Goal: Task Accomplishment & Management: Complete application form

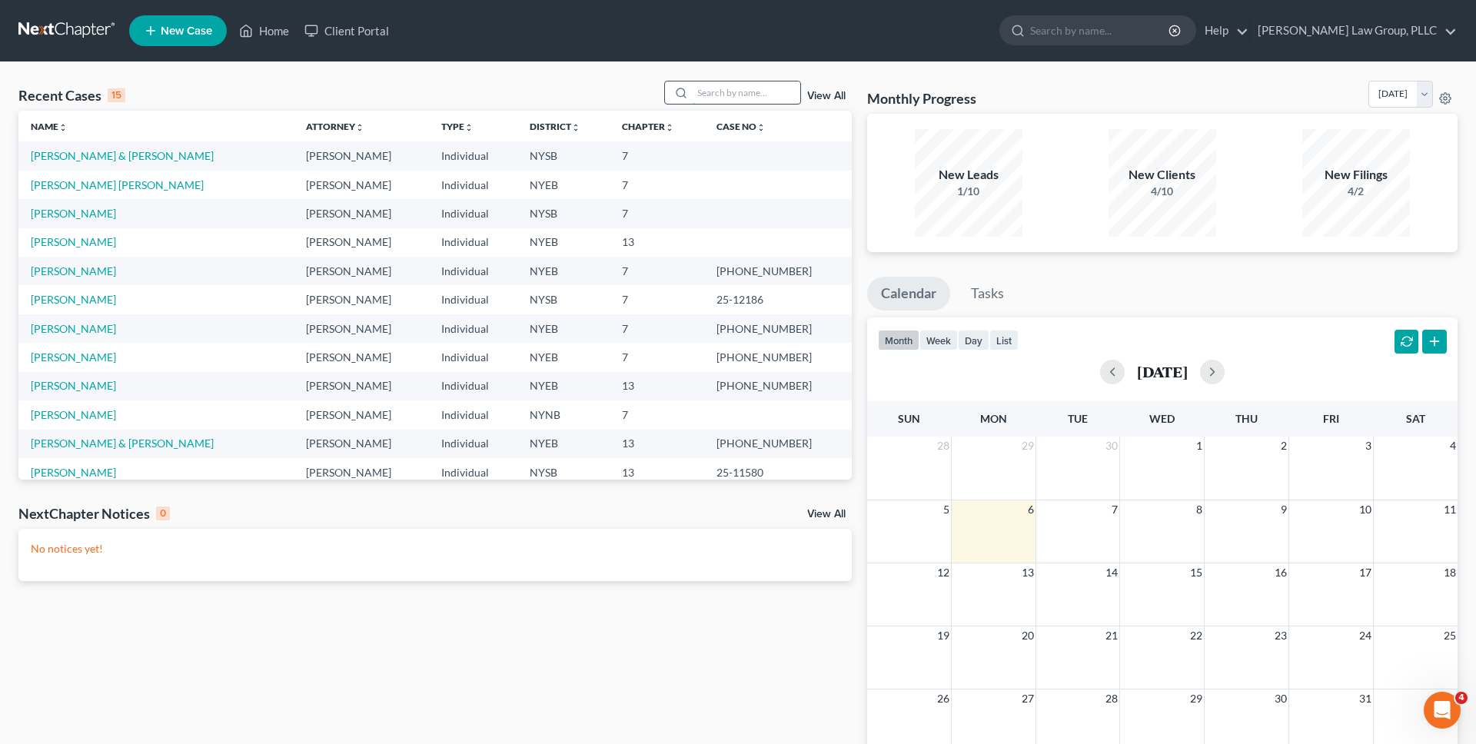
click at [762, 92] on input "search" at bounding box center [747, 93] width 108 height 22
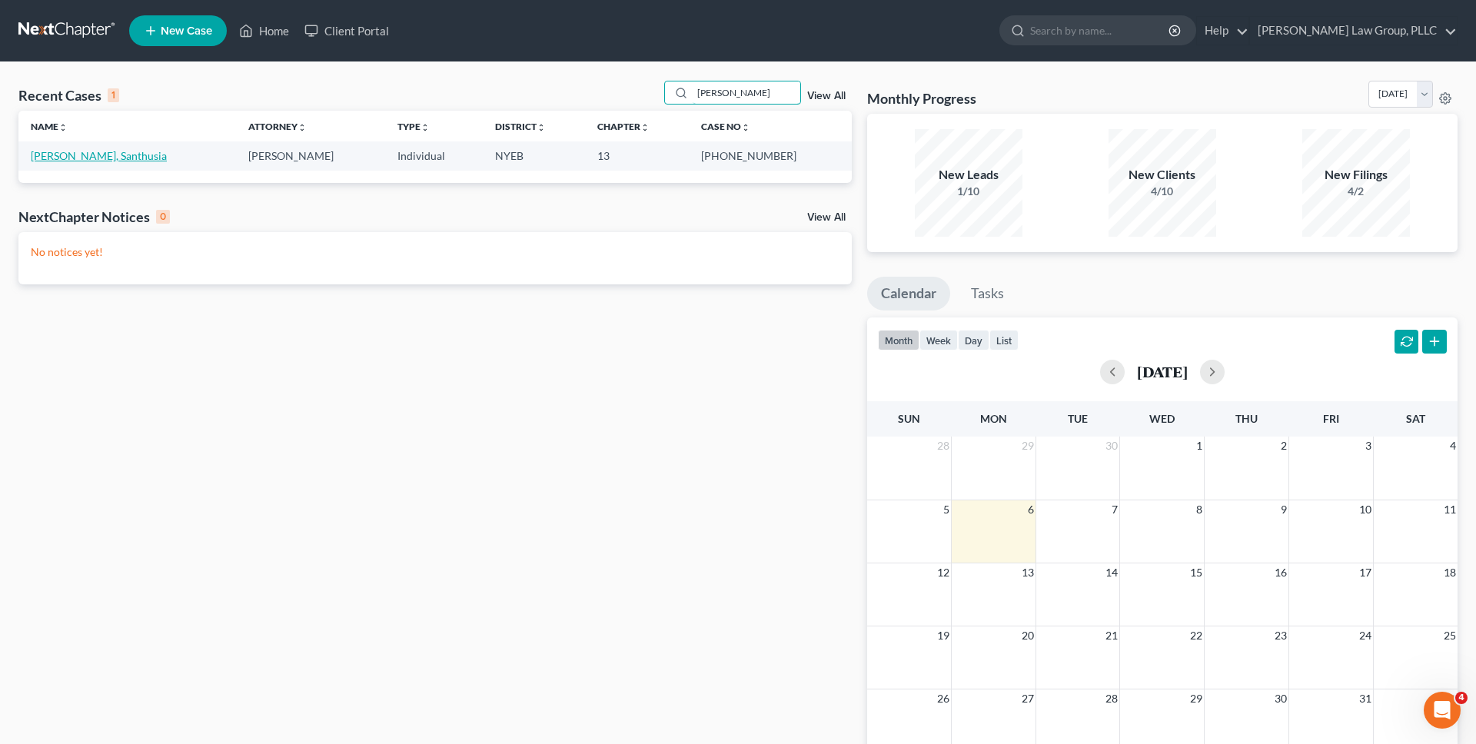
type input "baksh"
click at [86, 154] on link "[PERSON_NAME], Santhusia" at bounding box center [99, 155] width 136 height 13
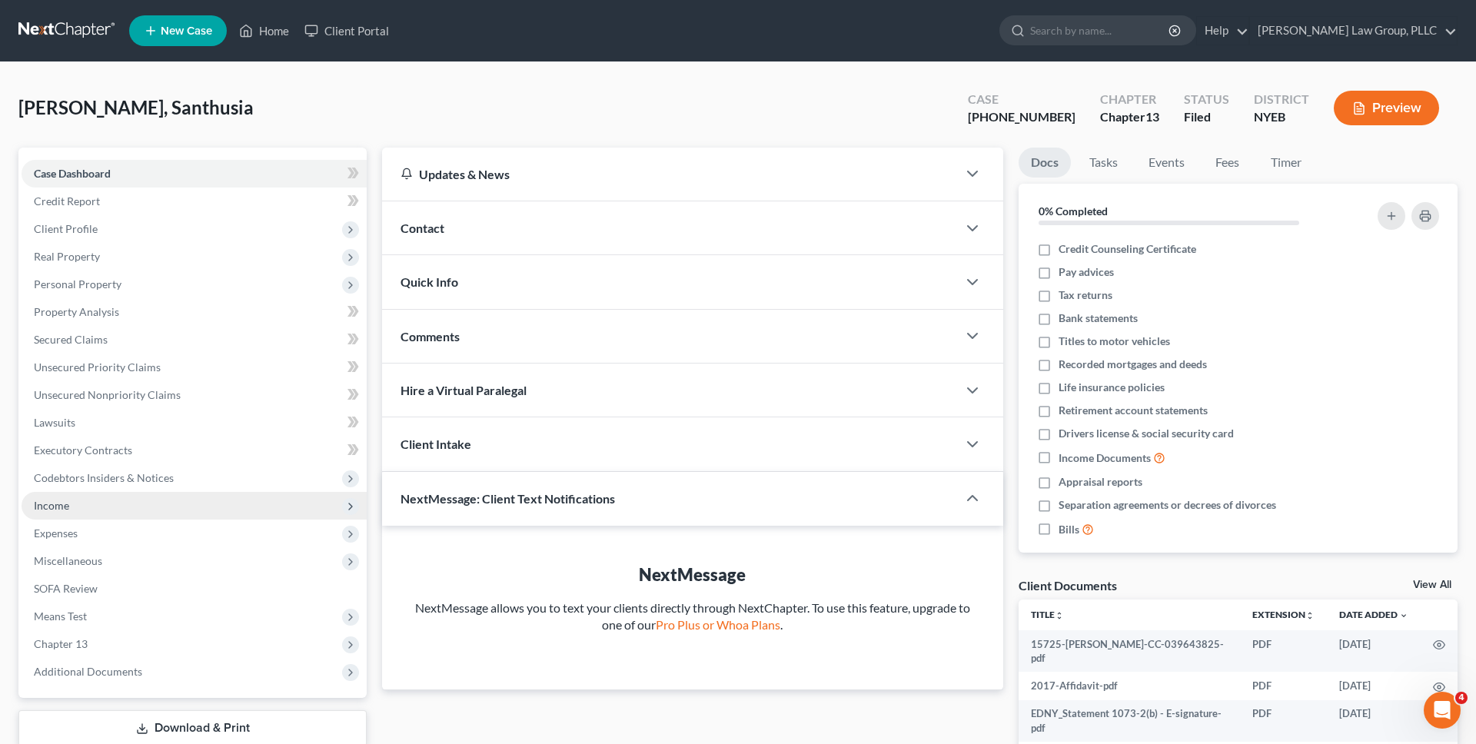
click at [187, 508] on span "Income" at bounding box center [194, 506] width 345 height 28
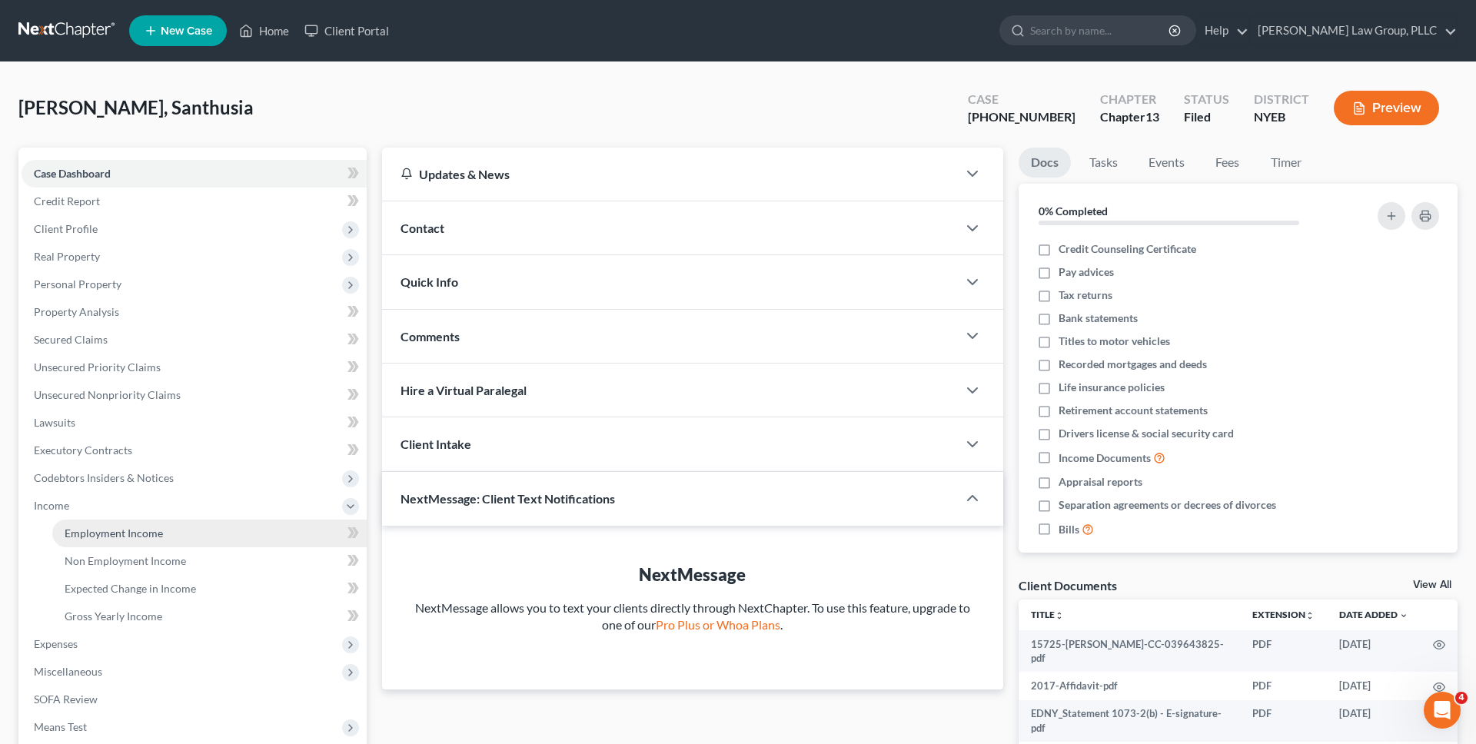
click at [186, 538] on link "Employment Income" at bounding box center [209, 534] width 315 height 28
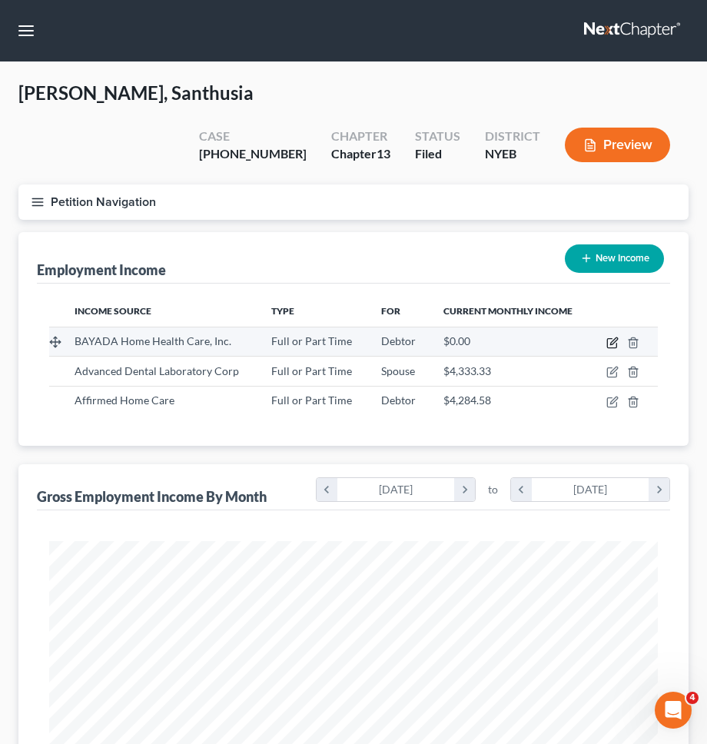
click at [607, 339] on icon "button" at bounding box center [611, 343] width 9 height 9
select select "0"
select select "33"
select select "3"
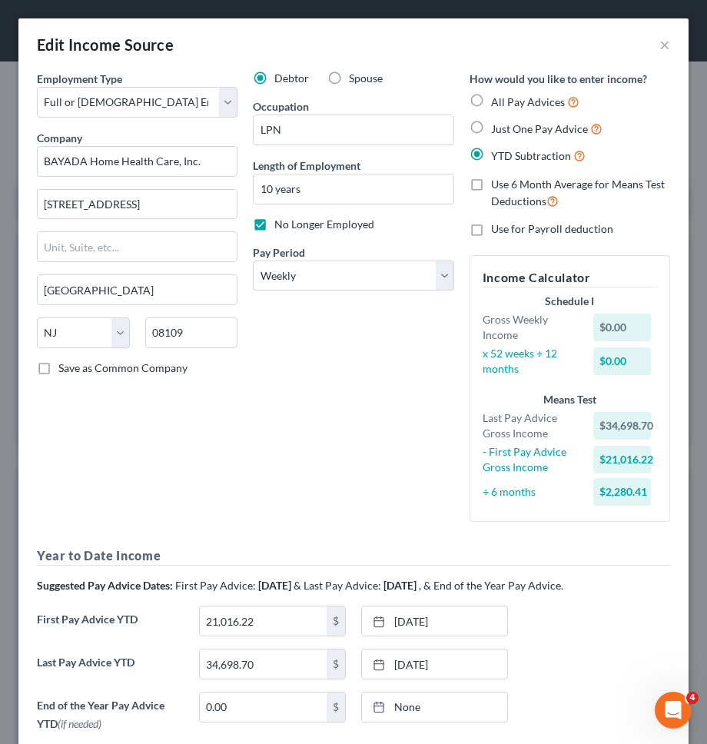
click at [657, 38] on div "Edit Income Source ×" at bounding box center [353, 44] width 671 height 52
click at [662, 38] on button "×" at bounding box center [665, 44] width 11 height 18
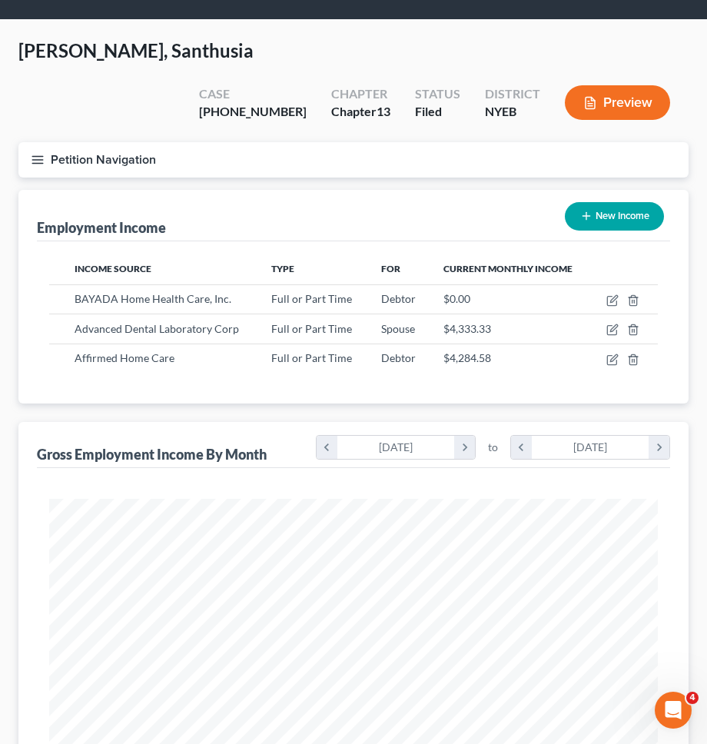
scroll to position [43, 0]
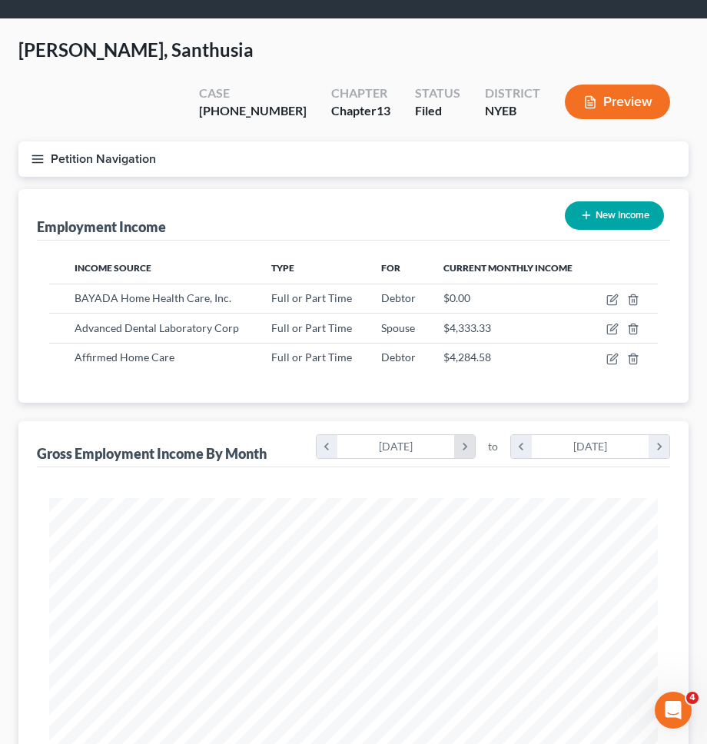
click at [471, 435] on icon "chevron_right" at bounding box center [464, 446] width 21 height 23
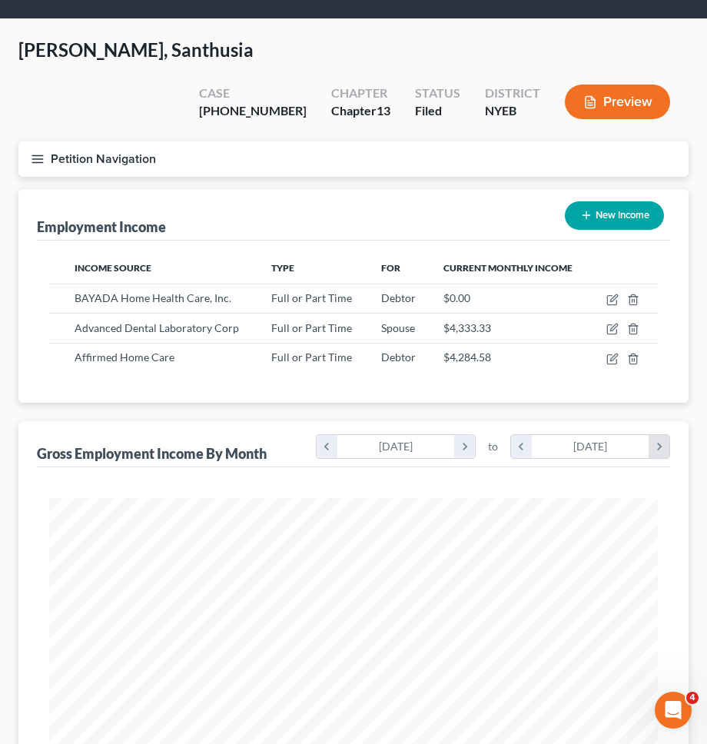
click at [658, 435] on icon "chevron_right" at bounding box center [659, 446] width 21 height 23
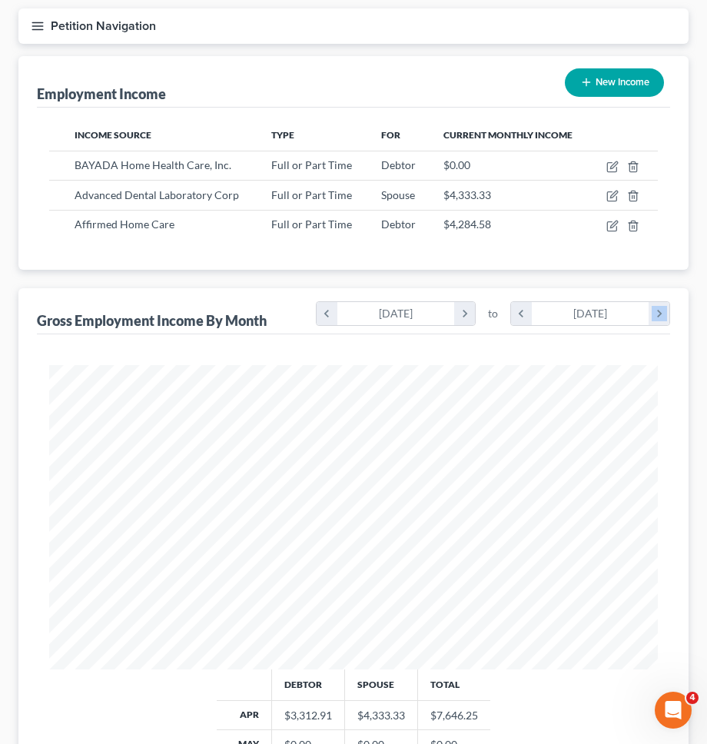
scroll to position [195, 0]
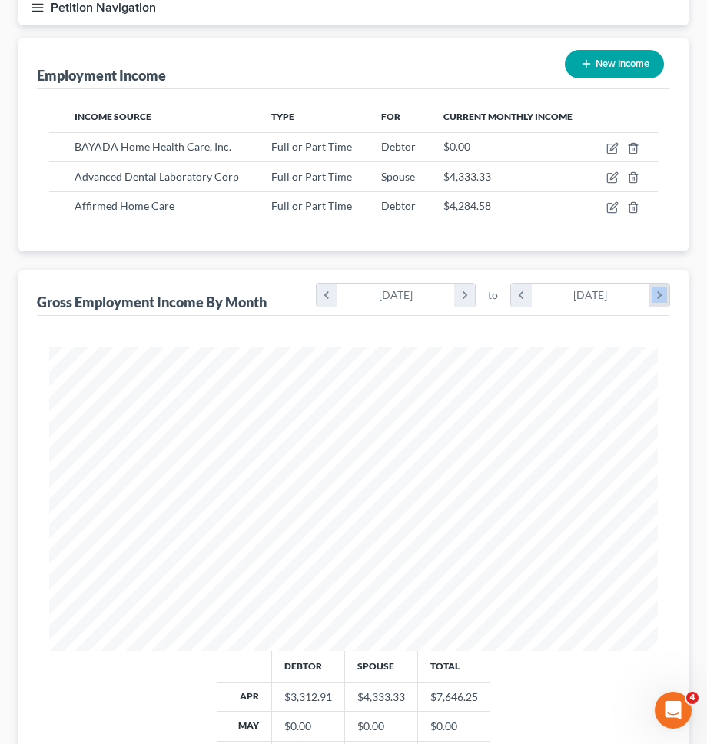
click at [659, 284] on icon "chevron_right" at bounding box center [659, 295] width 21 height 23
click at [512, 284] on icon "chevron_left" at bounding box center [521, 295] width 21 height 23
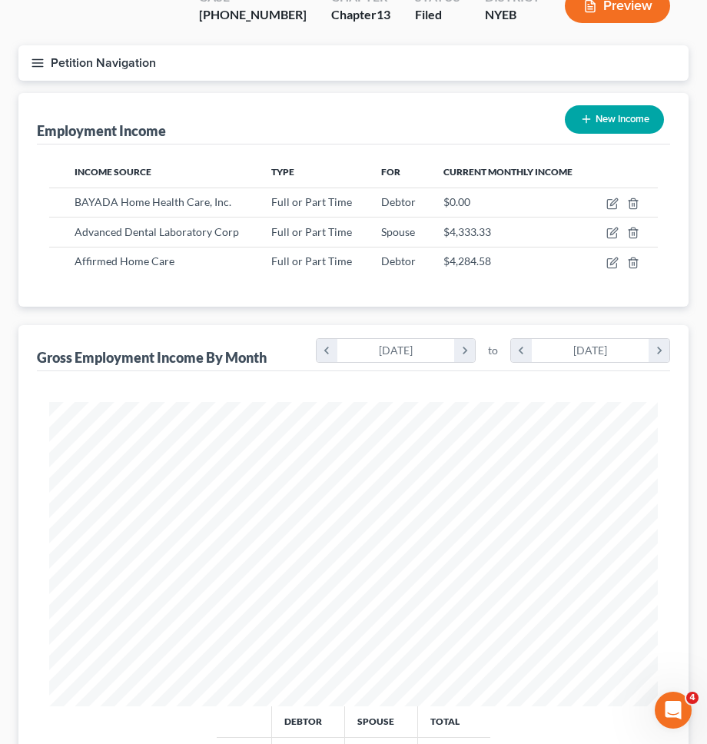
scroll to position [133, 0]
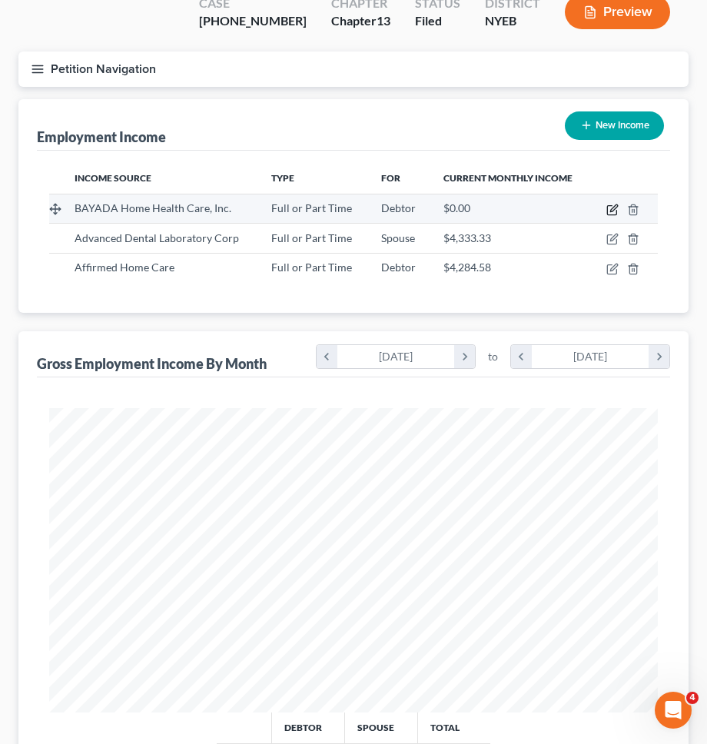
click at [614, 205] on icon "button" at bounding box center [614, 208] width 7 height 7
select select "0"
select select "33"
select select "3"
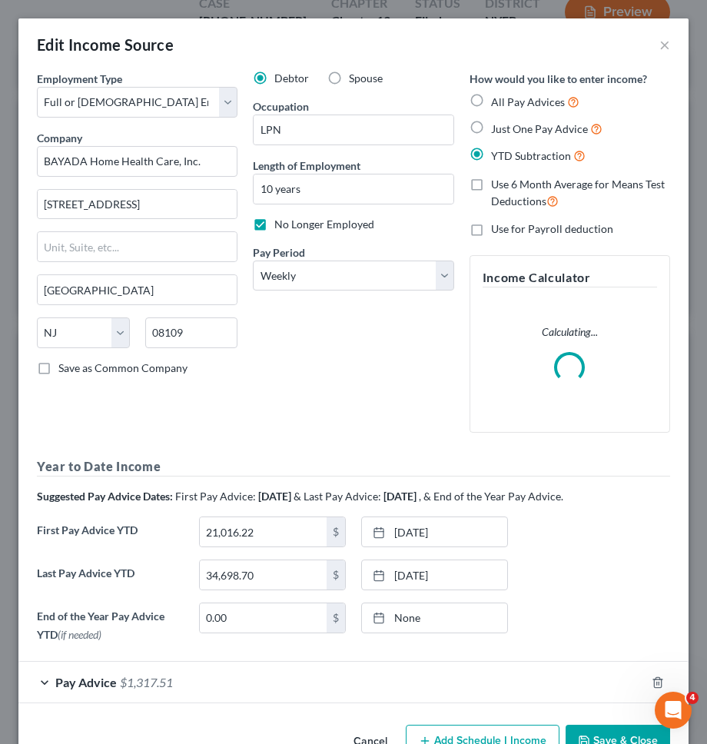
scroll to position [44, 0]
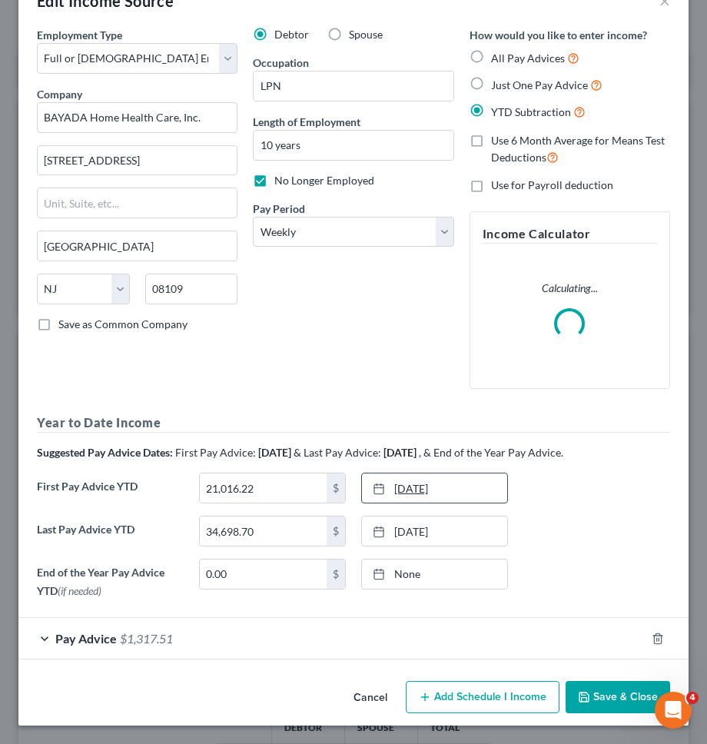
click at [419, 482] on link "3/6/2025" at bounding box center [434, 488] width 145 height 29
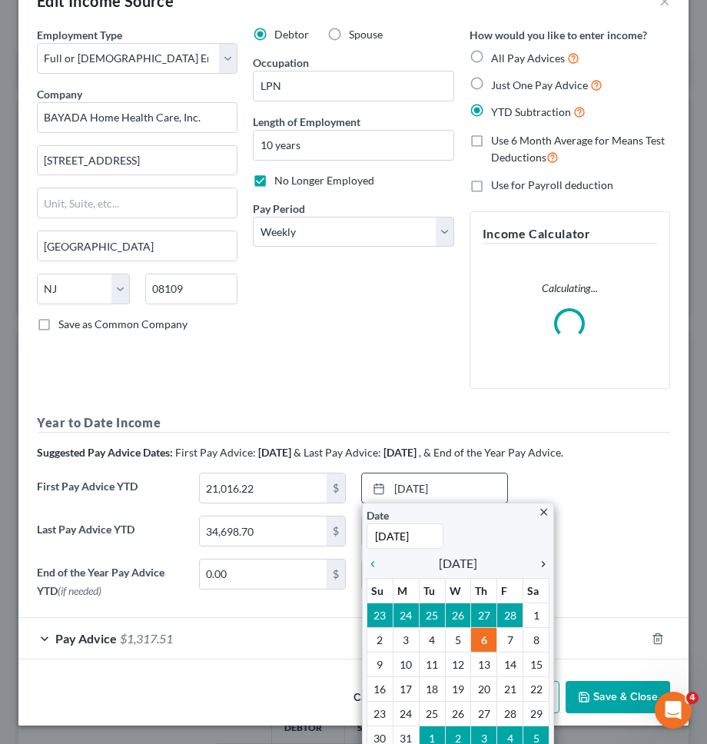
click at [540, 564] on icon "chevron_right" at bounding box center [540, 564] width 20 height 12
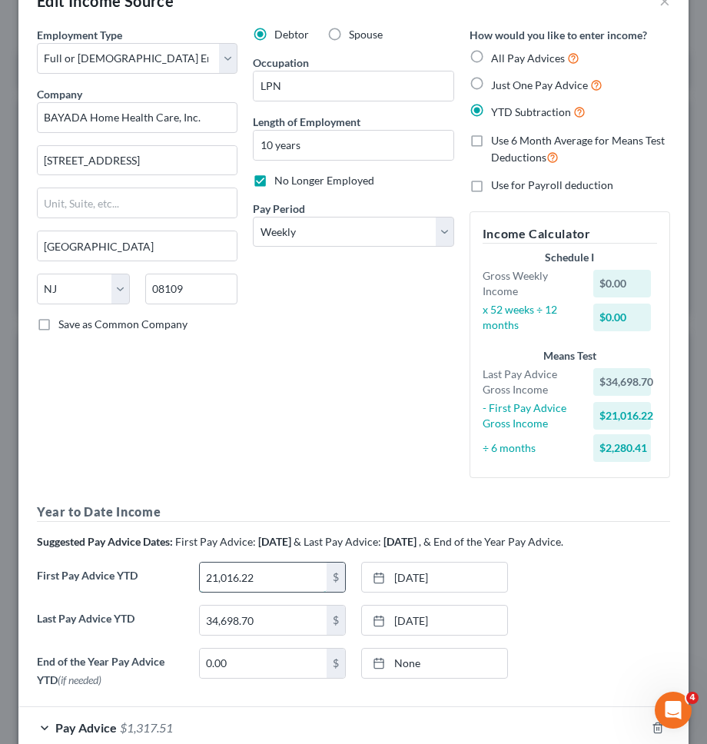
click at [307, 576] on input "21,016.22" at bounding box center [263, 577] width 127 height 29
type input "27,624.49"
click at [305, 447] on div "Debtor Spouse Occupation LPN Length of Employment 10 years No Longer Employed P…" at bounding box center [353, 259] width 216 height 464
click at [300, 627] on input "34,698.70" at bounding box center [263, 620] width 127 height 29
click at [290, 616] on input "34,698.70" at bounding box center [263, 620] width 127 height 29
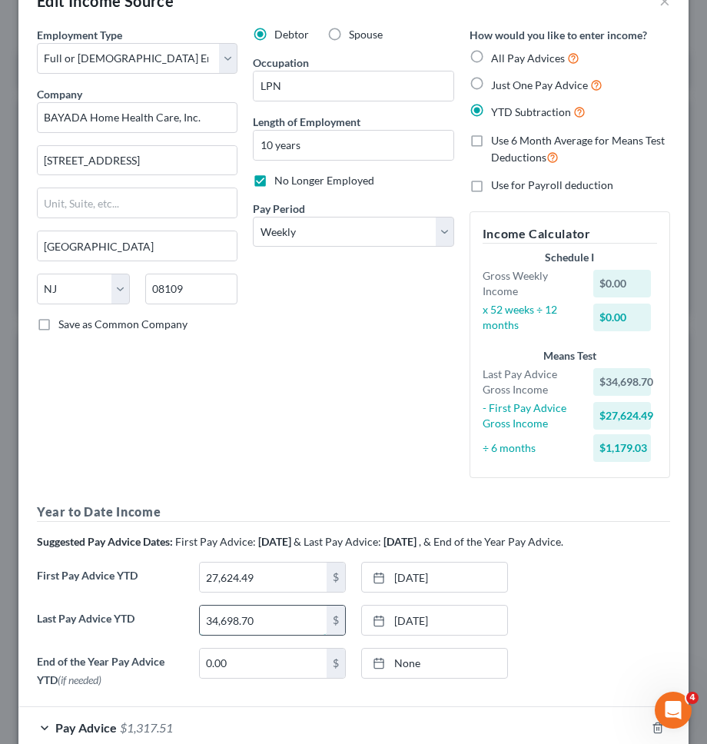
paste input "9085.16"
type input "39,085.16"
click at [438, 615] on link "5/1/2025" at bounding box center [434, 620] width 145 height 29
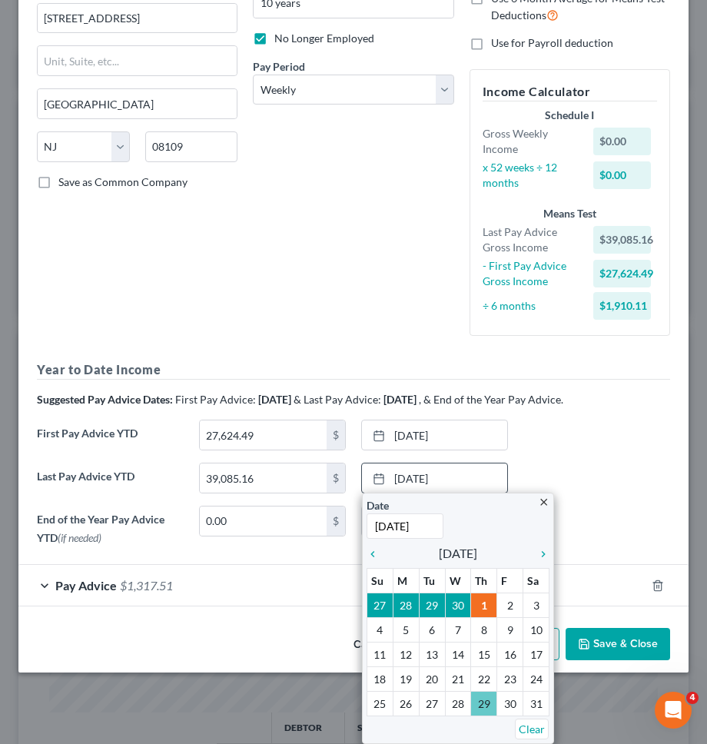
scroll to position [133, 0]
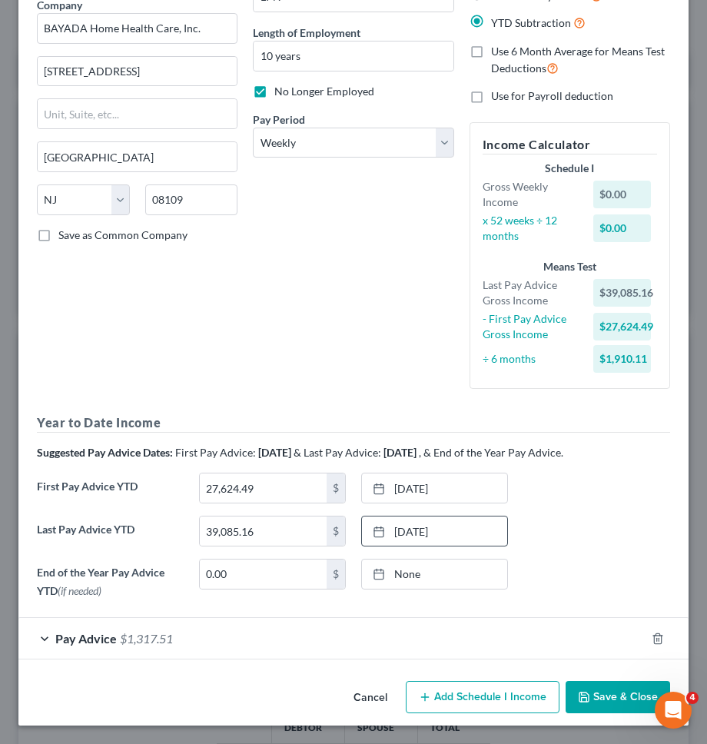
click at [555, 574] on div "End of the Year Pay Advice YTD (if needed) 0.00 $ None close Date Time chevron_…" at bounding box center [353, 582] width 649 height 46
click at [608, 694] on button "Save & Close" at bounding box center [618, 697] width 105 height 32
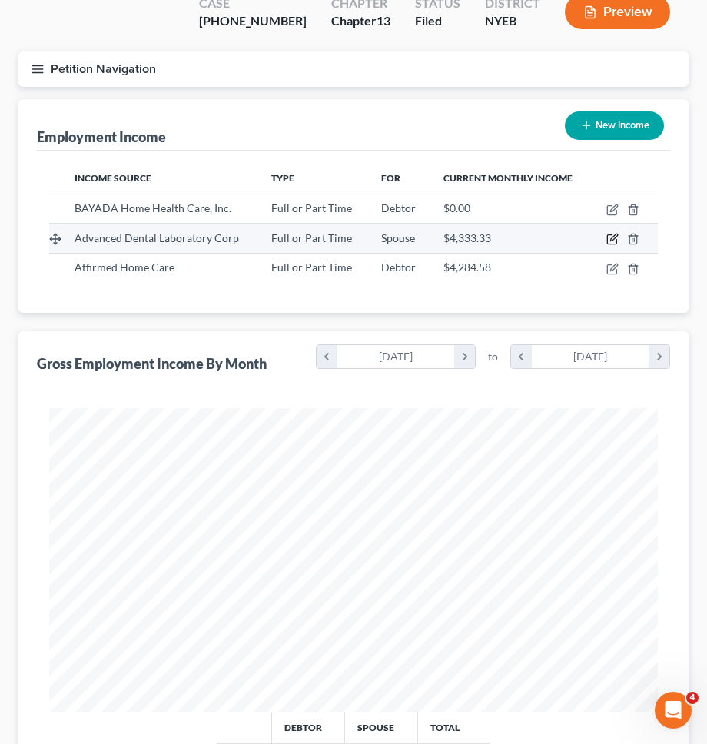
click at [612, 233] on icon "button" at bounding box center [613, 239] width 12 height 12
select select "0"
select select "35"
select select "2"
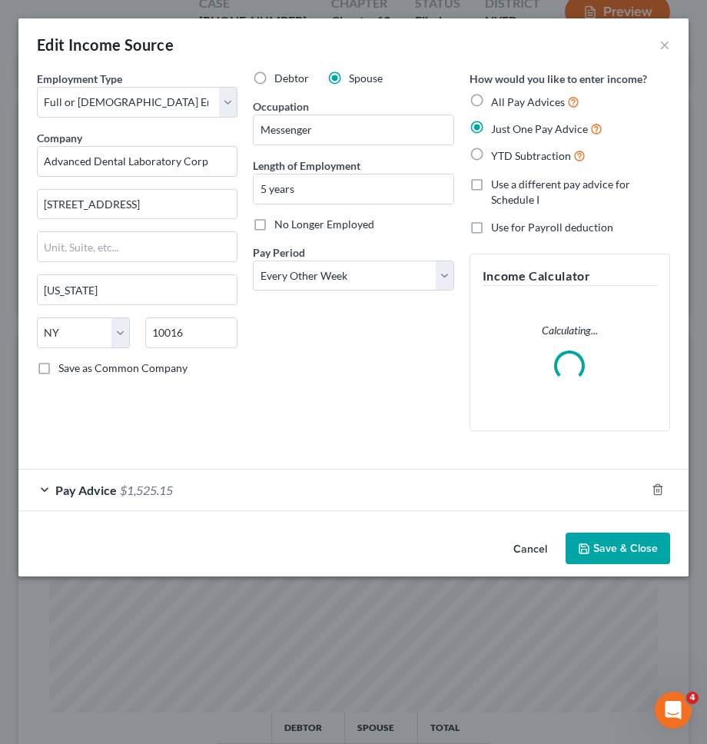
click at [411, 518] on div "Employment Type * Select Full or Part Time Employment Self Employment Company *…" at bounding box center [353, 299] width 671 height 456
click at [521, 155] on span "YTD Subtraction" at bounding box center [531, 155] width 80 height 13
click at [508, 155] on input "YTD Subtraction" at bounding box center [503, 152] width 10 height 10
radio input "true"
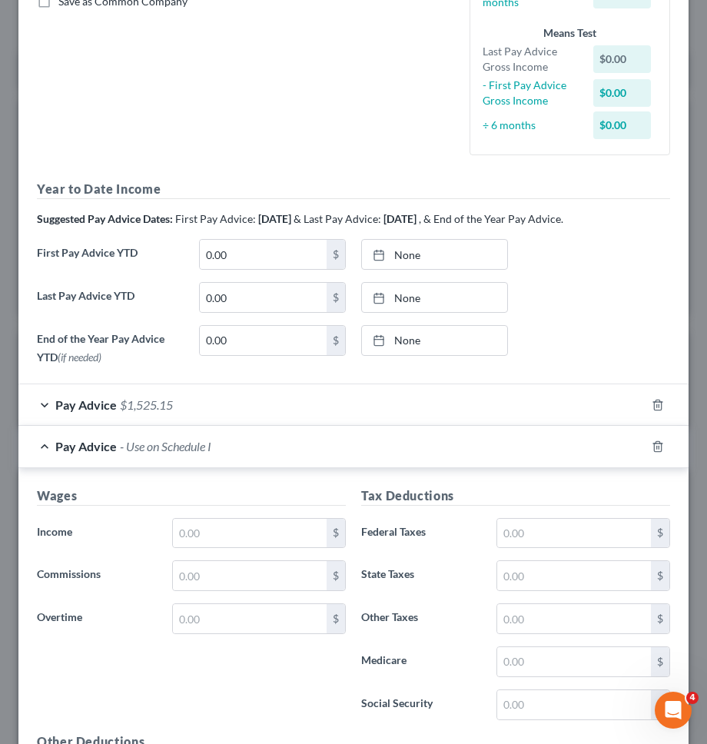
scroll to position [365, 0]
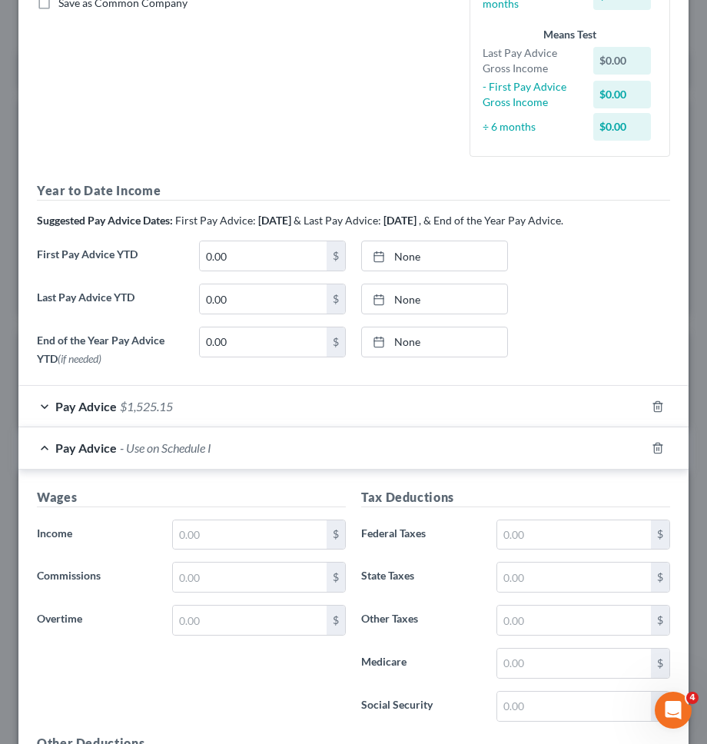
click at [438, 408] on div "Pay Advice $1,525.15" at bounding box center [331, 406] width 627 height 41
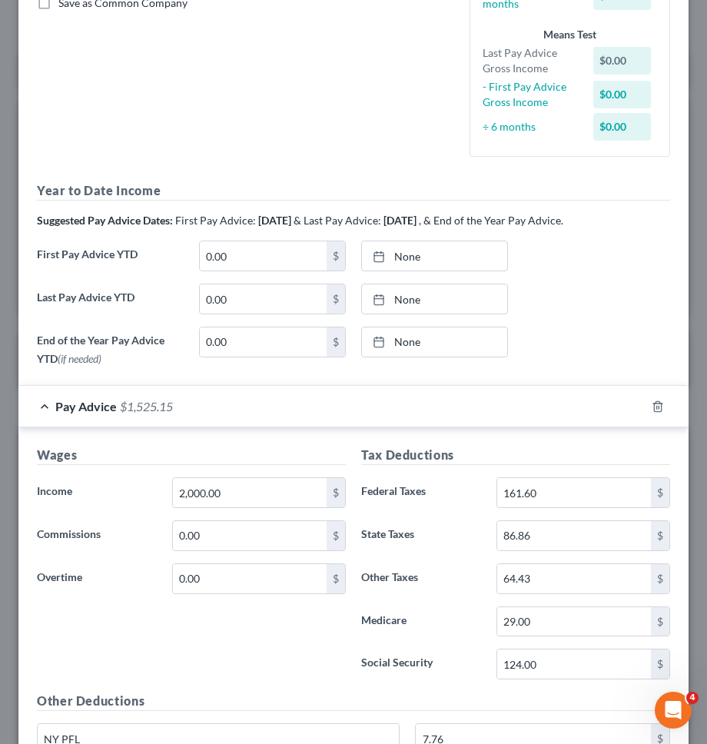
click at [438, 408] on div "Pay Advice $1,525.15" at bounding box center [331, 406] width 627 height 41
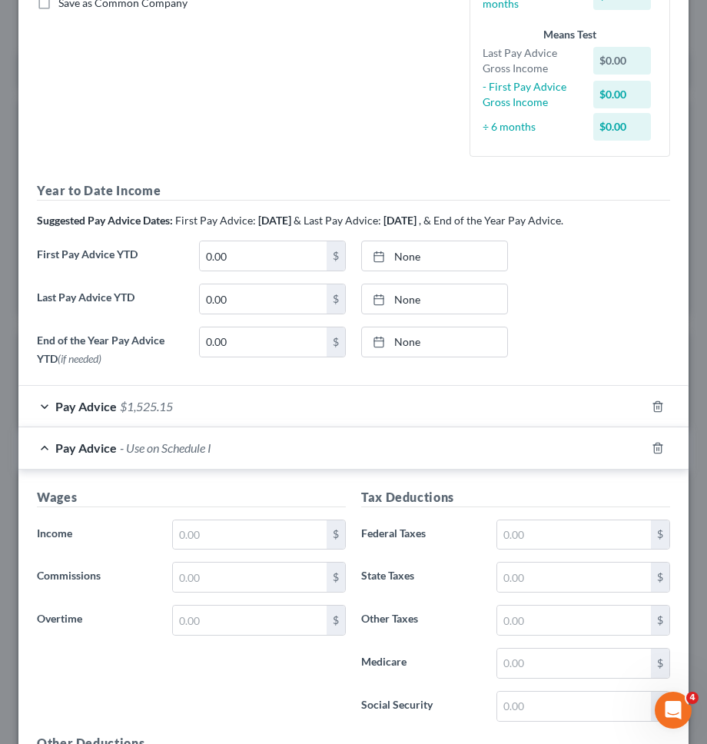
click at [442, 454] on div "Pay Advice - Use on Schedule I" at bounding box center [331, 448] width 627 height 41
click at [653, 438] on div at bounding box center [667, 448] width 43 height 25
click at [660, 439] on div at bounding box center [667, 448] width 43 height 25
click at [658, 444] on icon "button" at bounding box center [658, 448] width 12 height 12
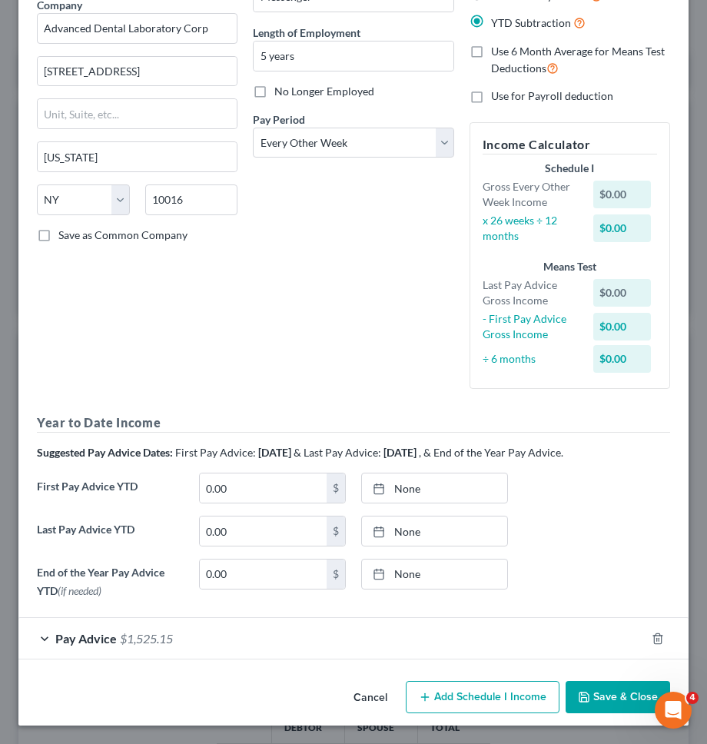
scroll to position [133, 0]
click at [434, 493] on link "None" at bounding box center [434, 488] width 145 height 29
type input "10/6/2025"
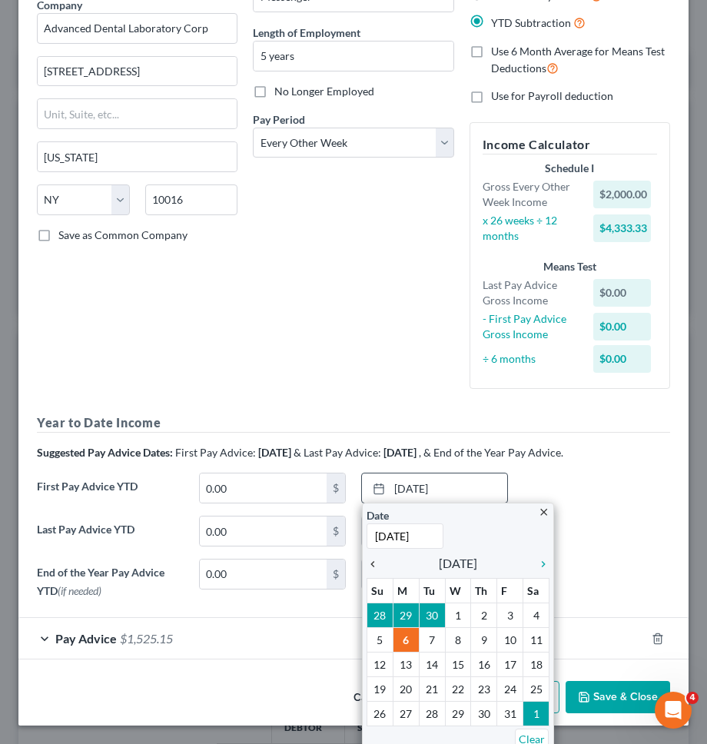
click at [374, 567] on icon "chevron_left" at bounding box center [377, 564] width 20 height 12
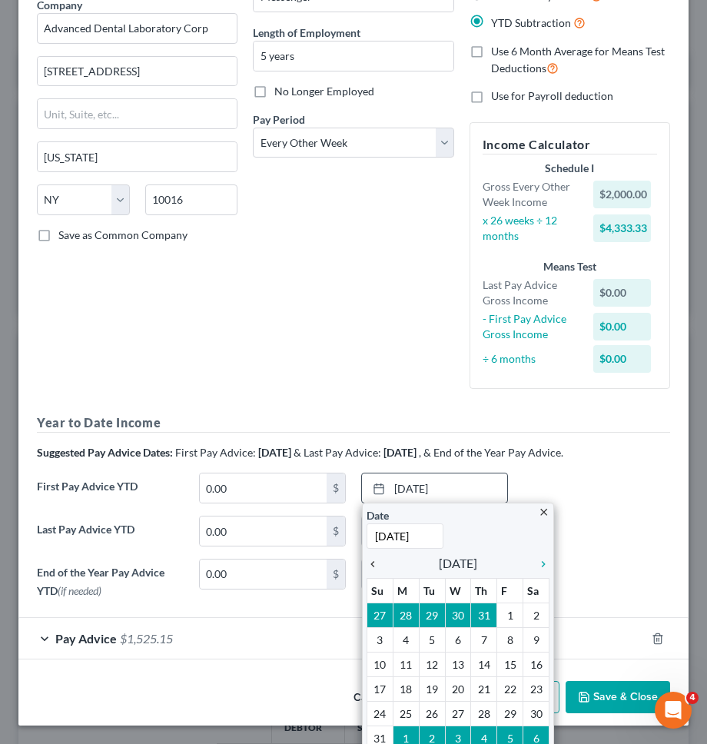
click at [374, 567] on icon "chevron_left" at bounding box center [377, 564] width 20 height 12
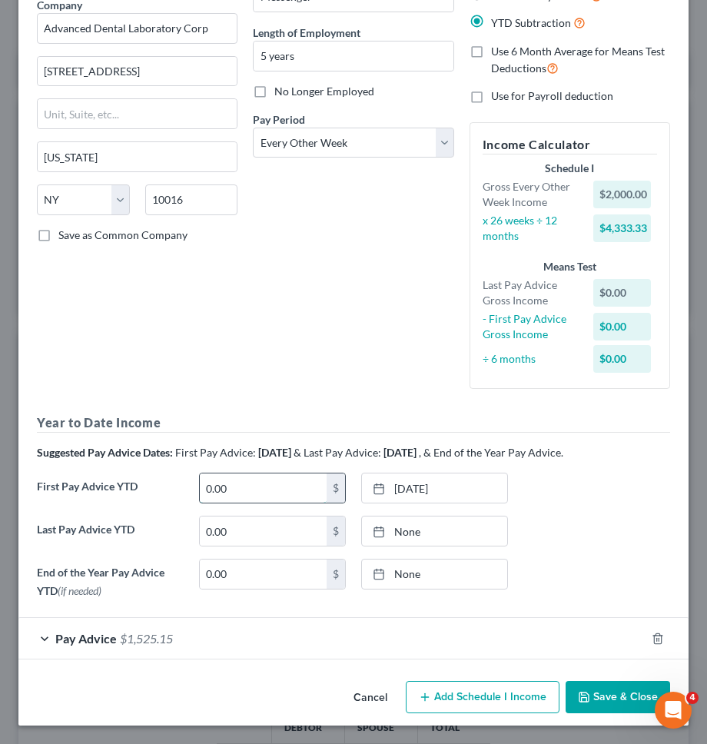
click at [298, 496] on input "0.00" at bounding box center [263, 488] width 127 height 29
type input "5,000"
click at [325, 384] on div "Debtor Spouse Occupation Messenger Length of Employment 5 years No Longer Emplo…" at bounding box center [353, 170] width 216 height 464
click at [303, 524] on input "0.00" at bounding box center [263, 531] width 127 height 29
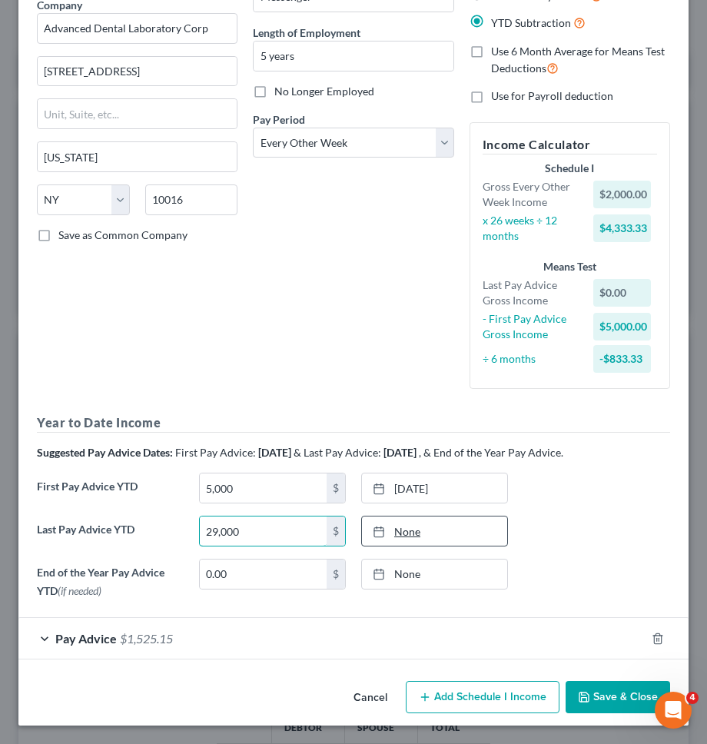
type input "29,000"
click at [480, 531] on link "None" at bounding box center [434, 531] width 145 height 29
type input "10/6/2025"
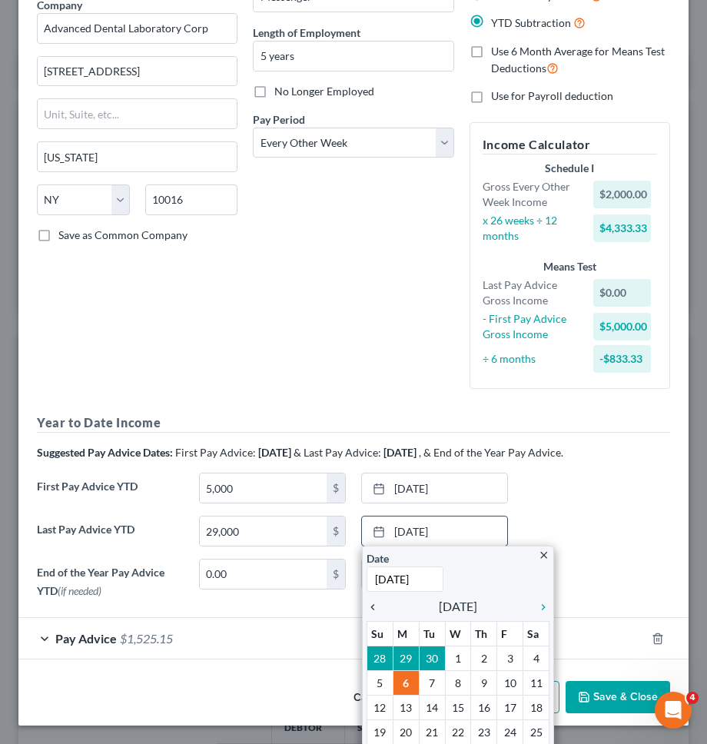
click at [373, 597] on link "chevron_left" at bounding box center [377, 606] width 20 height 18
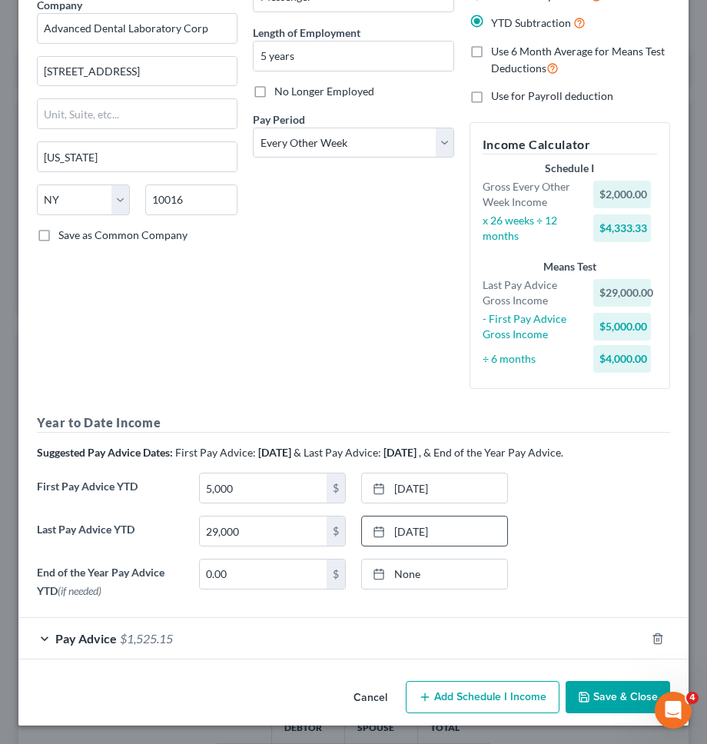
click at [615, 479] on div "First Pay Advice YTD 5,000 $ 4/11/2025 close Date 4/11/2025 Time 12:00 AM chevr…" at bounding box center [353, 494] width 649 height 43
click at [598, 696] on button "Save & Close" at bounding box center [618, 697] width 105 height 32
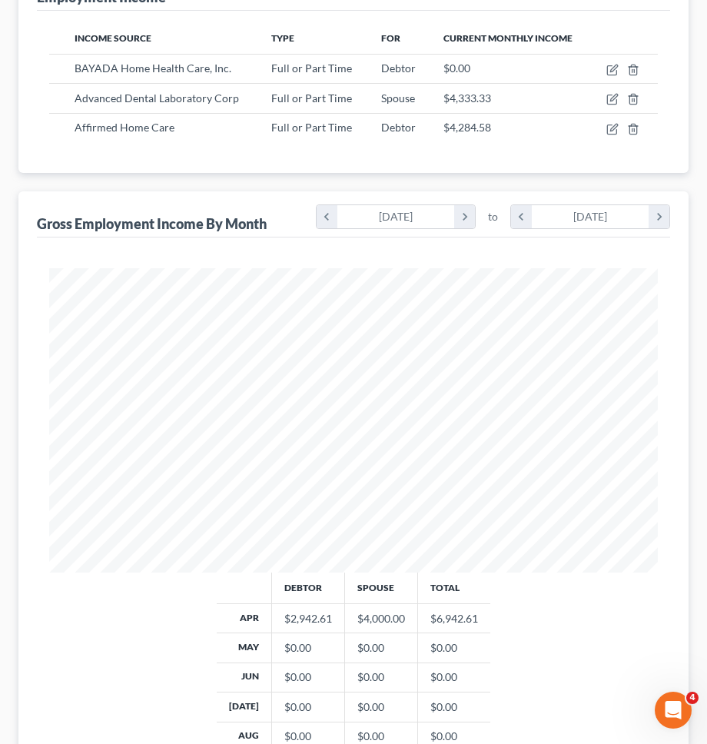
scroll to position [268, 0]
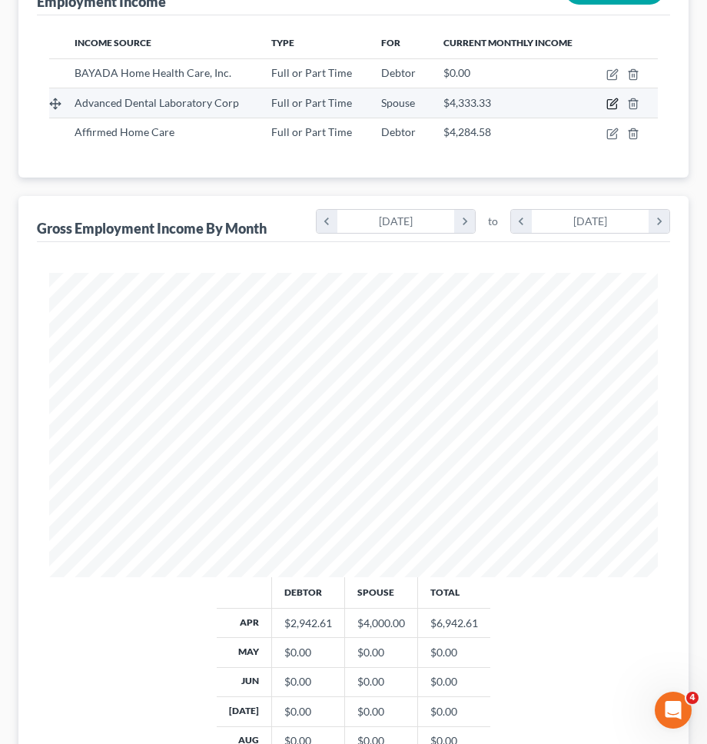
click at [611, 99] on icon "button" at bounding box center [614, 102] width 7 height 7
select select "0"
select select "35"
select select "2"
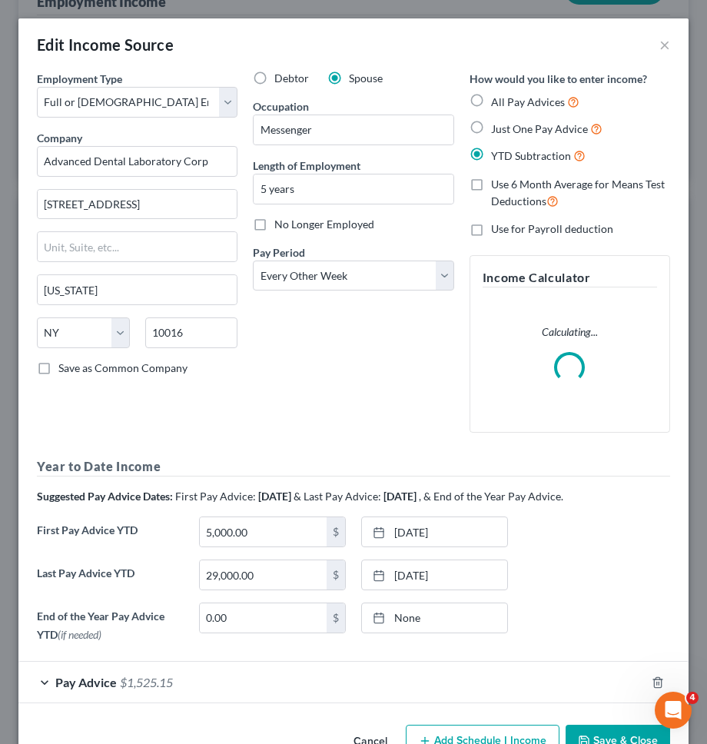
scroll to position [44, 0]
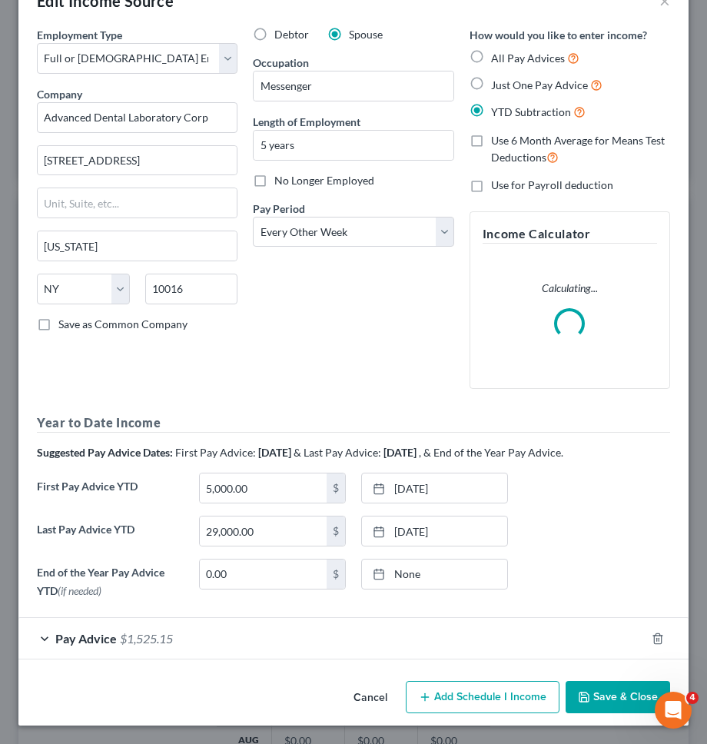
click at [360, 695] on button "Cancel" at bounding box center [370, 698] width 58 height 31
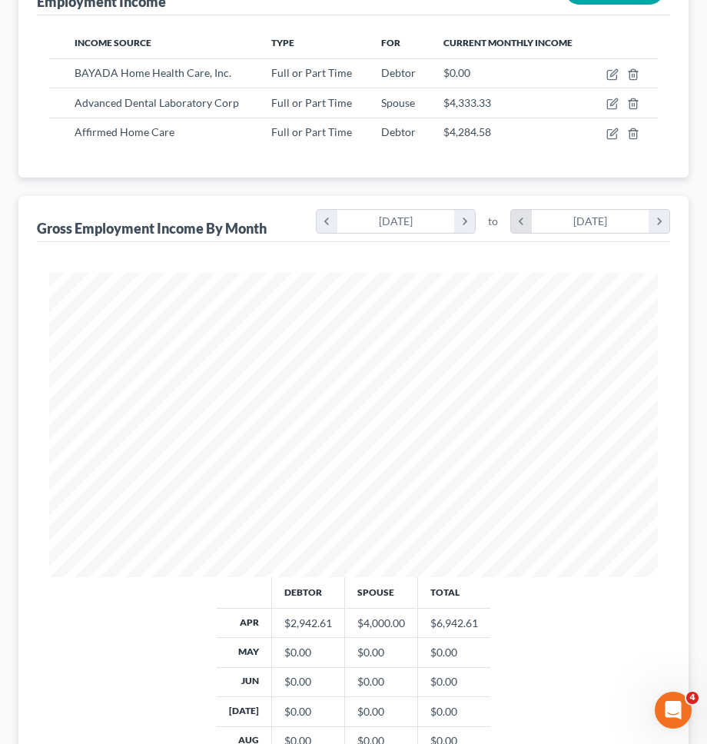
click at [530, 210] on icon "chevron_left" at bounding box center [521, 221] width 21 height 23
click at [658, 210] on icon "chevron_right" at bounding box center [659, 221] width 21 height 23
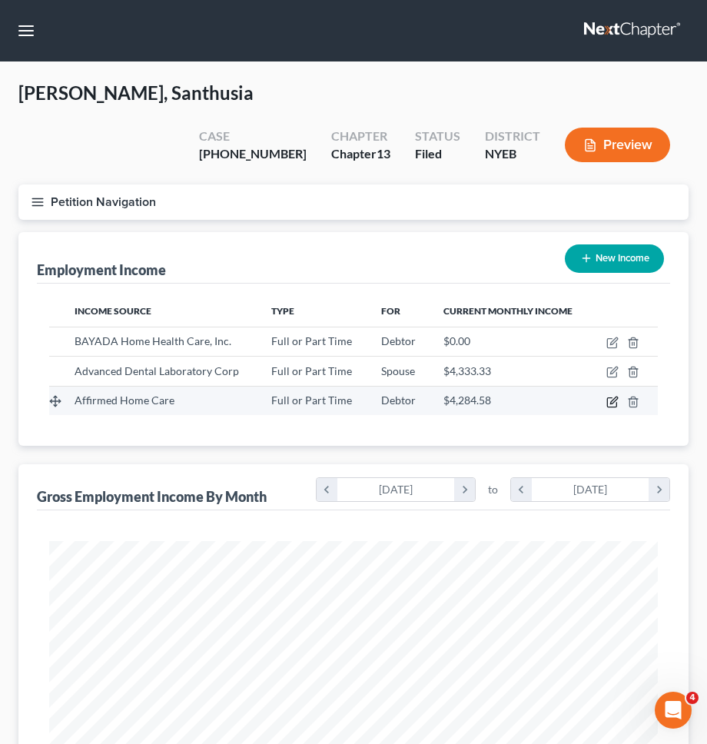
click at [608, 396] on icon "button" at bounding box center [613, 402] width 12 height 12
select select "0"
select select "35"
select select "2"
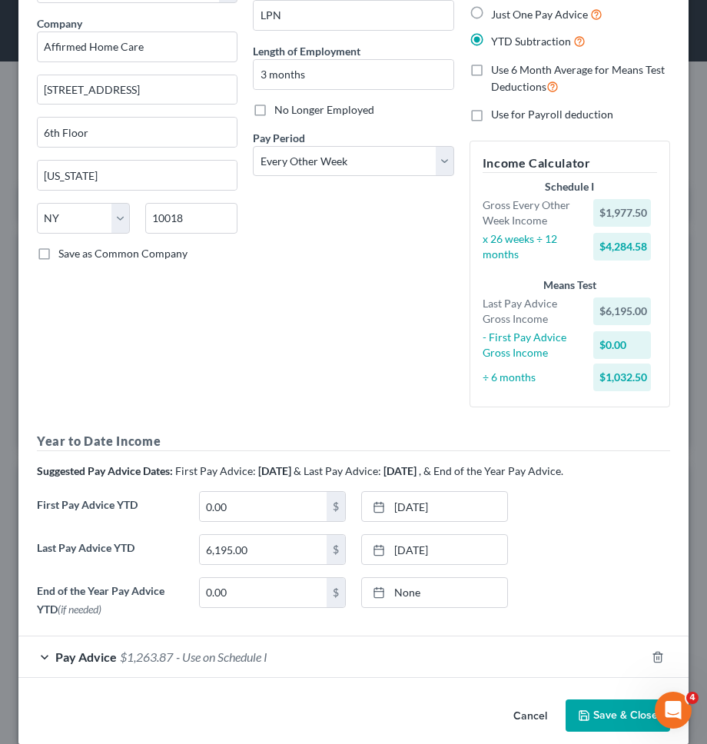
scroll to position [133, 0]
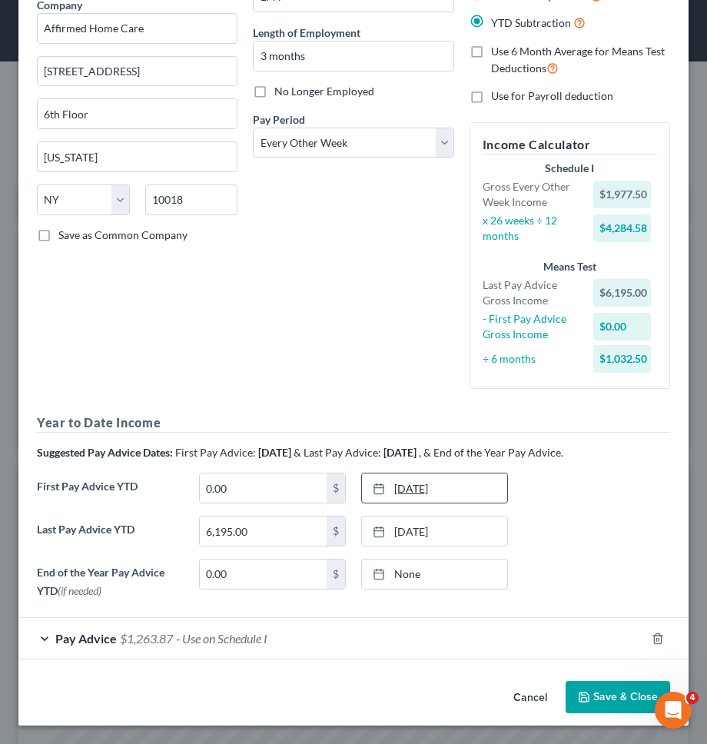
click at [474, 492] on link "6/6/2025" at bounding box center [434, 488] width 145 height 29
click at [259, 538] on input "6,195.00" at bounding box center [263, 531] width 127 height 29
type input "10,968.13"
click at [265, 384] on div "Debtor Spouse Occupation LPN Length of Employment 3 months No Longer Employed P…" at bounding box center [353, 170] width 216 height 464
click at [374, 136] on select "Select Monthly Twice Monthly Every Other Week Weekly" at bounding box center [353, 143] width 201 height 31
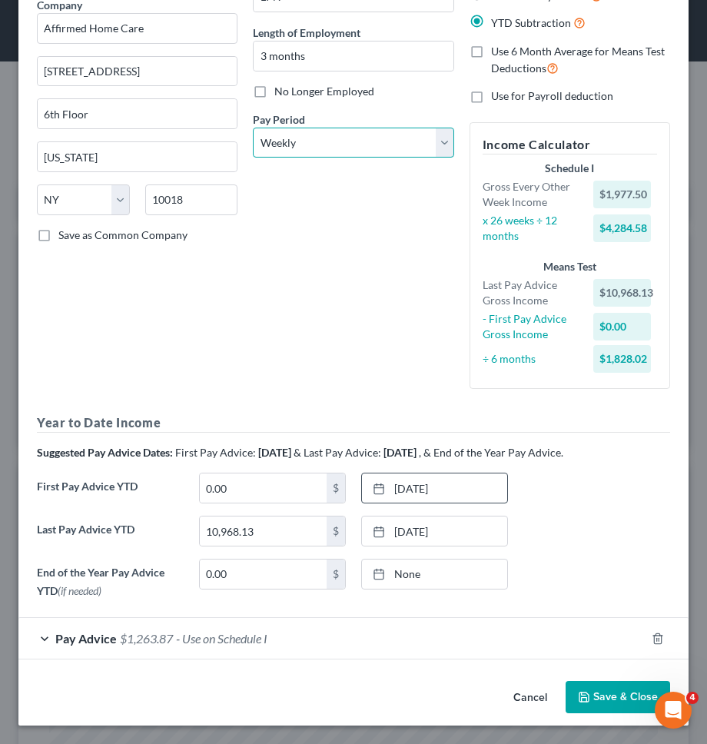
click at [253, 128] on select "Select Monthly Twice Monthly Every Other Week Weekly" at bounding box center [353, 143] width 201 height 31
click at [335, 218] on div "Debtor Spouse Occupation LPN Length of Employment 3 months No Longer Employed P…" at bounding box center [353, 170] width 216 height 464
click at [456, 637] on div "Pay Advice $1,263.87 - Use on Schedule I" at bounding box center [331, 638] width 627 height 41
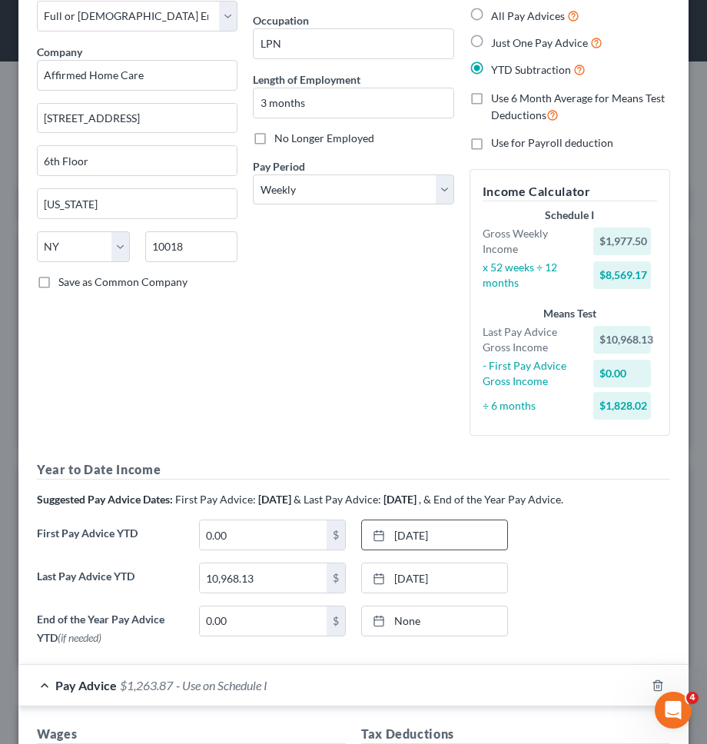
scroll to position [0, 0]
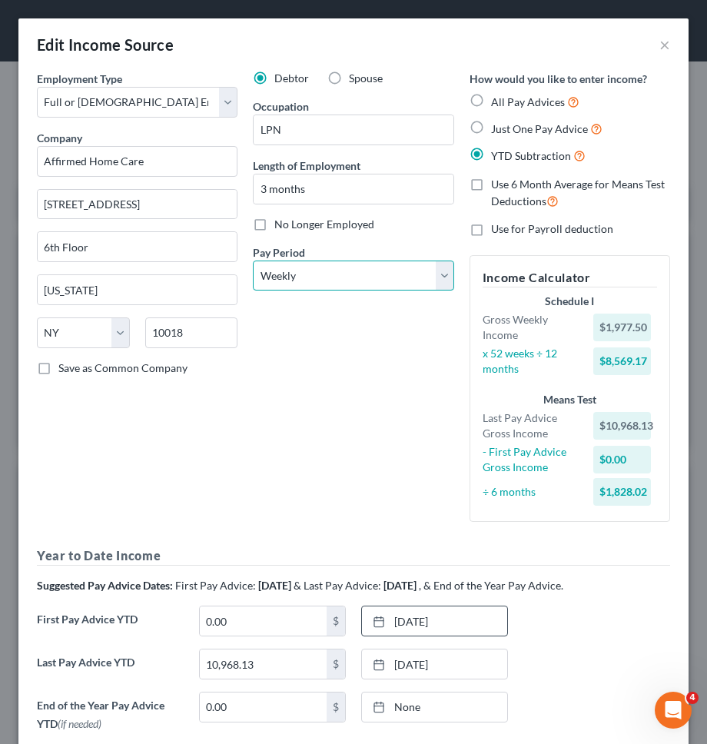
click at [401, 275] on select "Select Monthly Twice Monthly Every Other Week Weekly" at bounding box center [353, 276] width 201 height 31
click at [253, 261] on select "Select Monthly Twice Monthly Every Other Week Weekly" at bounding box center [353, 276] width 201 height 31
click at [401, 275] on select "Select Monthly Twice Monthly Every Other Week Weekly" at bounding box center [353, 276] width 201 height 31
select select "0"
click at [253, 261] on select "Select Monthly Twice Monthly Every Other Week Weekly" at bounding box center [353, 276] width 201 height 31
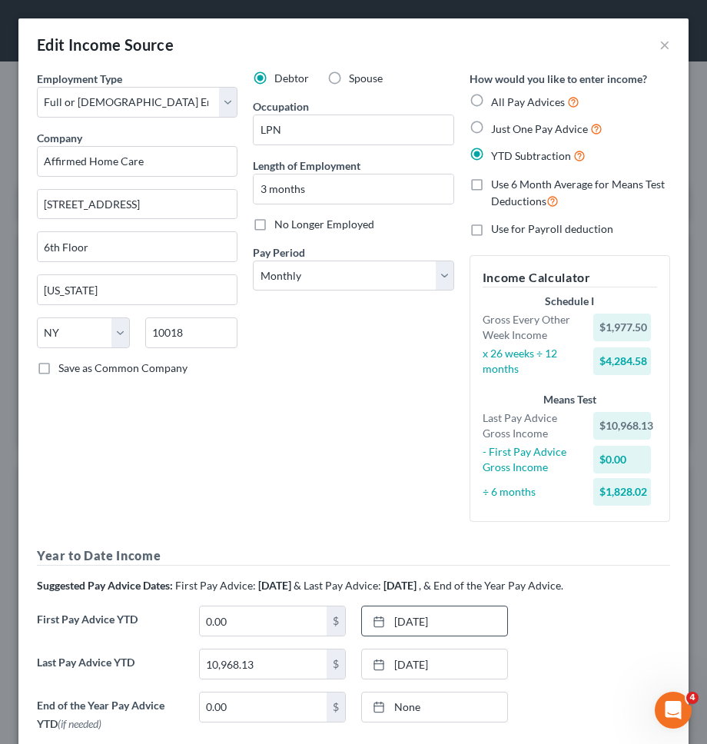
click at [329, 377] on div "Debtor Spouse Occupation LPN Length of Employment 3 months No Longer Employed P…" at bounding box center [353, 303] width 216 height 464
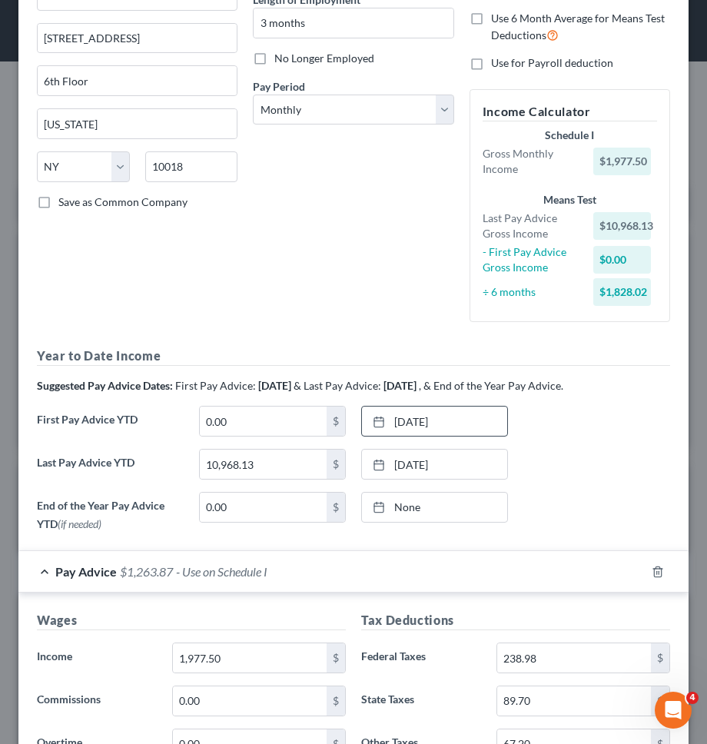
scroll to position [292, 0]
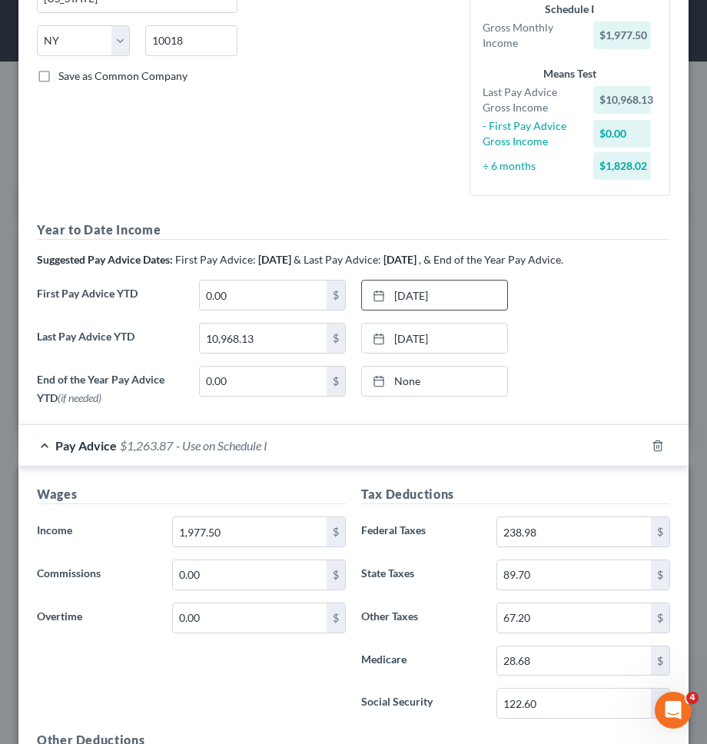
click at [538, 444] on div "Pay Advice $1,263.87 - Use on Schedule I" at bounding box center [331, 445] width 627 height 41
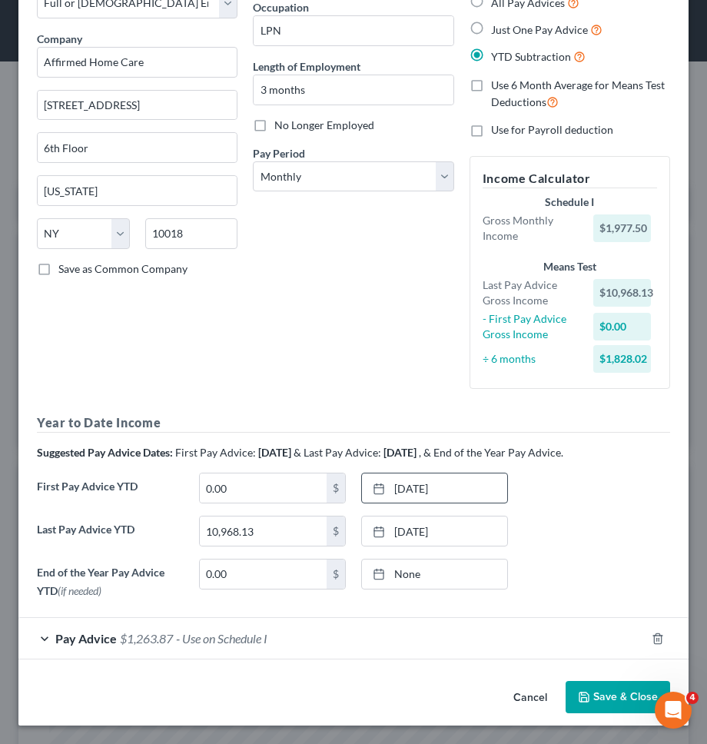
click at [538, 618] on div "Pay Advice $1,263.87 - Use on Schedule I" at bounding box center [331, 638] width 627 height 41
click at [627, 723] on div "Cancel Save & Close" at bounding box center [353, 700] width 671 height 51
click at [626, 707] on button "Save & Close" at bounding box center [618, 697] width 105 height 32
click at [605, 695] on button "Save & Close" at bounding box center [618, 697] width 105 height 32
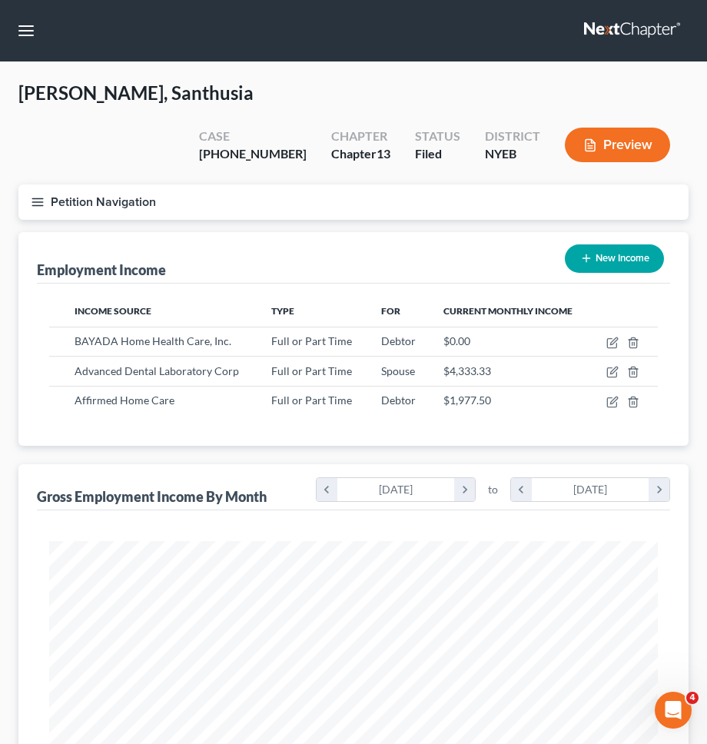
click at [624, 245] on button "New Income" at bounding box center [614, 259] width 99 height 28
select select "0"
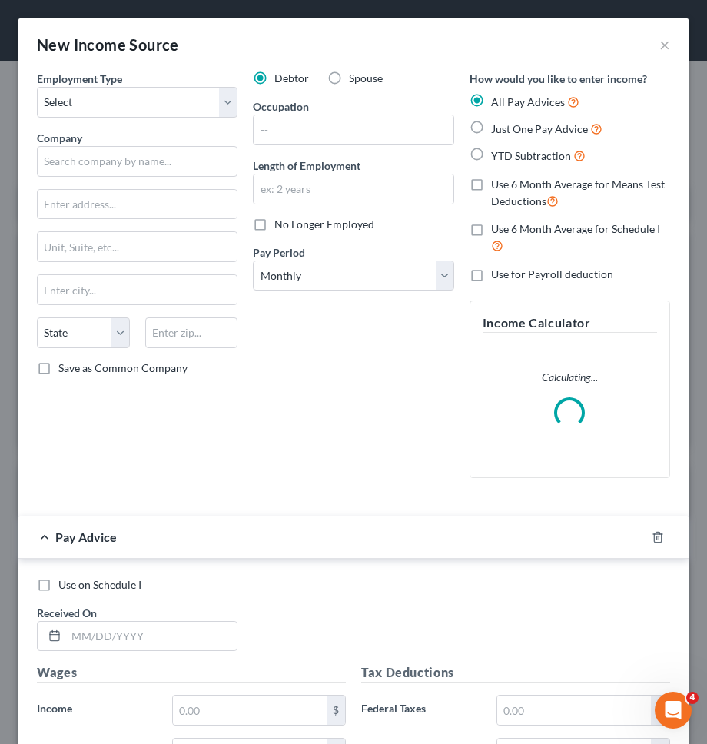
click at [375, 344] on div "Debtor Spouse Occupation Length of Employment No Longer Employed Pay Period * S…" at bounding box center [353, 281] width 216 height 420
click at [141, 155] on input "text" at bounding box center [137, 161] width 201 height 31
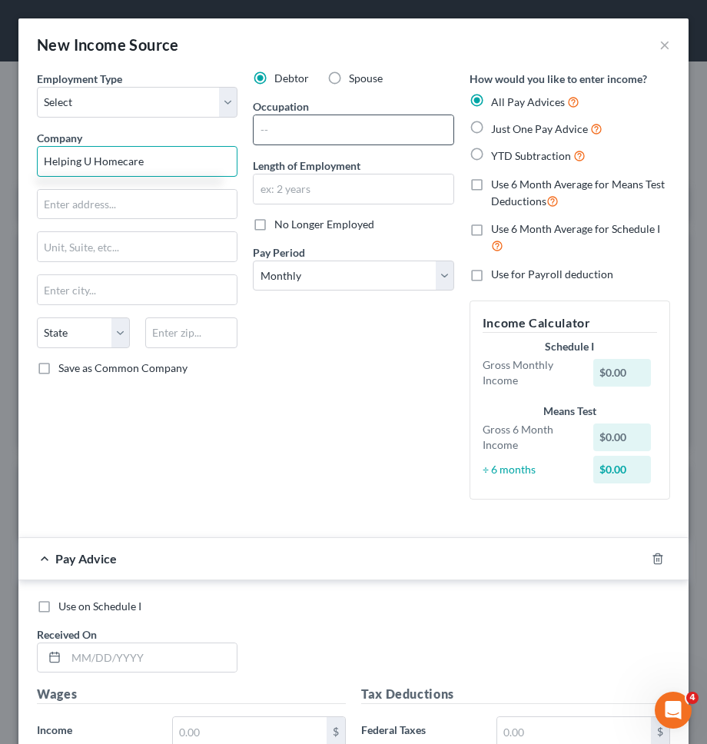
type input "Helping U Homecare"
click at [275, 118] on input "text" at bounding box center [353, 129] width 199 height 29
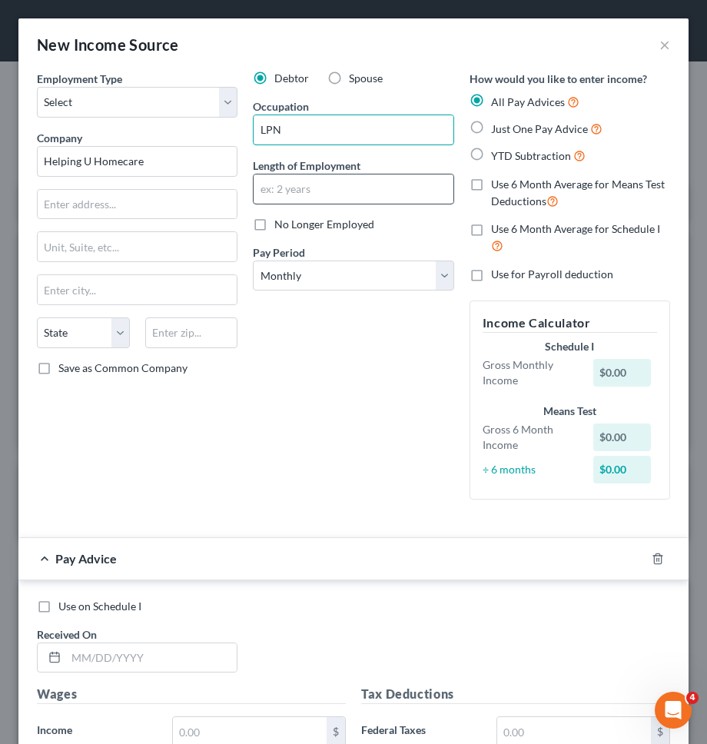
type input "LPN"
click at [288, 191] on input "text" at bounding box center [353, 189] width 199 height 29
type input "1 month"
click at [528, 147] on label "YTD Subtraction" at bounding box center [538, 156] width 95 height 18
click at [508, 147] on input "YTD Subtraction" at bounding box center [503, 152] width 10 height 10
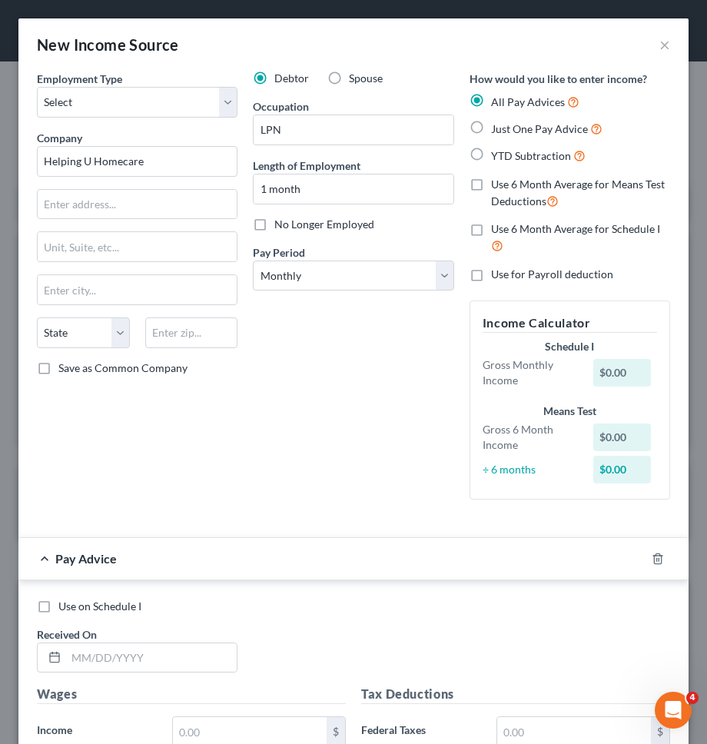
radio input "true"
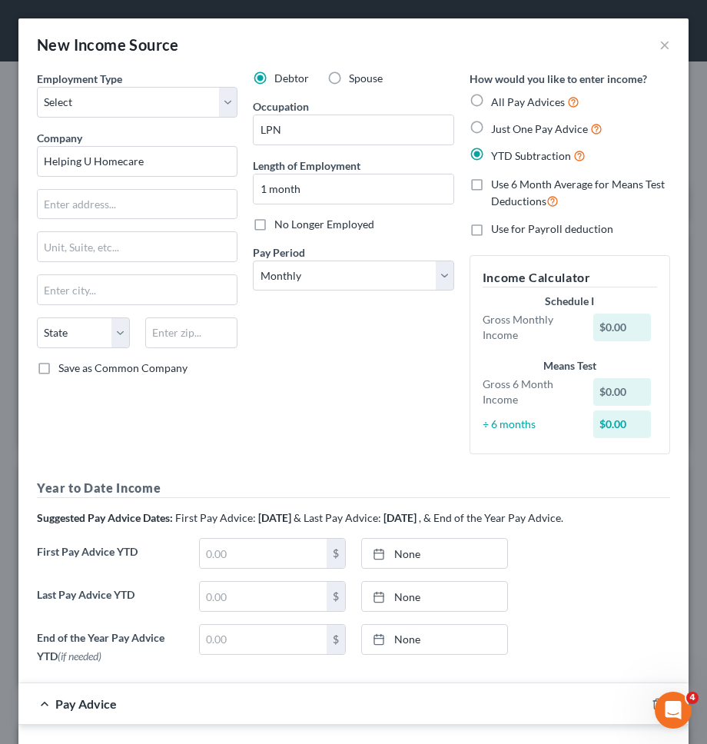
click at [528, 156] on span "YTD Subtraction" at bounding box center [531, 155] width 80 height 13
click at [508, 156] on input "YTD Subtraction" at bounding box center [503, 152] width 10 height 10
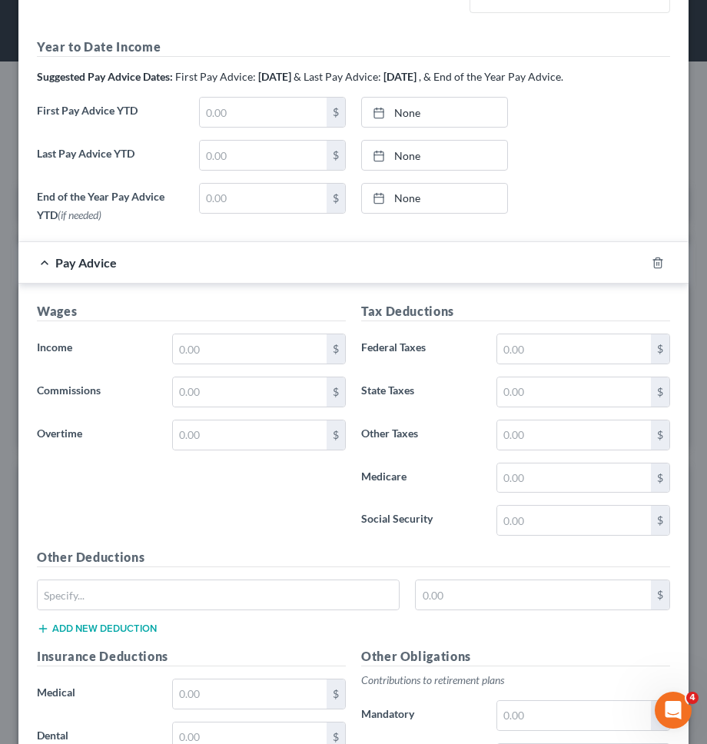
scroll to position [474, 0]
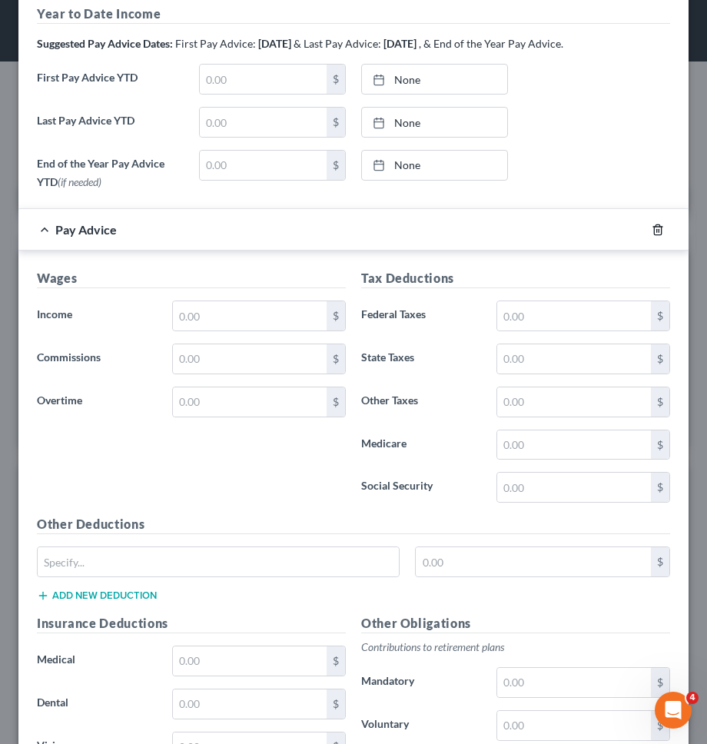
click at [652, 235] on icon "button" at bounding box center [658, 230] width 12 height 12
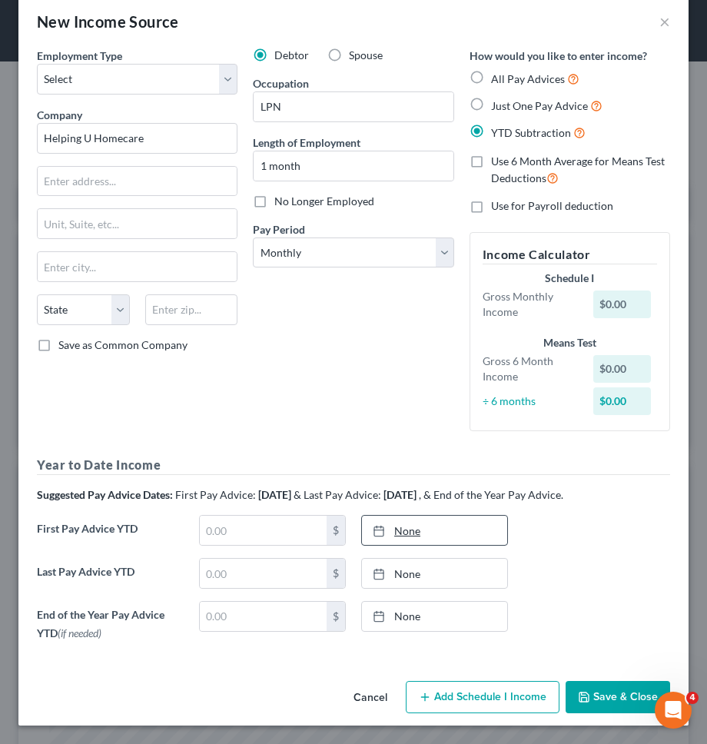
click at [405, 524] on link "None" at bounding box center [434, 530] width 145 height 29
type input "10/6/2025"
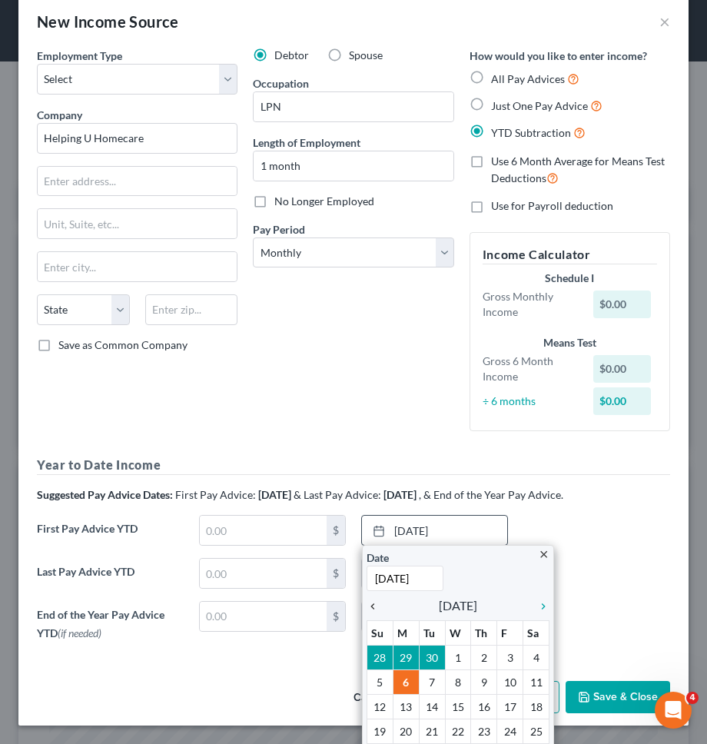
click at [369, 607] on icon "chevron_left" at bounding box center [377, 607] width 20 height 12
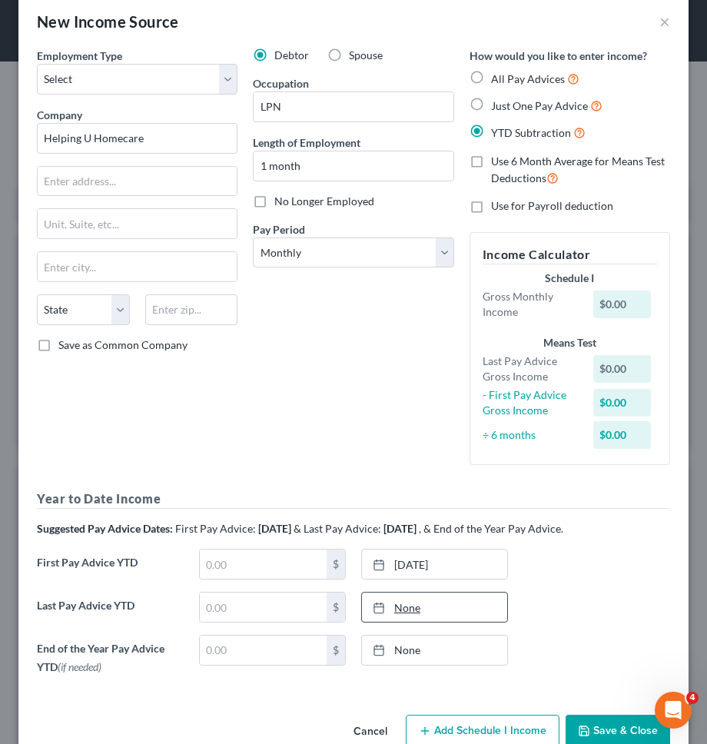
click at [436, 609] on link "None" at bounding box center [434, 607] width 145 height 29
type input "10/6/2025"
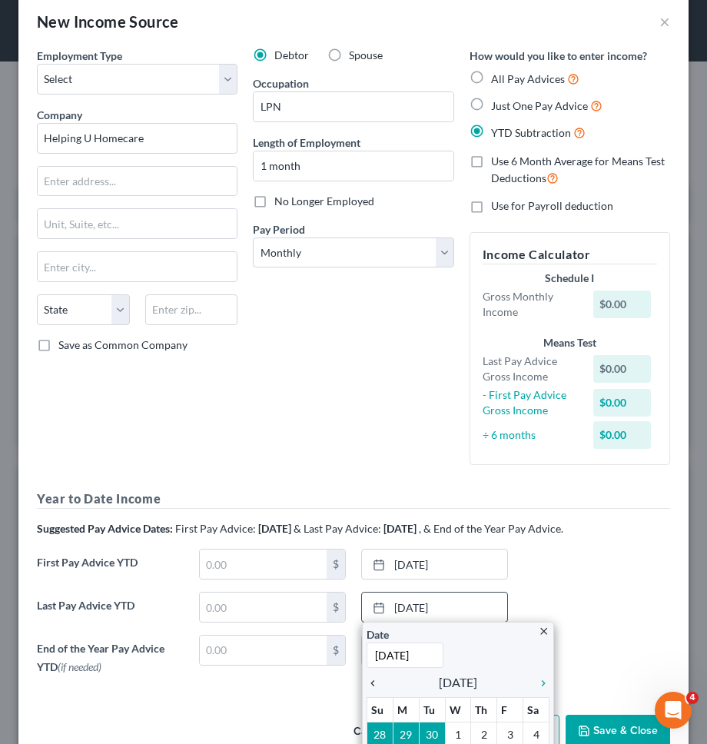
click at [374, 685] on icon "chevron_left" at bounding box center [377, 683] width 20 height 12
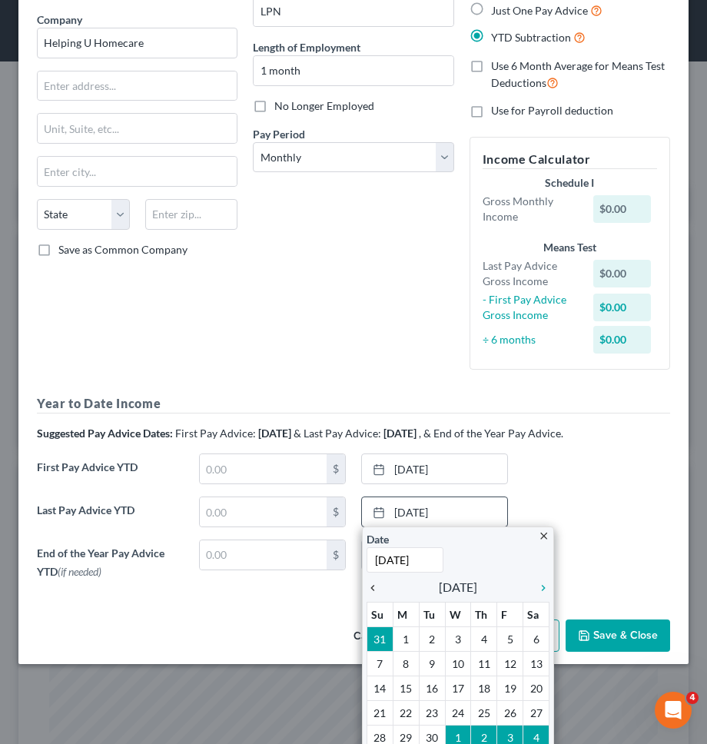
scroll to position [152, 0]
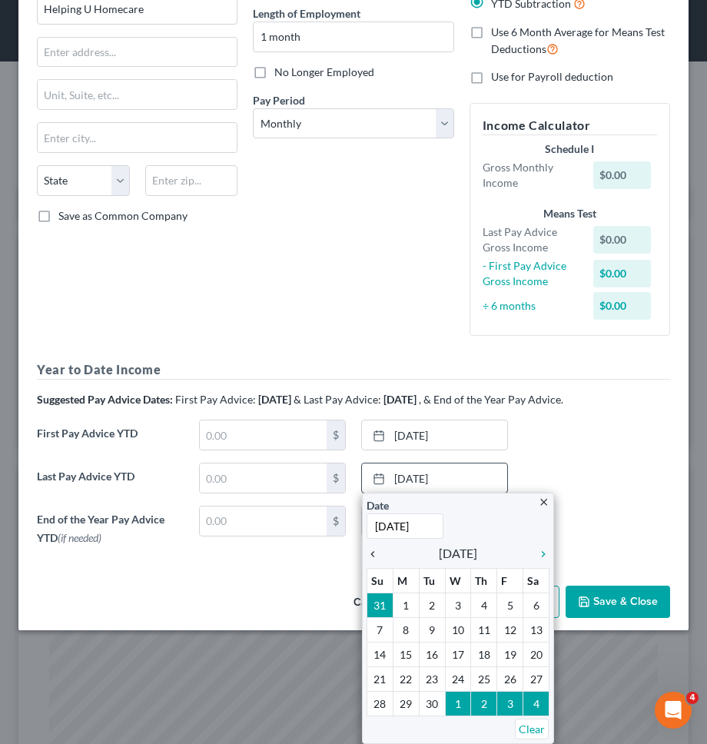
click at [376, 553] on icon "chevron_left" at bounding box center [377, 554] width 20 height 12
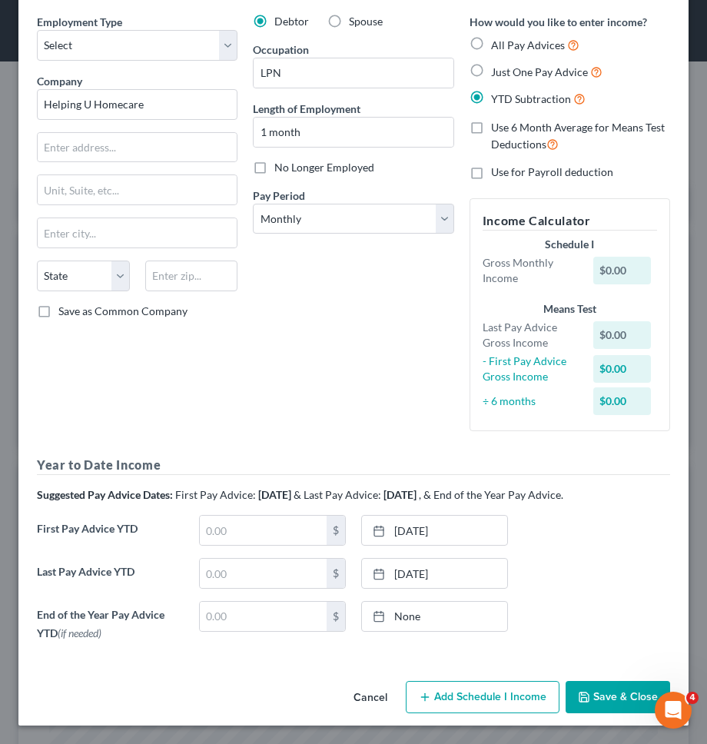
scroll to position [57, 0]
click at [468, 533] on link "9/5/2025" at bounding box center [434, 530] width 145 height 29
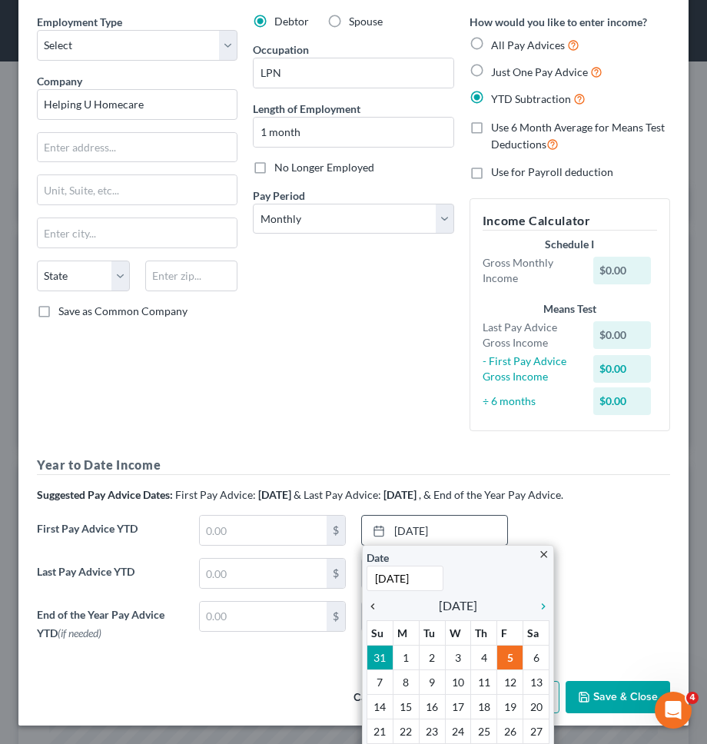
click at [371, 611] on icon "chevron_left" at bounding box center [377, 607] width 20 height 12
click at [541, 614] on link "chevron_right" at bounding box center [540, 606] width 20 height 18
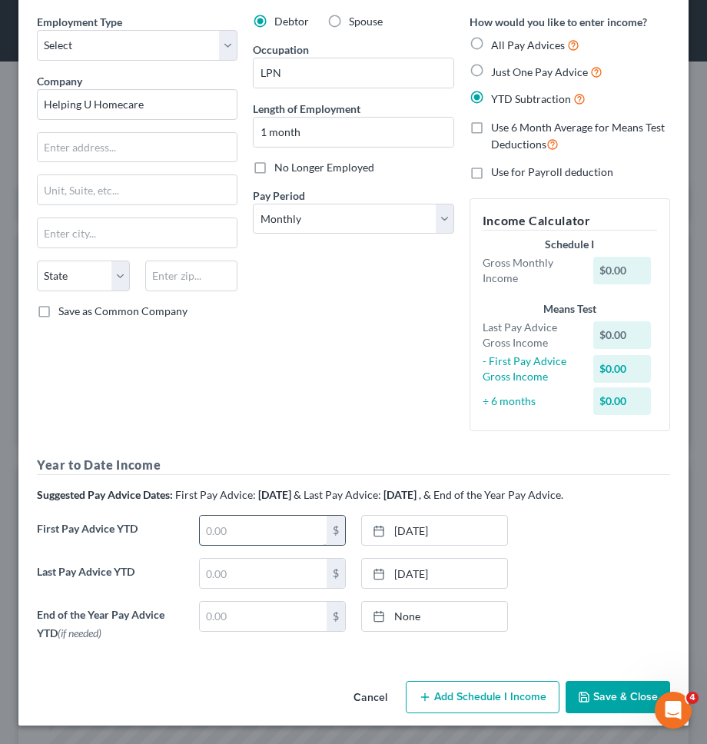
click at [238, 538] on input "text" at bounding box center [263, 530] width 127 height 29
type input "0"
click at [212, 565] on input "text" at bounding box center [263, 573] width 127 height 29
type input "1,400"
click at [265, 459] on h5 "Year to Date Income" at bounding box center [354, 465] width 634 height 19
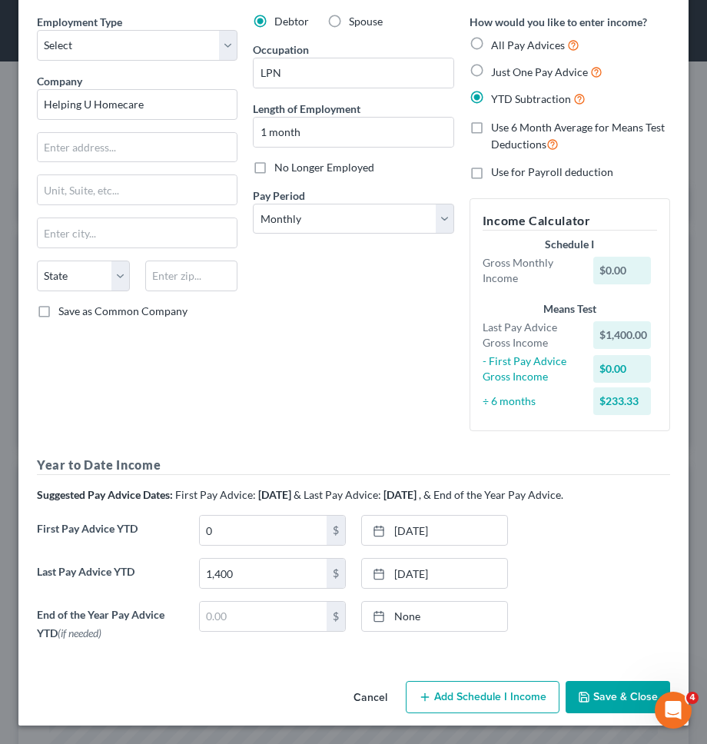
click at [301, 389] on div "Debtor Spouse Occupation LPN Length of Employment 1 month No Longer Employed Pa…" at bounding box center [353, 229] width 216 height 430
click at [468, 694] on button "Add Schedule I Income" at bounding box center [483, 697] width 154 height 32
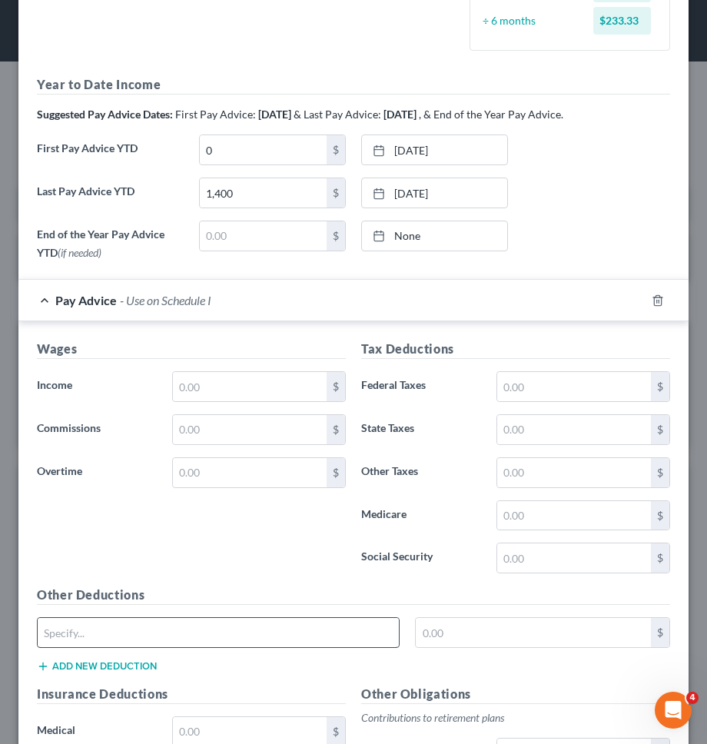
scroll to position [471, 0]
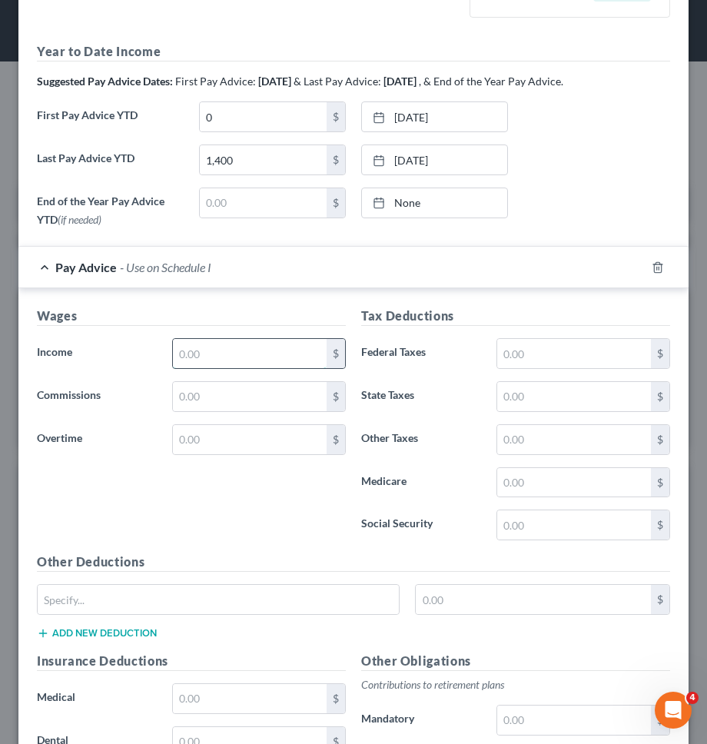
click at [200, 362] on input "text" at bounding box center [250, 353] width 154 height 29
type input "360"
click at [231, 298] on div "Wages Income * 360 $ Commissions $ Overtime $ Tax Deductions Federal Taxes $ St…" at bounding box center [353, 637] width 671 height 699
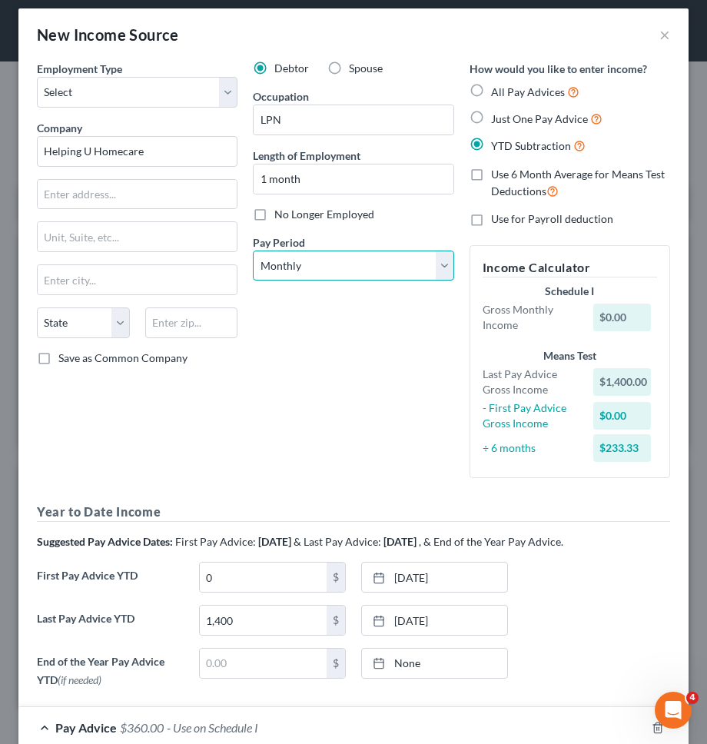
click at [365, 275] on select "Select Monthly Twice Monthly Every Other Week Weekly" at bounding box center [353, 266] width 201 height 31
select select "3"
click at [253, 251] on select "Select Monthly Twice Monthly Every Other Week Weekly" at bounding box center [353, 266] width 201 height 31
click at [331, 458] on div "Debtor Spouse Occupation LPN Length of Employment 1 month No Longer Employed Pa…" at bounding box center [353, 276] width 216 height 430
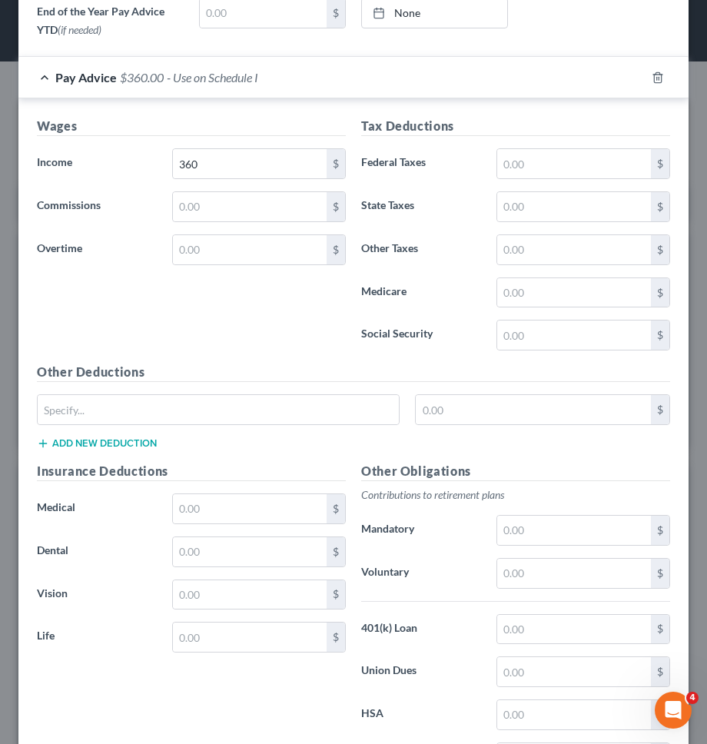
scroll to position [832, 0]
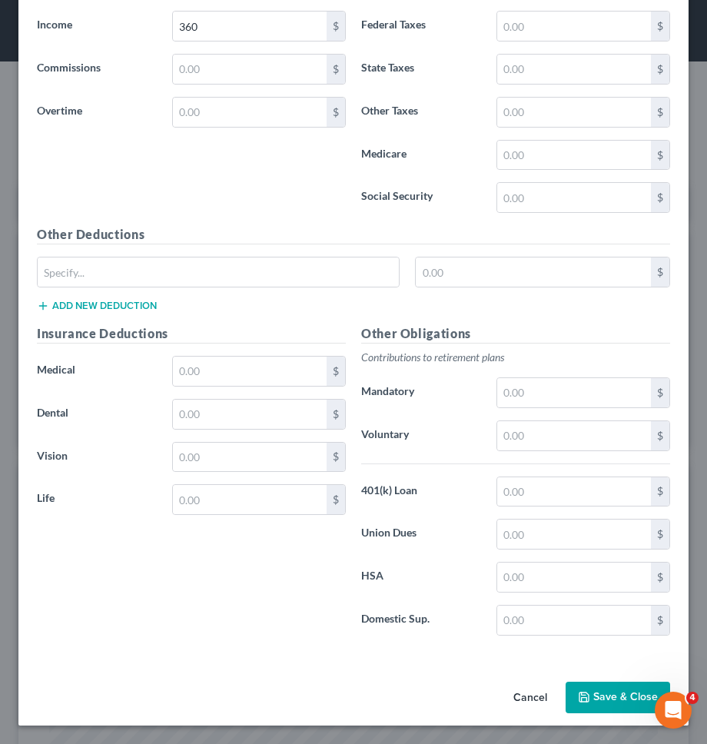
click at [611, 692] on button "Save & Close" at bounding box center [618, 698] width 105 height 32
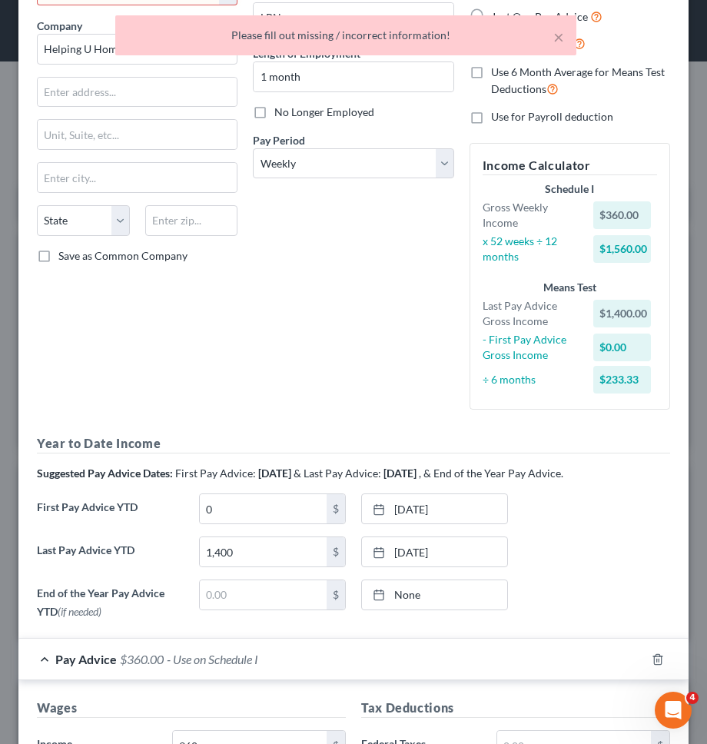
scroll to position [0, 0]
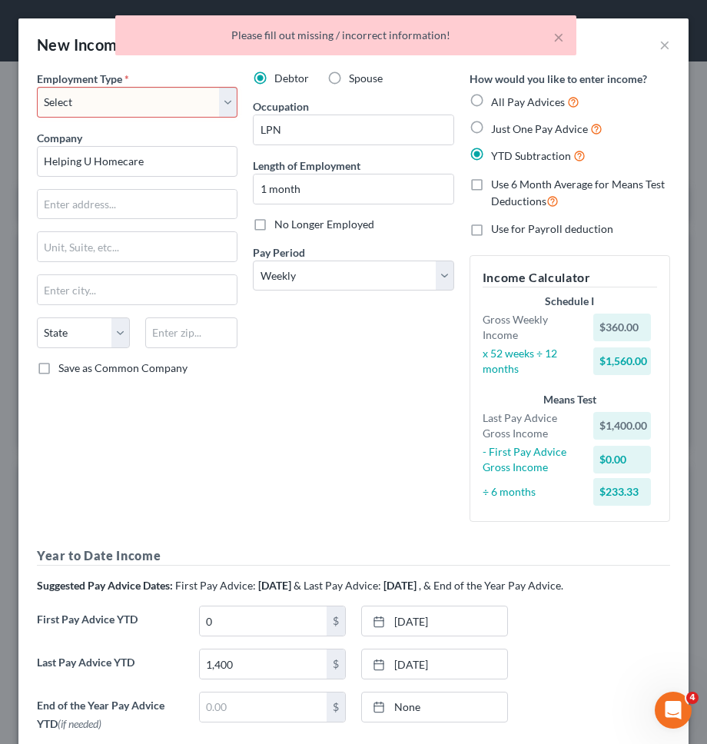
click at [208, 98] on select "Select Full or Part Time Employment Self Employment" at bounding box center [137, 102] width 201 height 31
select select "0"
click at [37, 87] on select "Select Full or Part Time Employment Self Employment" at bounding box center [137, 102] width 201 height 31
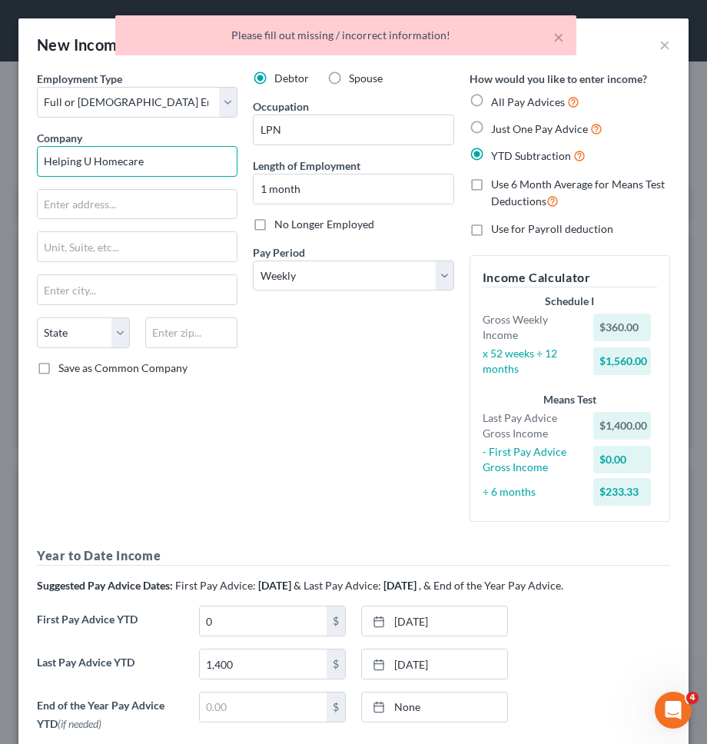
click at [192, 167] on input "Helping U Homecare" at bounding box center [137, 161] width 201 height 31
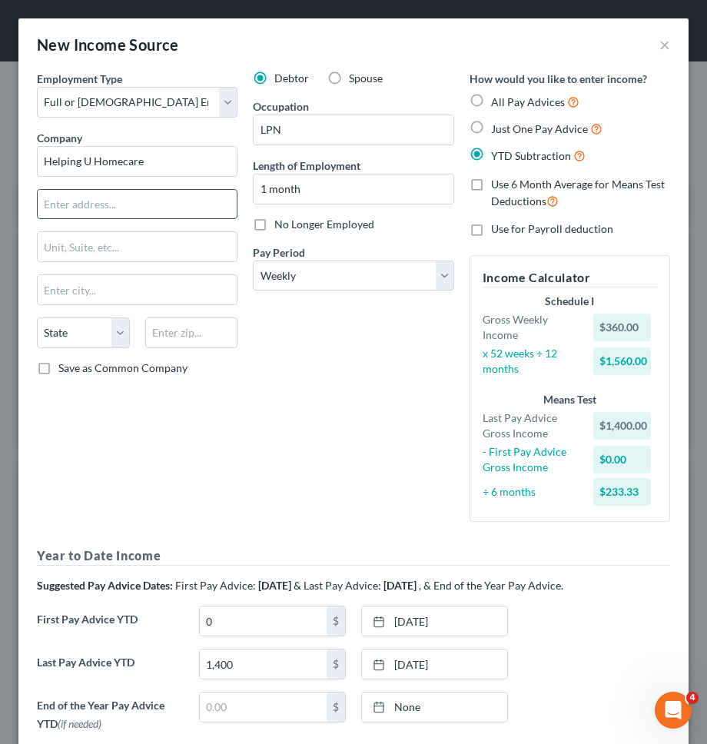
click at [171, 201] on input "text" at bounding box center [137, 204] width 199 height 29
type input "1897 3rd Ave."
click at [186, 335] on input "text" at bounding box center [191, 333] width 93 height 31
type input "1"
type input "10029"
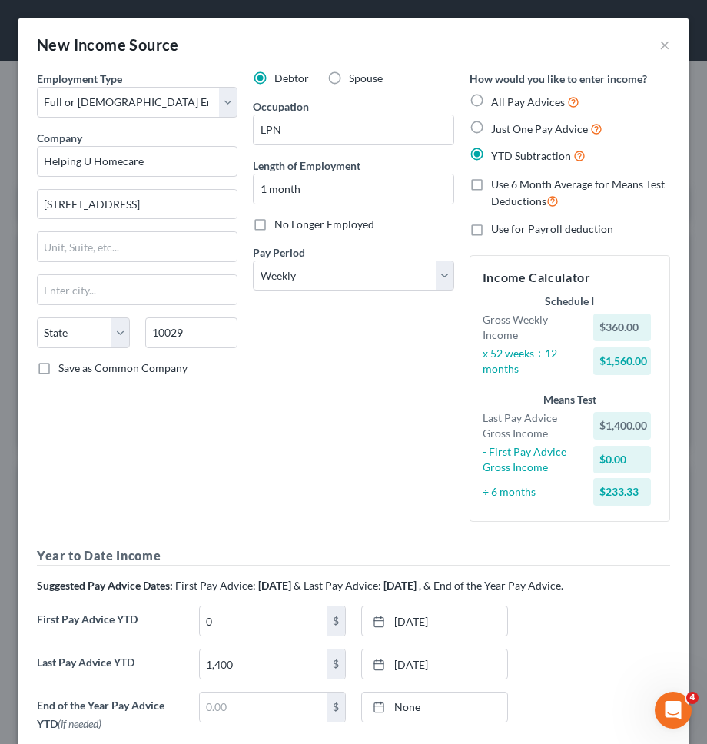
type input "New York"
select select "35"
click at [286, 395] on div "Debtor Spouse Occupation LPN Length of Employment 1 month No Longer Employed Pa…" at bounding box center [353, 303] width 216 height 464
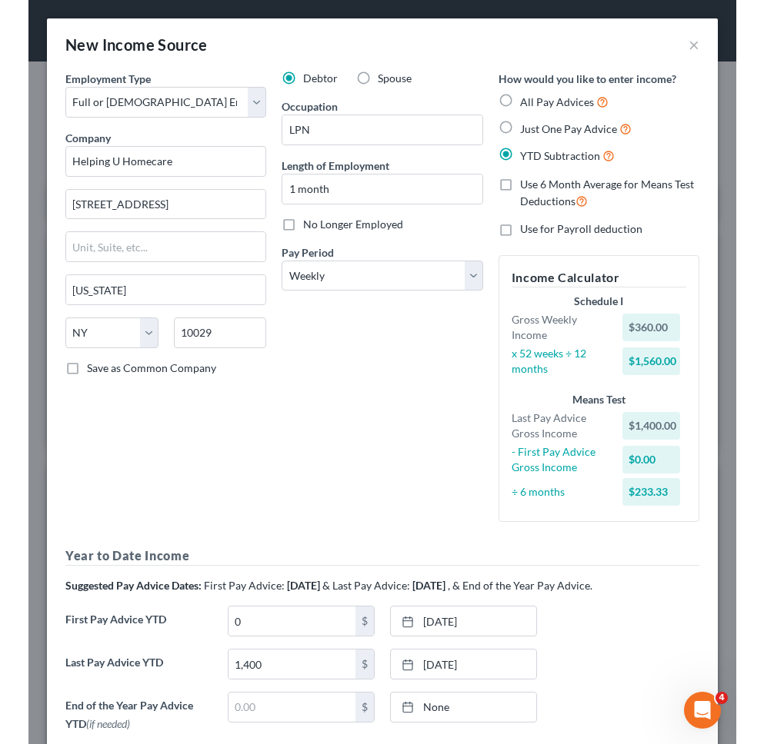
scroll to position [832, 0]
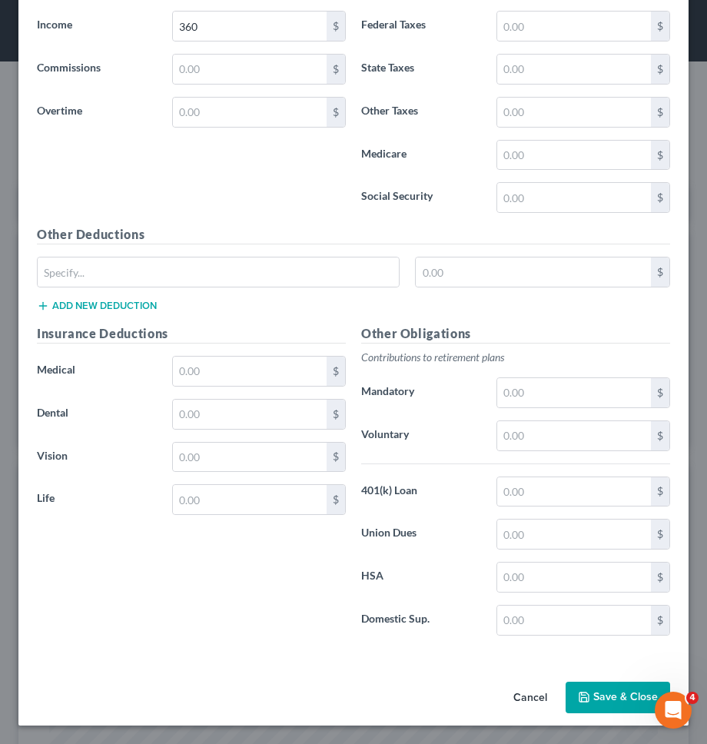
click at [586, 692] on icon "button" at bounding box center [584, 697] width 12 height 12
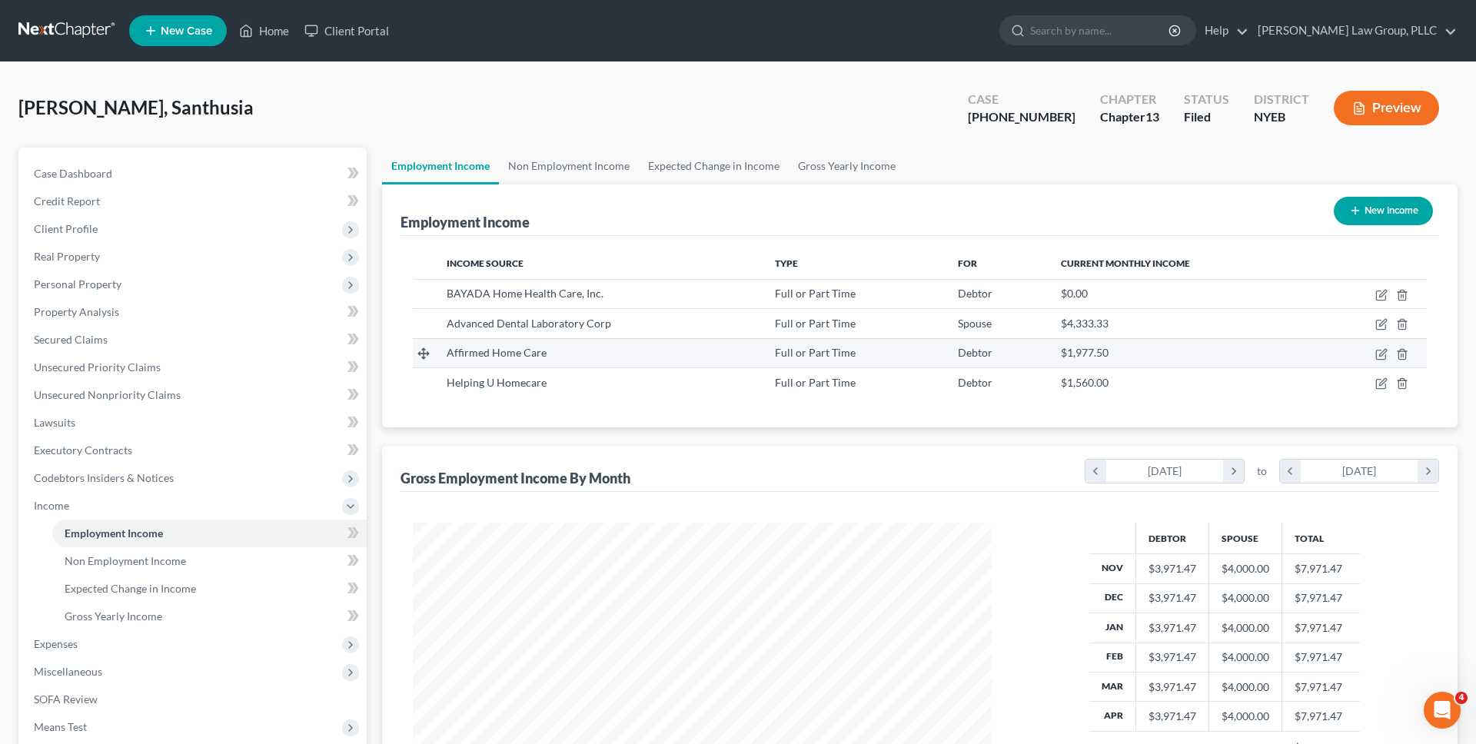
scroll to position [212, 0]
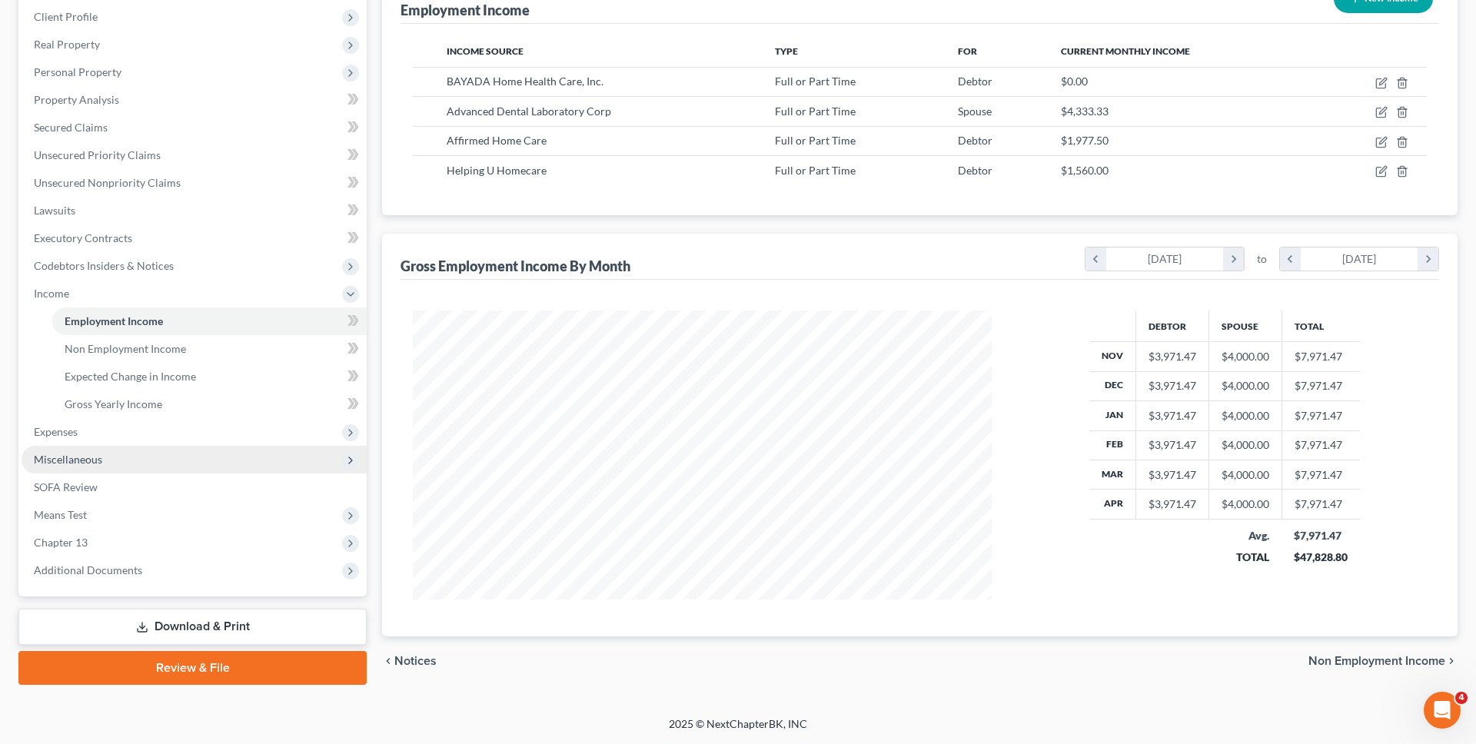
click at [201, 448] on span "Miscellaneous" at bounding box center [194, 460] width 345 height 28
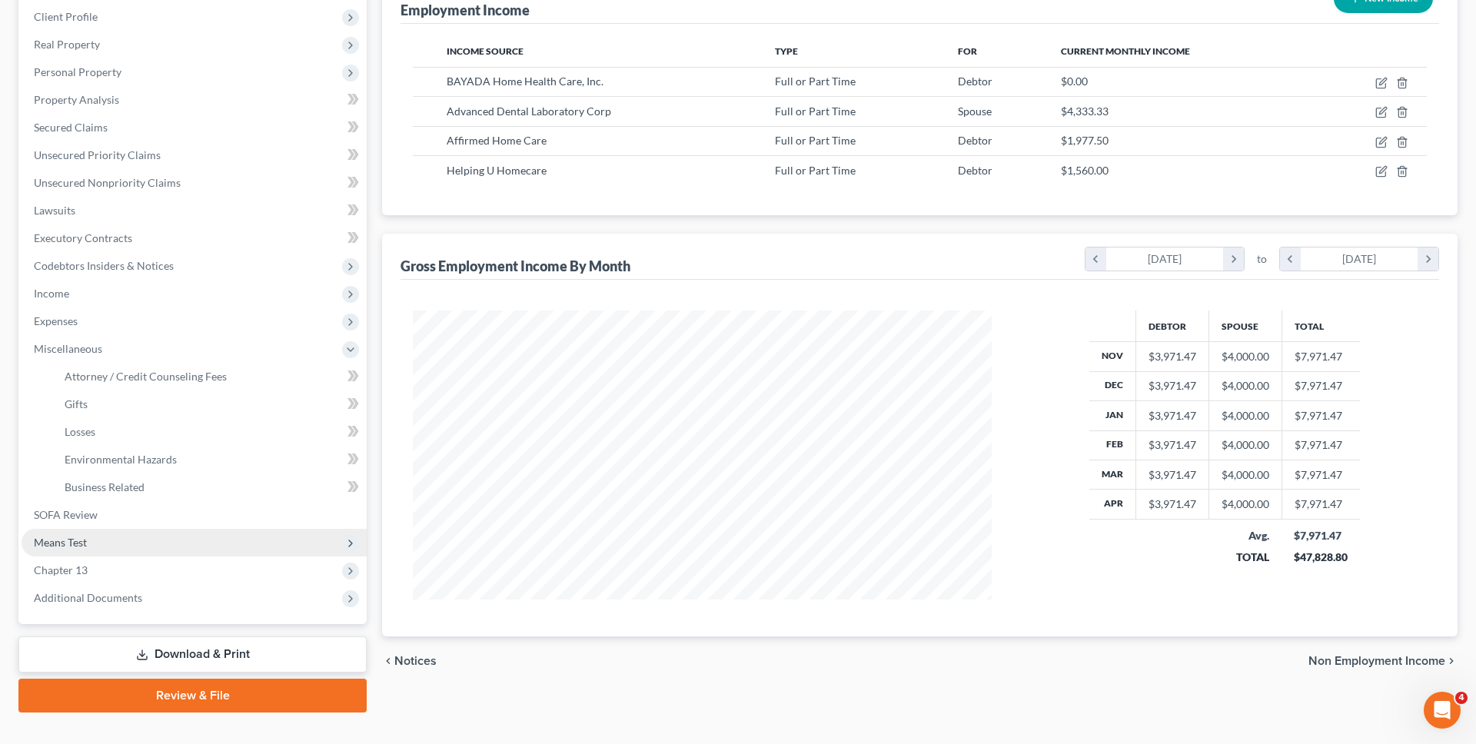
click at [121, 544] on span "Means Test" at bounding box center [194, 543] width 345 height 28
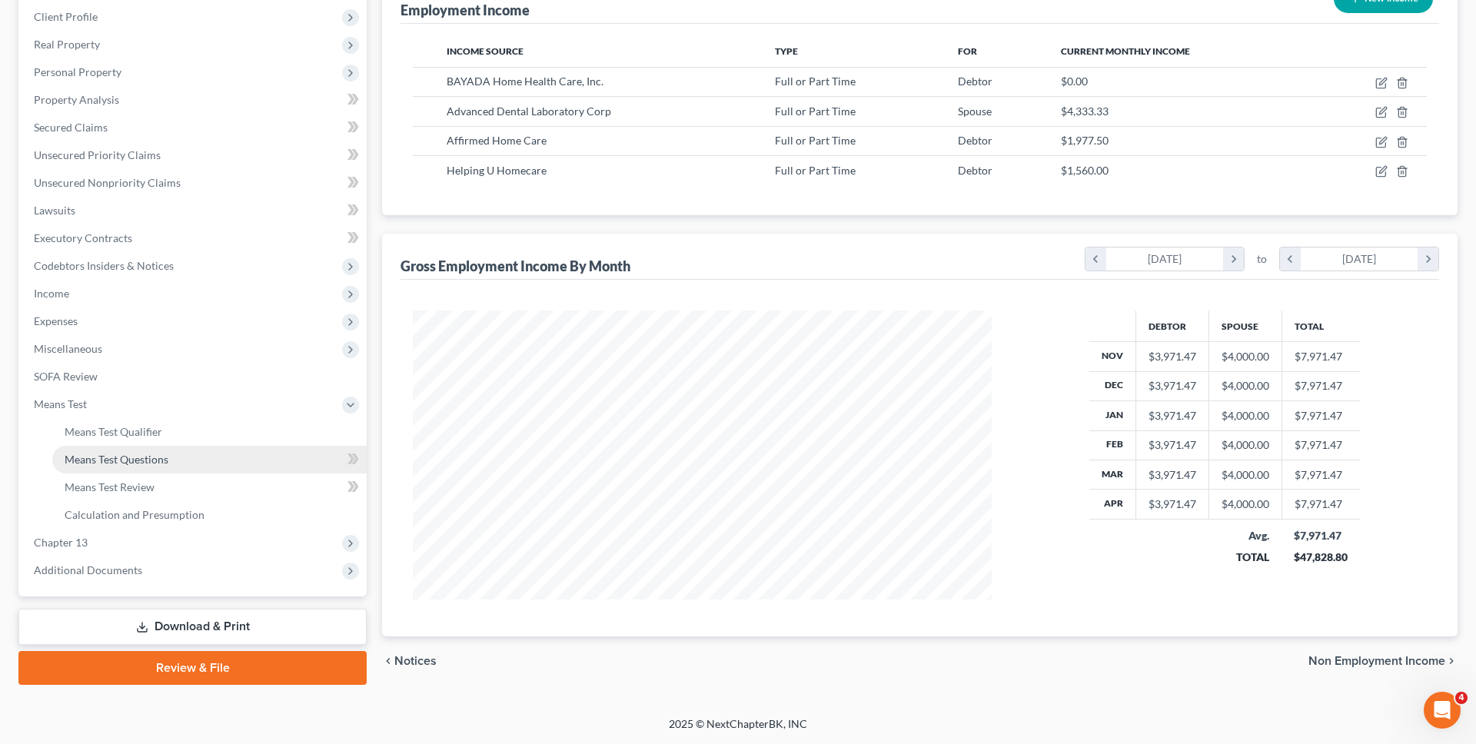
click at [176, 470] on link "Means Test Questions" at bounding box center [209, 460] width 315 height 28
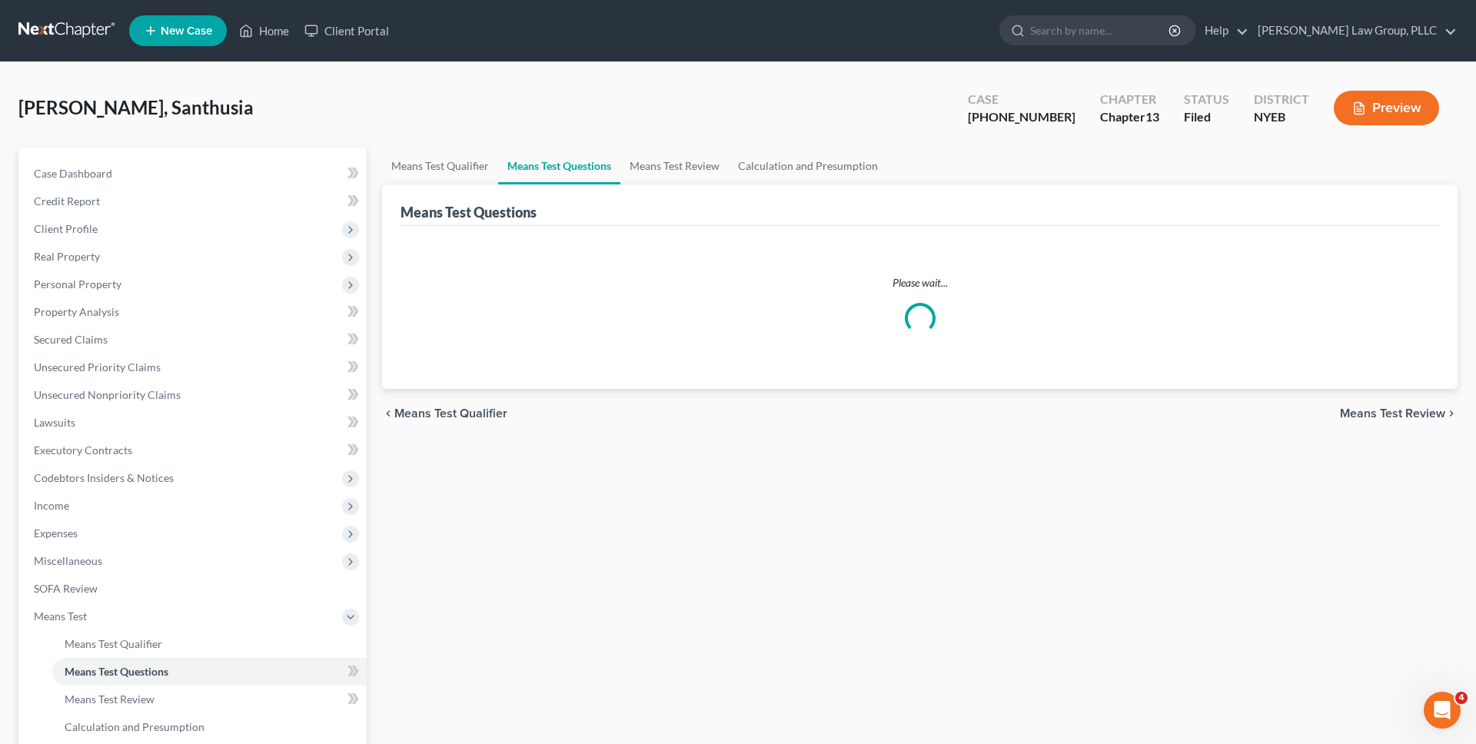
select select "2"
select select "0"
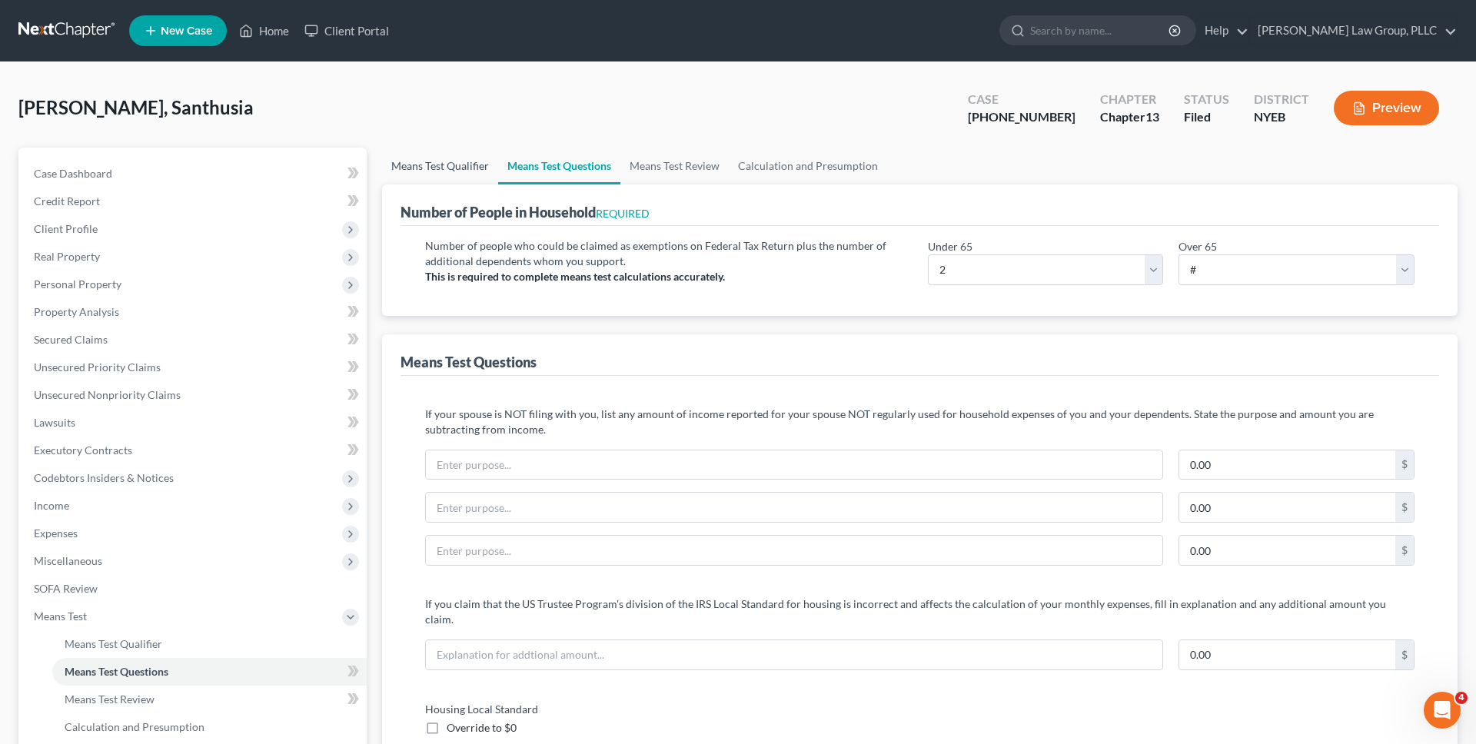
click at [467, 157] on link "Means Test Qualifier" at bounding box center [440, 166] width 116 height 37
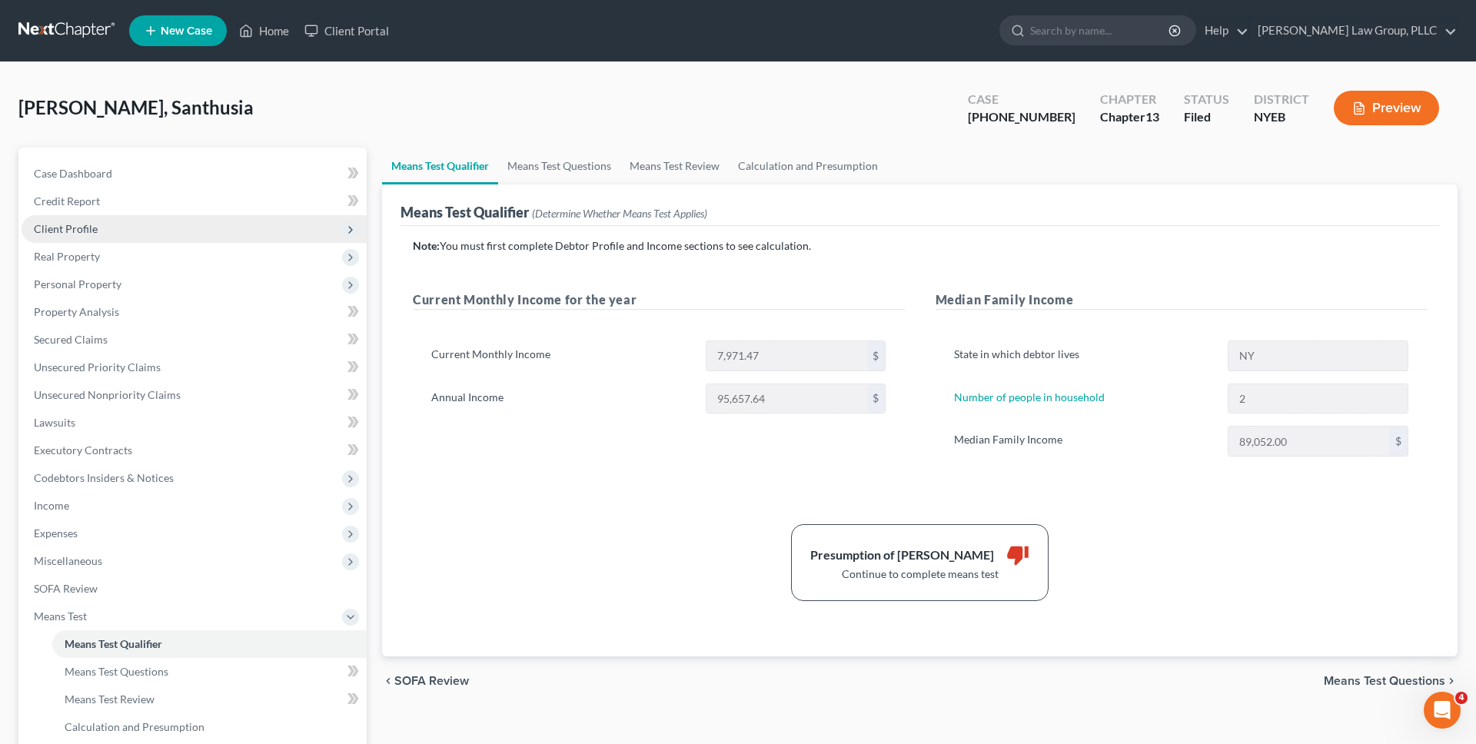
click at [229, 218] on span "Client Profile" at bounding box center [194, 229] width 345 height 28
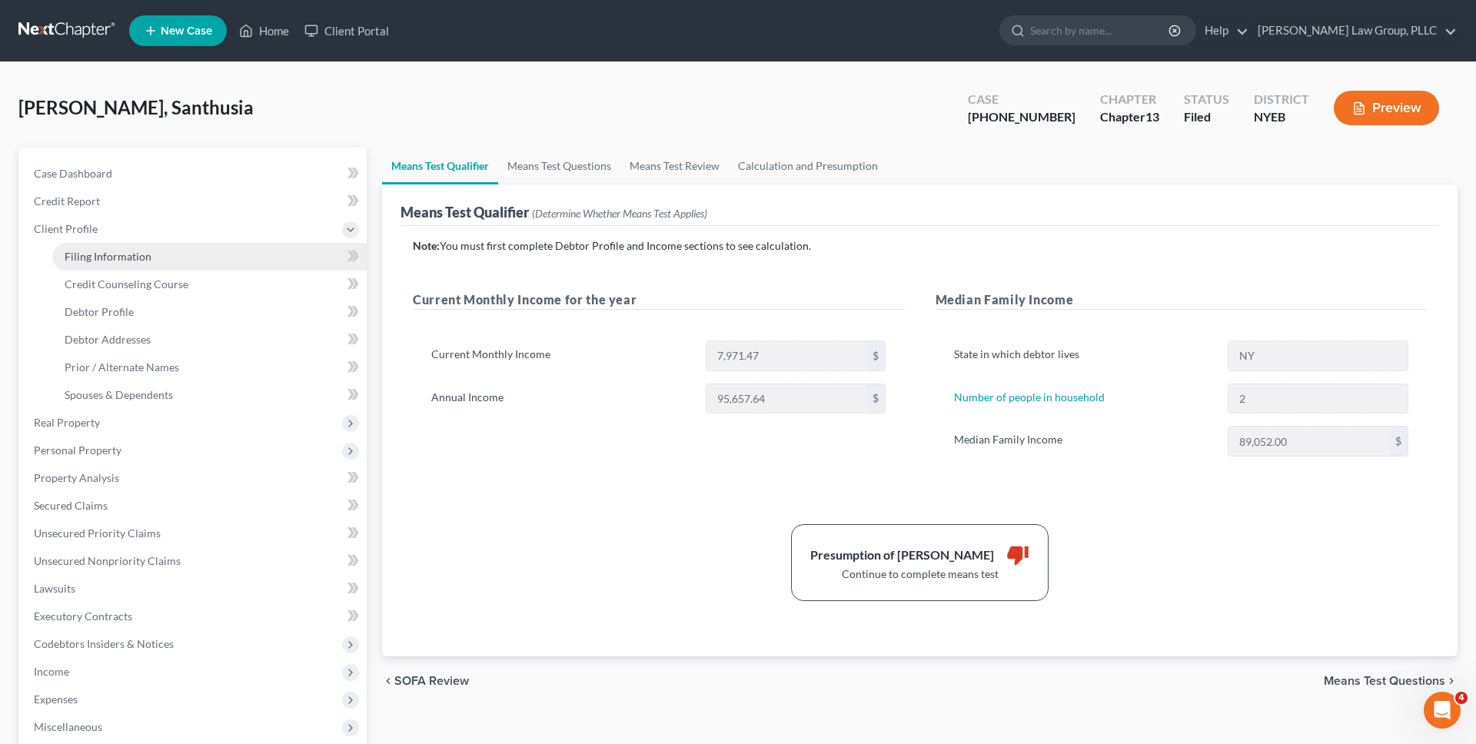
click at [188, 260] on link "Filing Information" at bounding box center [209, 257] width 315 height 28
select select "1"
select select "0"
select select "3"
select select "53"
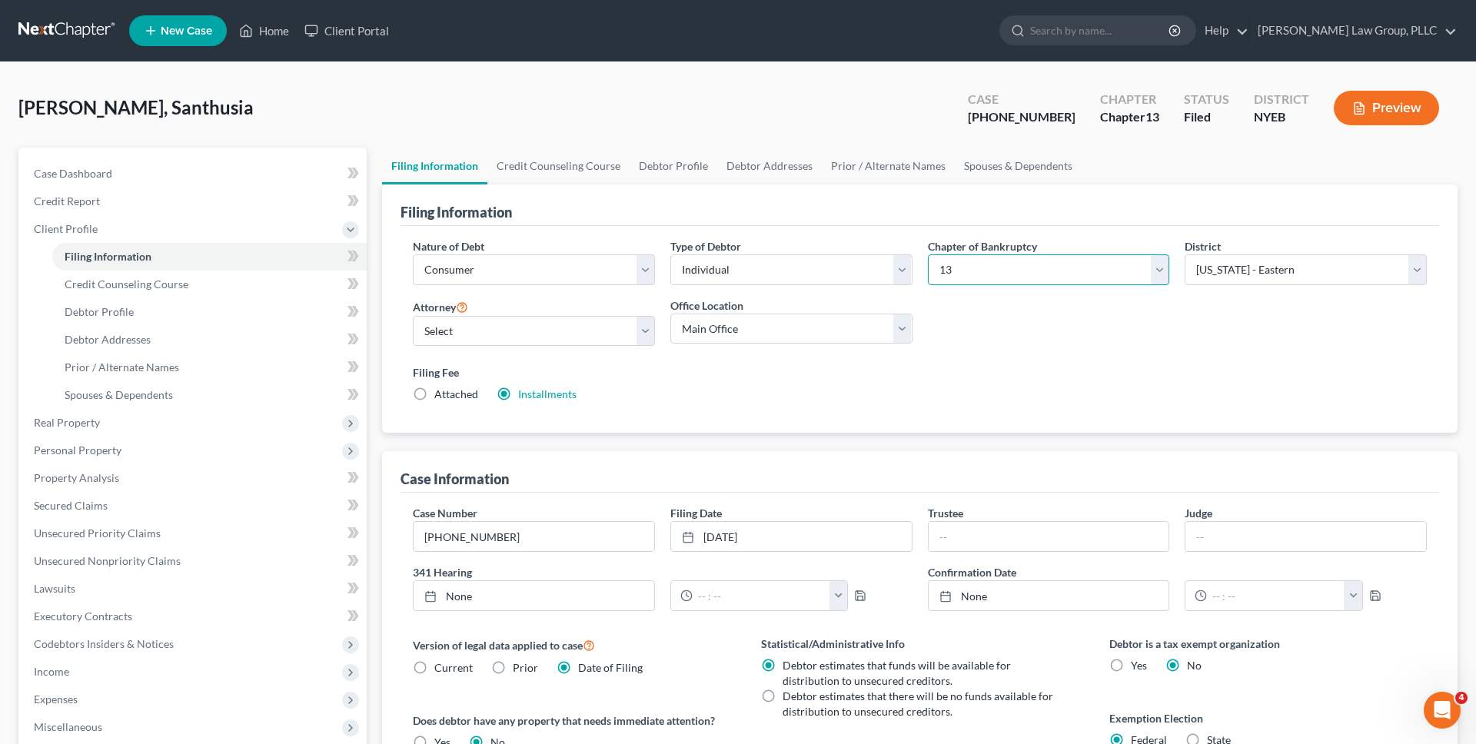
click at [960, 279] on select "Select 7 11 12 13" at bounding box center [1049, 270] width 242 height 31
select select "0"
click at [928, 255] on select "Select 7 11 12 13" at bounding box center [1049, 270] width 242 height 31
click at [947, 220] on div "Filing Information" at bounding box center [920, 206] width 1039 height 42
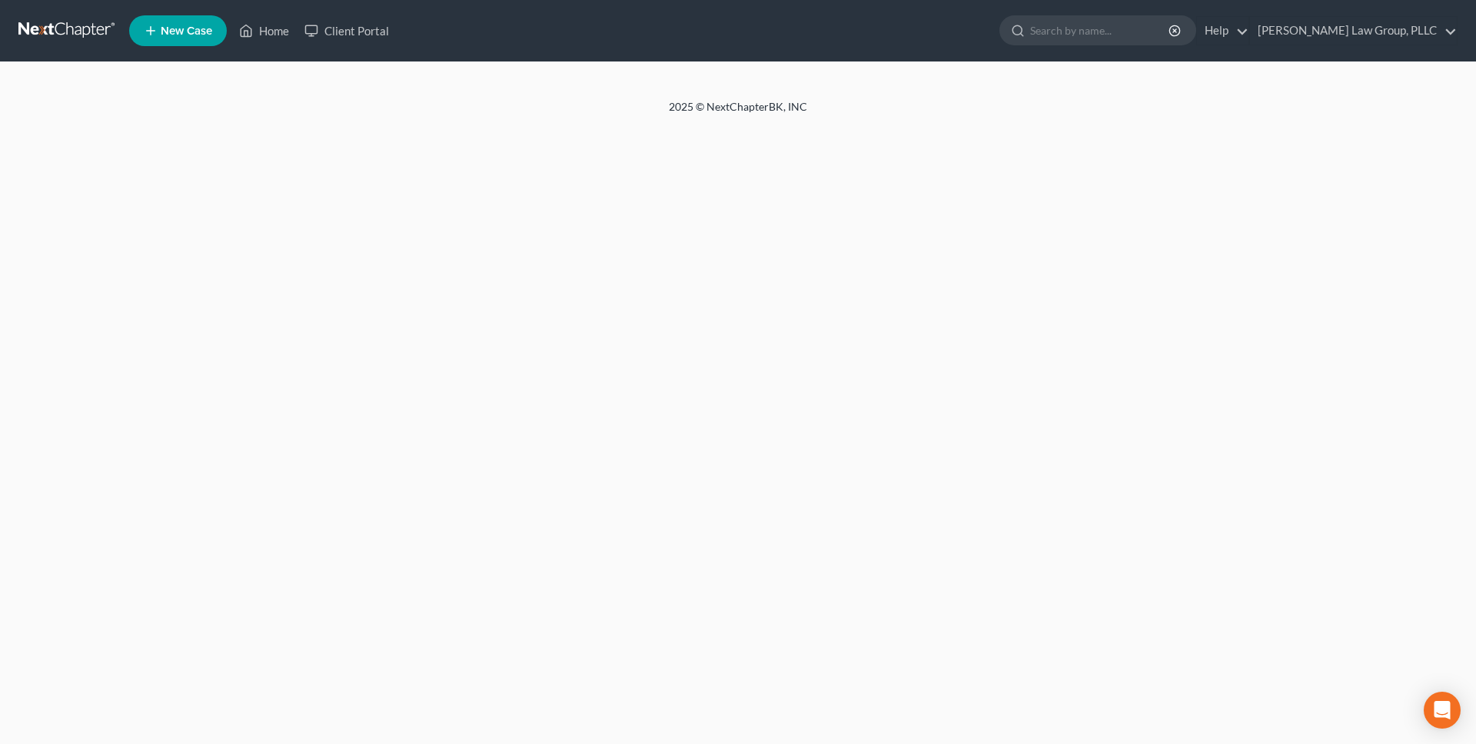
select select "1"
select select "0"
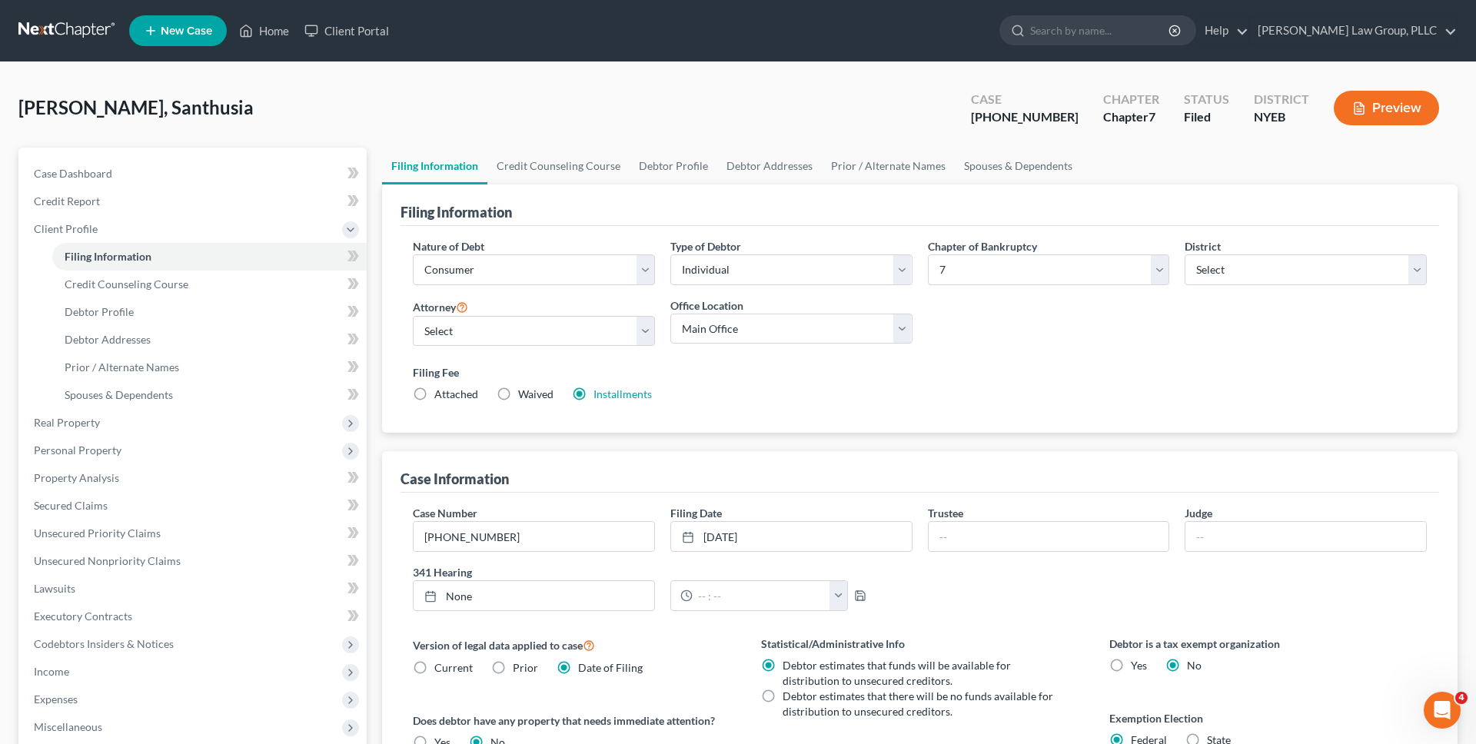
scroll to position [269, 0]
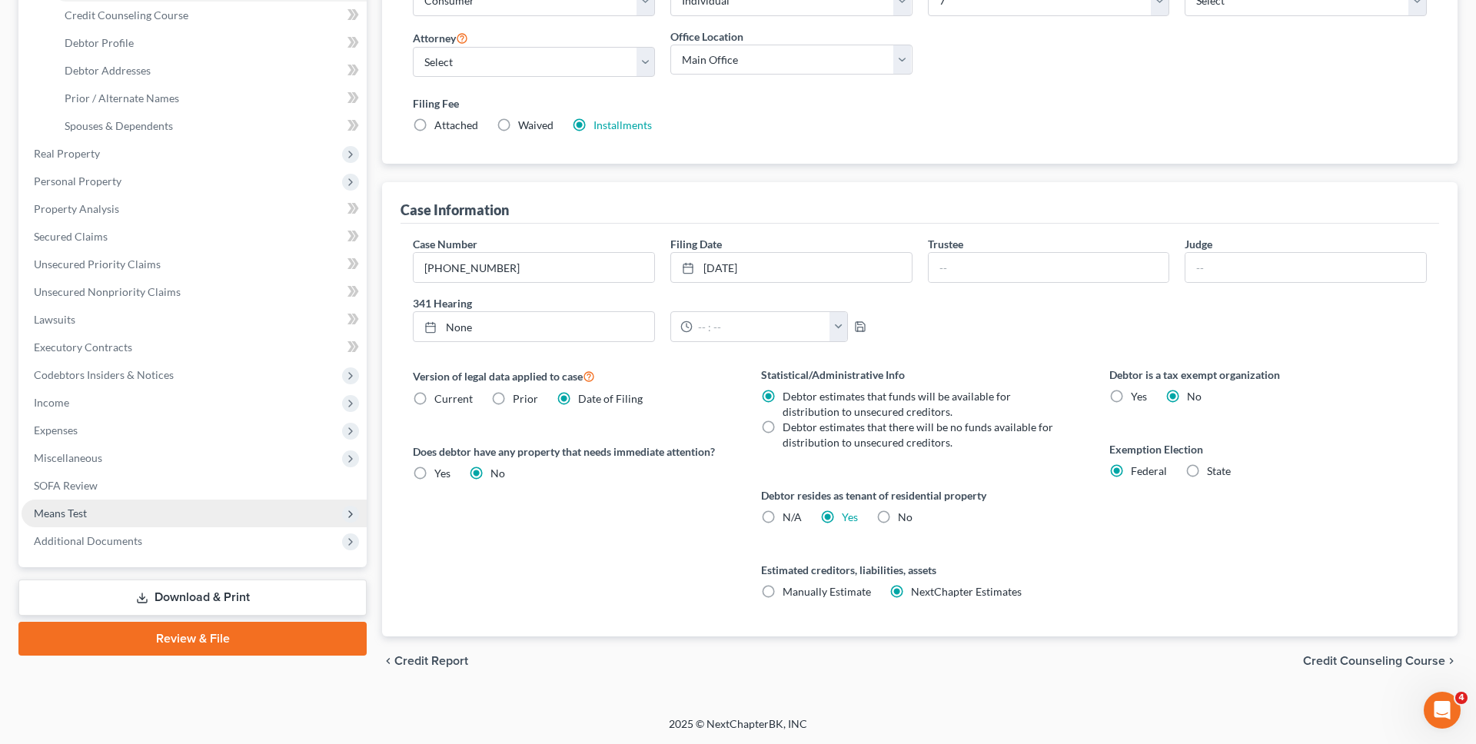
click at [190, 513] on span "Means Test" at bounding box center [194, 514] width 345 height 28
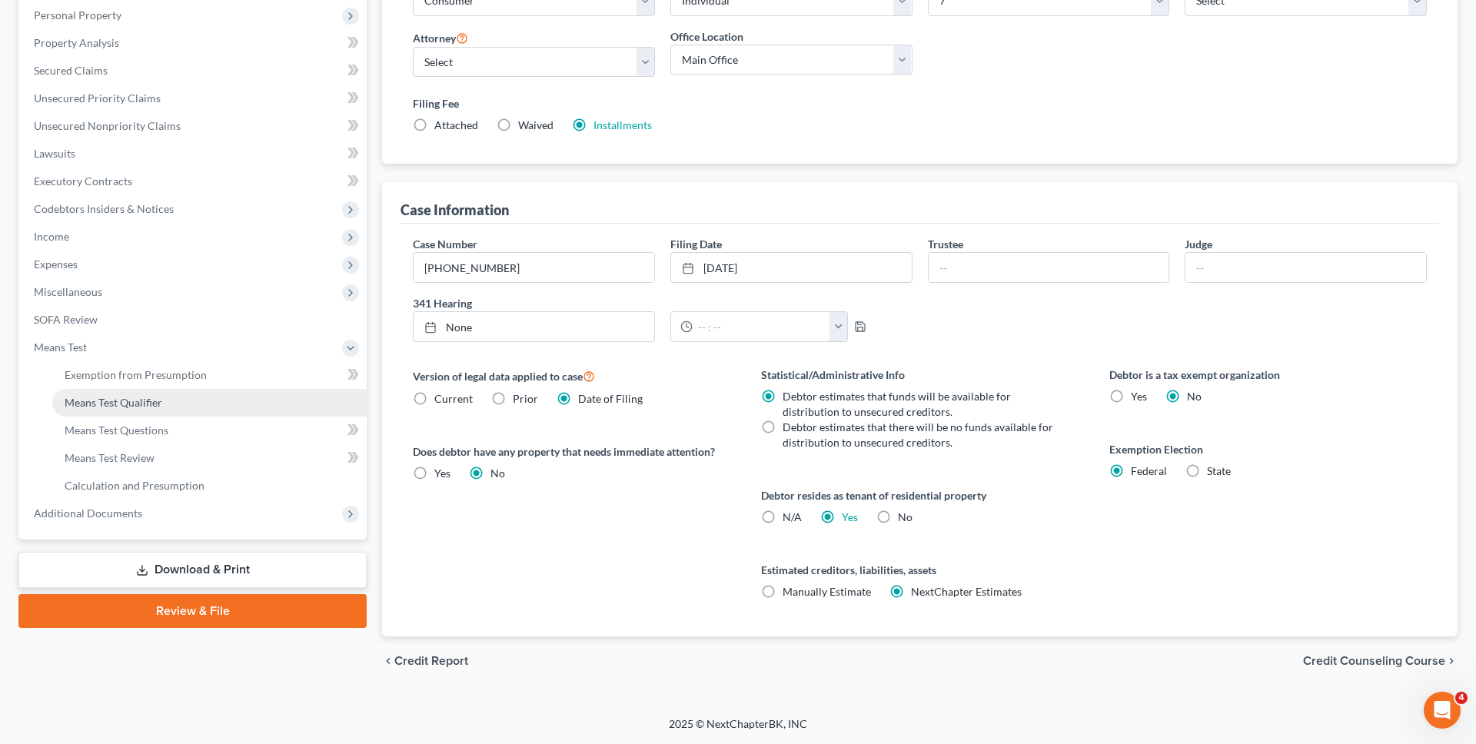
click at [201, 399] on link "Means Test Qualifier" at bounding box center [209, 403] width 315 height 28
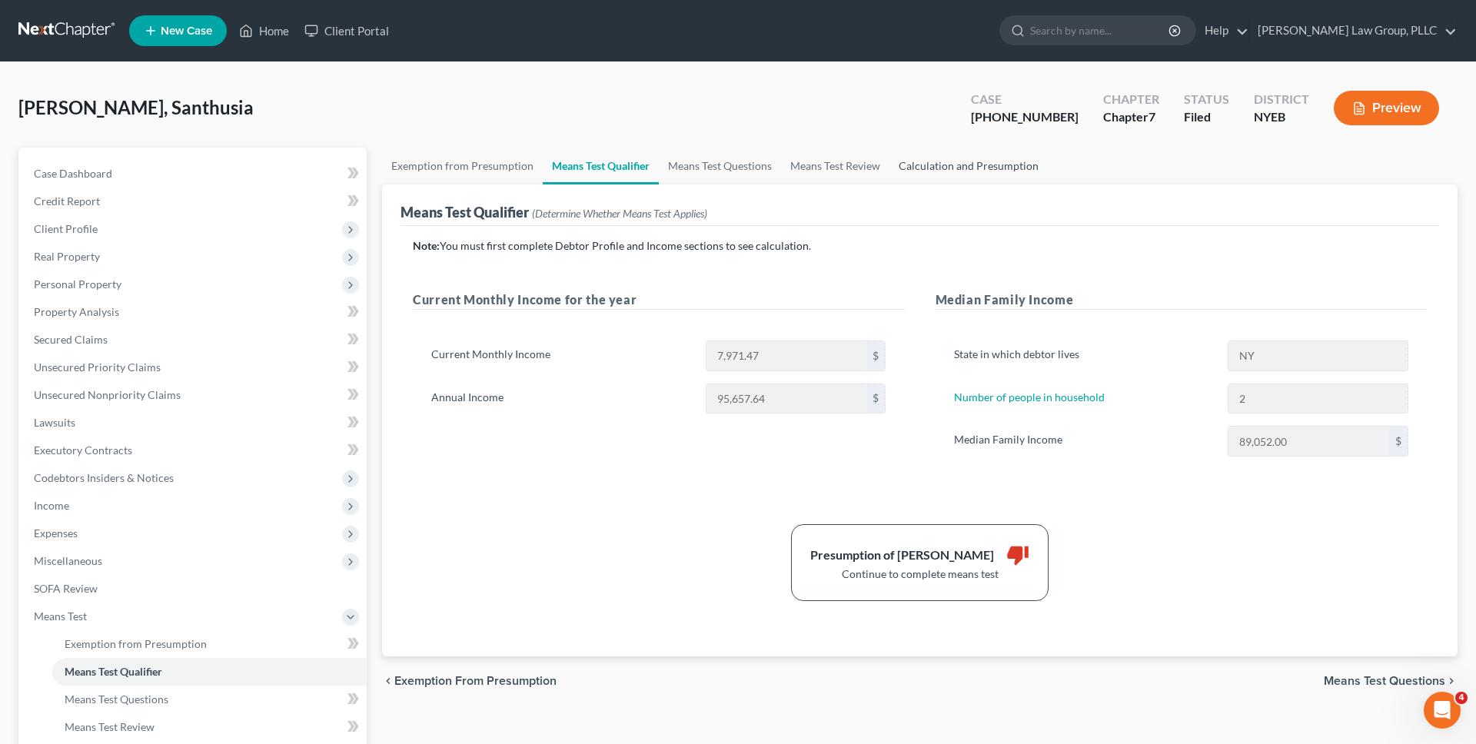
click at [994, 168] on link "Calculation and Presumption" at bounding box center [969, 166] width 158 height 37
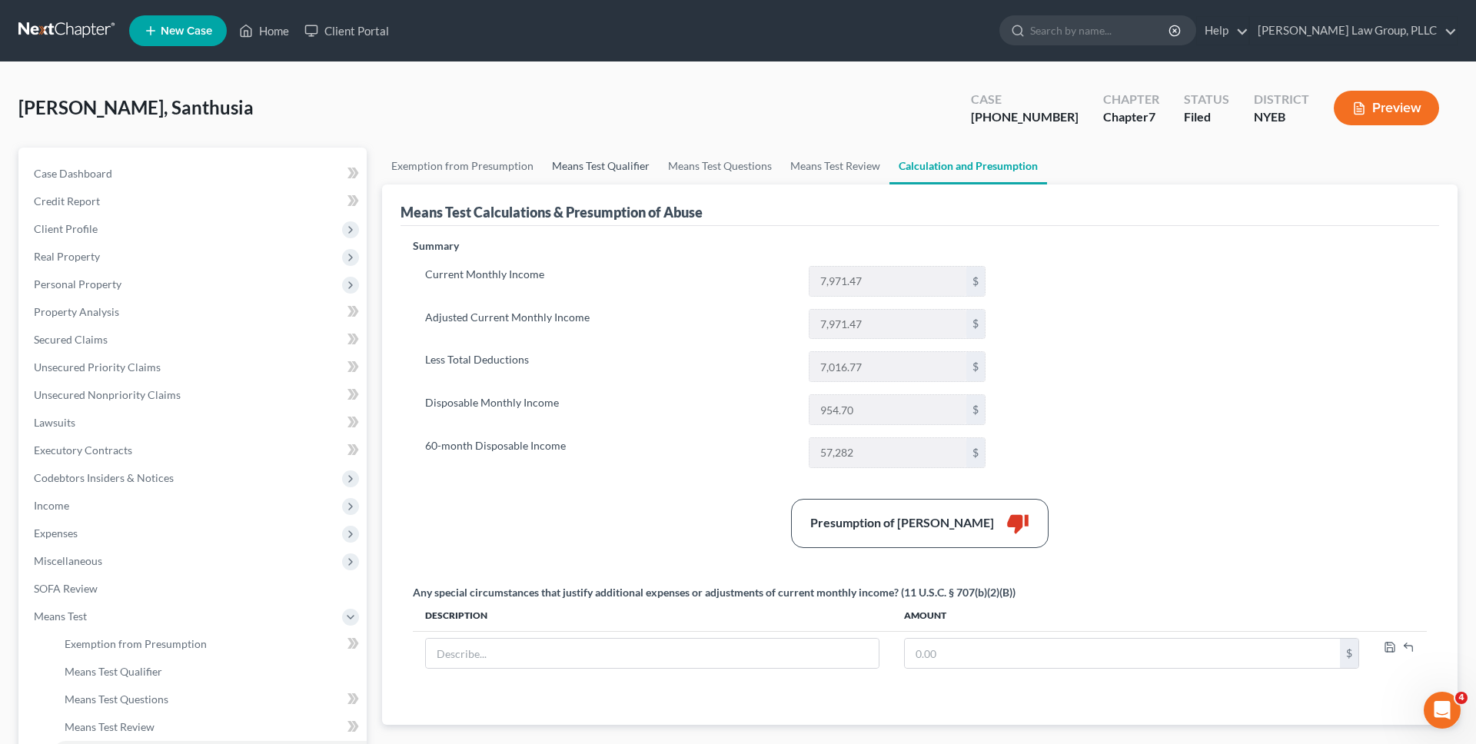
click at [608, 168] on link "Means Test Qualifier" at bounding box center [601, 166] width 116 height 37
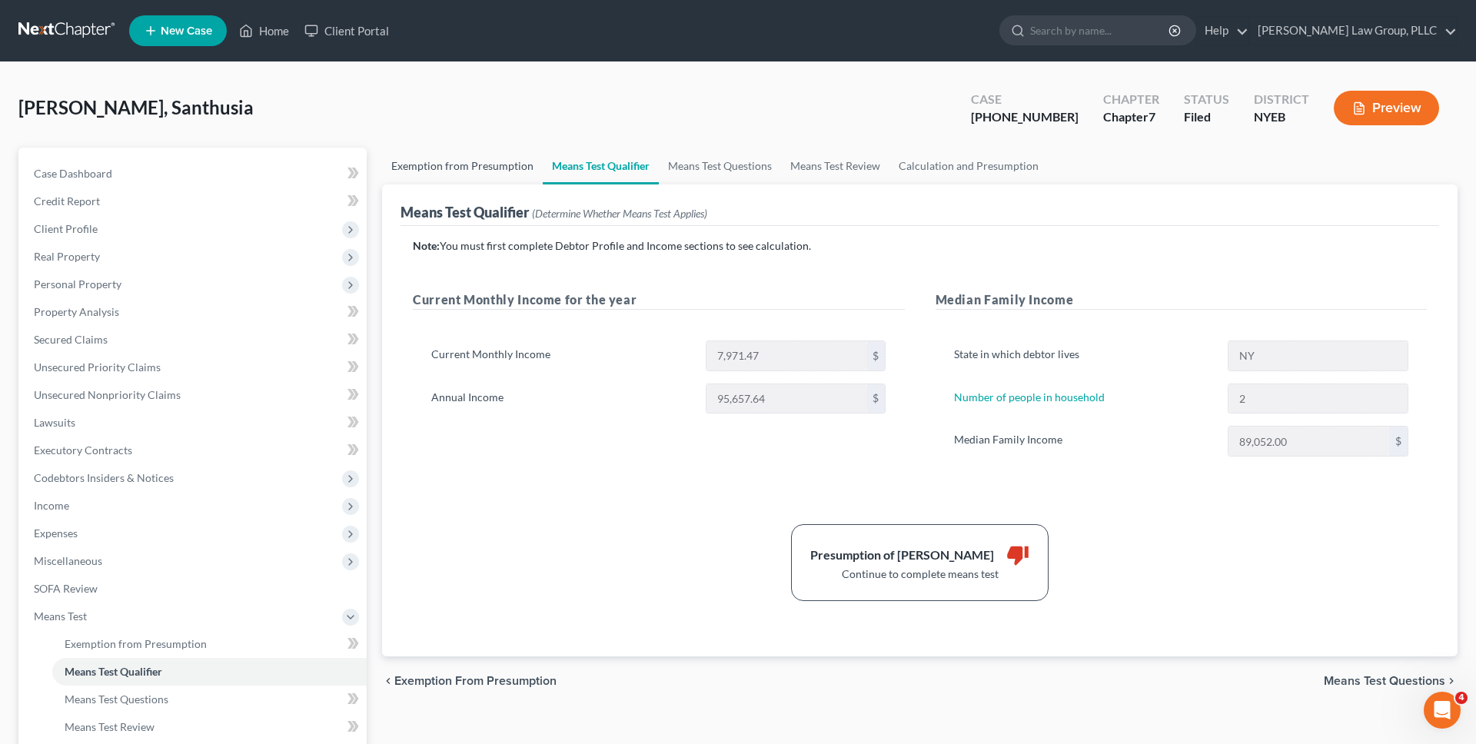
click at [489, 151] on link "Exemption from Presumption" at bounding box center [462, 166] width 161 height 37
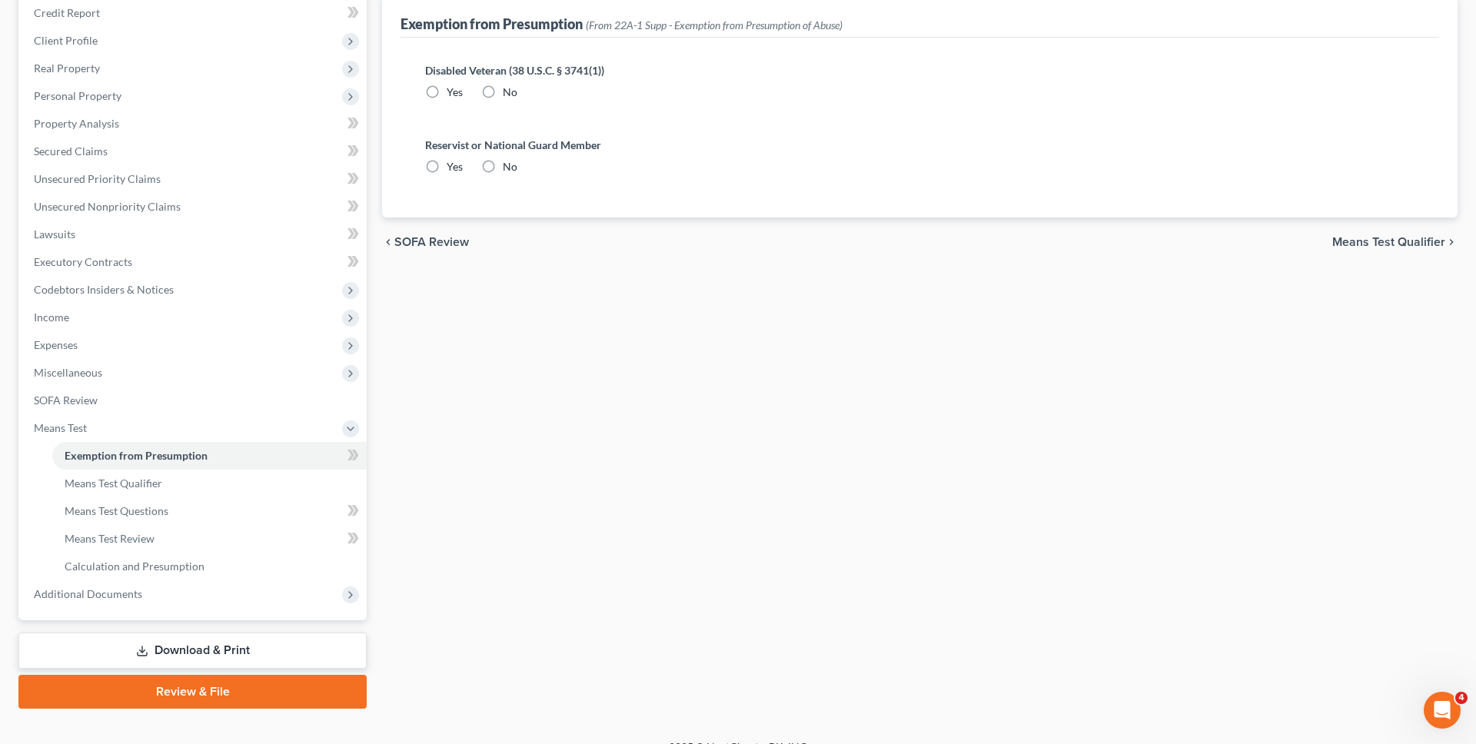
scroll to position [211, 0]
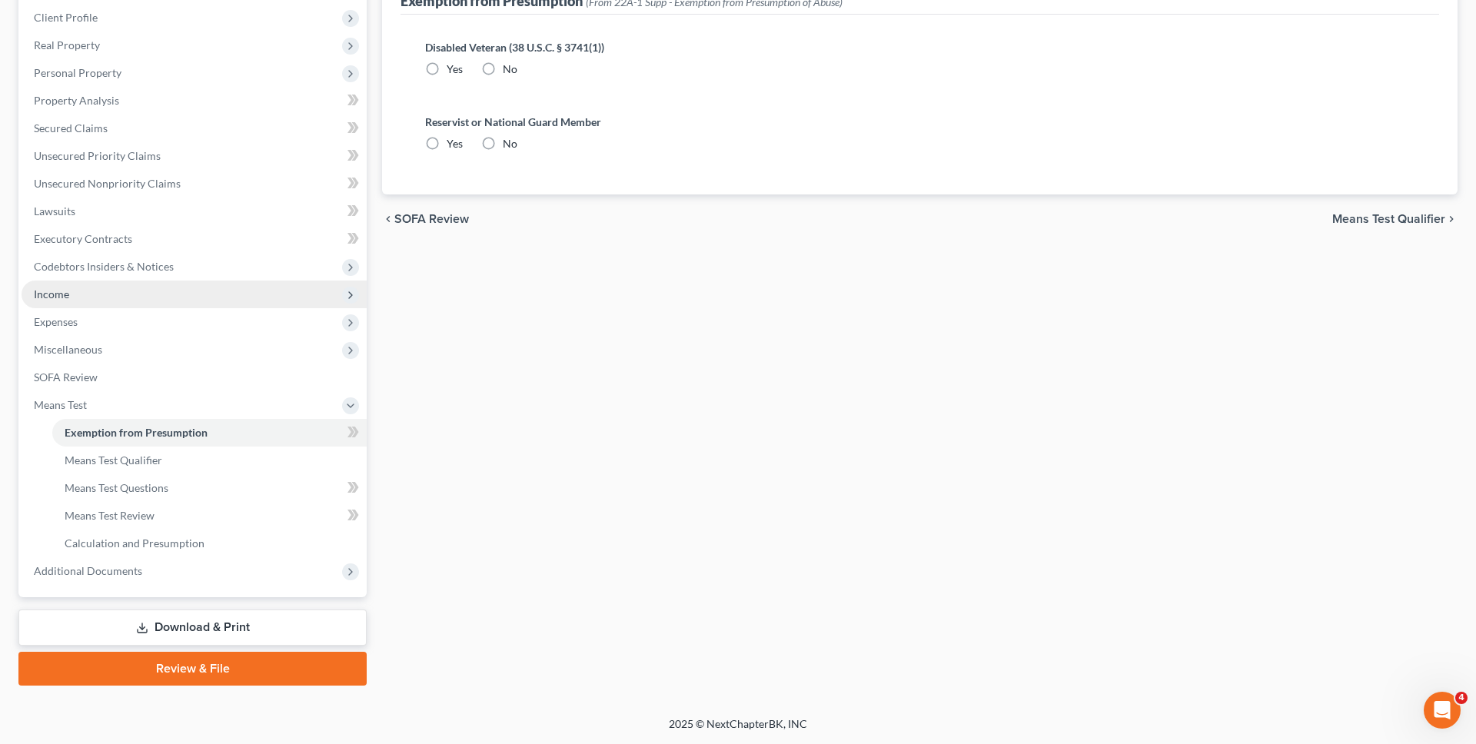
click at [258, 305] on span "Income" at bounding box center [194, 295] width 345 height 28
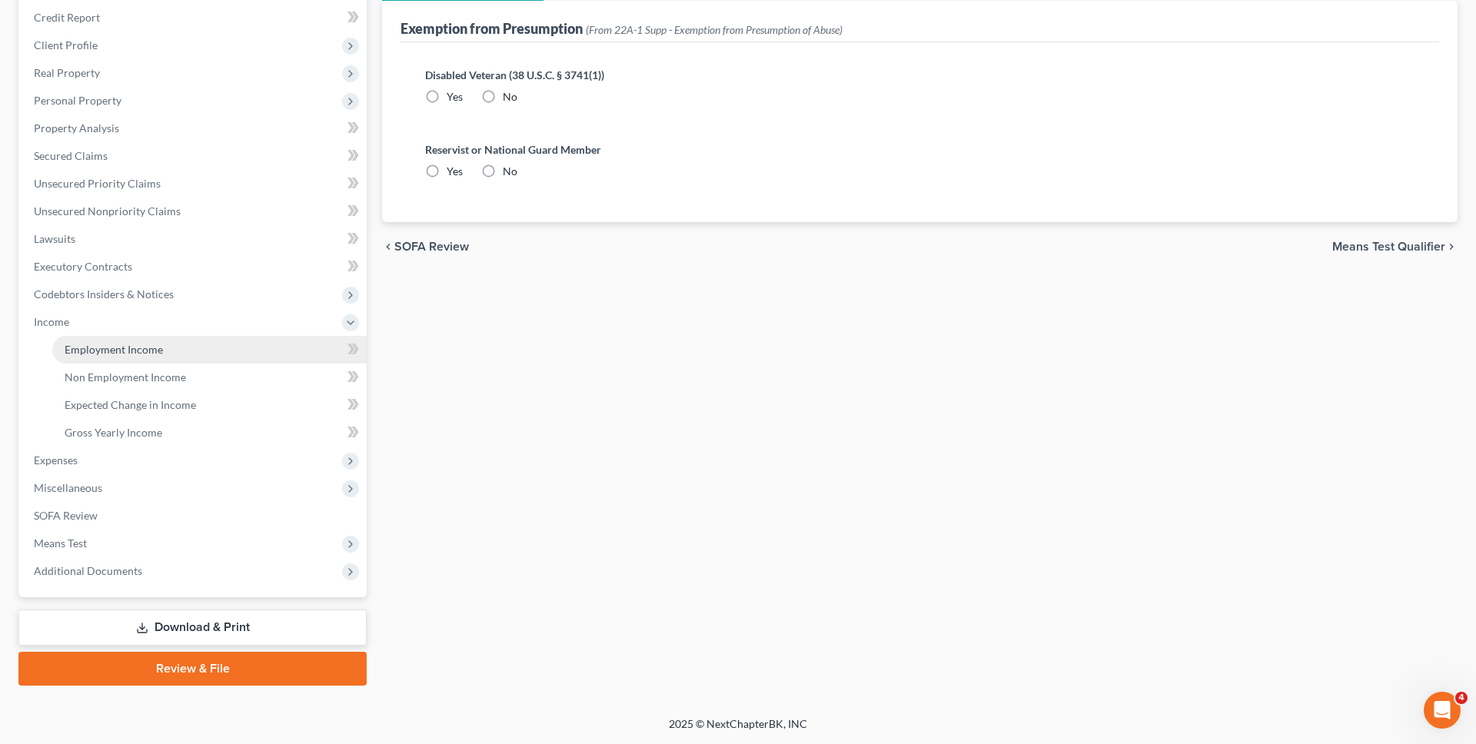
click at [238, 349] on link "Employment Income" at bounding box center [209, 350] width 315 height 28
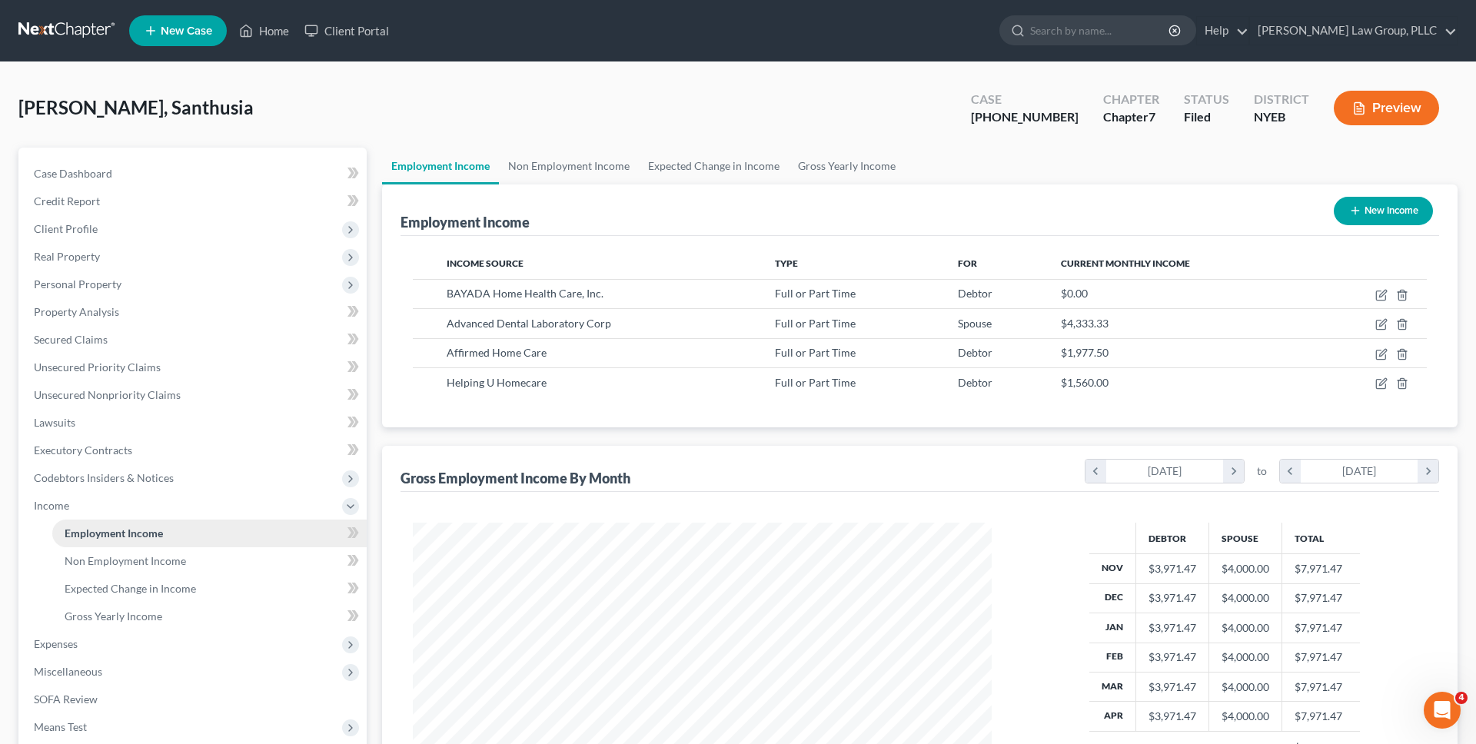
scroll to position [289, 610]
click at [599, 161] on link "Non Employment Income" at bounding box center [569, 166] width 140 height 37
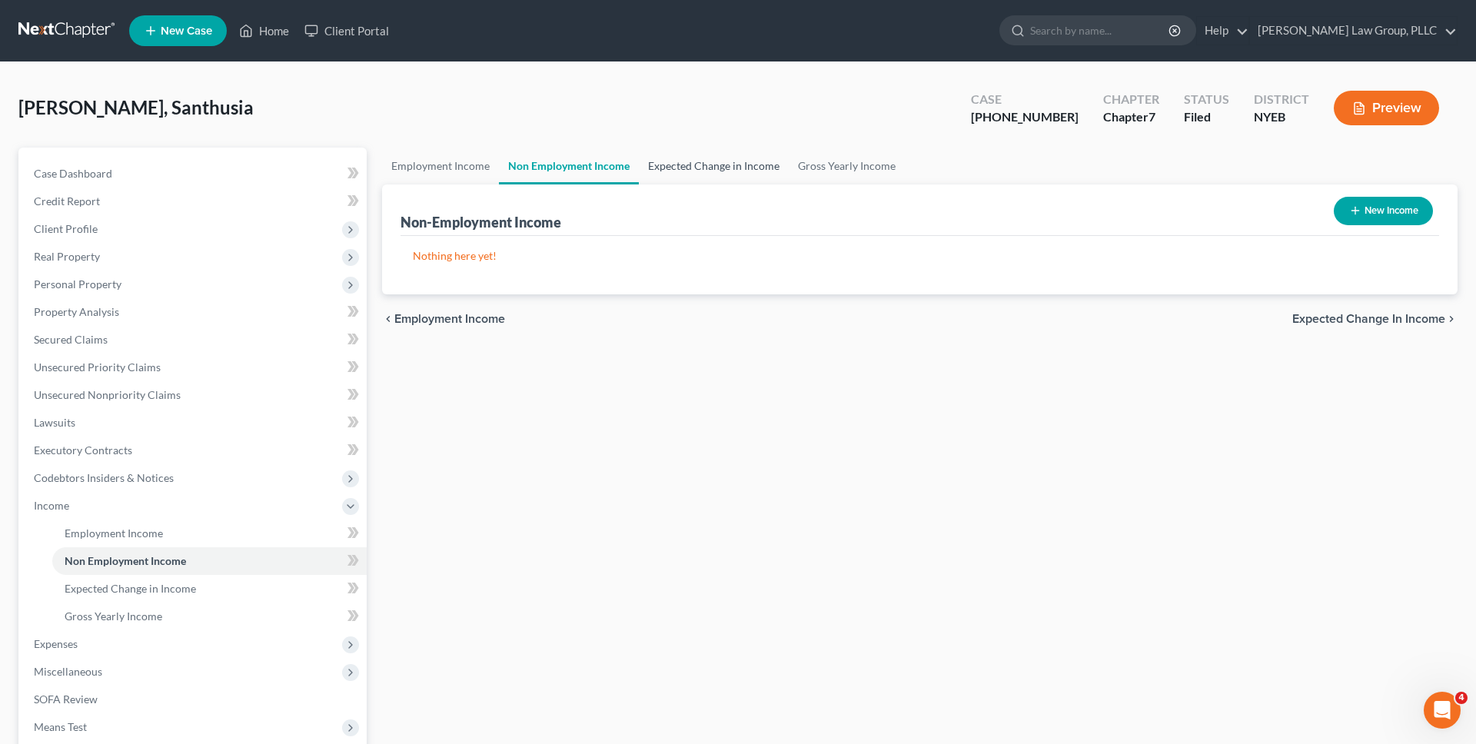
click at [667, 162] on link "Expected Change in Income" at bounding box center [714, 166] width 150 height 37
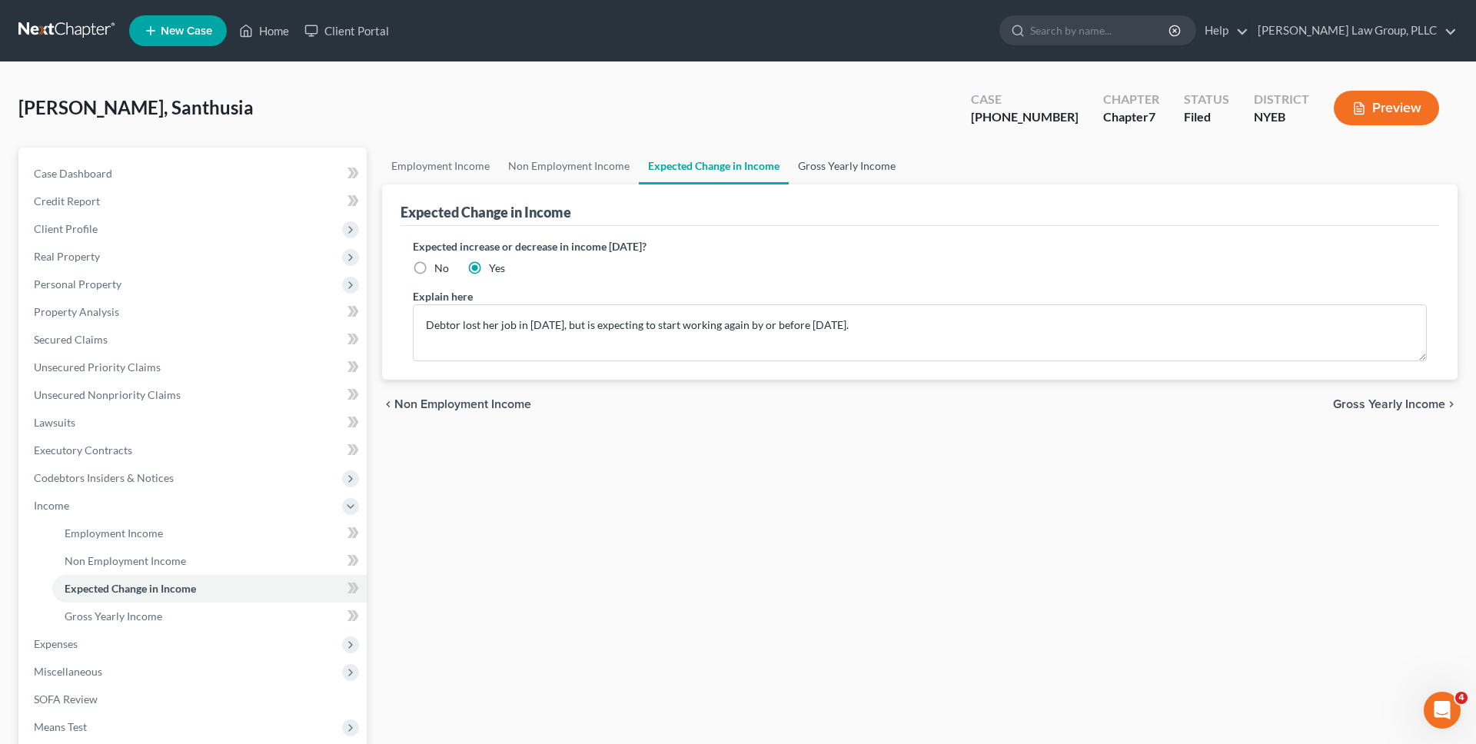
click at [794, 171] on link "Gross Yearly Income" at bounding box center [847, 166] width 116 height 37
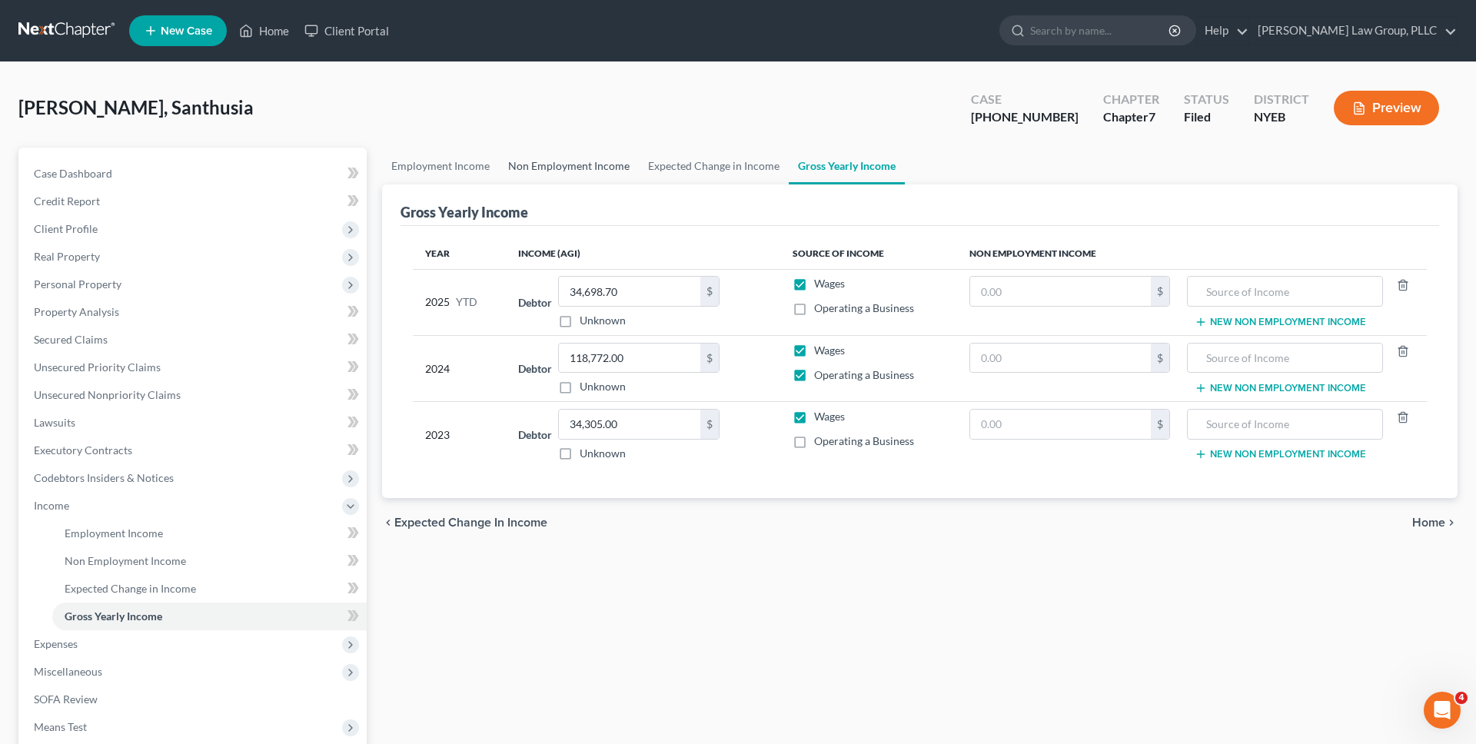
click at [596, 175] on link "Non Employment Income" at bounding box center [569, 166] width 140 height 37
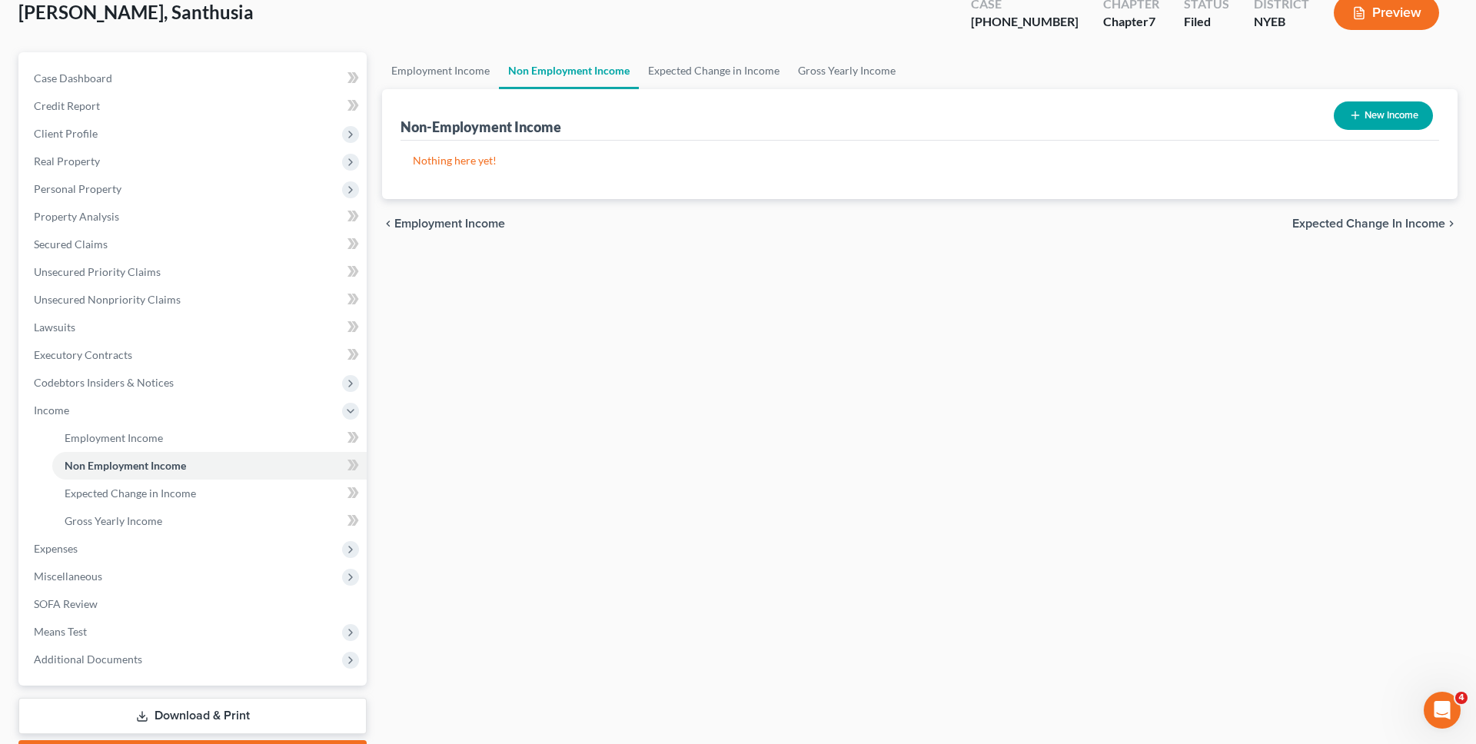
scroll to position [184, 0]
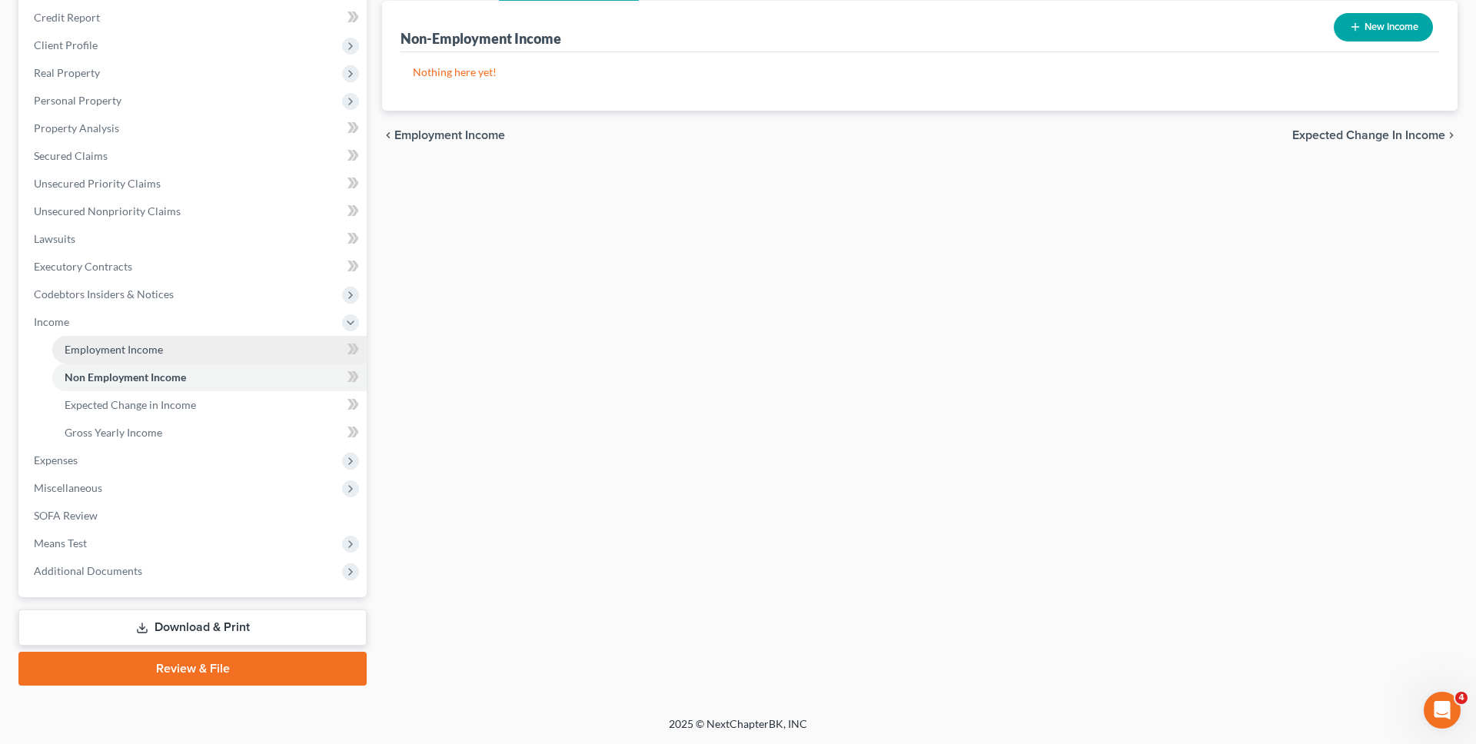
click at [195, 348] on link "Employment Income" at bounding box center [209, 350] width 315 height 28
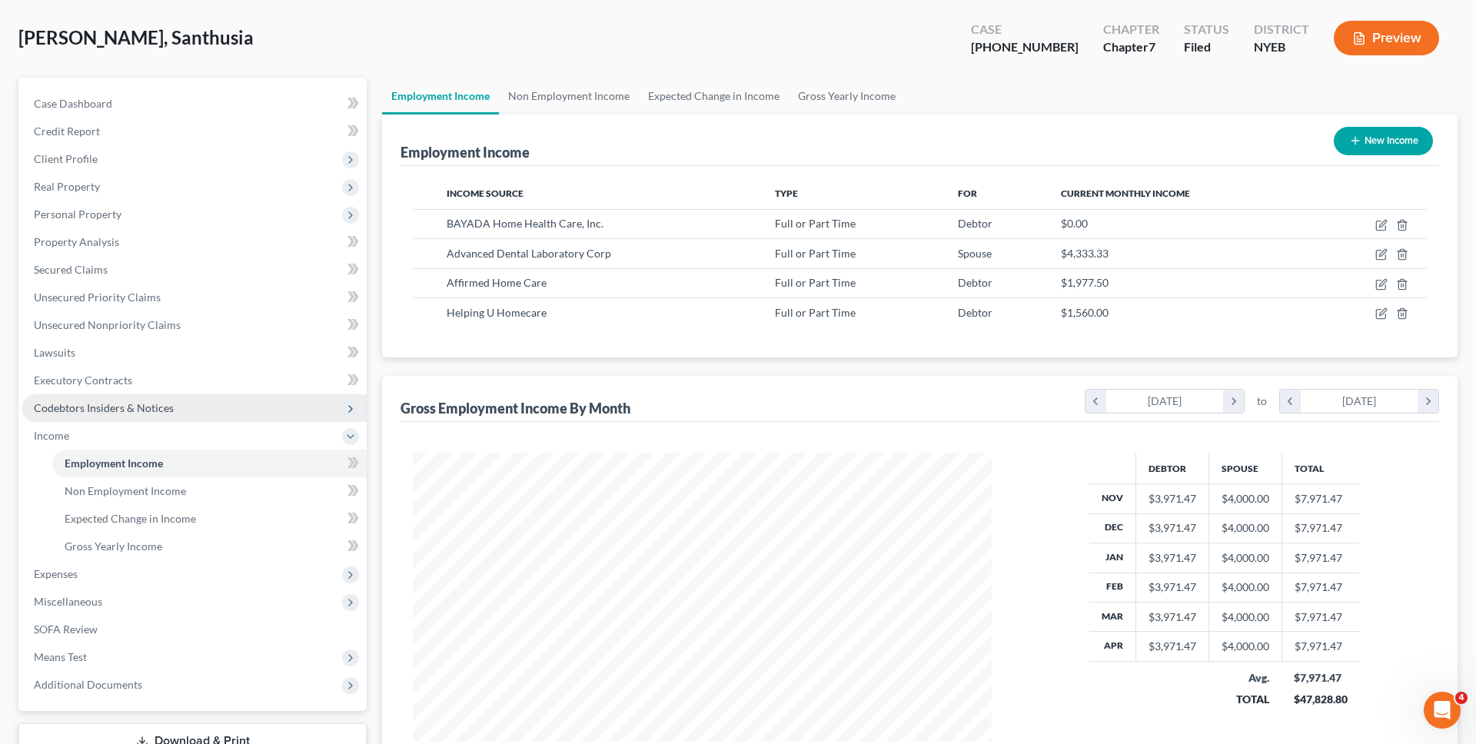
scroll to position [91, 0]
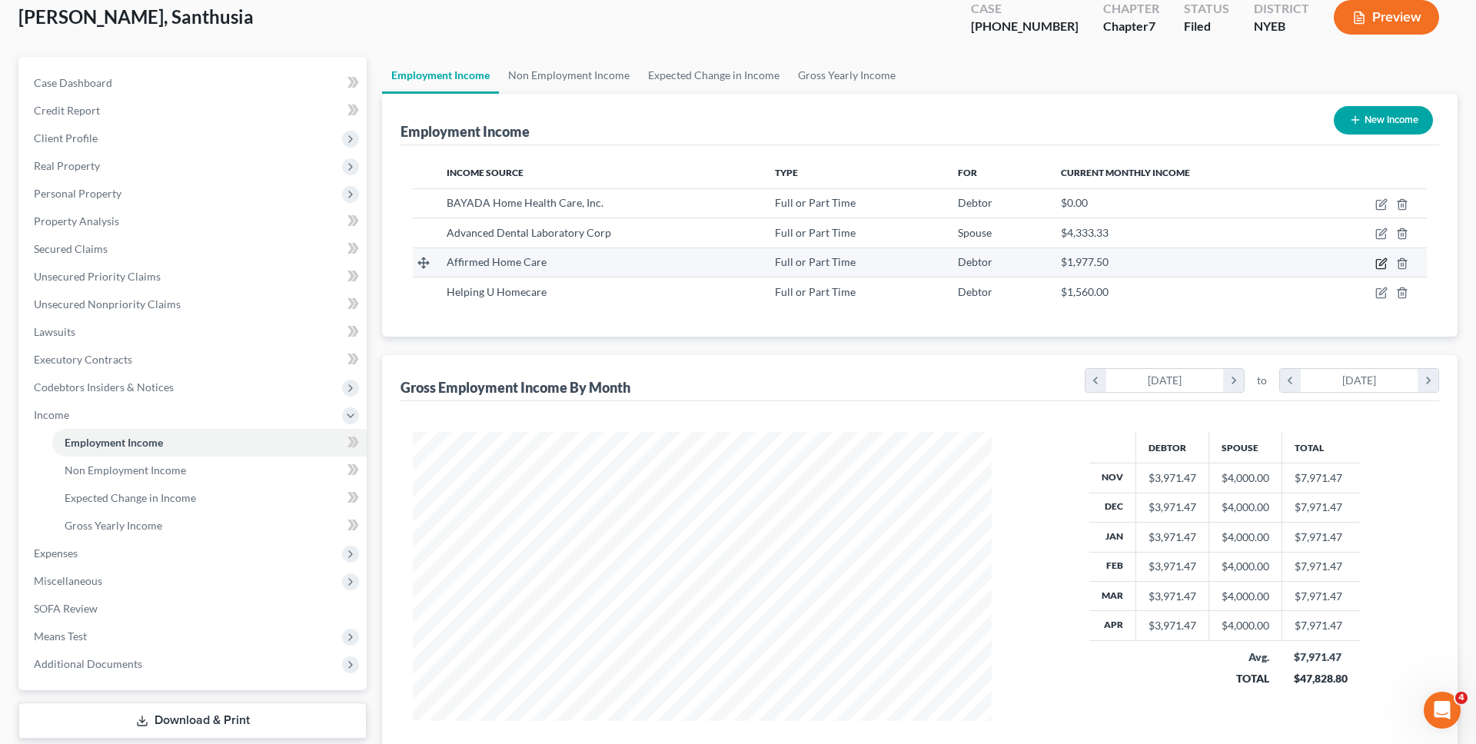
click at [1383, 268] on icon "button" at bounding box center [1380, 263] width 9 height 9
select select "0"
select select "35"
select select "0"
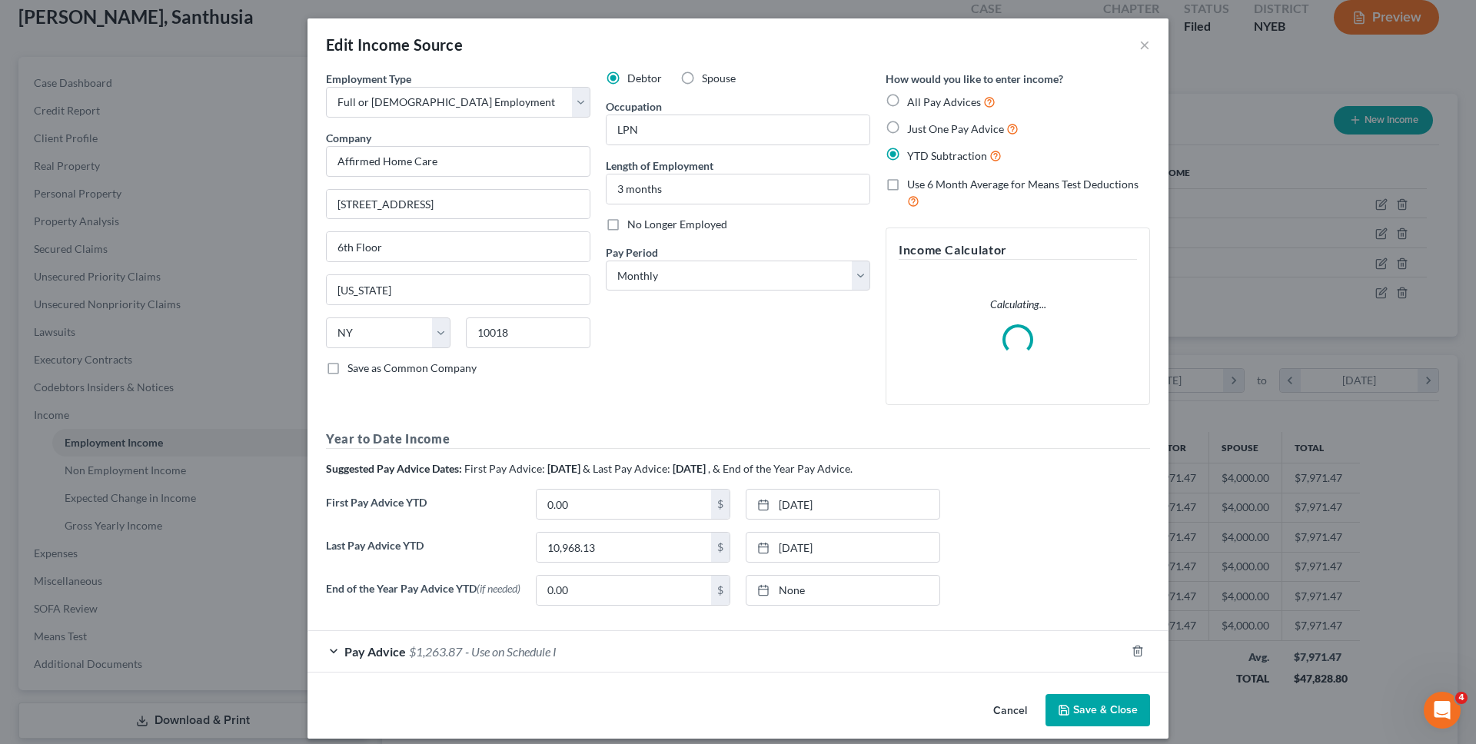
click at [1010, 716] on button "Cancel" at bounding box center [1010, 711] width 58 height 31
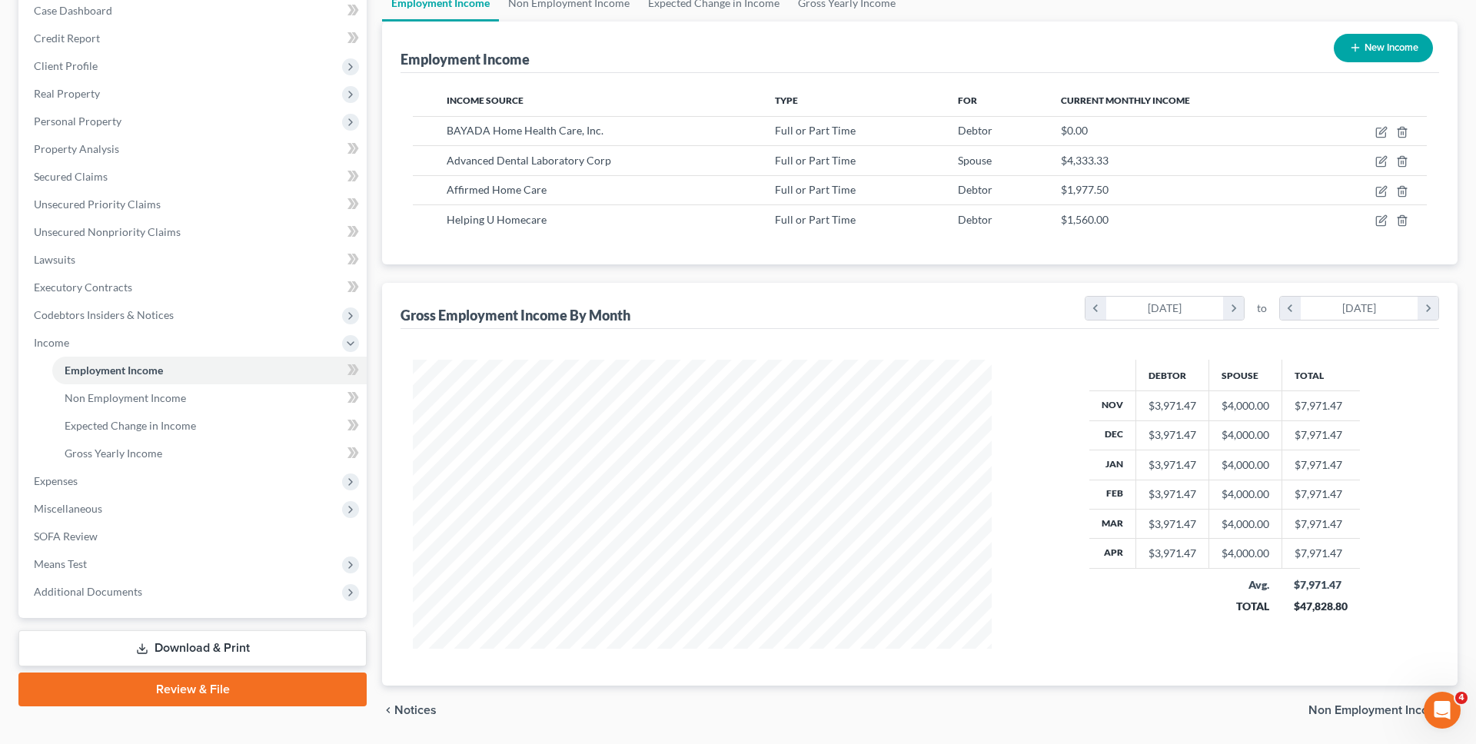
scroll to position [182, 0]
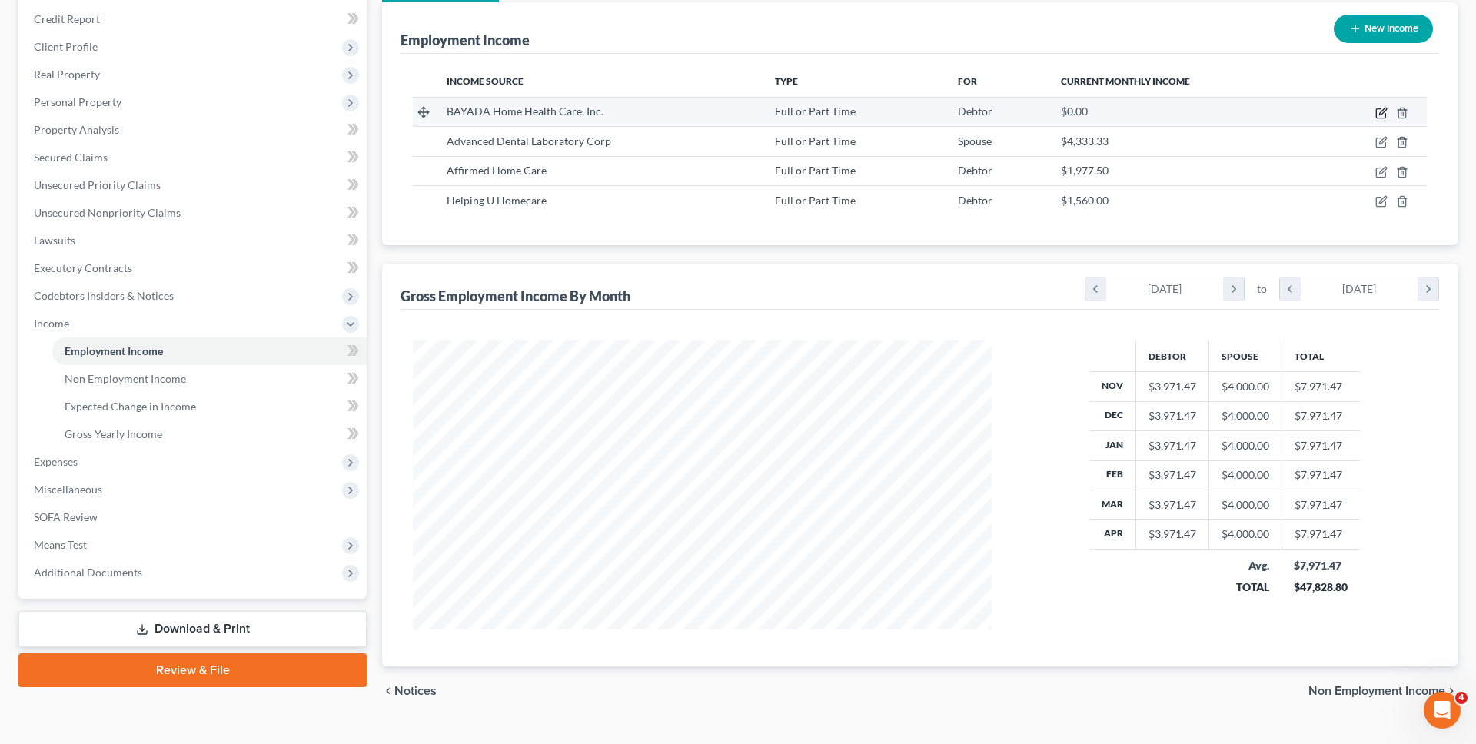
click at [1381, 118] on icon "button" at bounding box center [1380, 113] width 9 height 9
select select "0"
select select "33"
select select "3"
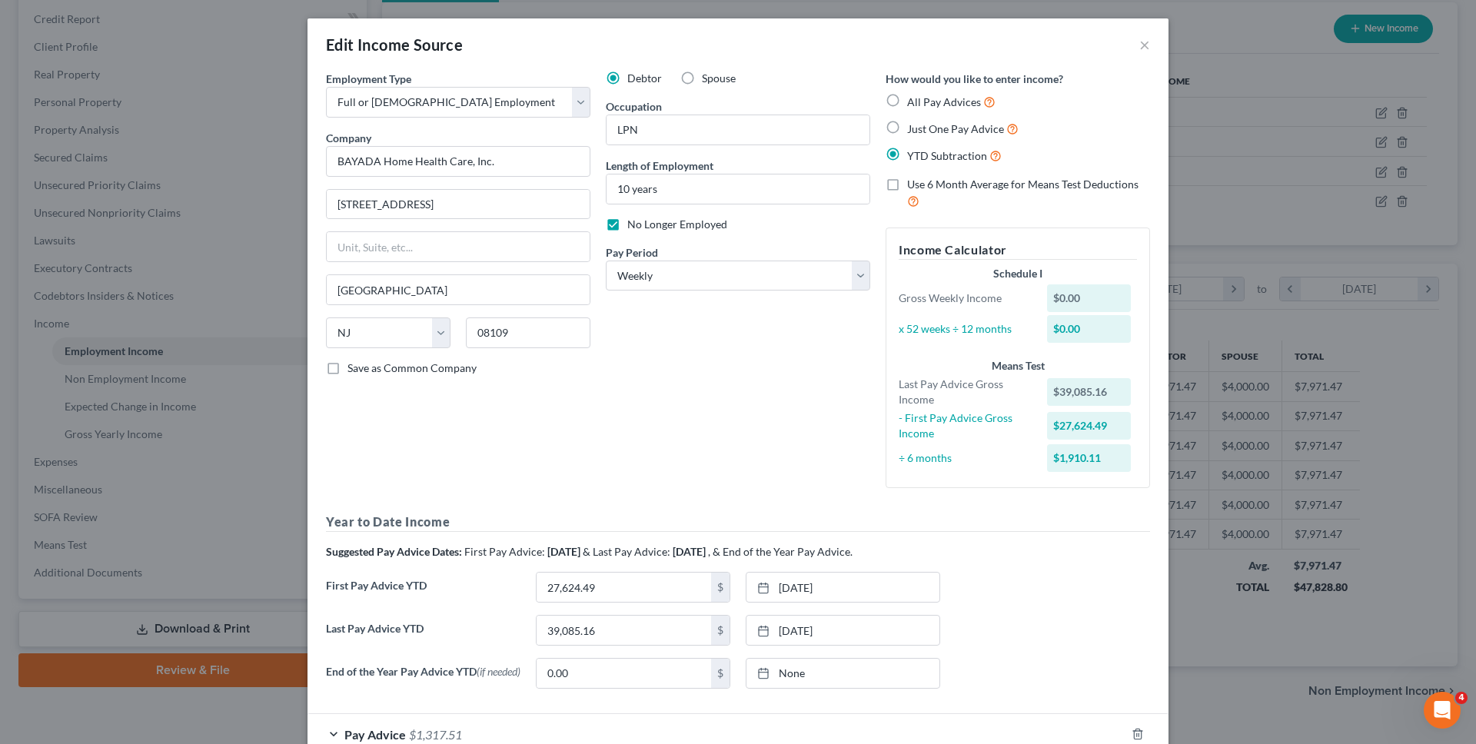
click at [859, 705] on form "Employment Type * Select Full or Part Time Employment Self Employment Company *…" at bounding box center [738, 413] width 824 height 685
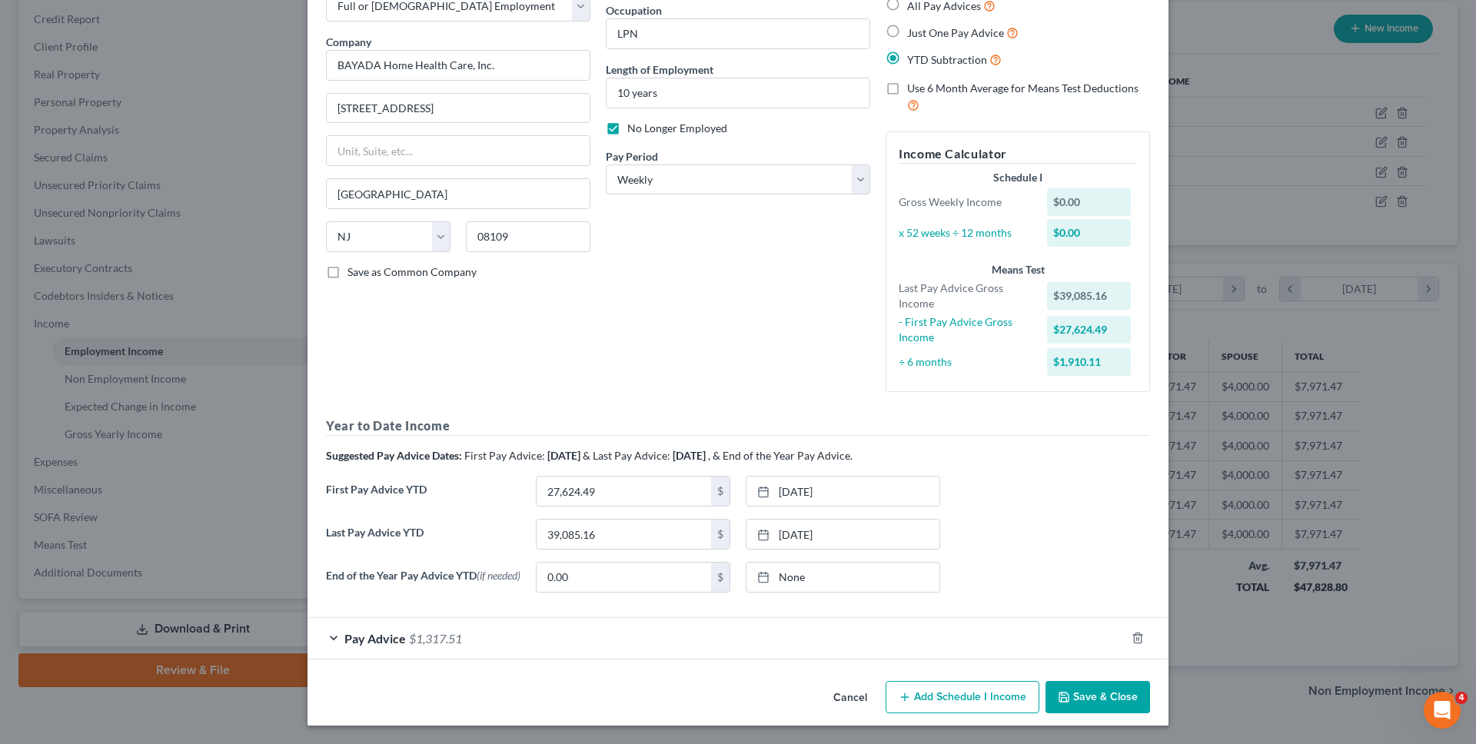
click at [857, 697] on button "Cancel" at bounding box center [850, 698] width 58 height 31
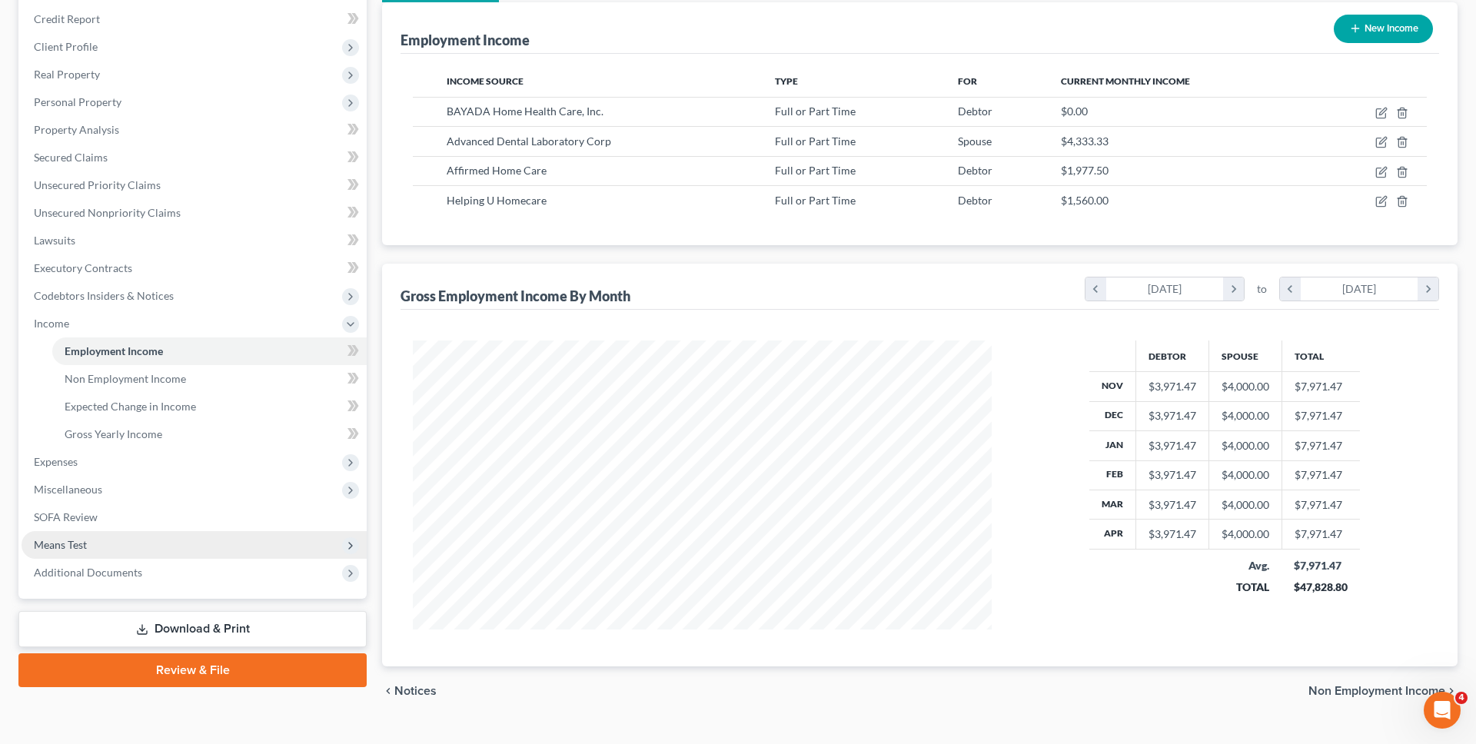
click at [89, 544] on span "Means Test" at bounding box center [194, 545] width 345 height 28
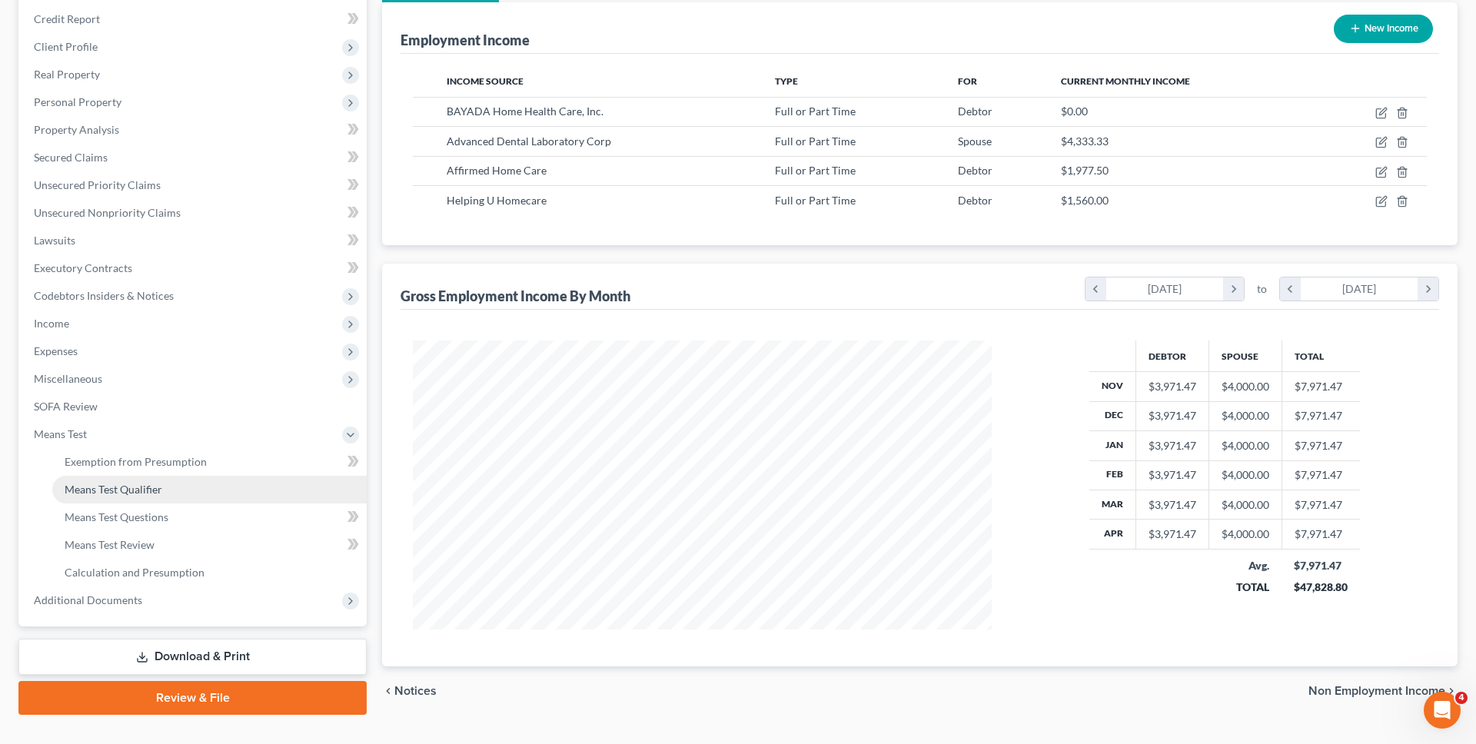
click at [153, 484] on span "Means Test Qualifier" at bounding box center [114, 489] width 98 height 13
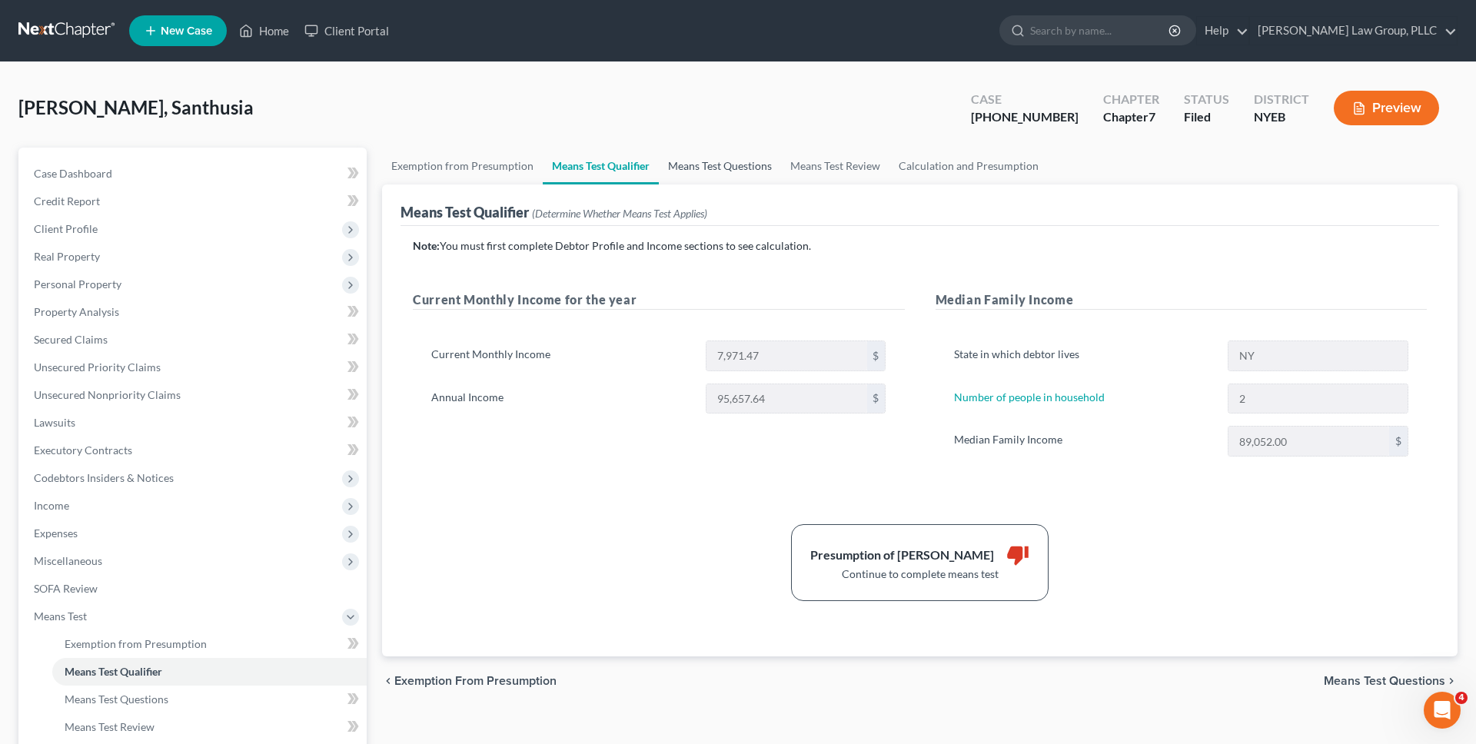
click at [714, 172] on link "Means Test Questions" at bounding box center [720, 166] width 122 height 37
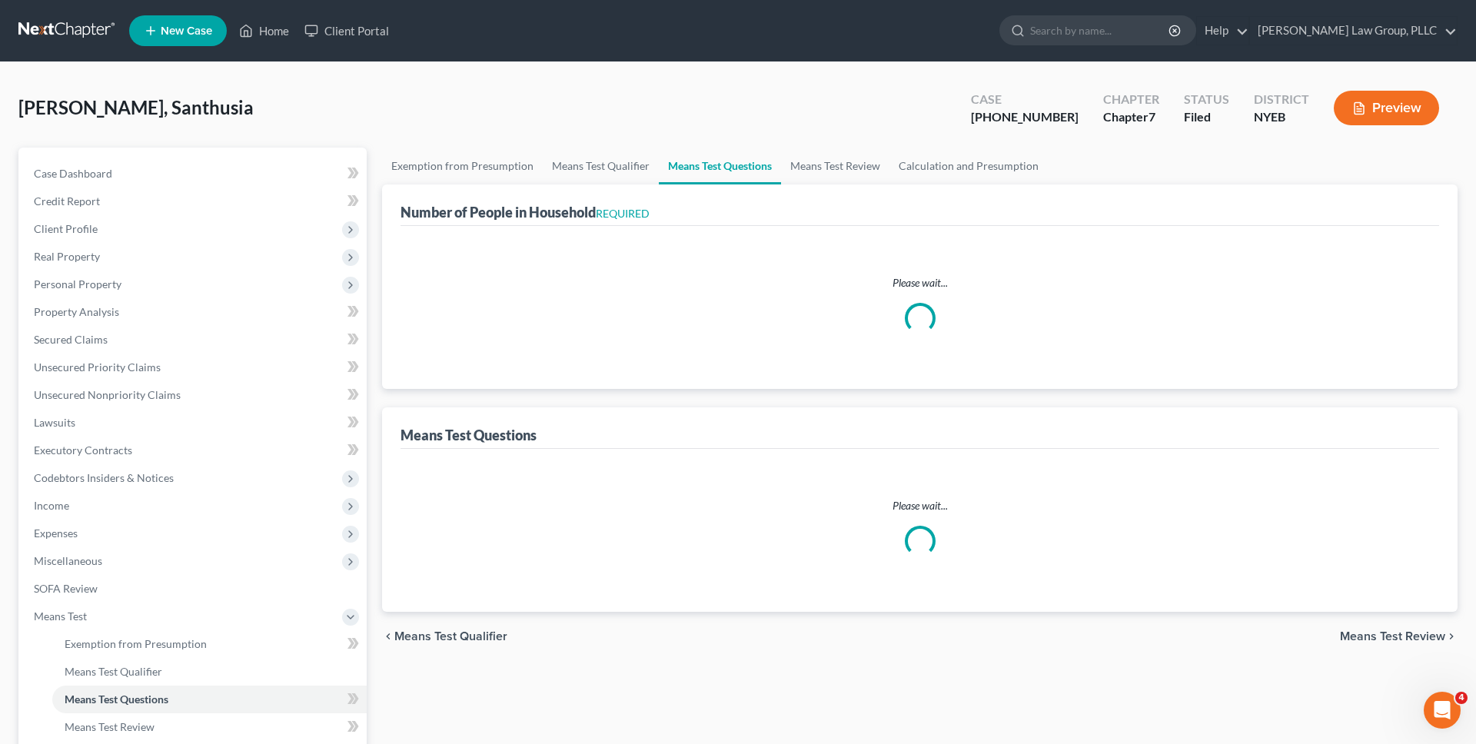
select select "2"
select select "0"
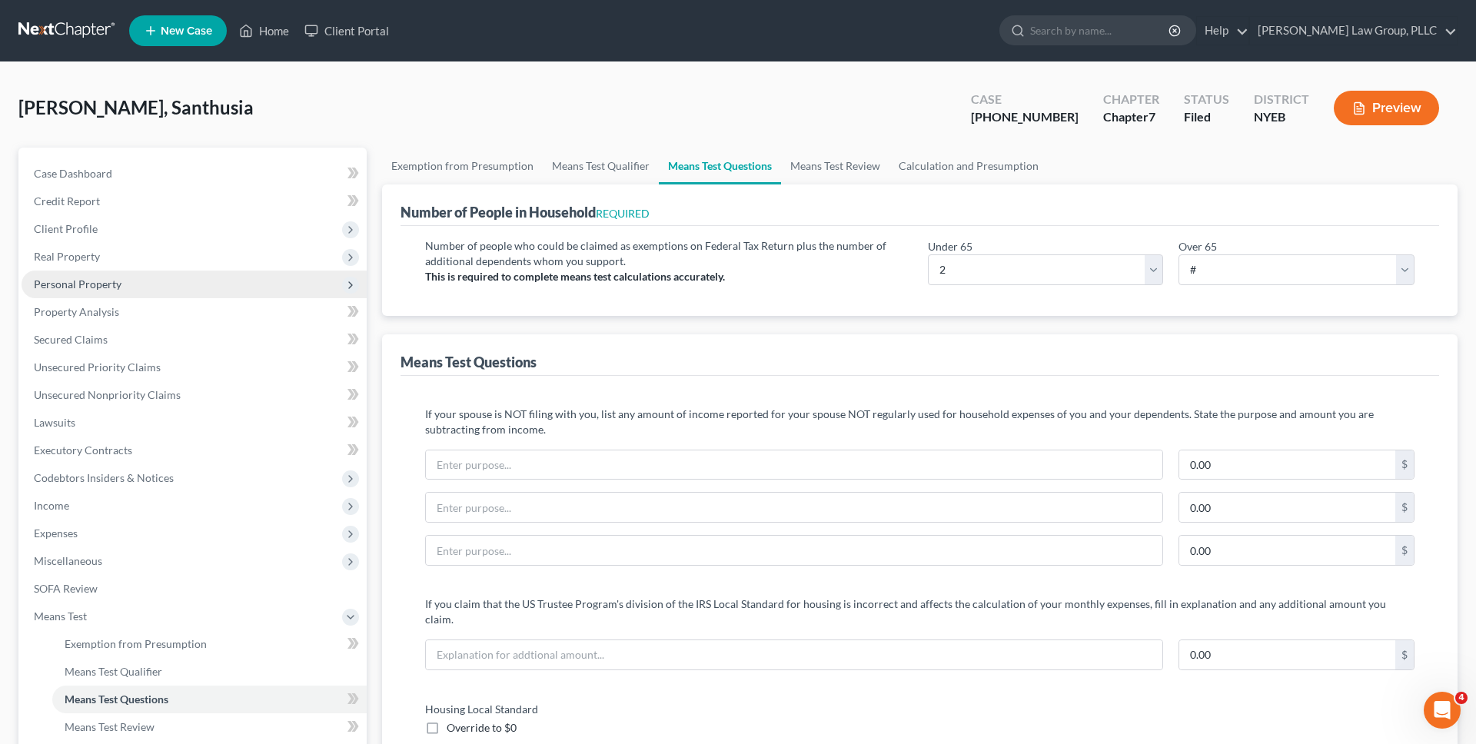
click at [199, 275] on span "Personal Property" at bounding box center [194, 285] width 345 height 28
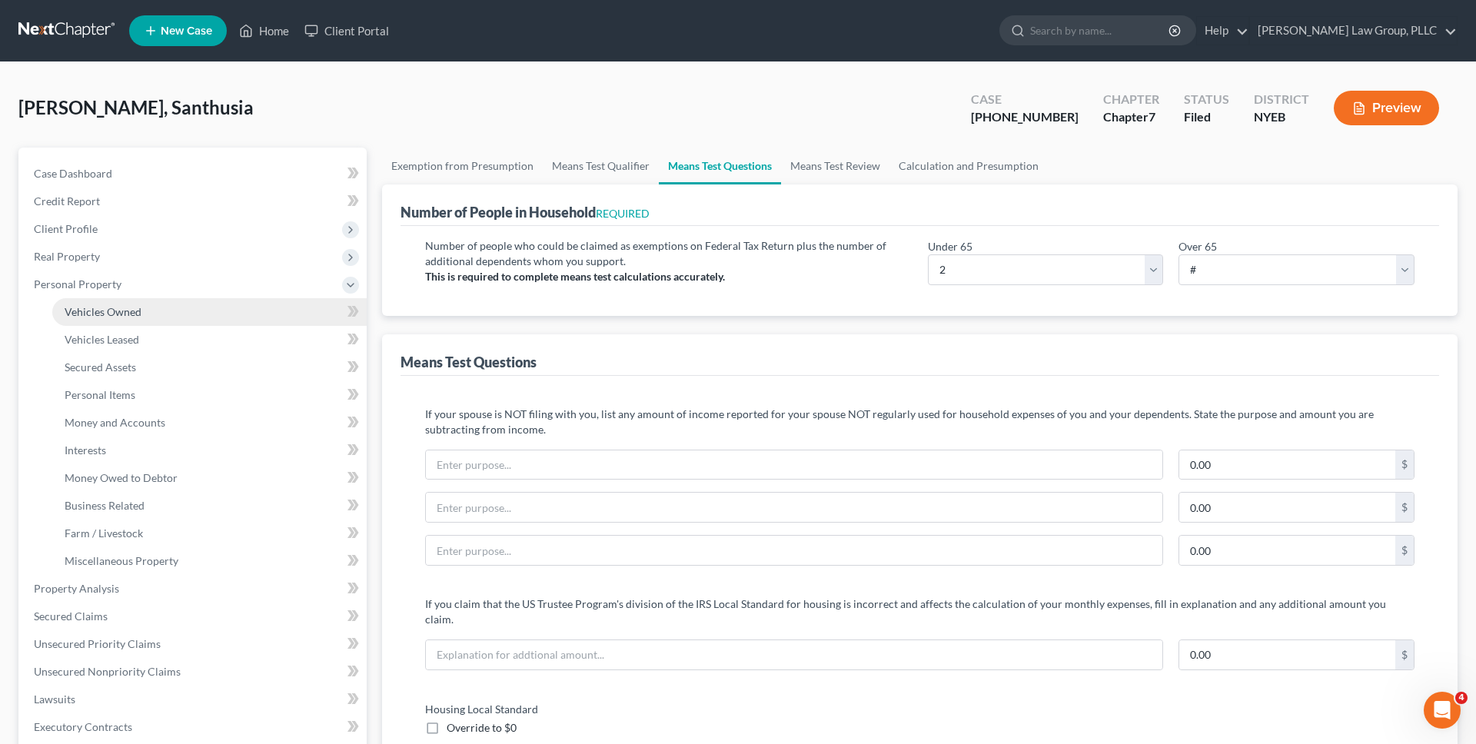
click at [205, 310] on link "Vehicles Owned" at bounding box center [209, 312] width 315 height 28
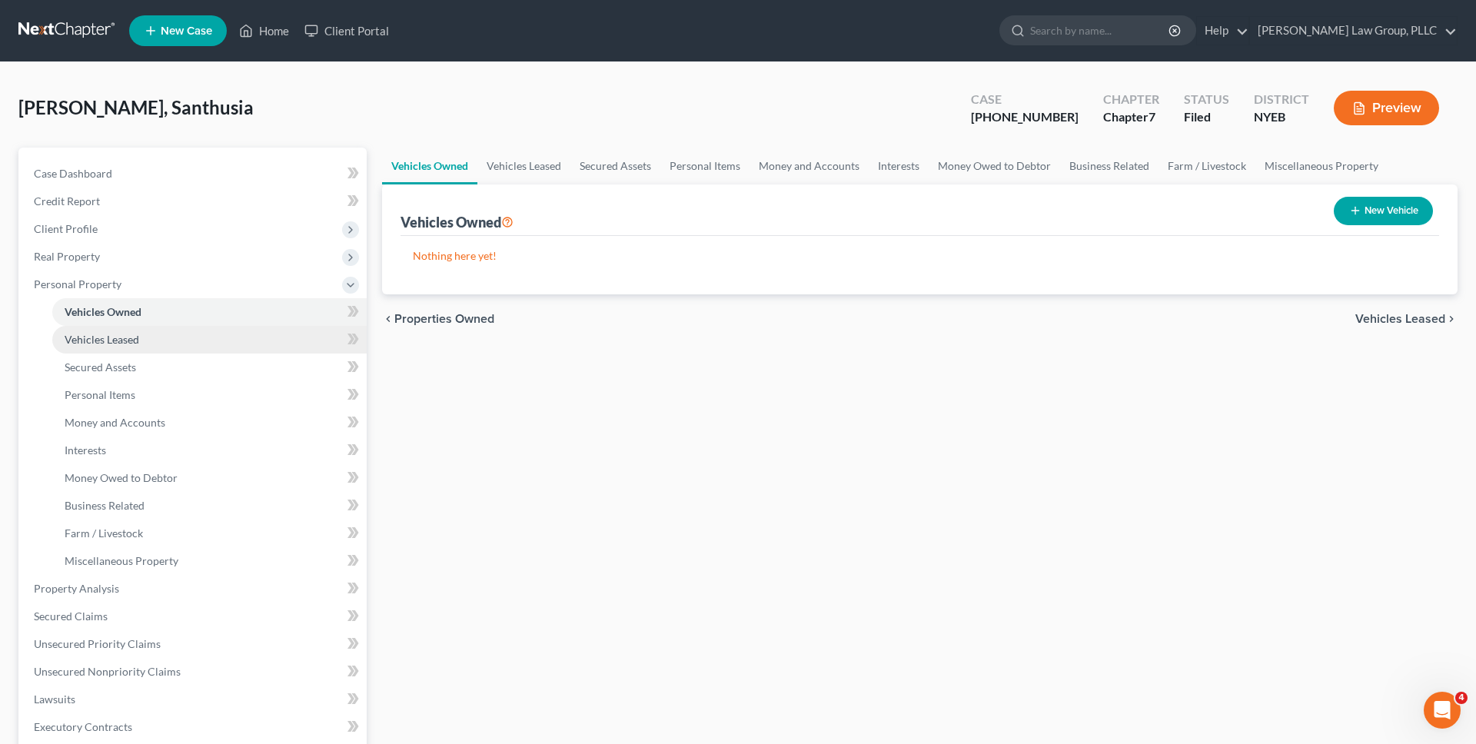
click at [212, 334] on link "Vehicles Leased" at bounding box center [209, 340] width 315 height 28
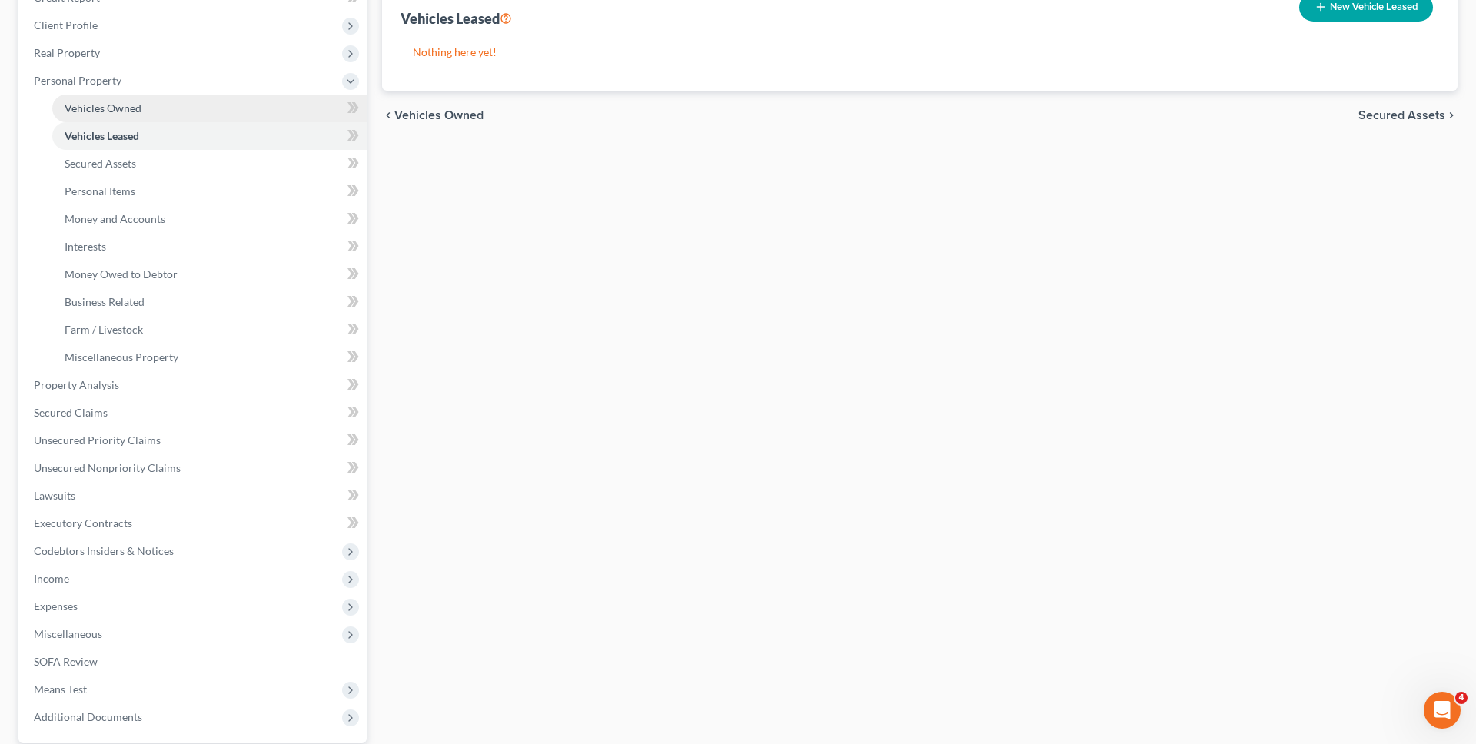
scroll to position [350, 0]
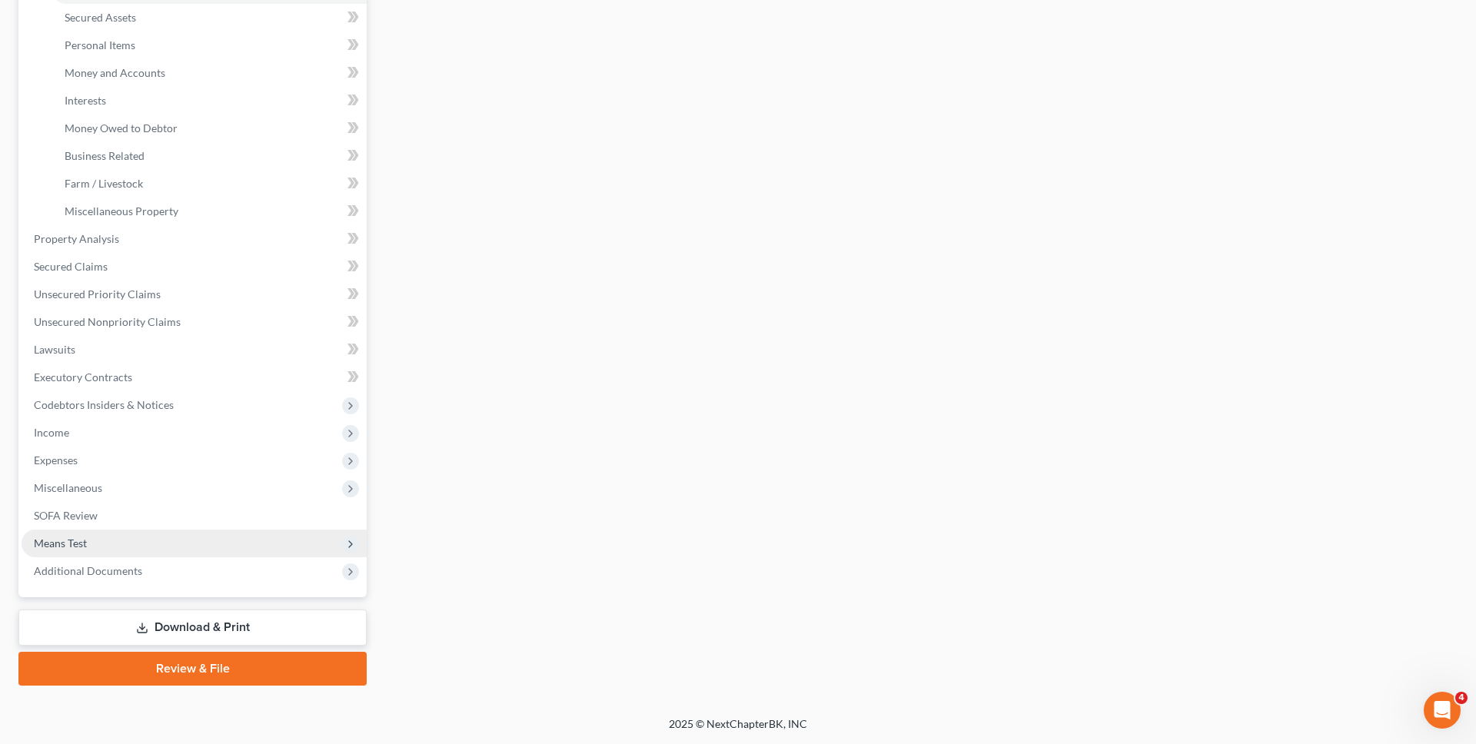
click at [195, 541] on span "Means Test" at bounding box center [194, 544] width 345 height 28
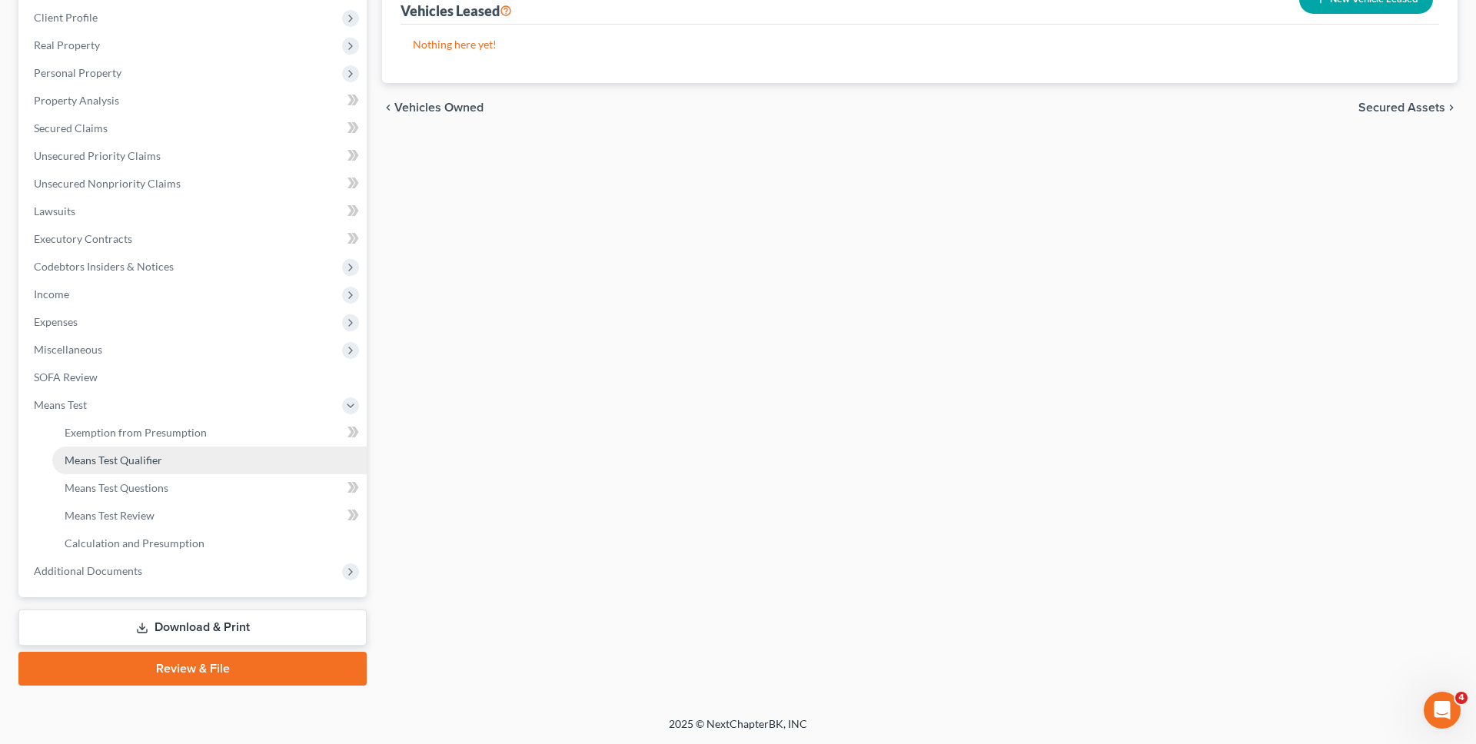
click at [201, 458] on link "Means Test Qualifier" at bounding box center [209, 461] width 315 height 28
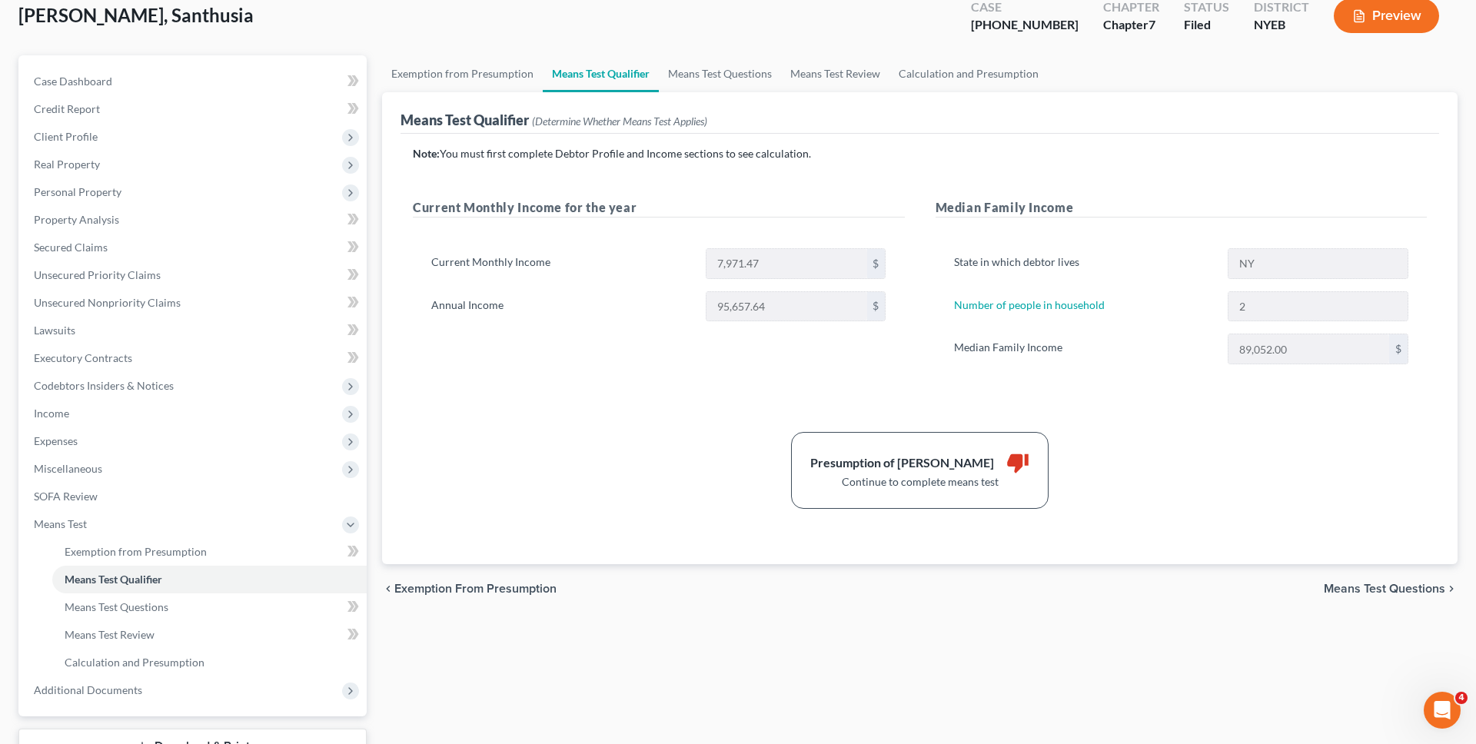
scroll to position [88, 0]
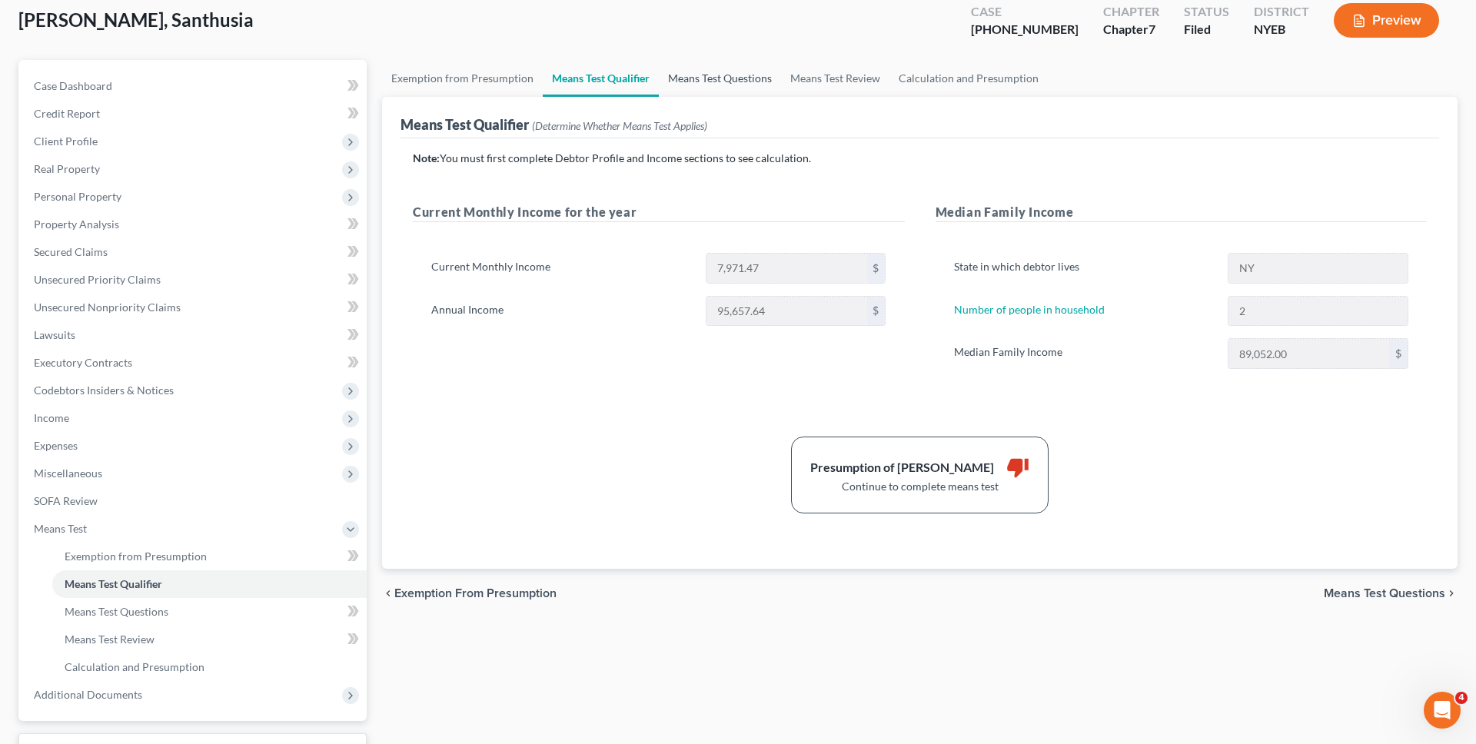
click at [669, 90] on link "Means Test Questions" at bounding box center [720, 78] width 122 height 37
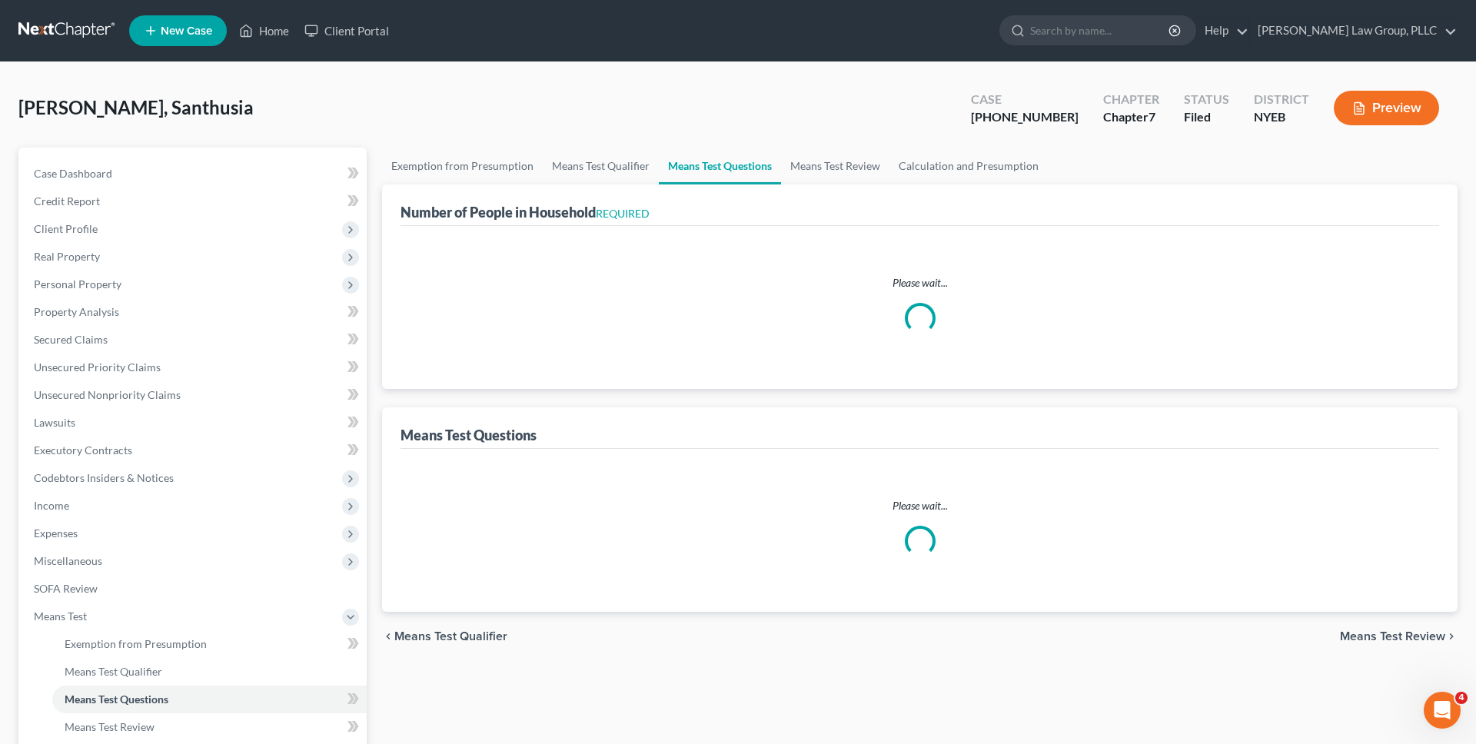
select select "2"
select select "0"
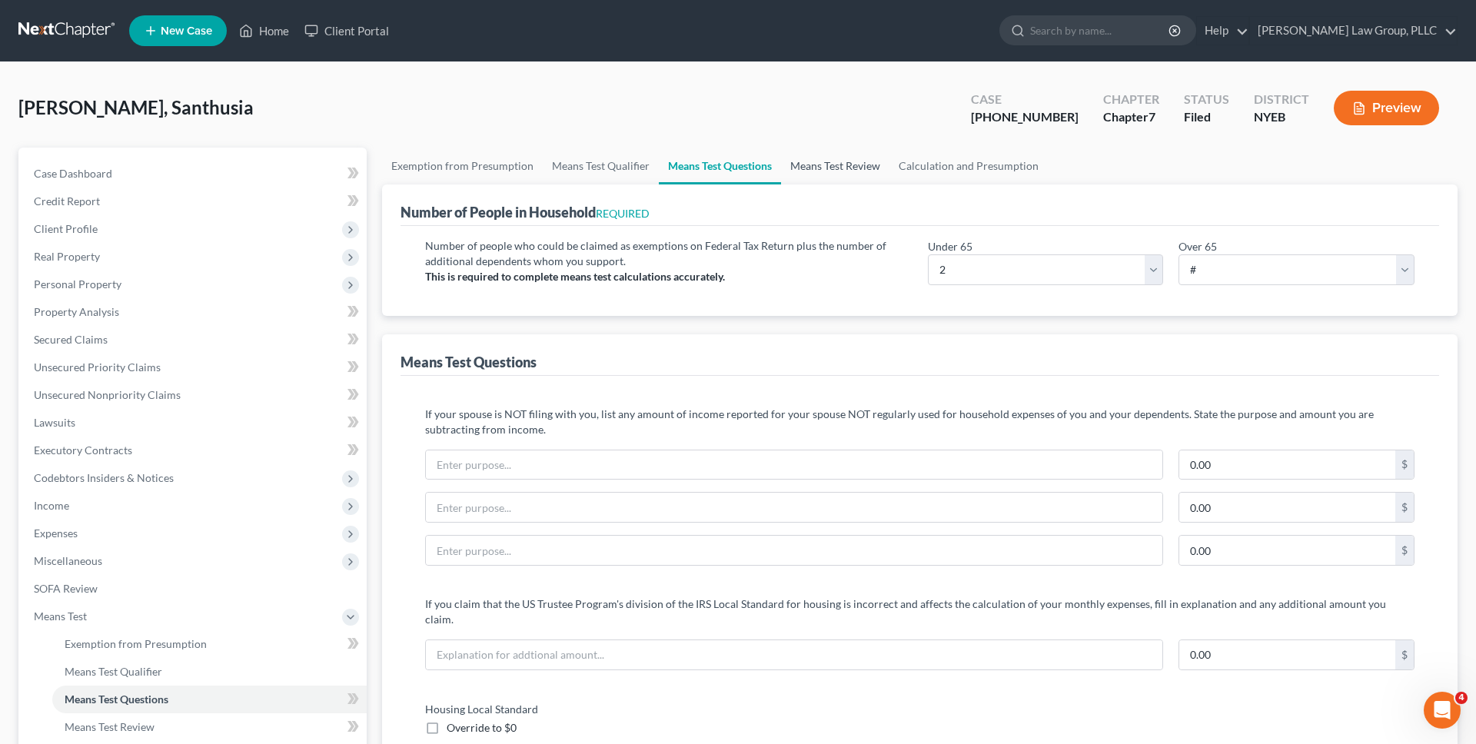
click at [826, 151] on link "Means Test Review" at bounding box center [835, 166] width 108 height 37
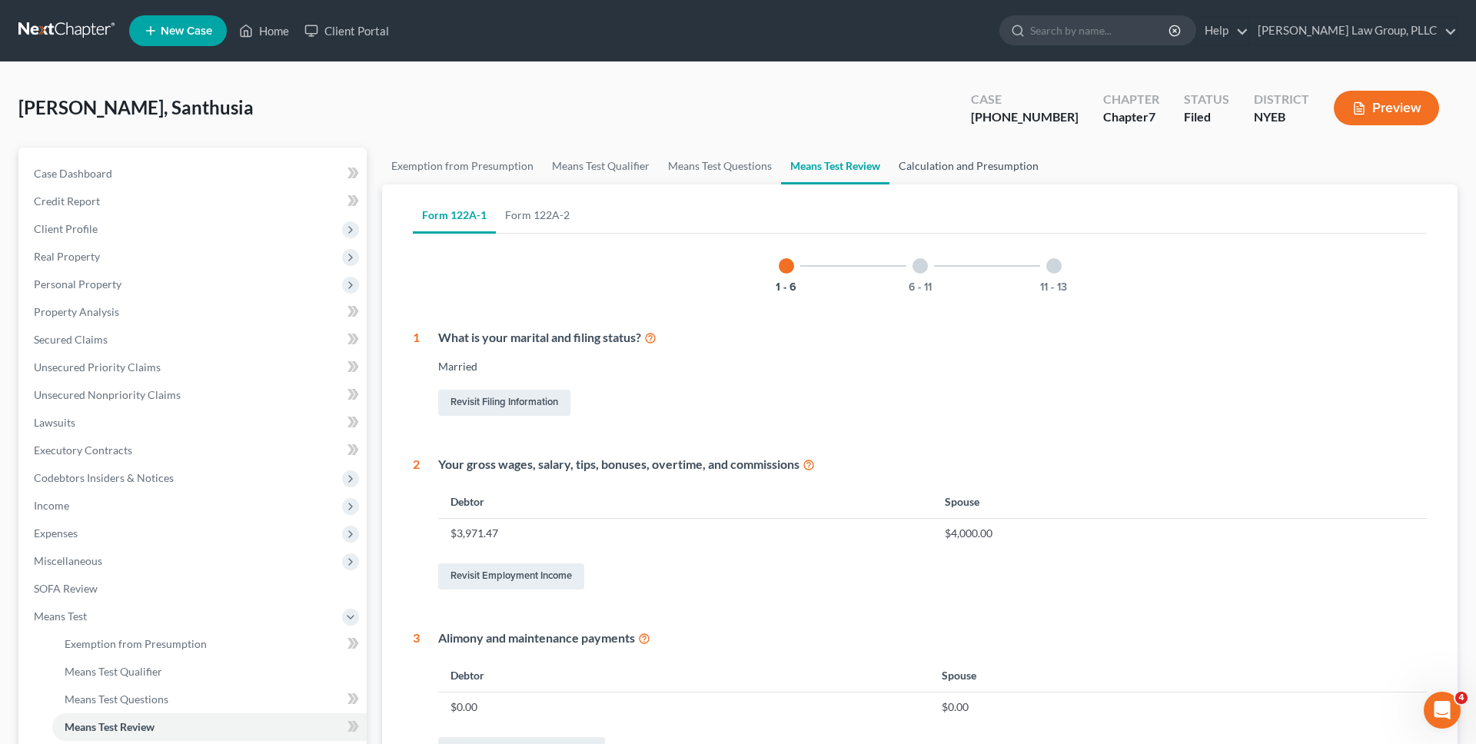
click at [914, 164] on link "Calculation and Presumption" at bounding box center [969, 166] width 158 height 37
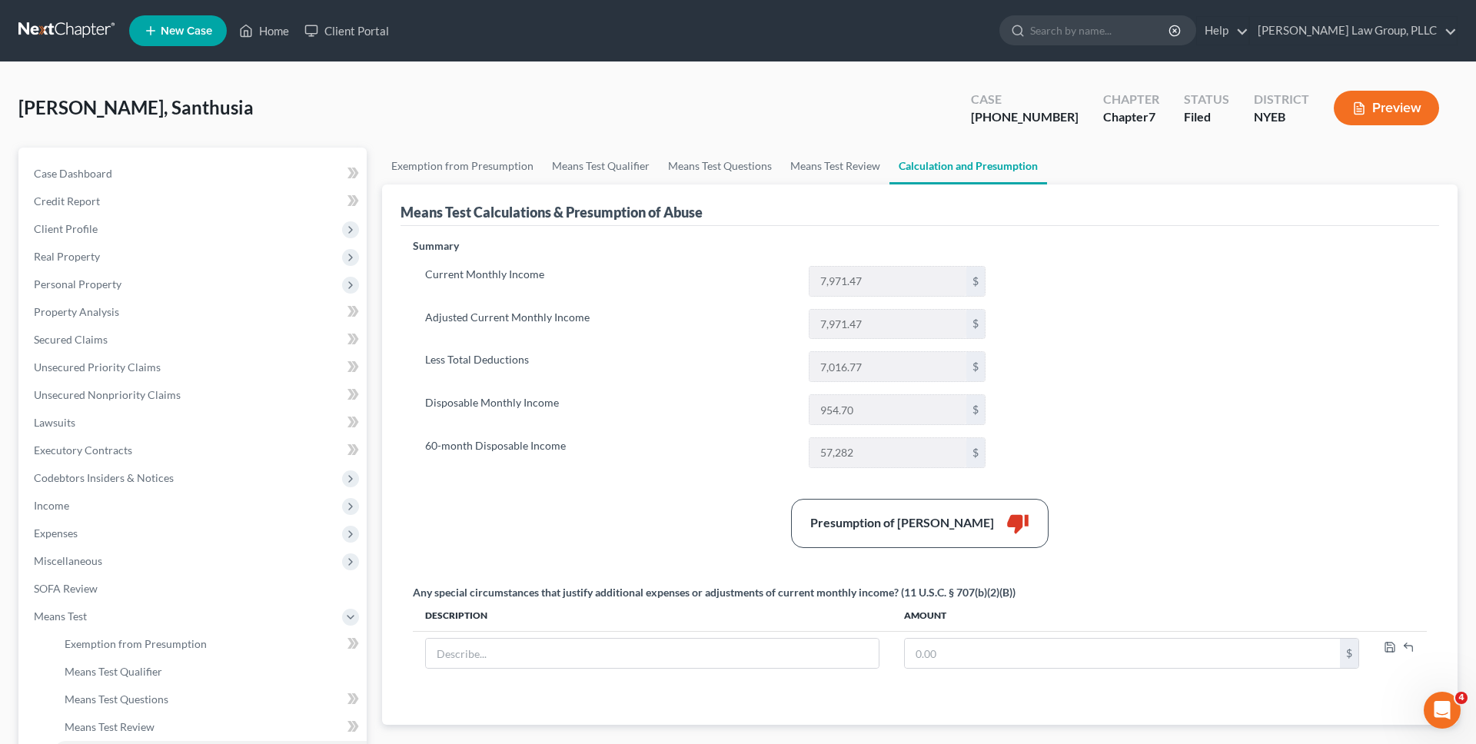
click at [1385, 117] on button "Preview" at bounding box center [1386, 108] width 105 height 35
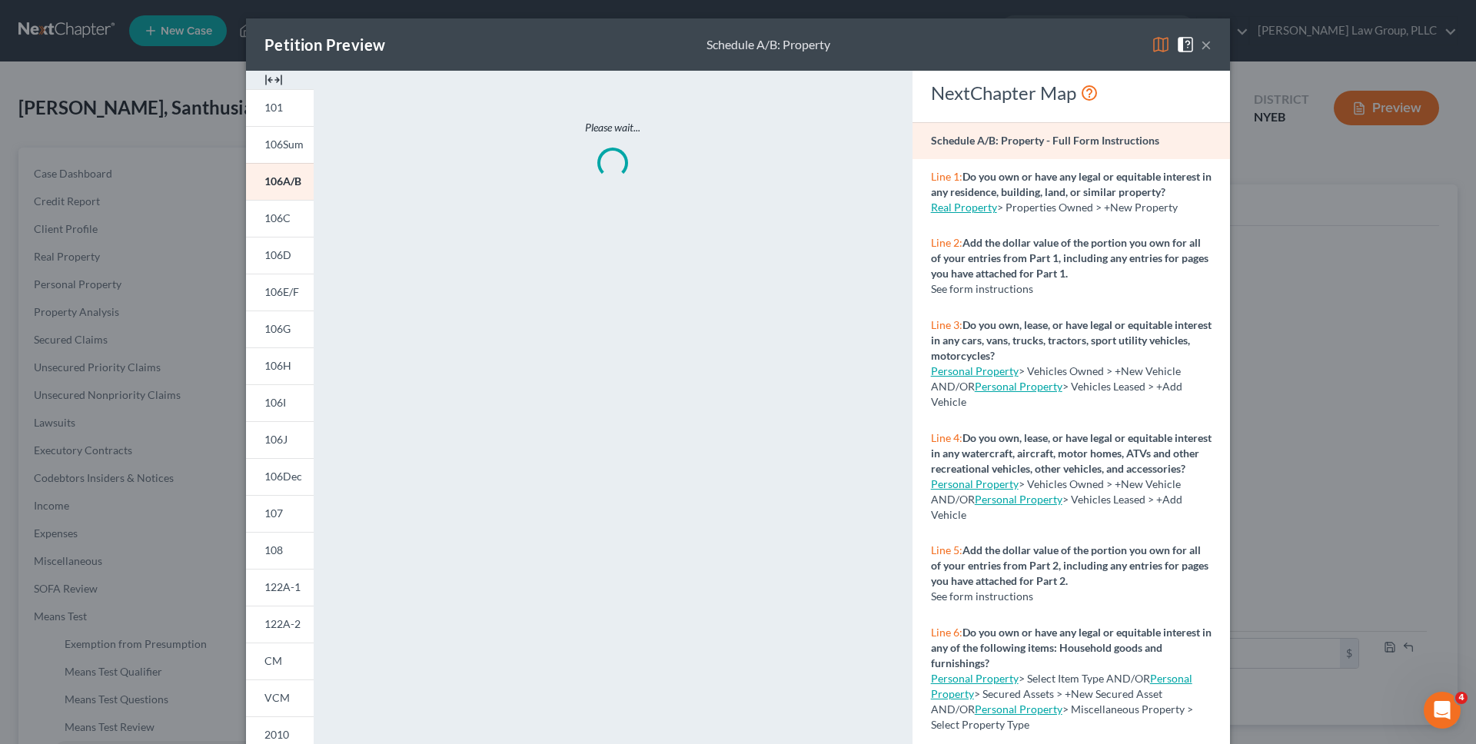
click at [1159, 48] on img at bounding box center [1161, 44] width 18 height 18
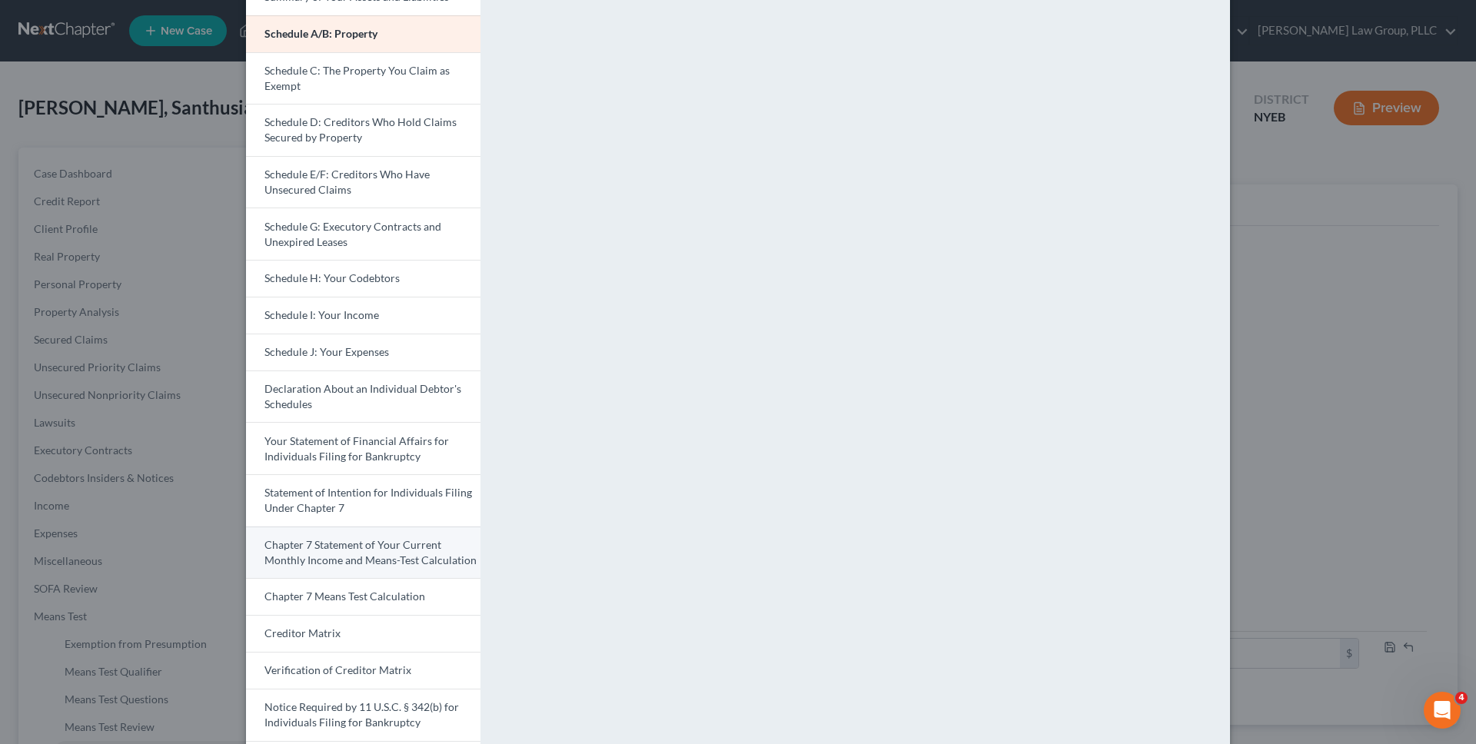
scroll to position [315, 0]
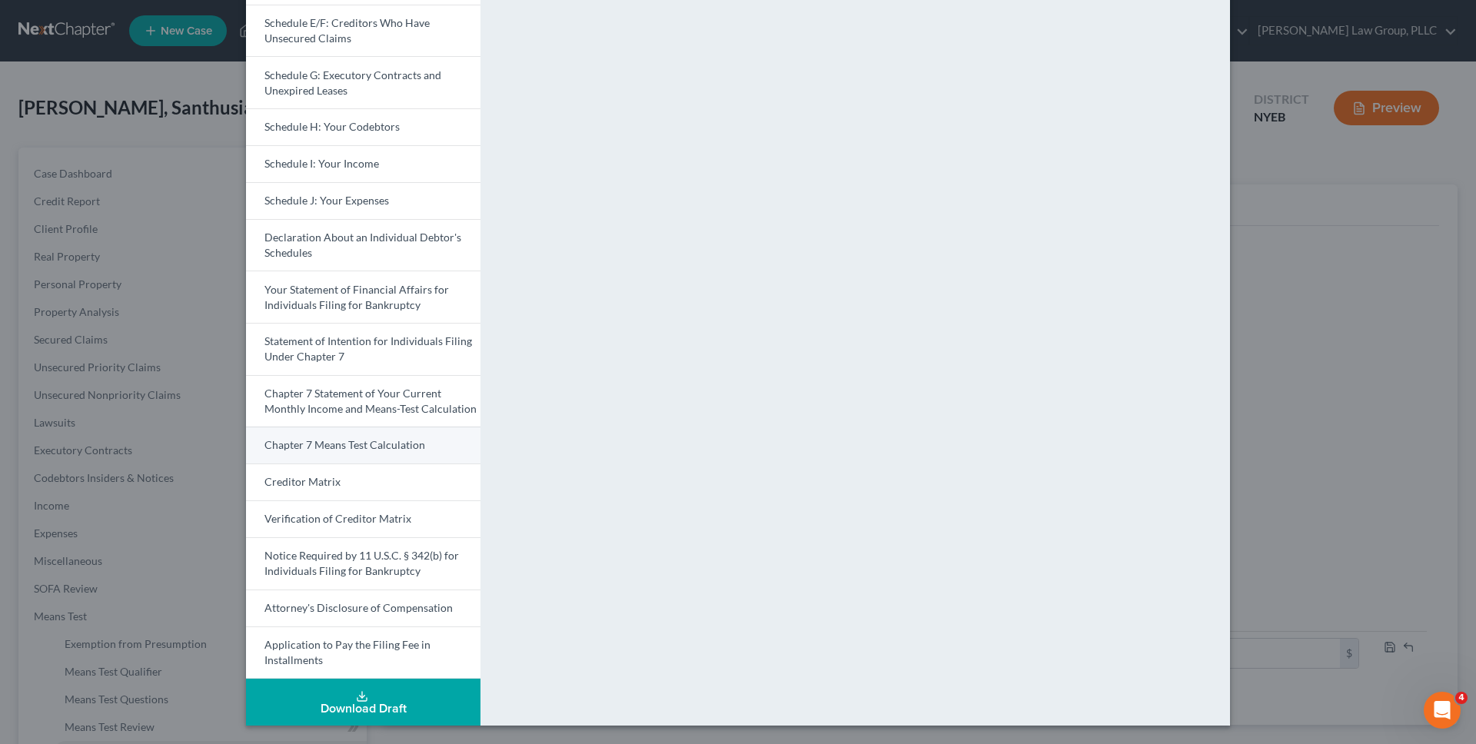
click at [380, 434] on link "Chapter 7 Means Test Calculation" at bounding box center [363, 445] width 235 height 37
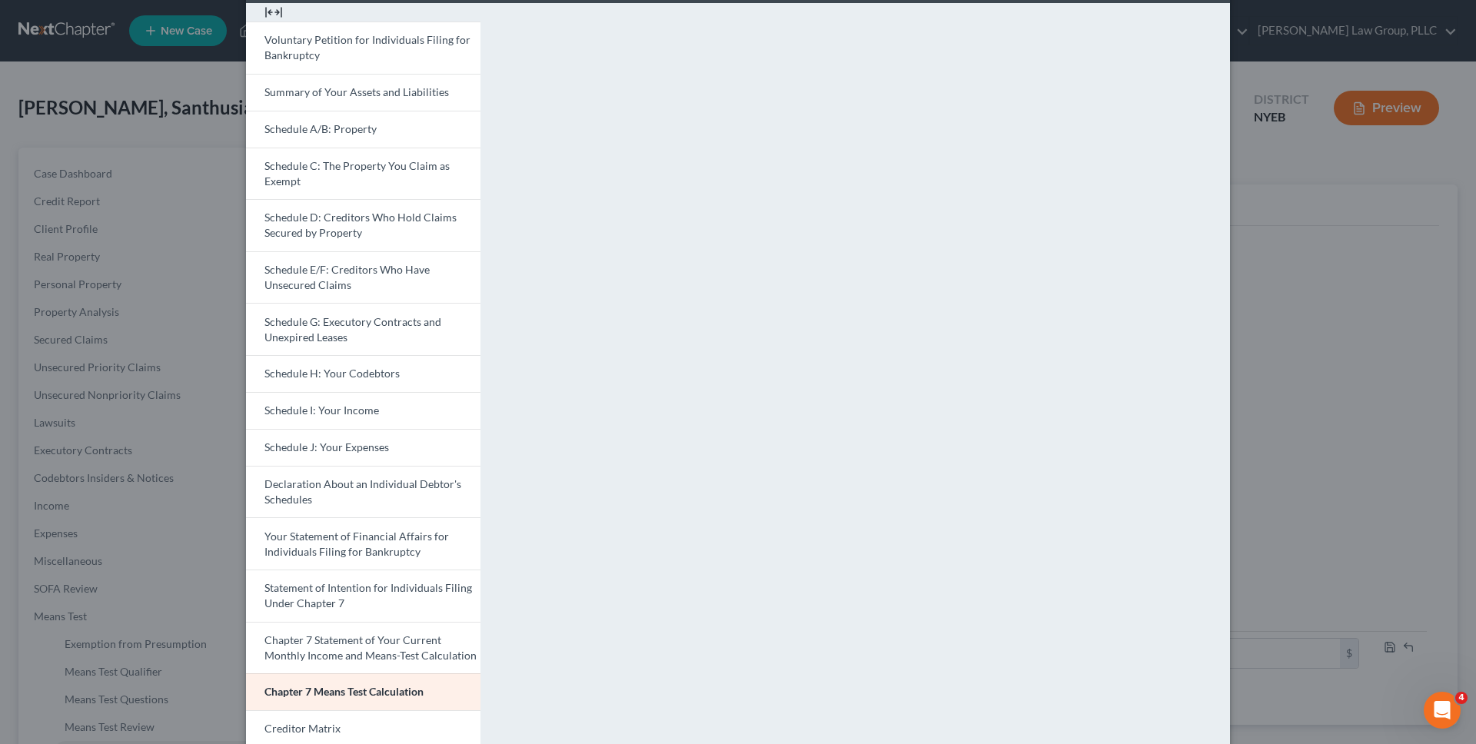
scroll to position [65, 0]
click at [1240, 299] on div "Petition Preview Chapter 7 Means Test Calculation × Voluntary Petition for Indi…" at bounding box center [738, 372] width 1476 height 744
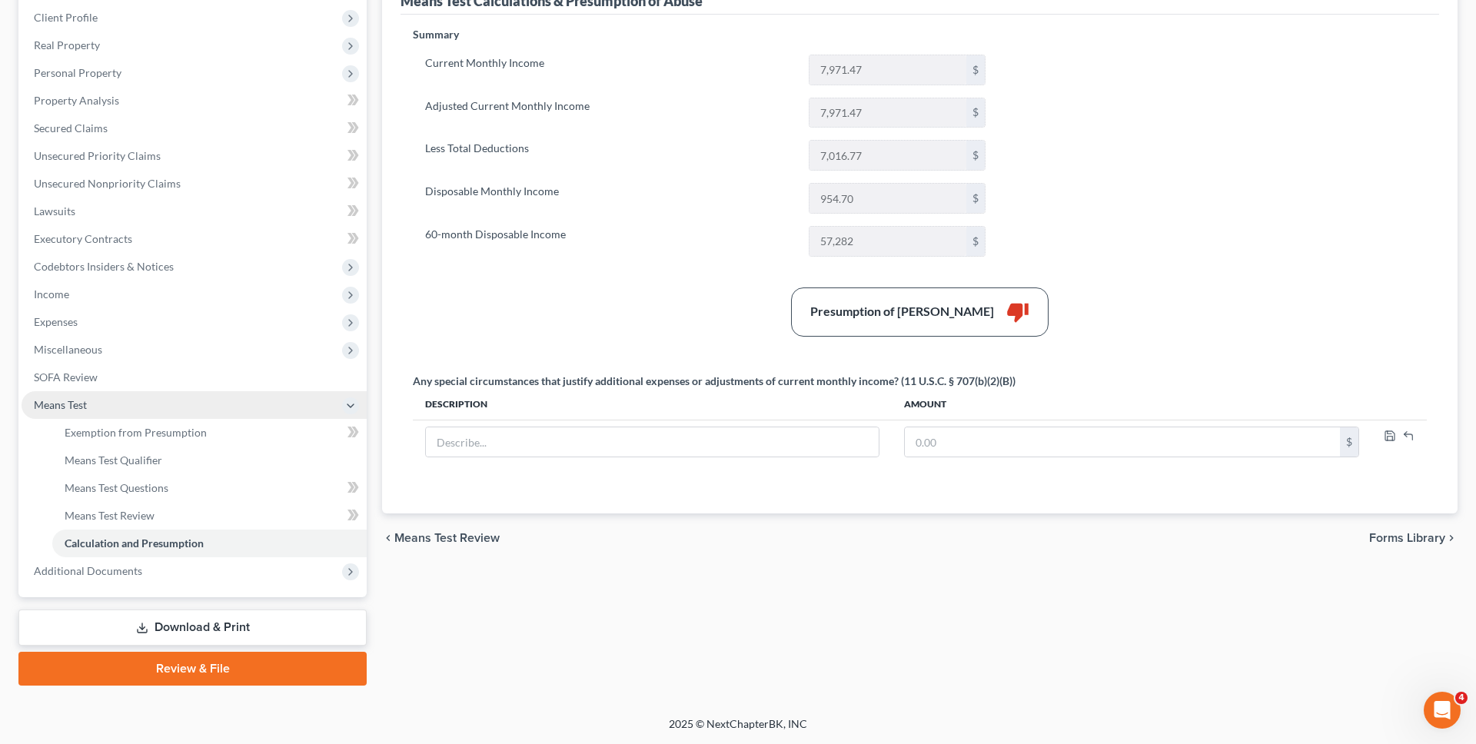
scroll to position [0, 0]
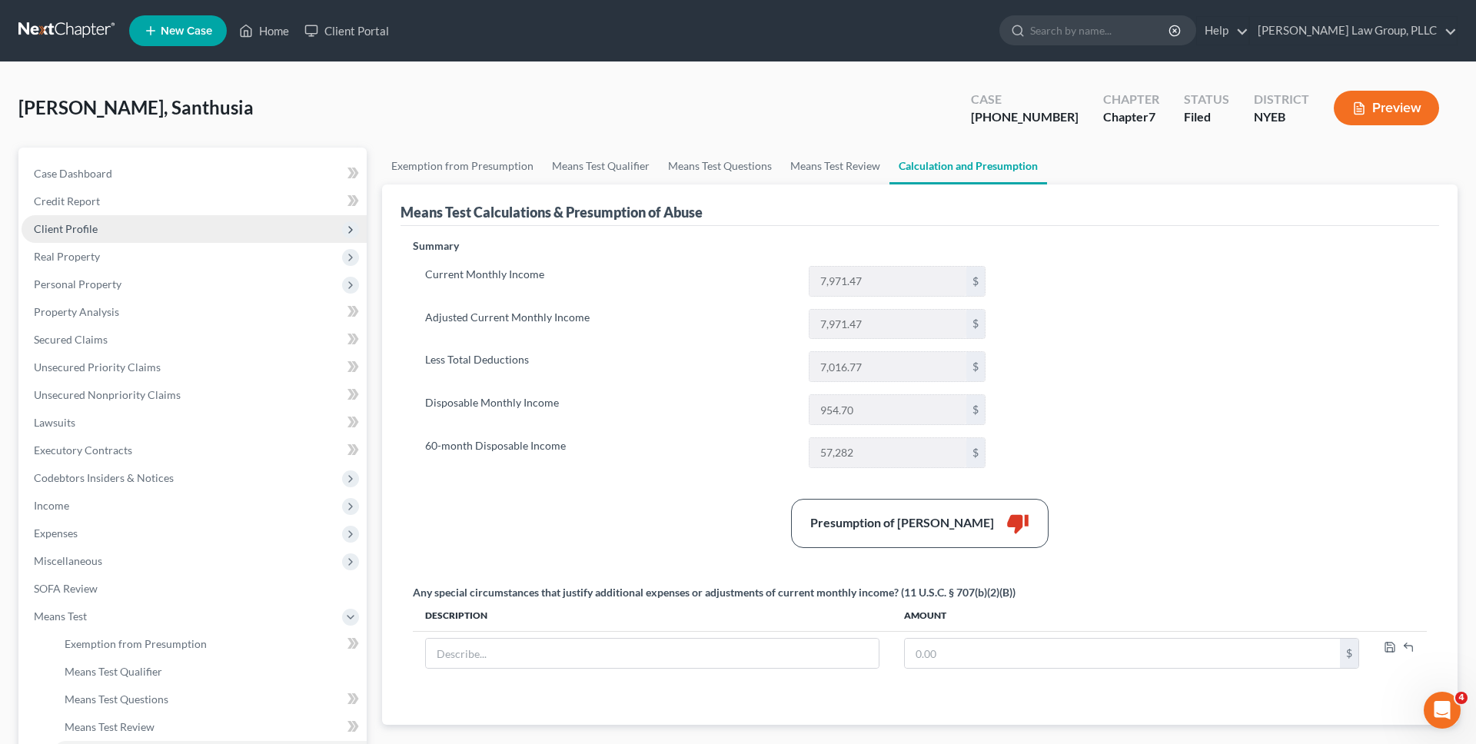
click at [229, 228] on span "Client Profile" at bounding box center [194, 229] width 345 height 28
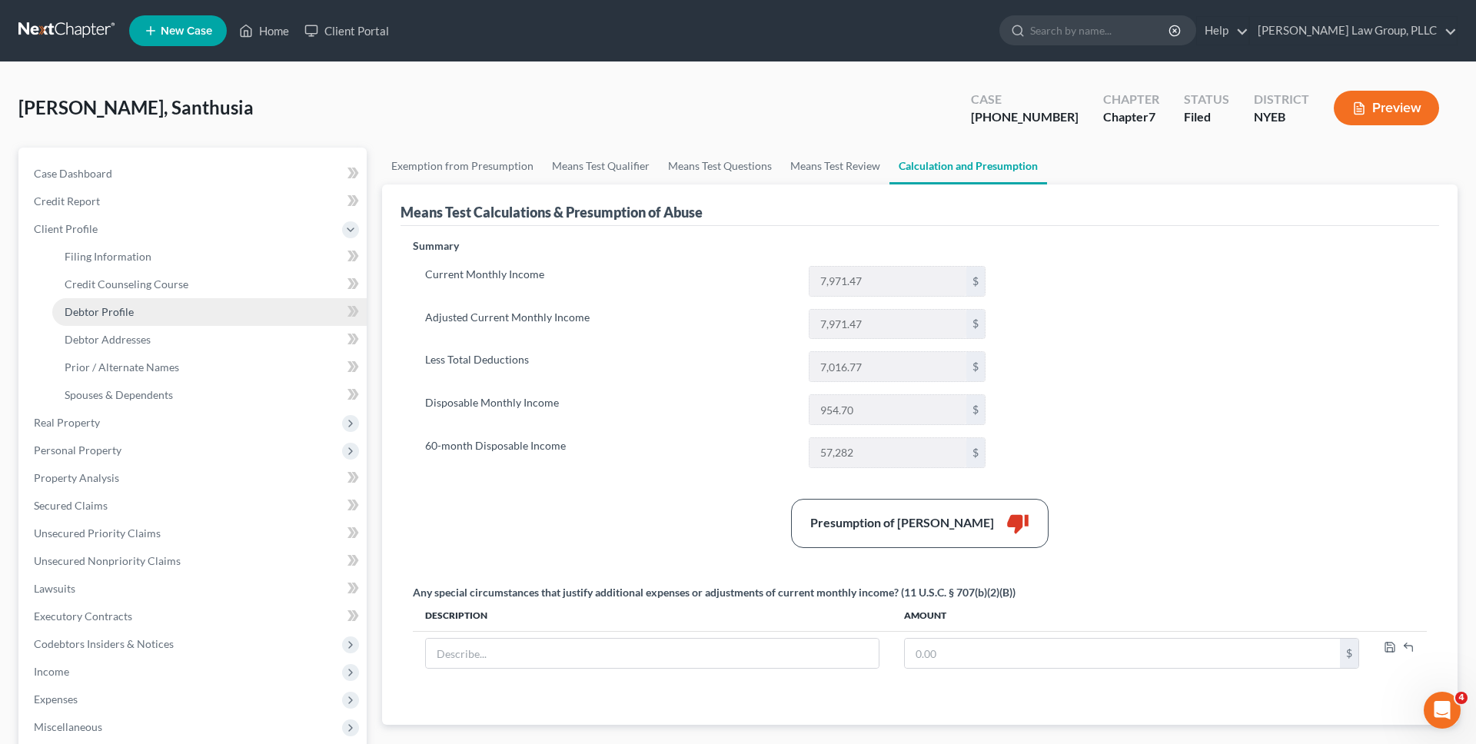
click at [215, 311] on link "Debtor Profile" at bounding box center [209, 312] width 315 height 28
select select "1"
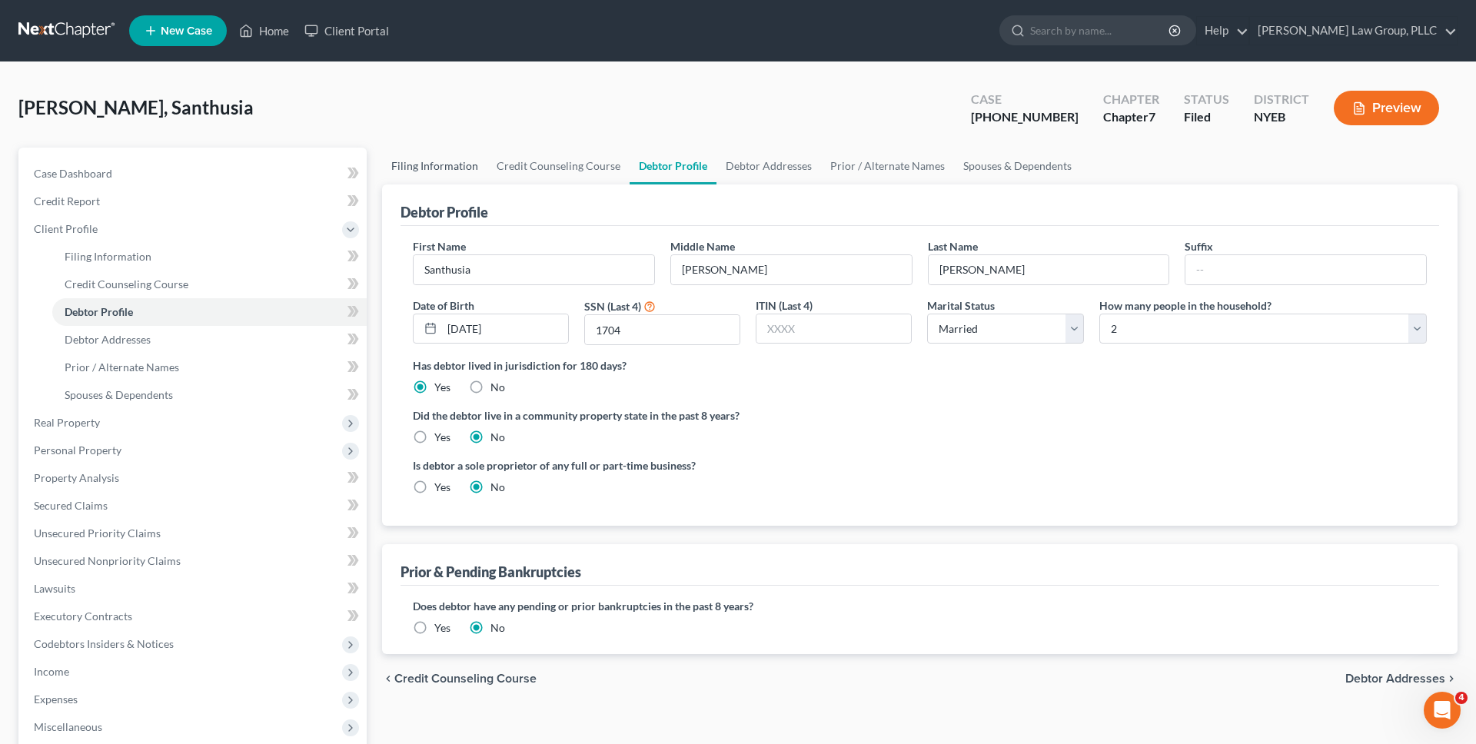
click at [475, 161] on link "Filing Information" at bounding box center [434, 166] width 105 height 37
select select "1"
select select "0"
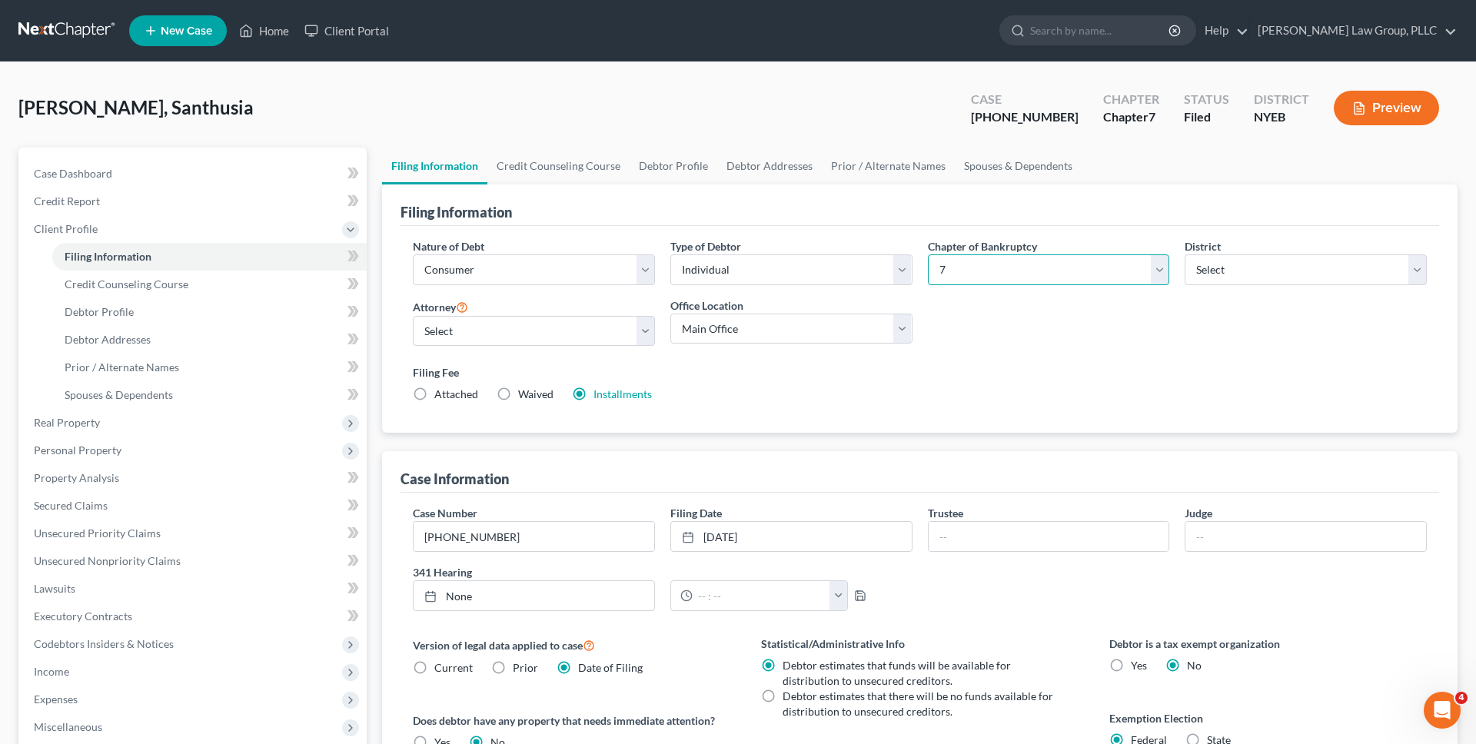
click at [1043, 275] on select "Select 7 11 12 13" at bounding box center [1049, 270] width 242 height 31
select select "3"
click at [928, 255] on select "Select 7 11 12 13" at bounding box center [1049, 270] width 242 height 31
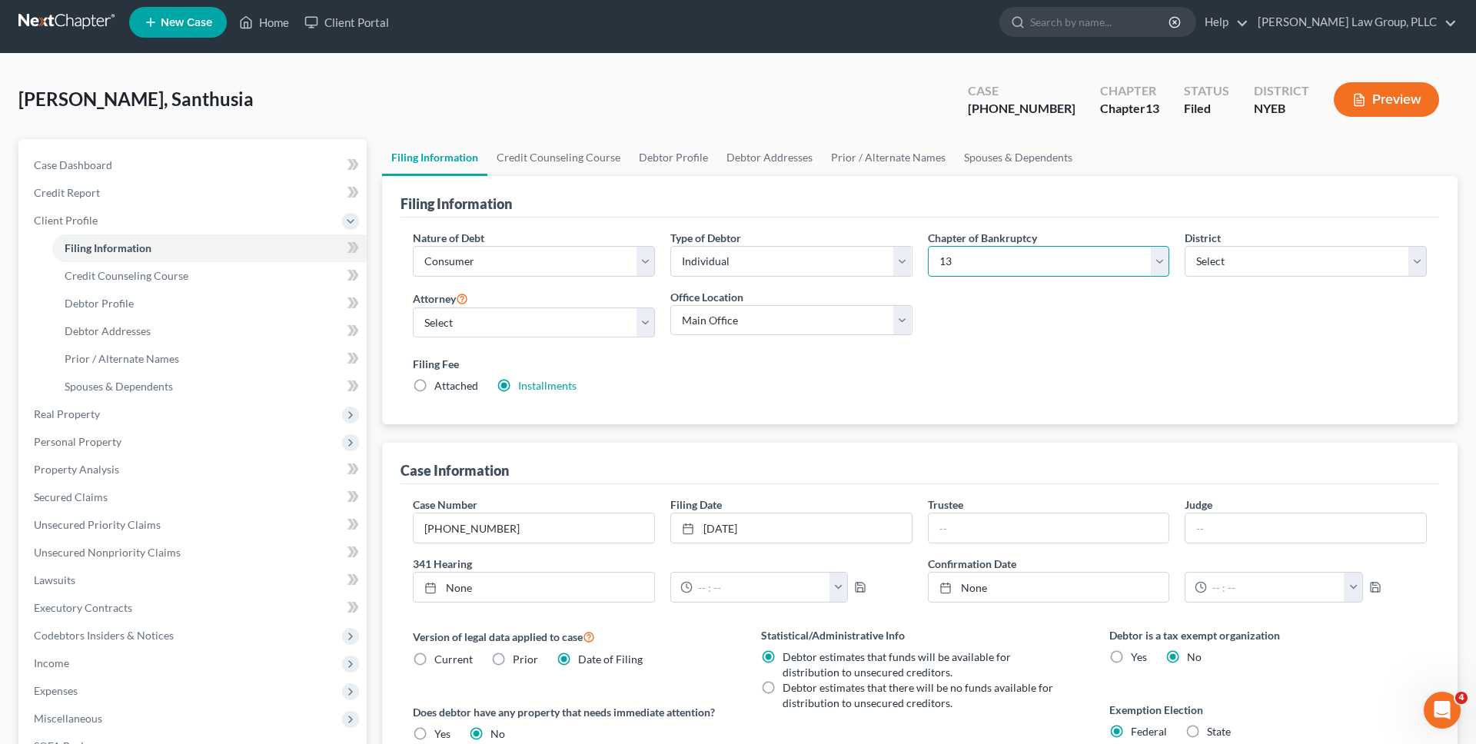
scroll to position [269, 0]
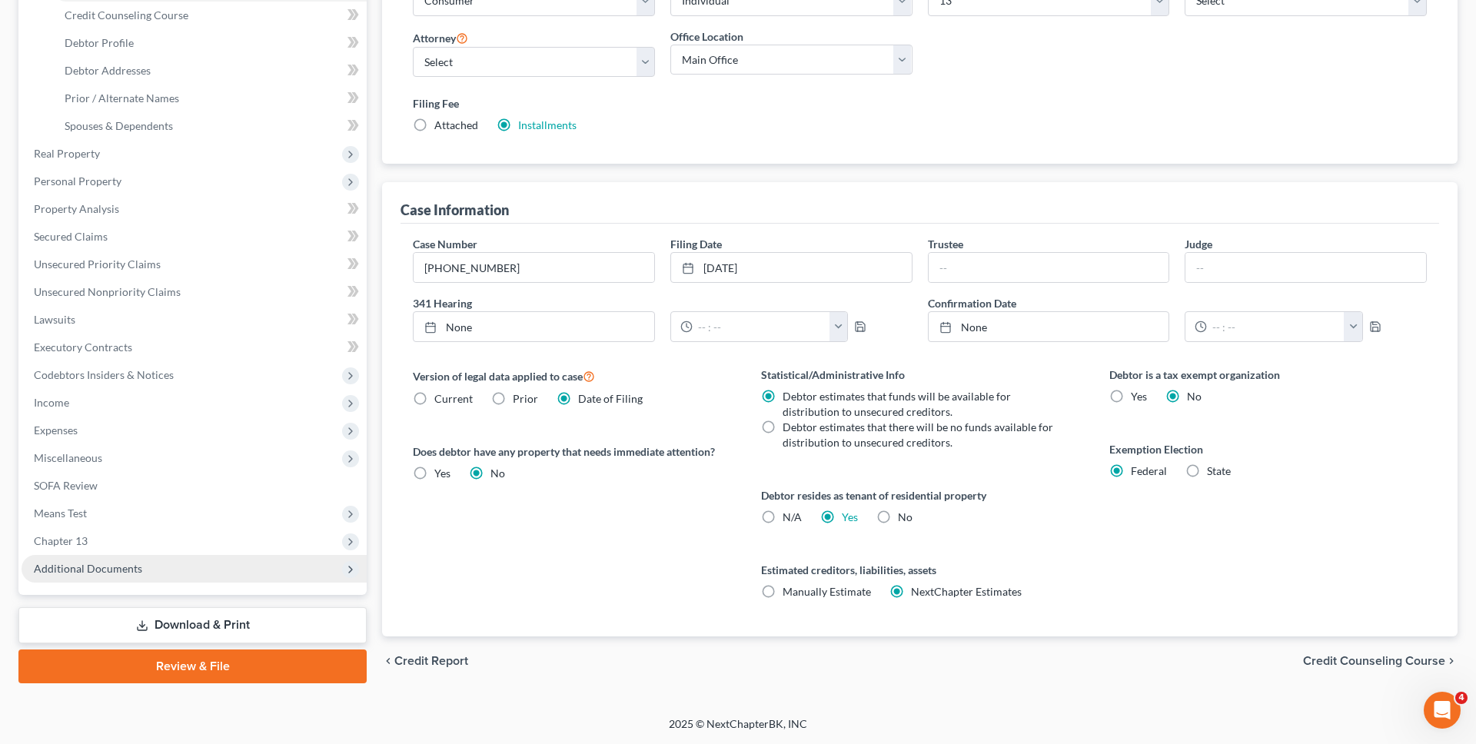
click at [175, 555] on span "Additional Documents" at bounding box center [194, 569] width 345 height 28
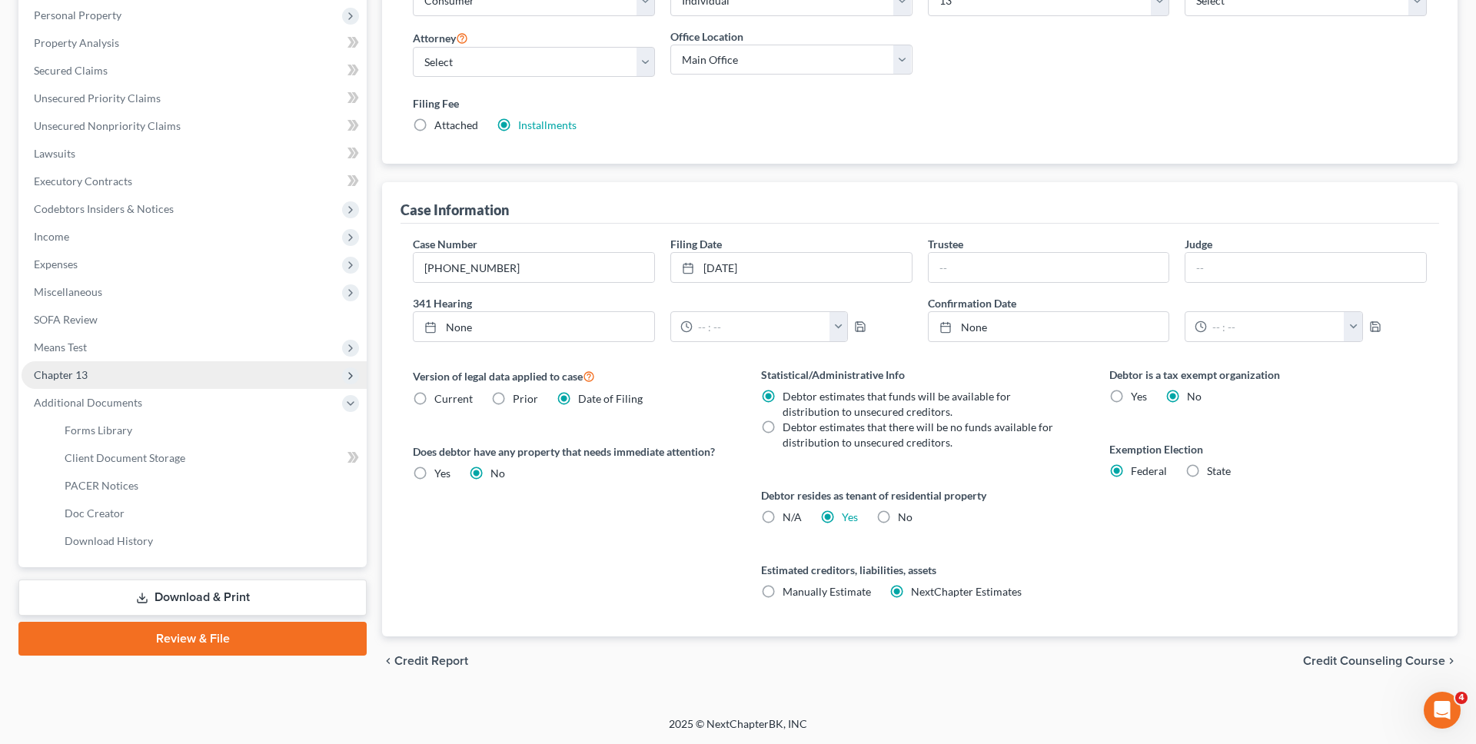
click at [173, 373] on span "Chapter 13" at bounding box center [194, 375] width 345 height 28
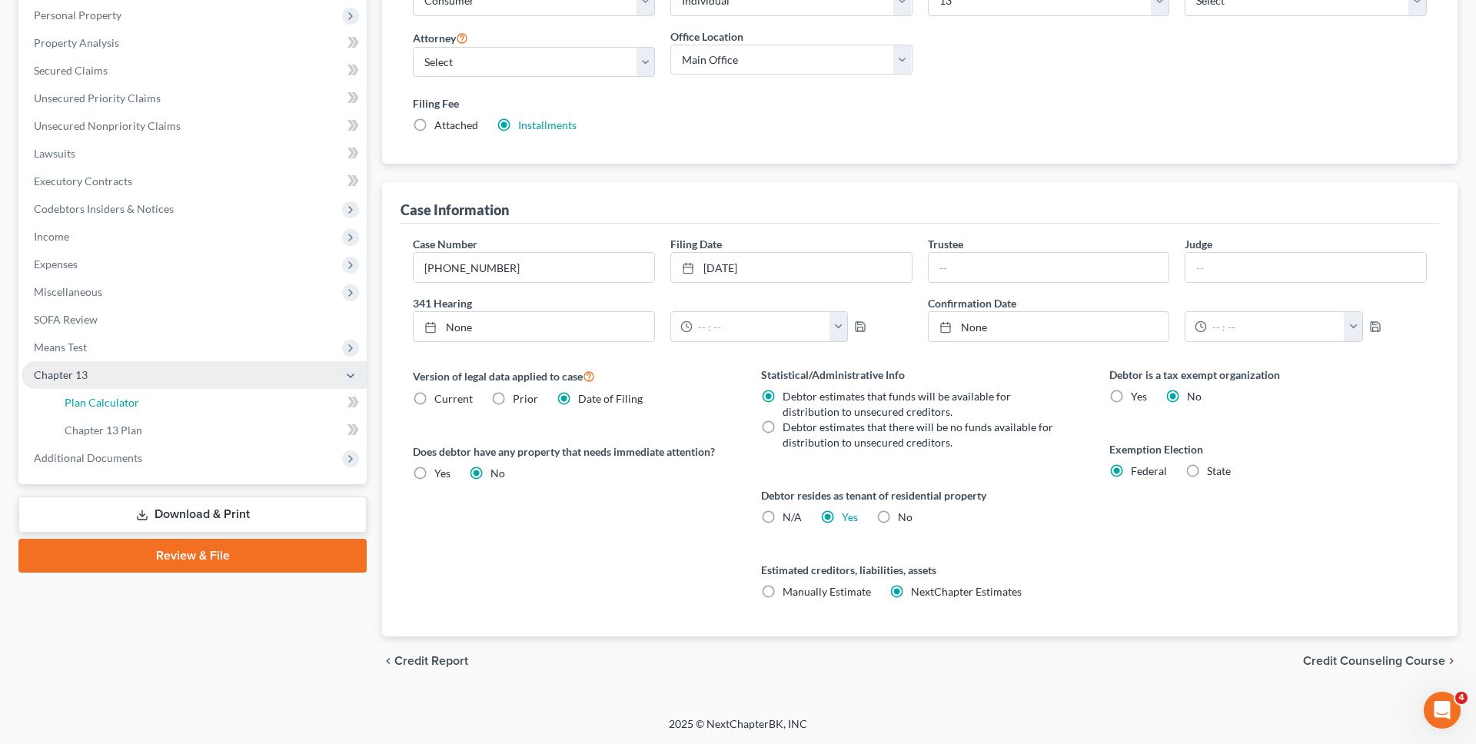
click at [154, 404] on link "Plan Calculator" at bounding box center [209, 403] width 315 height 28
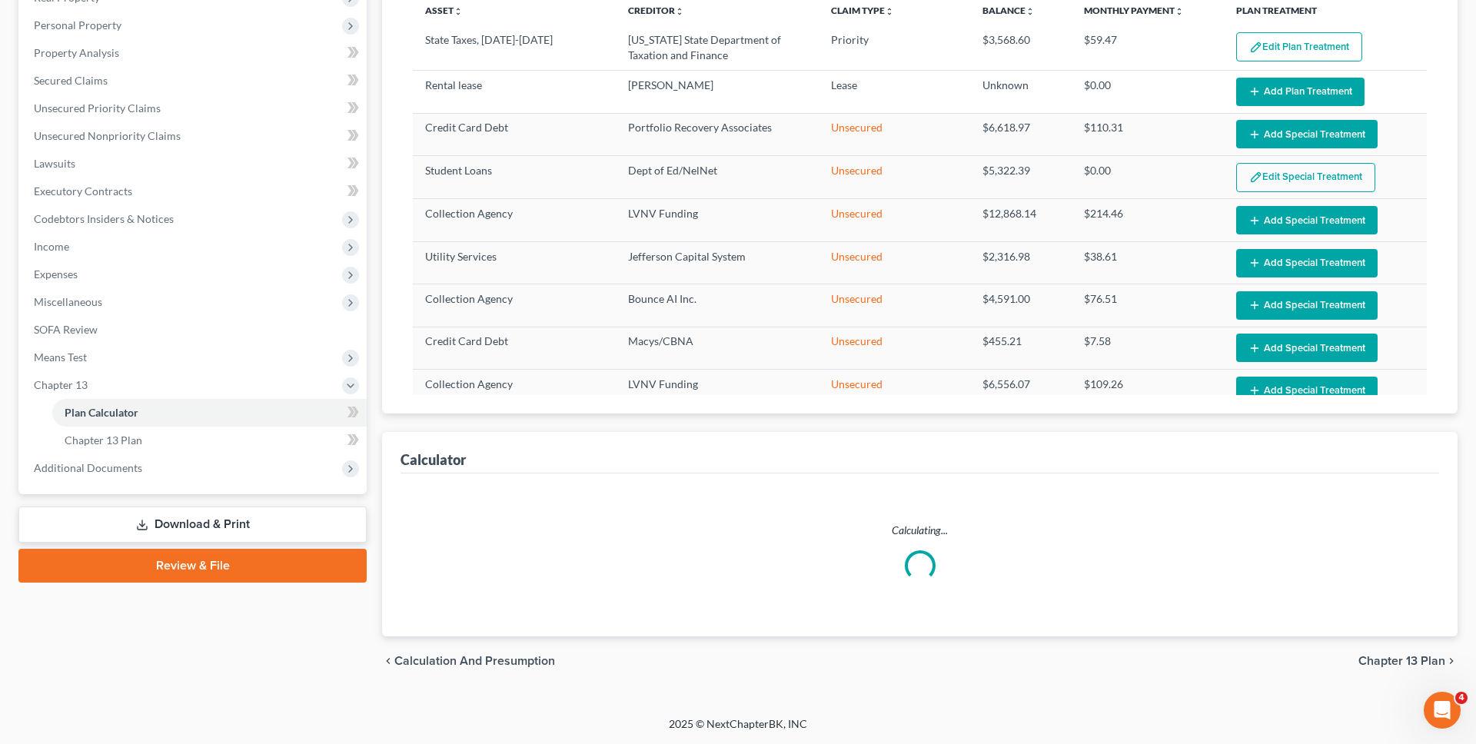
select select "59"
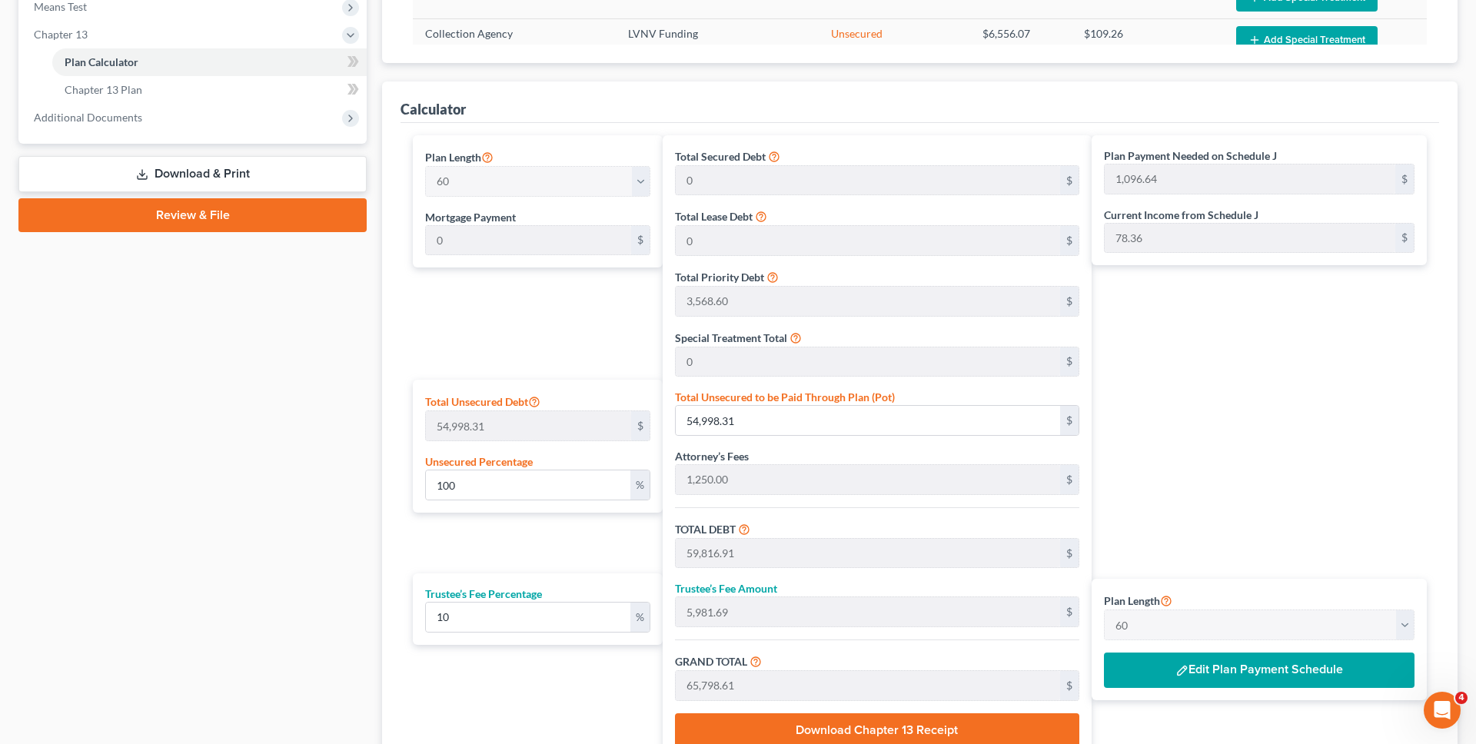
scroll to position [751, 0]
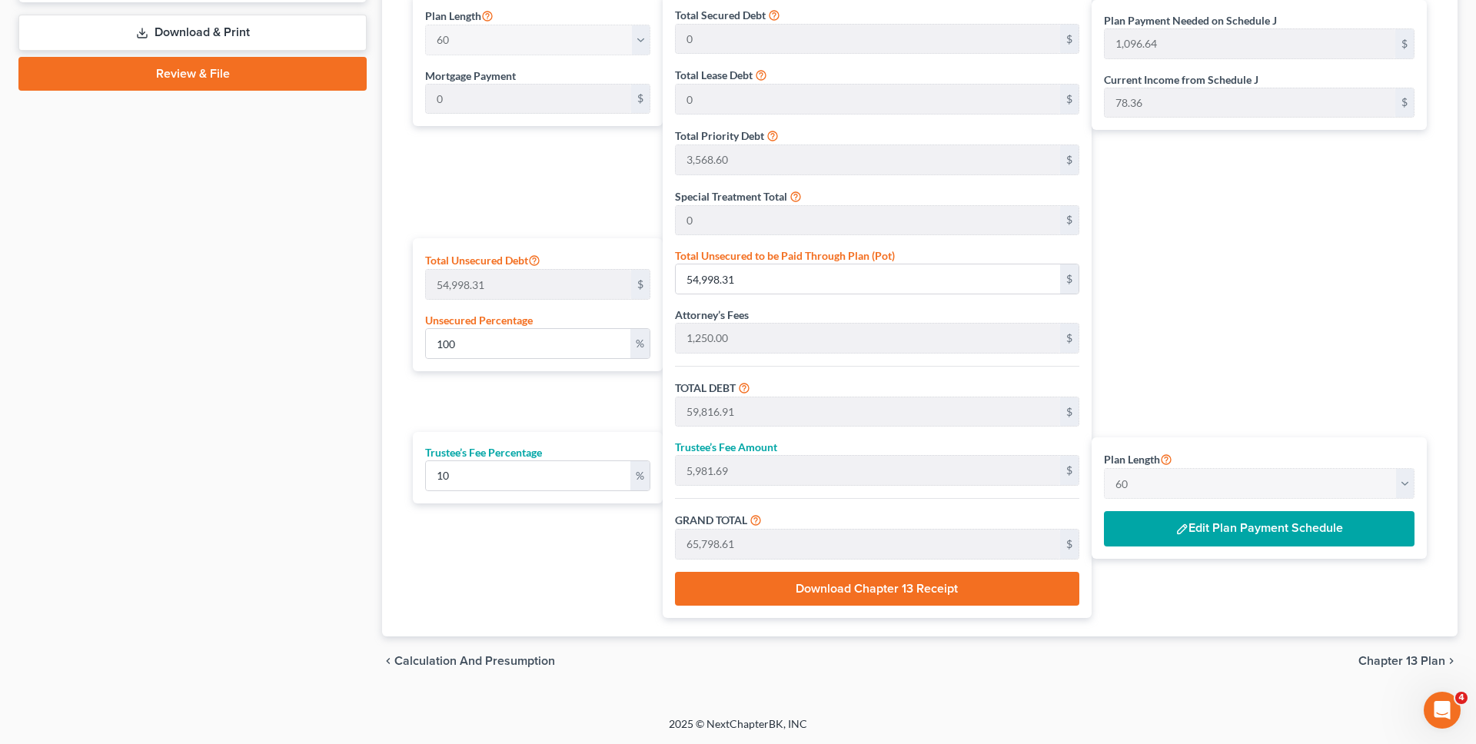
click at [1222, 526] on button "Edit Plan Payment Schedule" at bounding box center [1259, 528] width 311 height 35
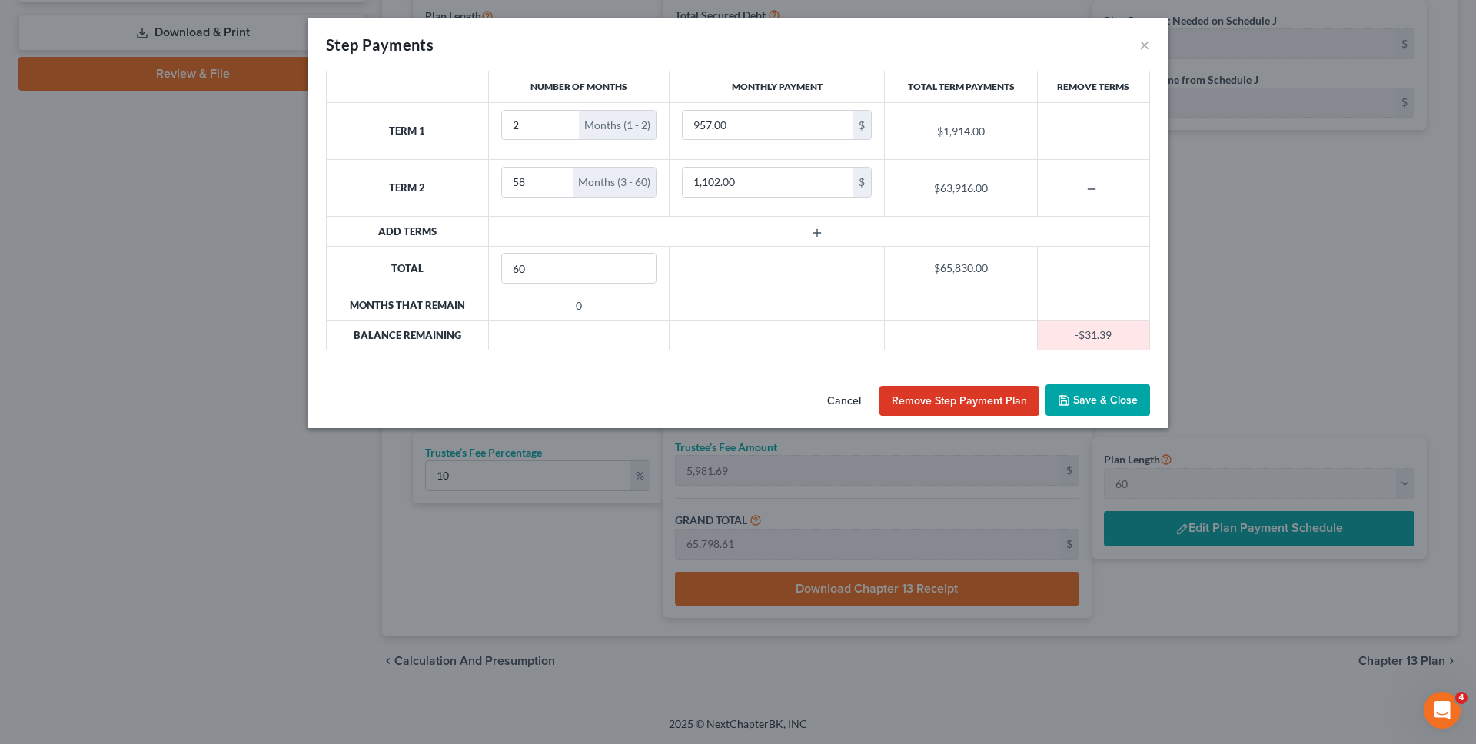
click at [848, 406] on button "Cancel" at bounding box center [844, 401] width 58 height 31
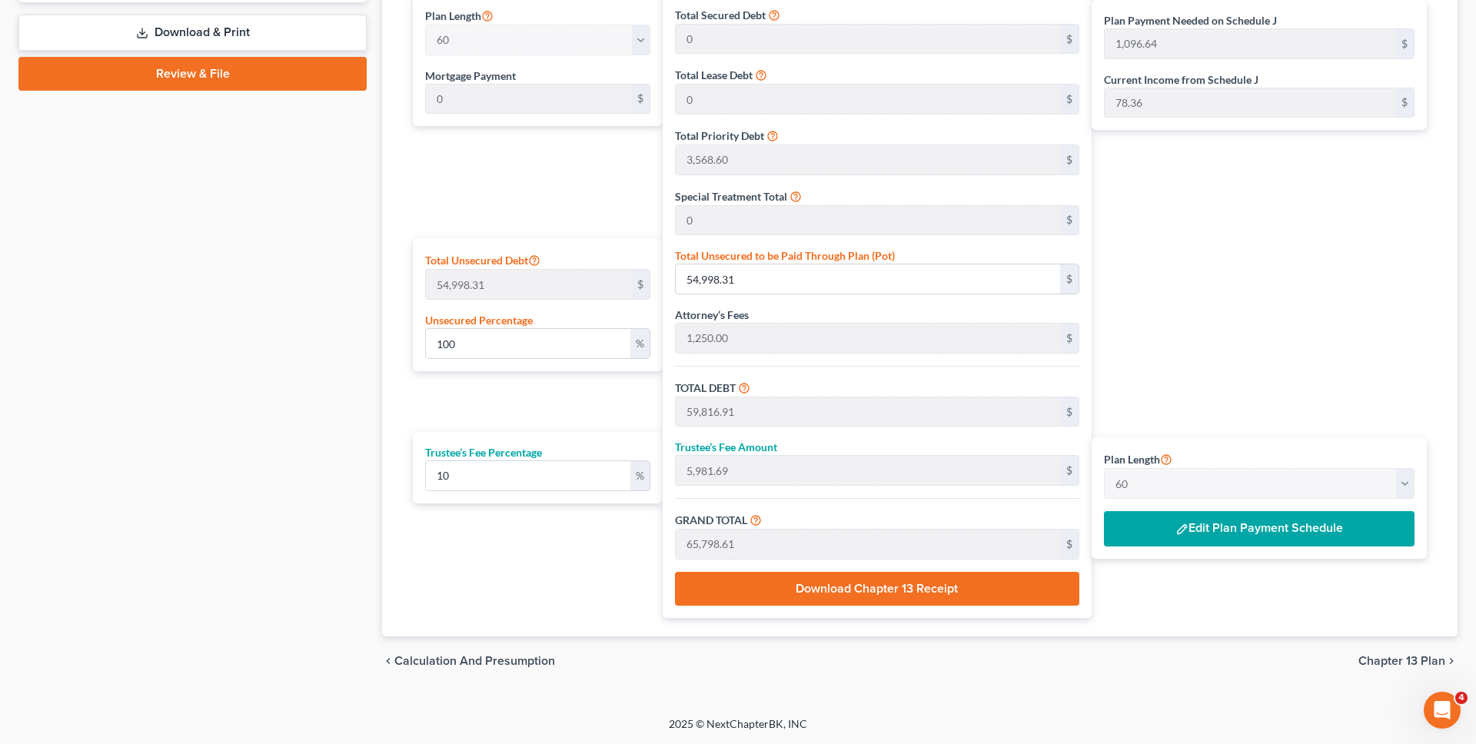
click at [1217, 231] on div "Plan Payment Needed on Schedule J 1,096.64 $ Current Income from Schedule J 78.…" at bounding box center [1263, 306] width 343 height 624
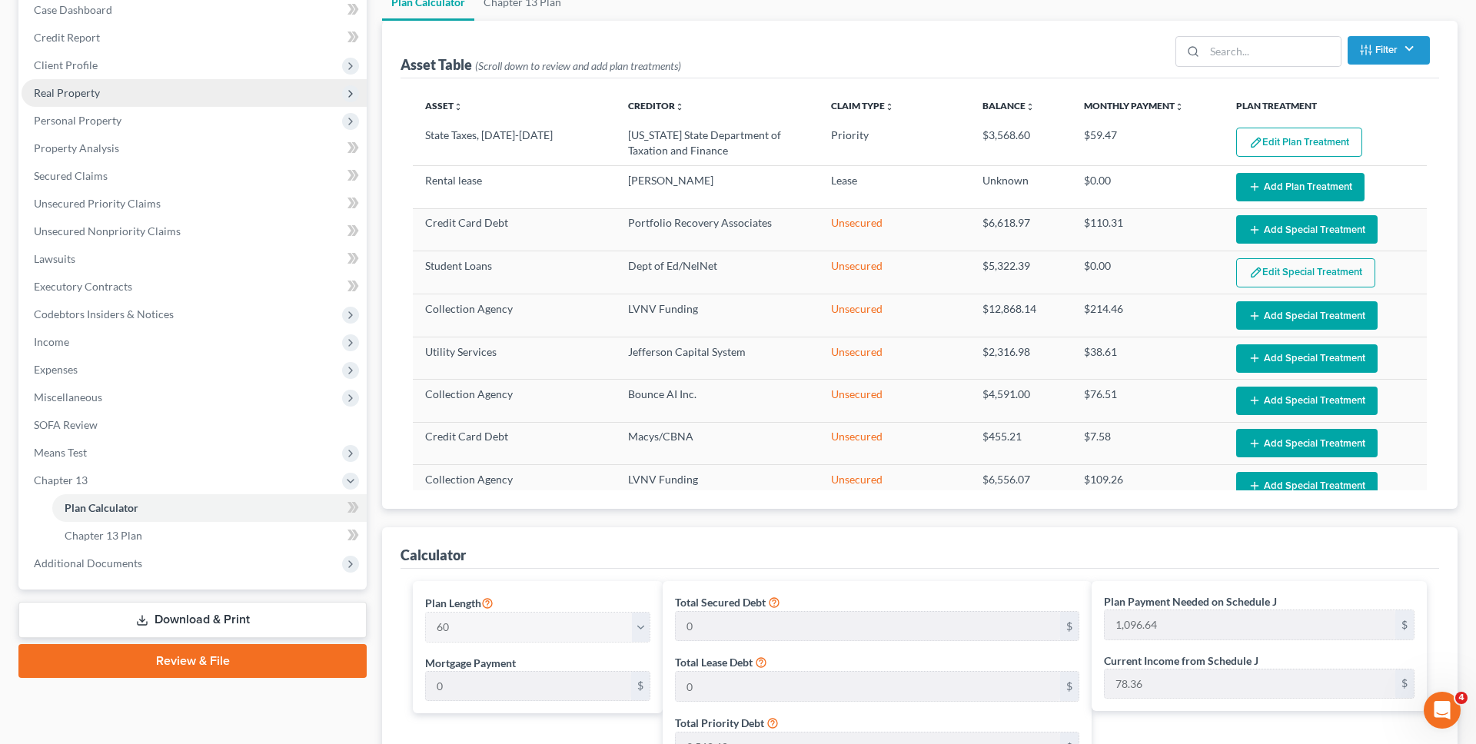
scroll to position [296, 0]
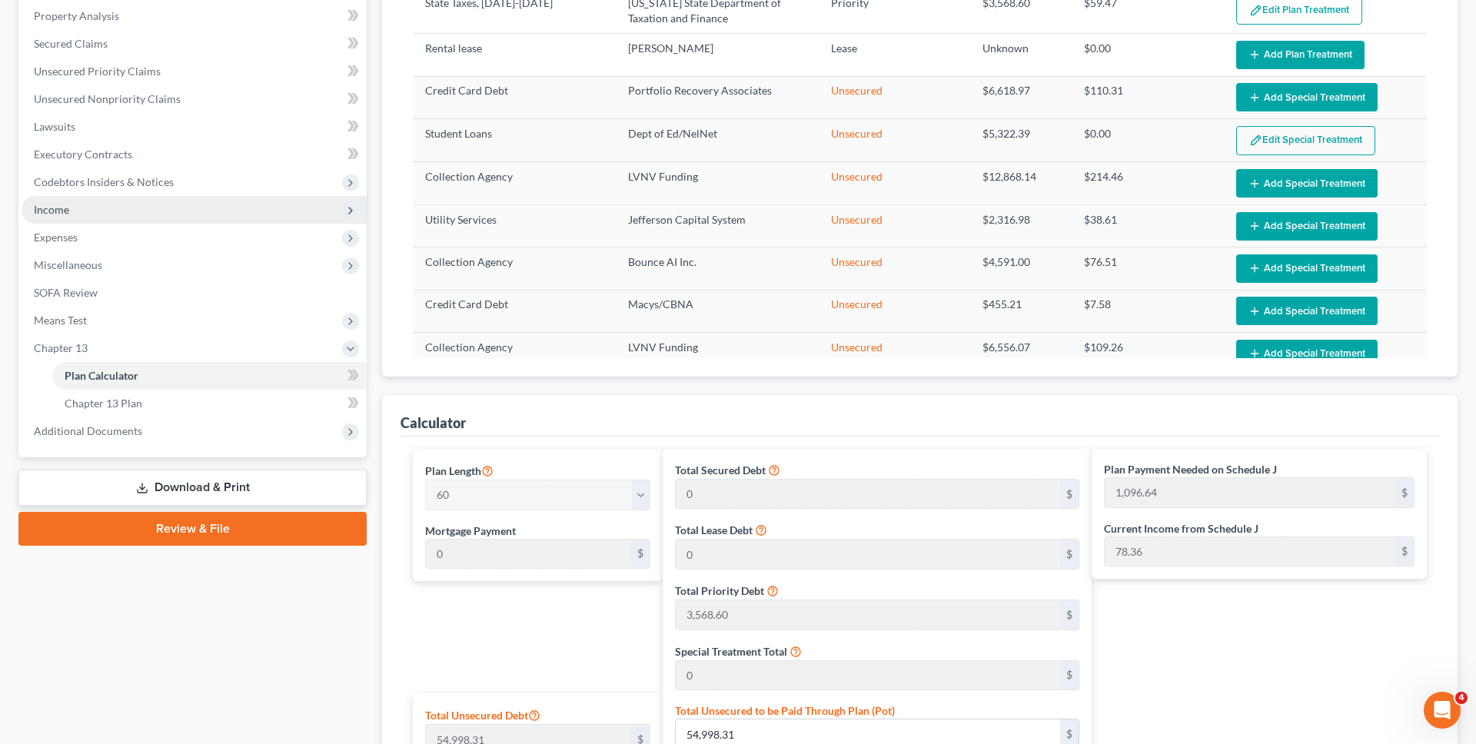
click at [154, 215] on span "Income" at bounding box center [194, 210] width 345 height 28
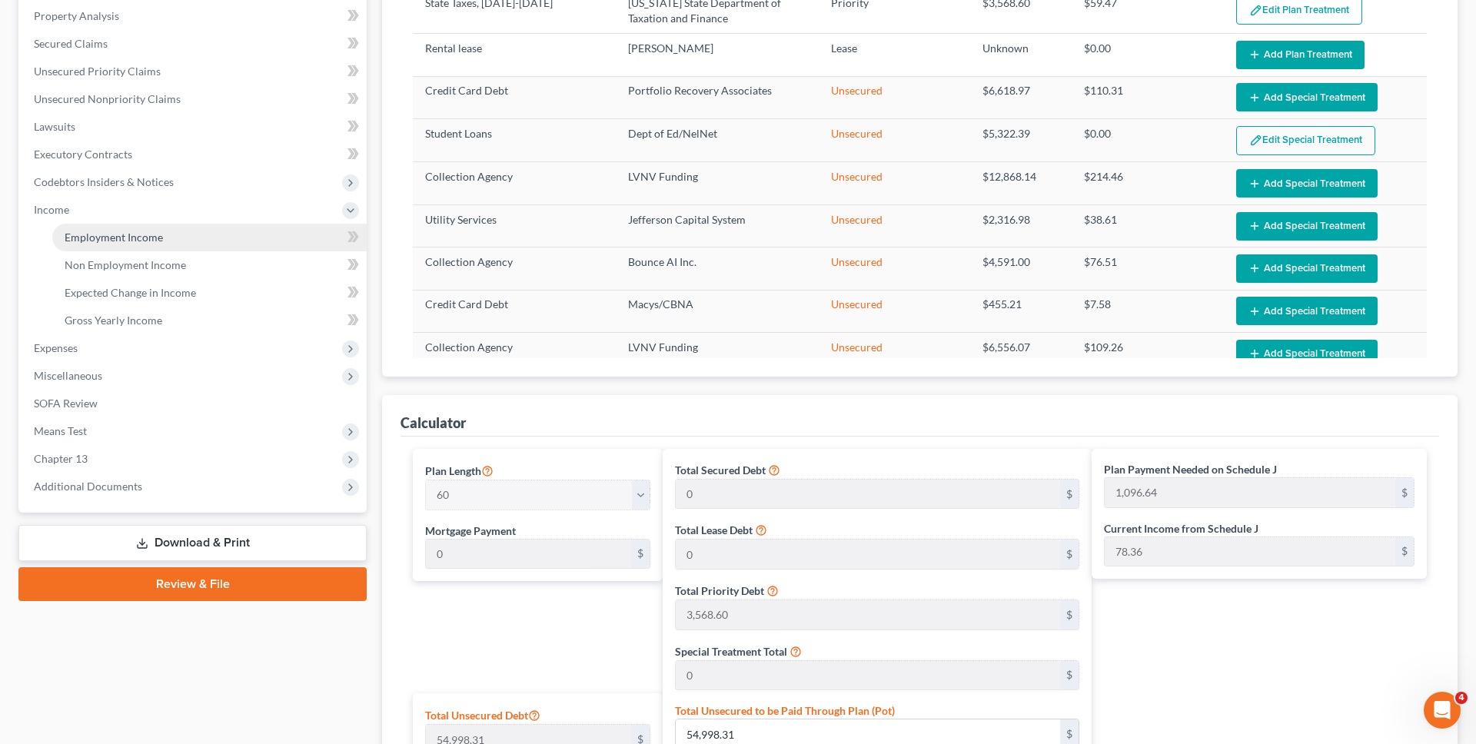
click at [141, 249] on link "Employment Income" at bounding box center [209, 238] width 315 height 28
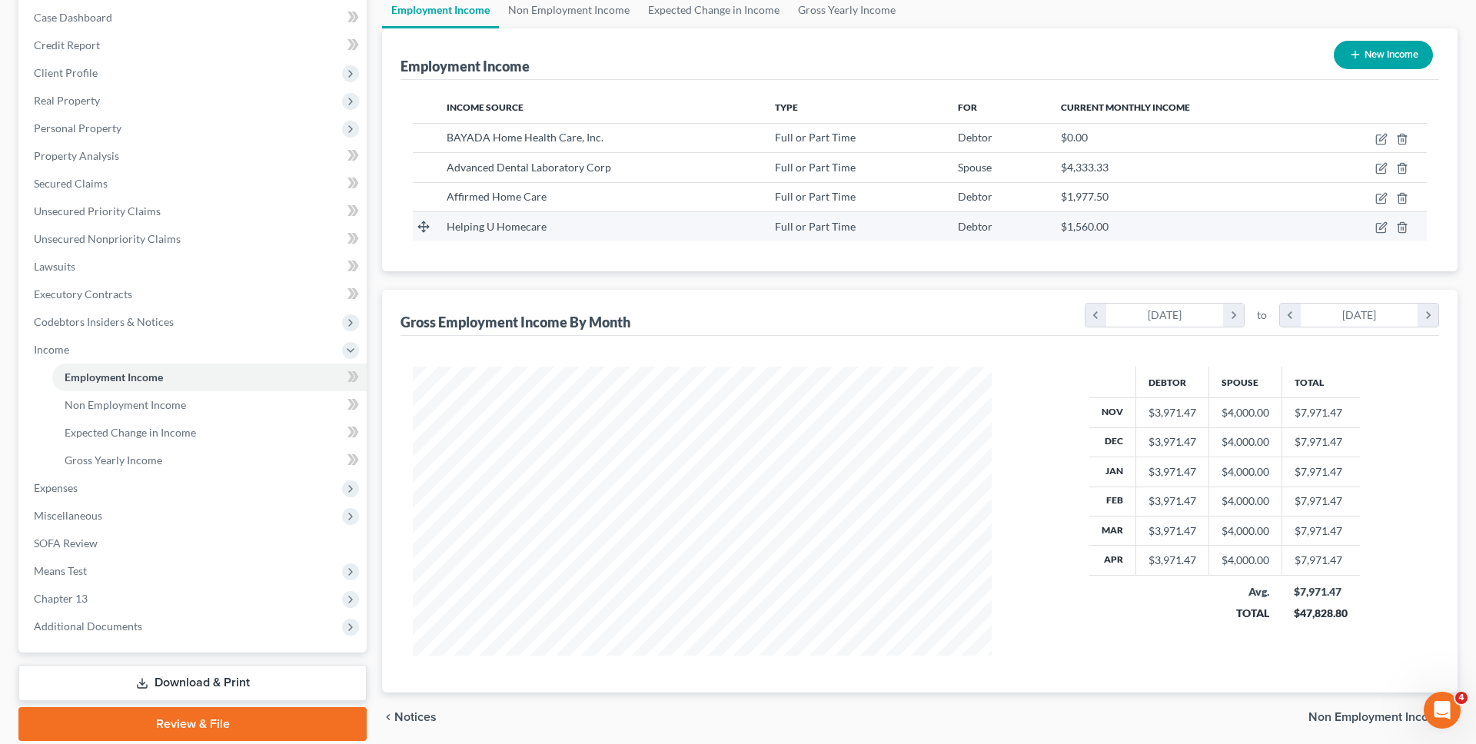
scroll to position [212, 0]
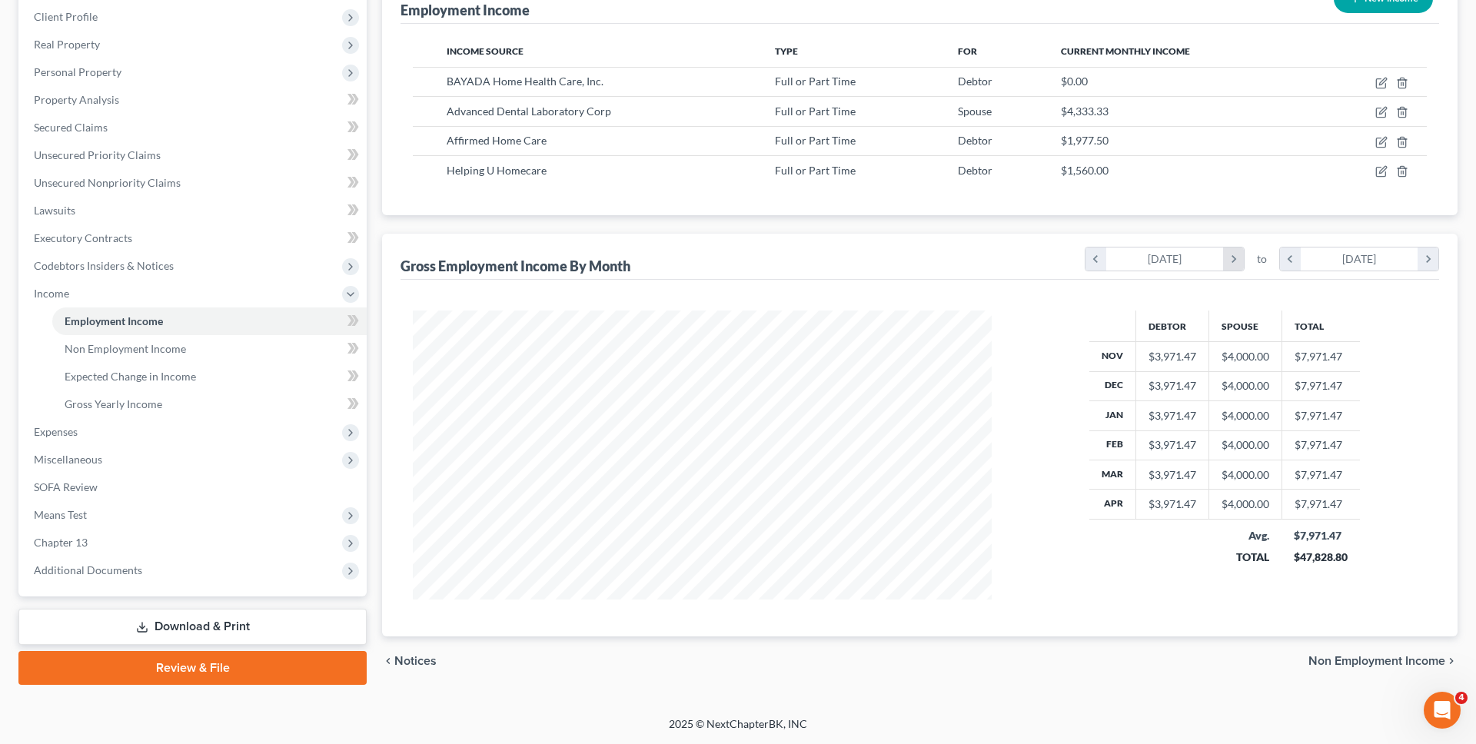
click at [1226, 249] on icon "chevron_right" at bounding box center [1233, 259] width 21 height 23
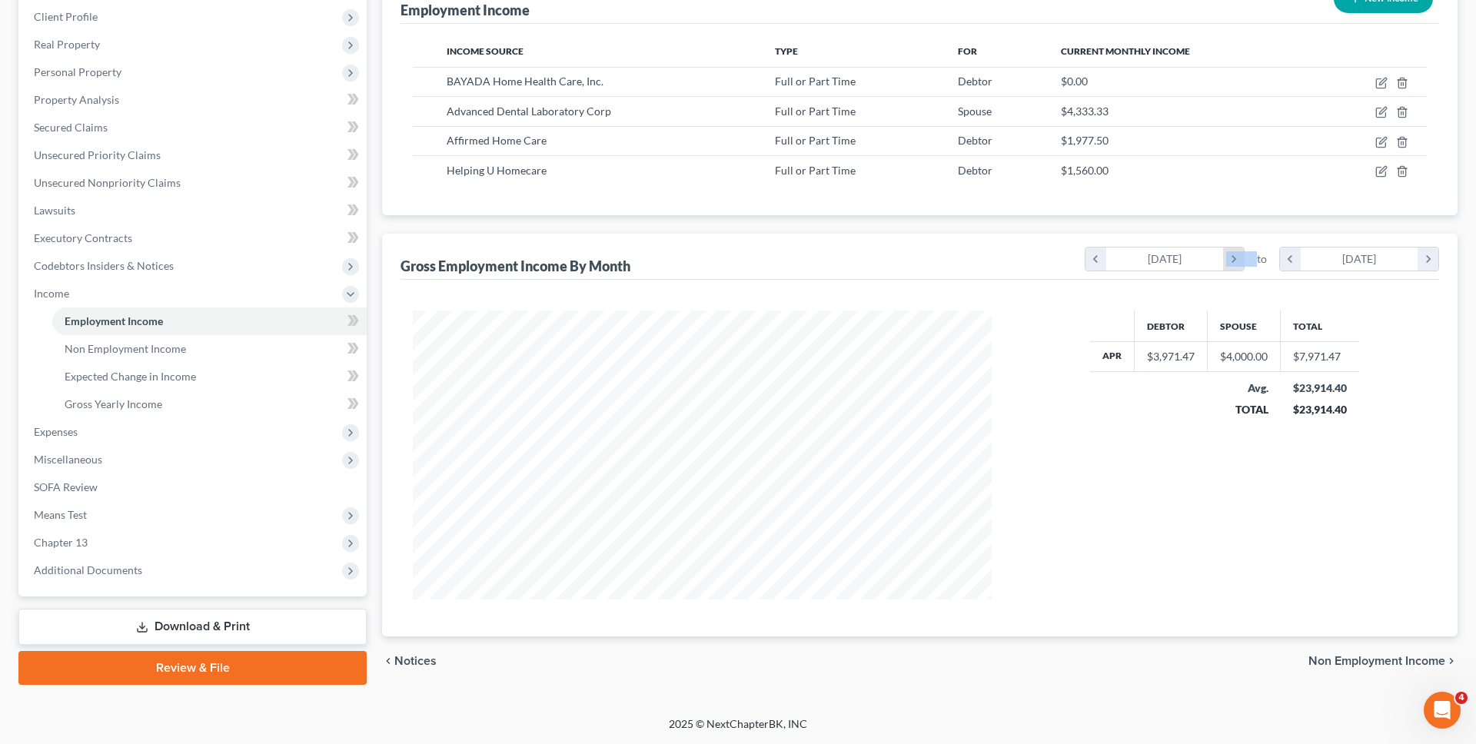
click at [1226, 249] on icon "chevron_right" at bounding box center [1233, 259] width 21 height 23
click at [1430, 255] on icon "chevron_right" at bounding box center [1428, 259] width 21 height 23
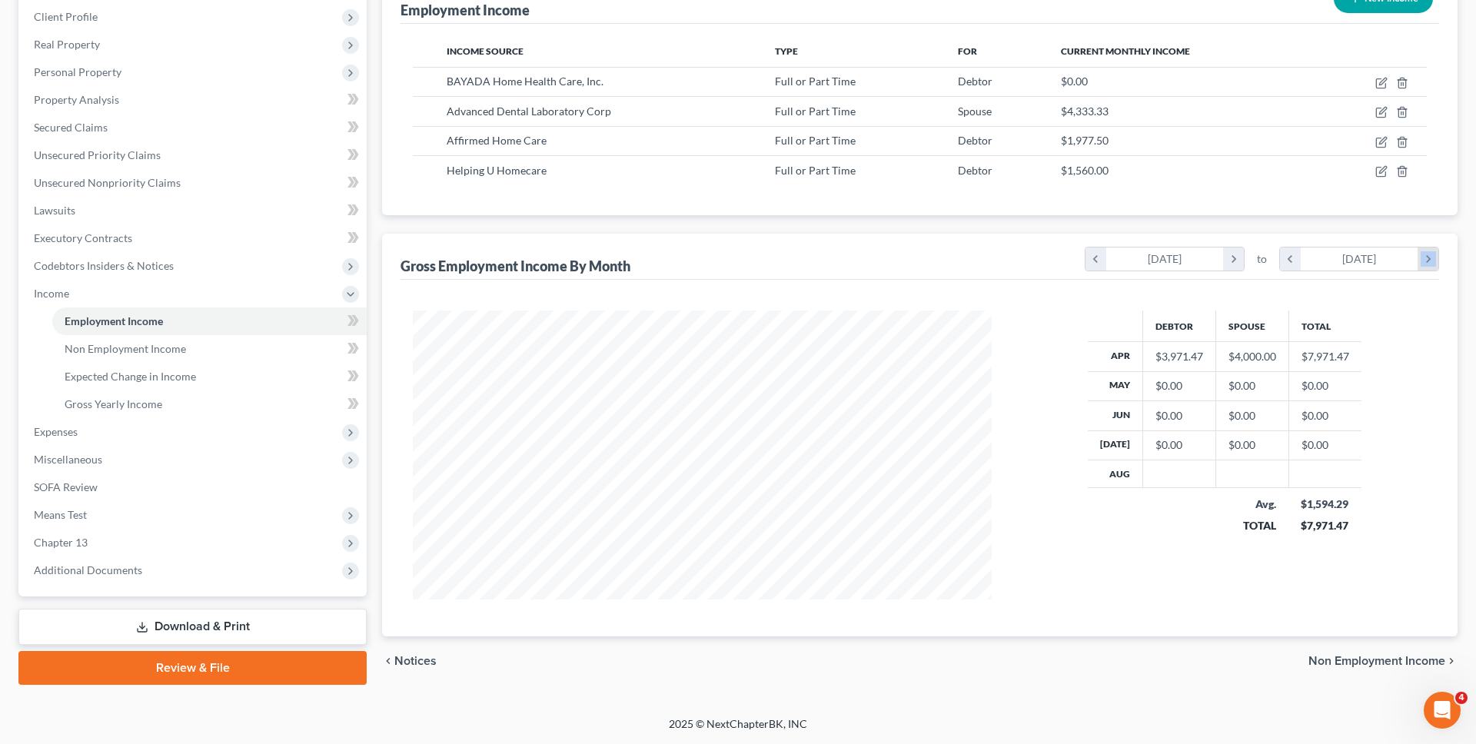
click at [1430, 255] on icon "chevron_right" at bounding box center [1428, 259] width 21 height 23
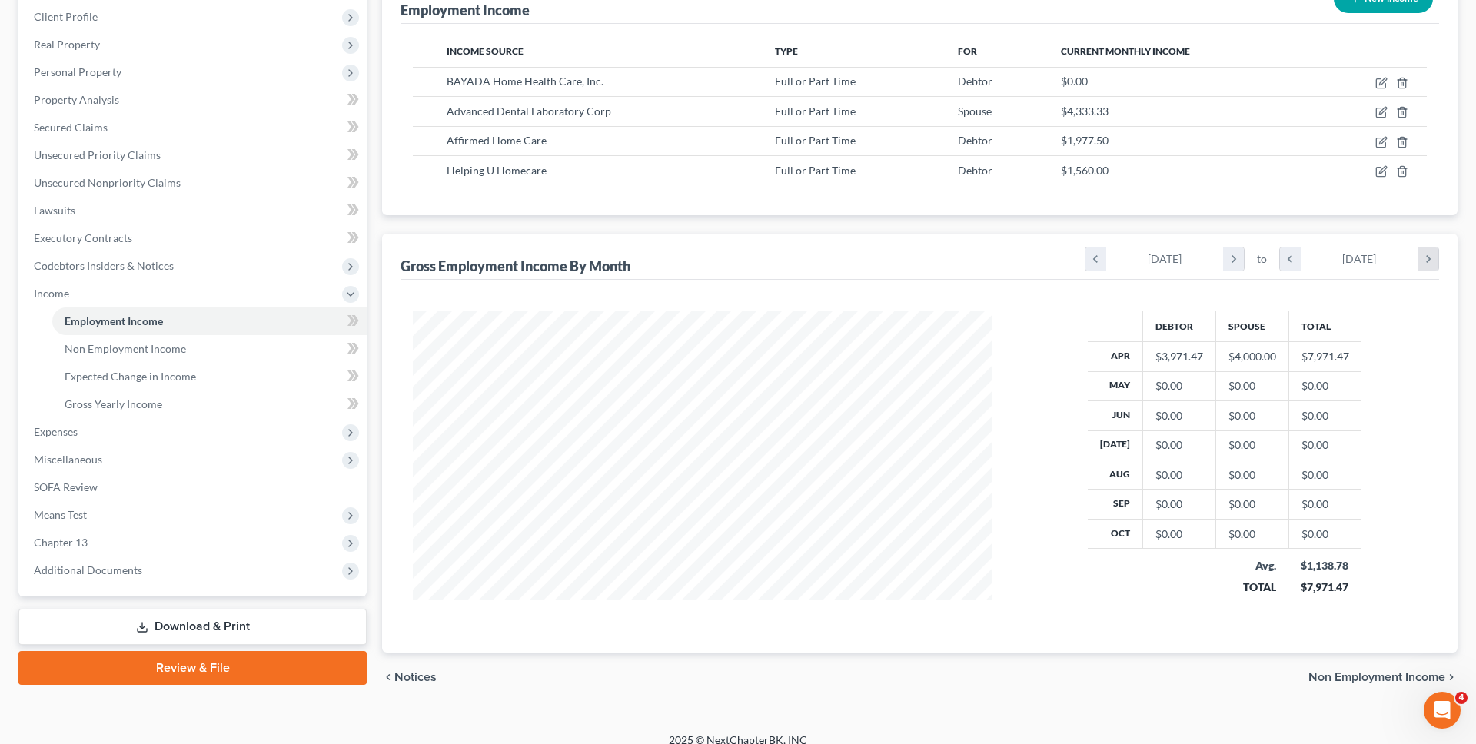
scroll to position [768661, 768356]
click at [1283, 255] on icon "chevron_left" at bounding box center [1290, 259] width 21 height 23
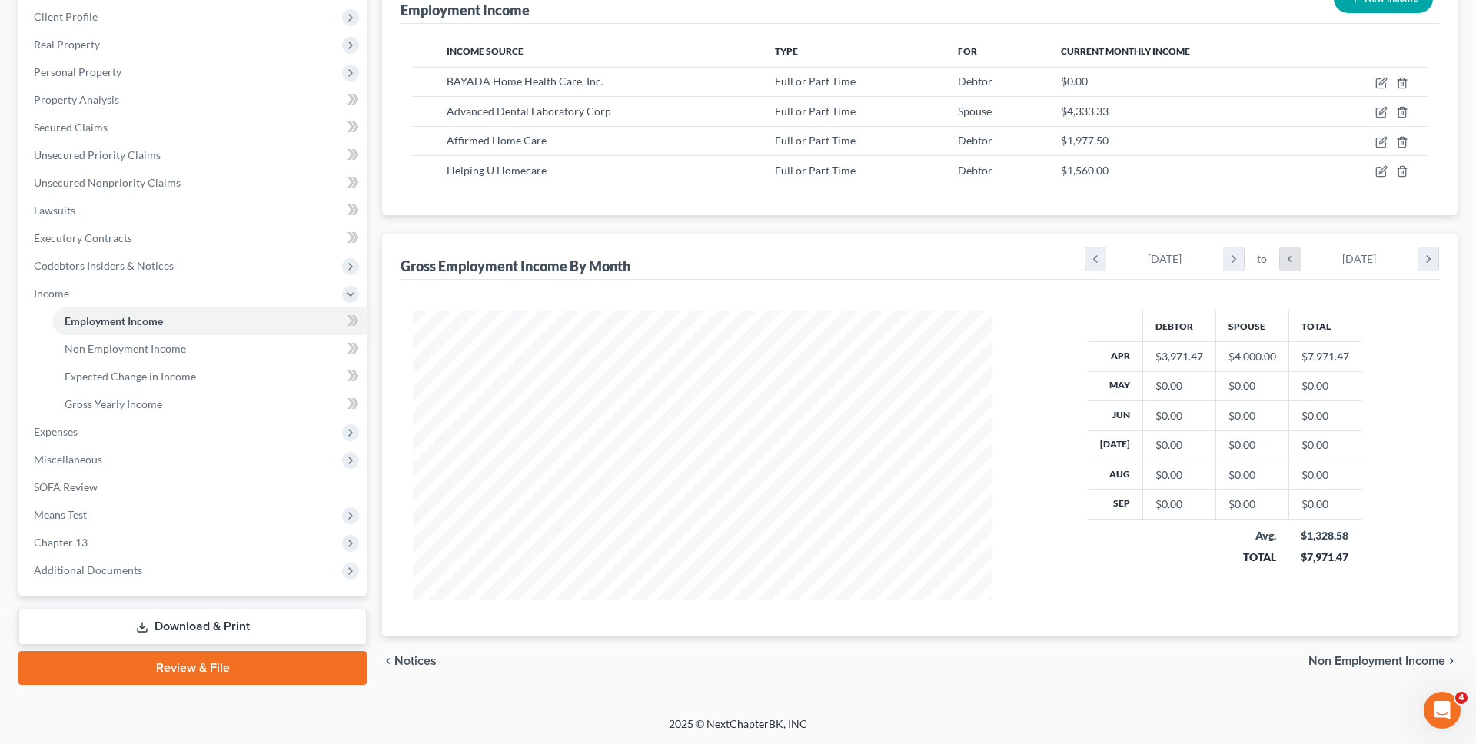
scroll to position [768677, 768356]
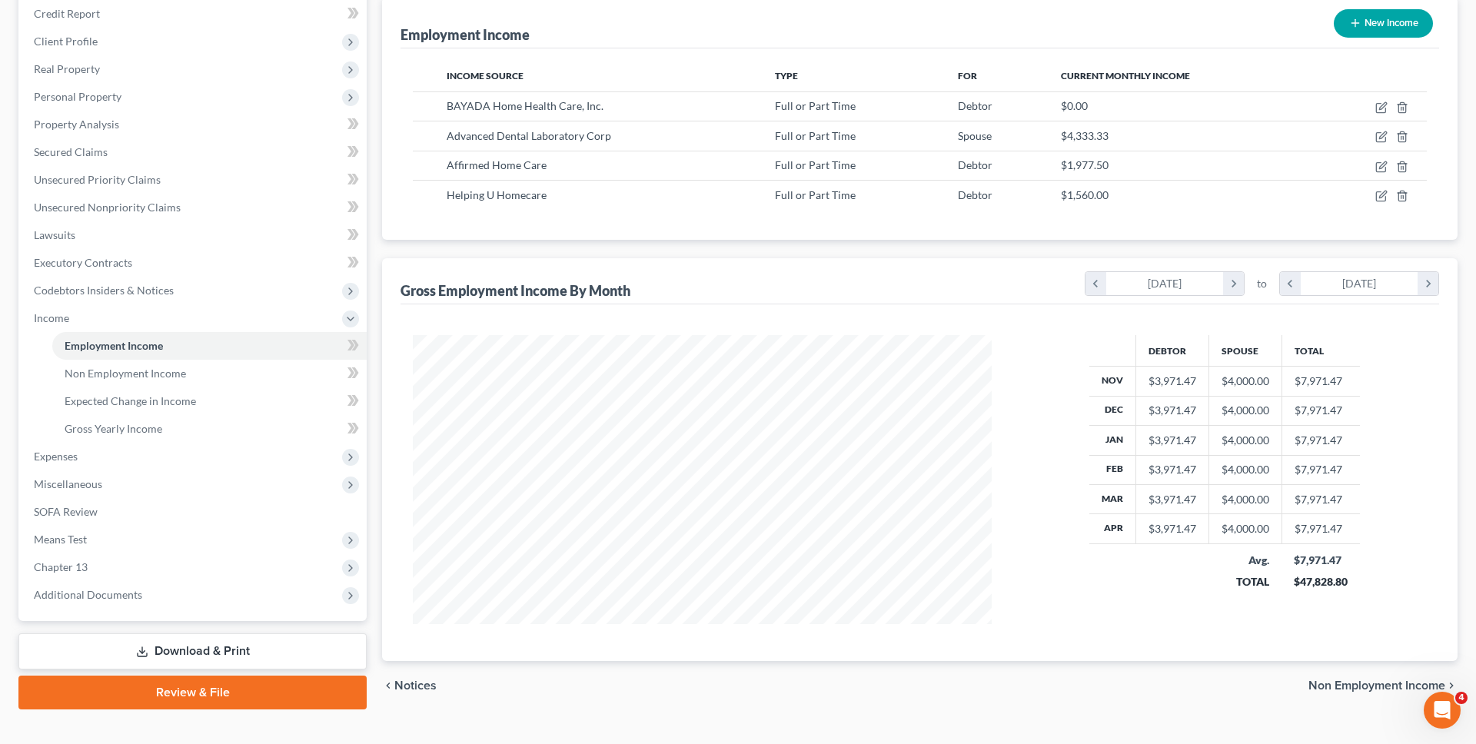
scroll to position [212, 0]
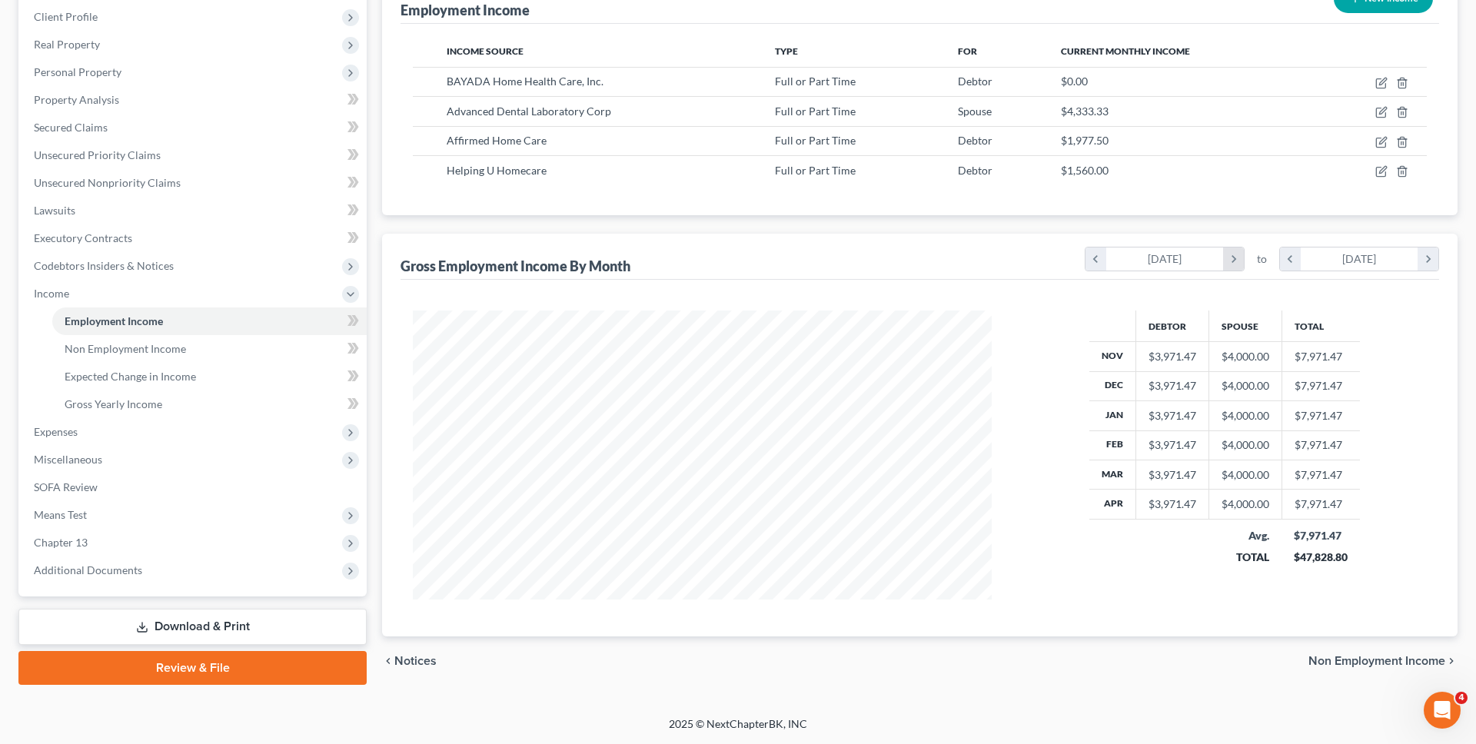
click at [1239, 261] on icon "chevron_right" at bounding box center [1233, 259] width 21 height 23
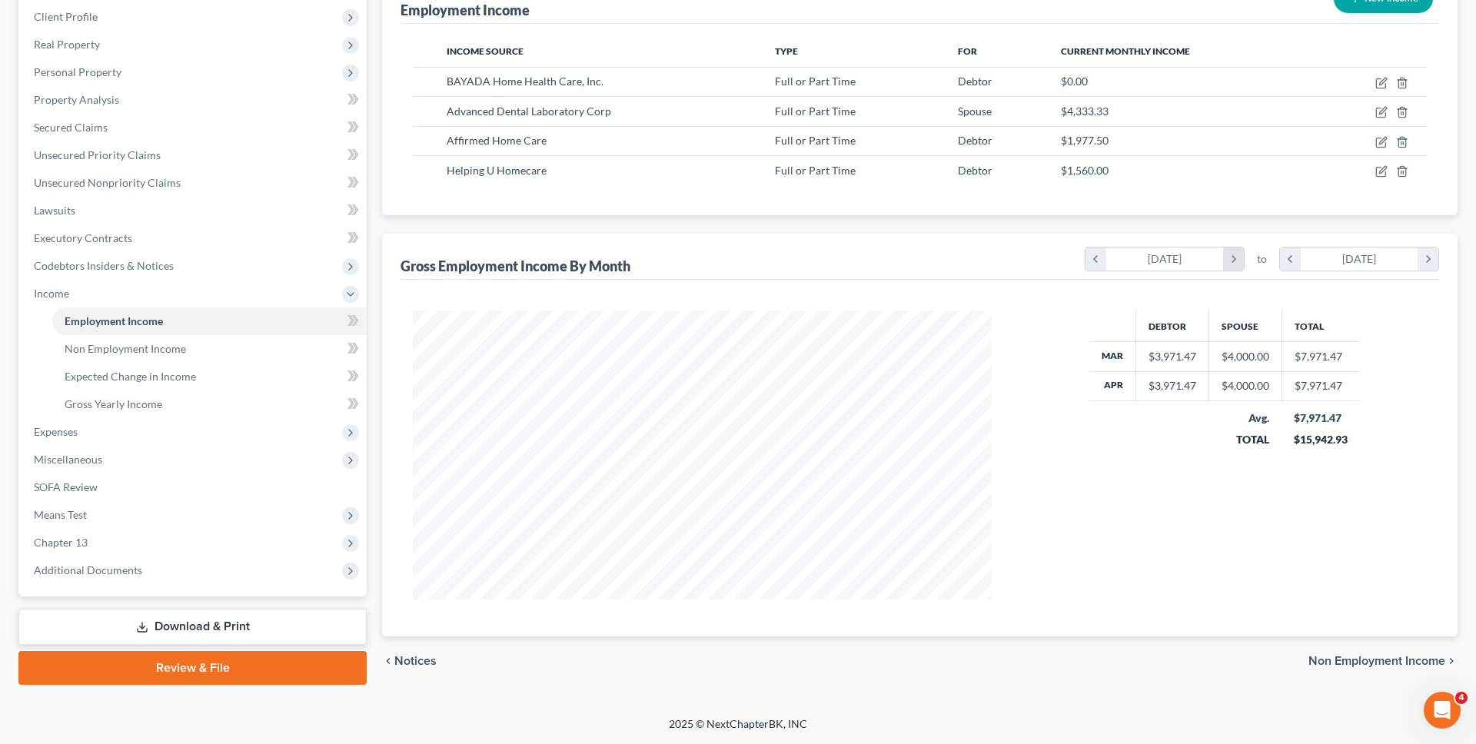
click at [1239, 261] on icon "chevron_right" at bounding box center [1233, 259] width 21 height 23
click at [1422, 265] on icon "chevron_right" at bounding box center [1428, 259] width 21 height 23
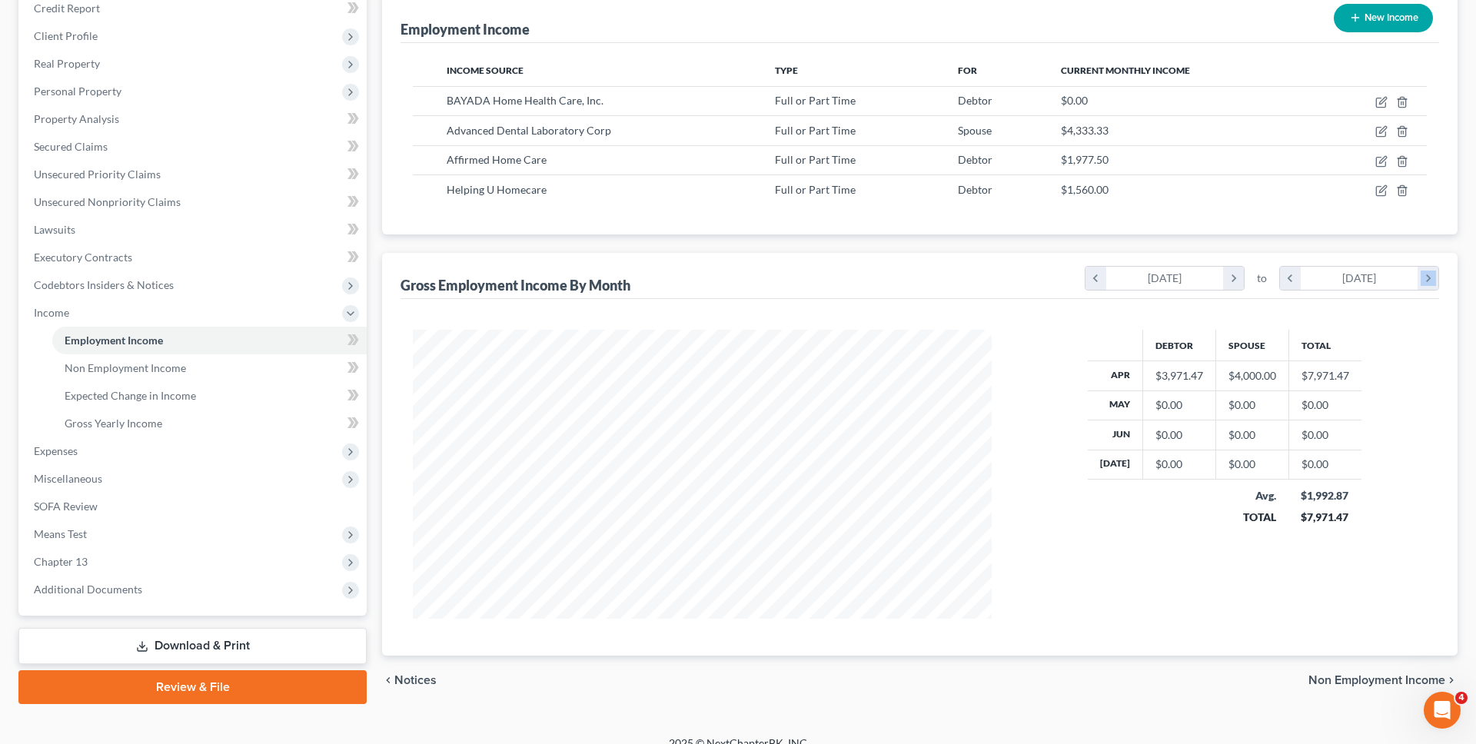
scroll to position [0, 0]
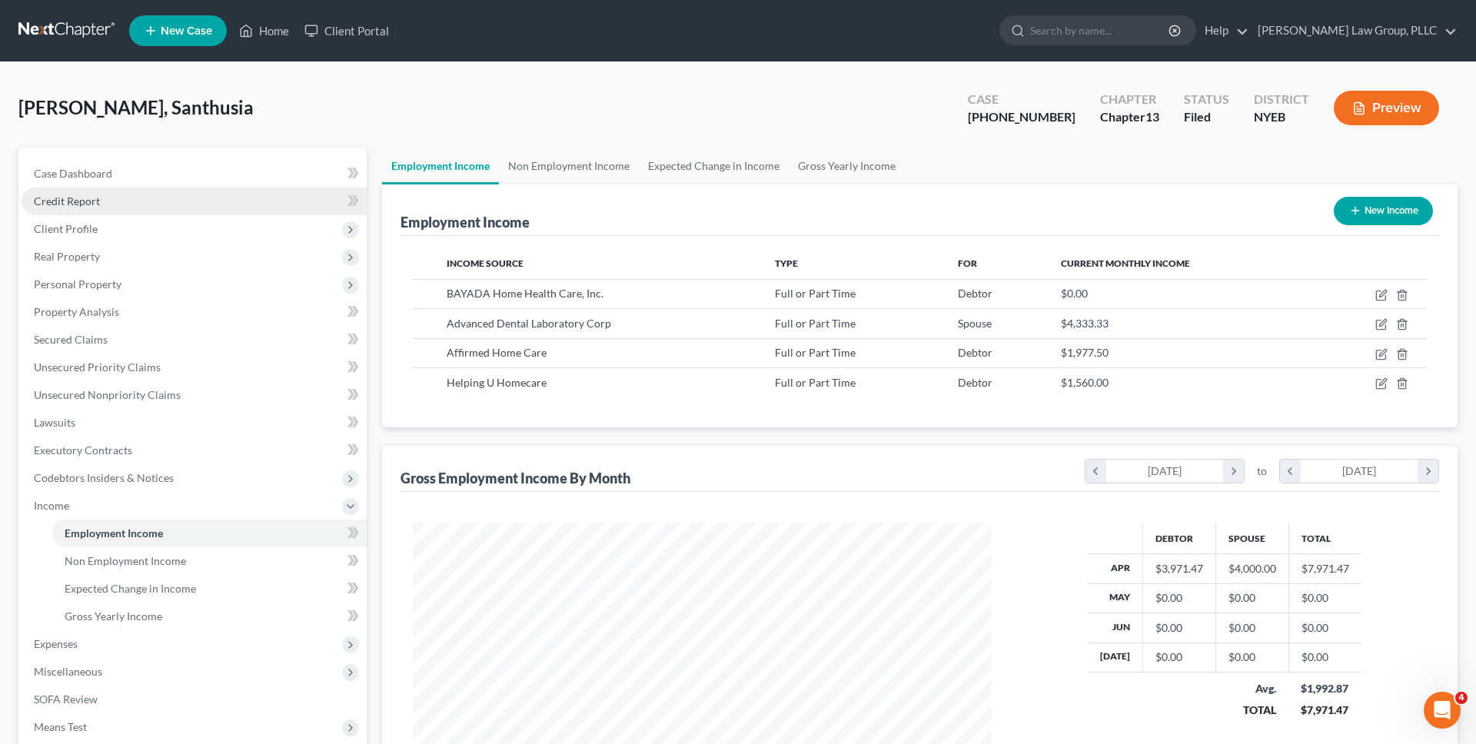
click at [185, 217] on span "Client Profile" at bounding box center [194, 229] width 345 height 28
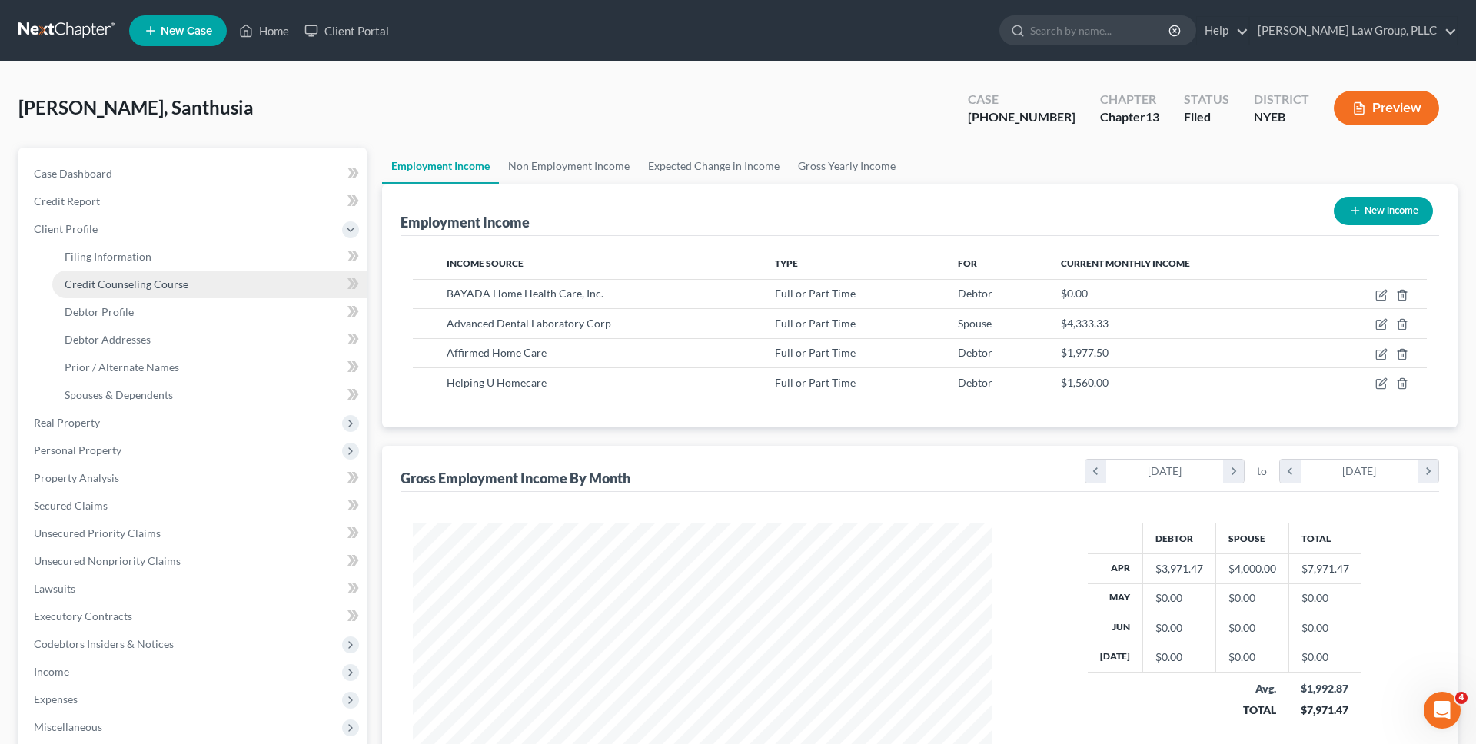
click at [182, 271] on link "Credit Counseling Course" at bounding box center [209, 285] width 315 height 28
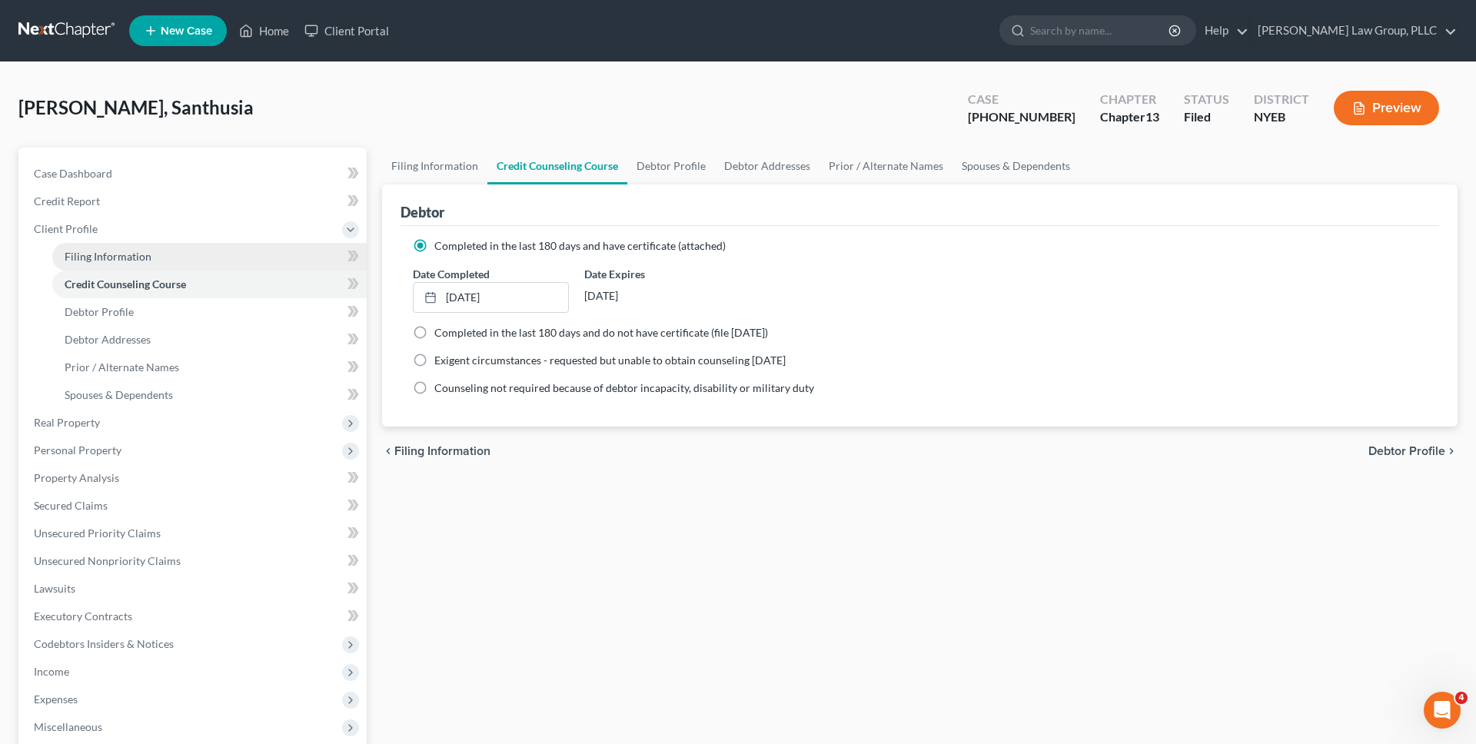
click at [188, 258] on link "Filing Information" at bounding box center [209, 257] width 315 height 28
select select "1"
select select "0"
select select "3"
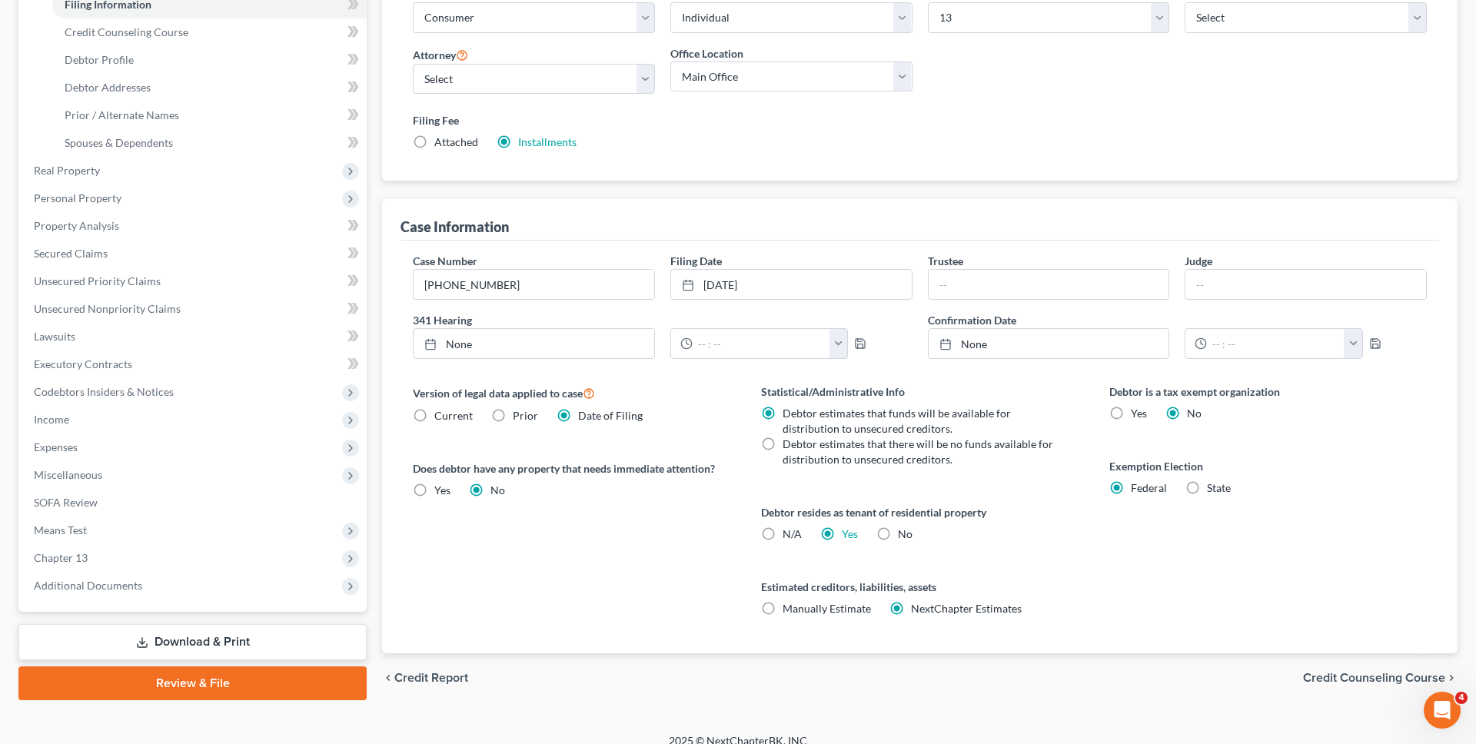
scroll to position [269, 0]
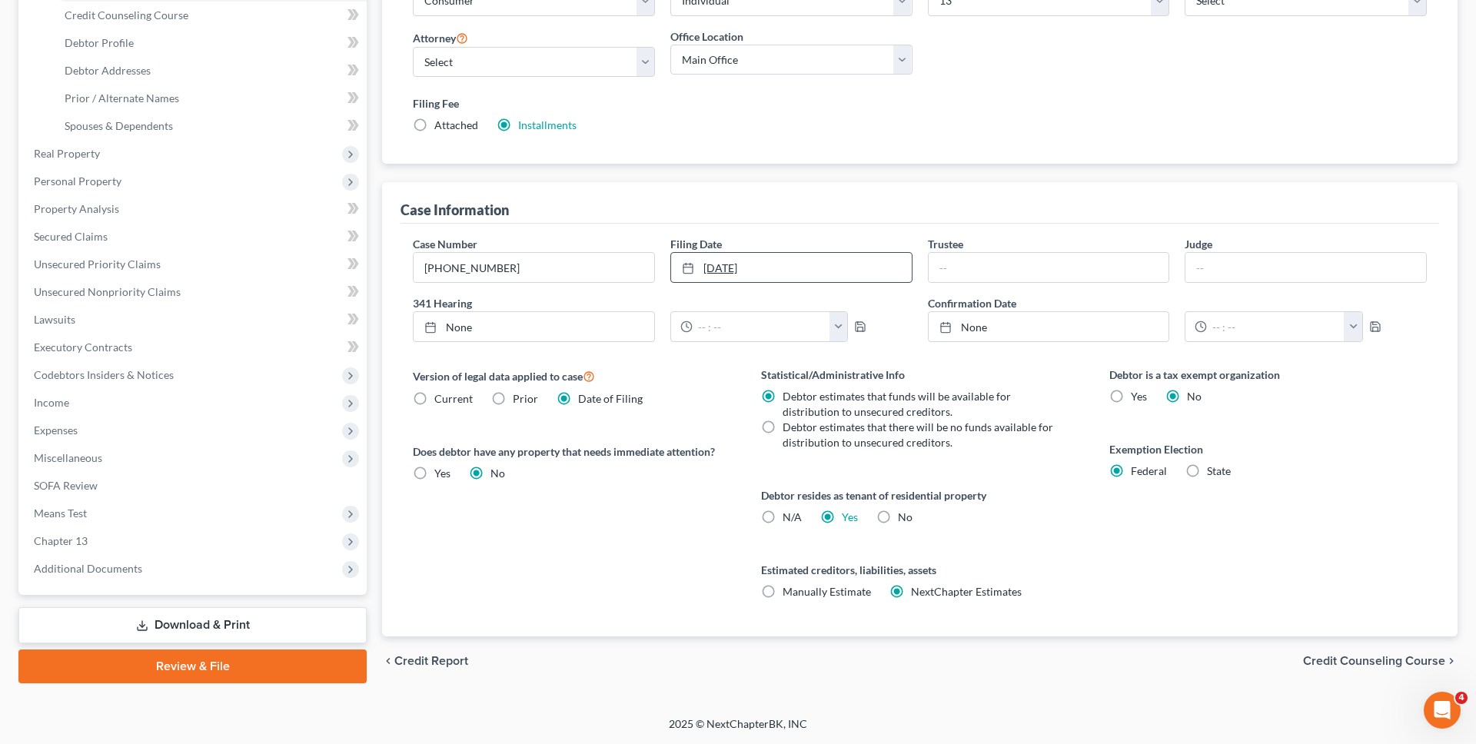
click at [754, 265] on link "[DATE]" at bounding box center [791, 267] width 241 height 29
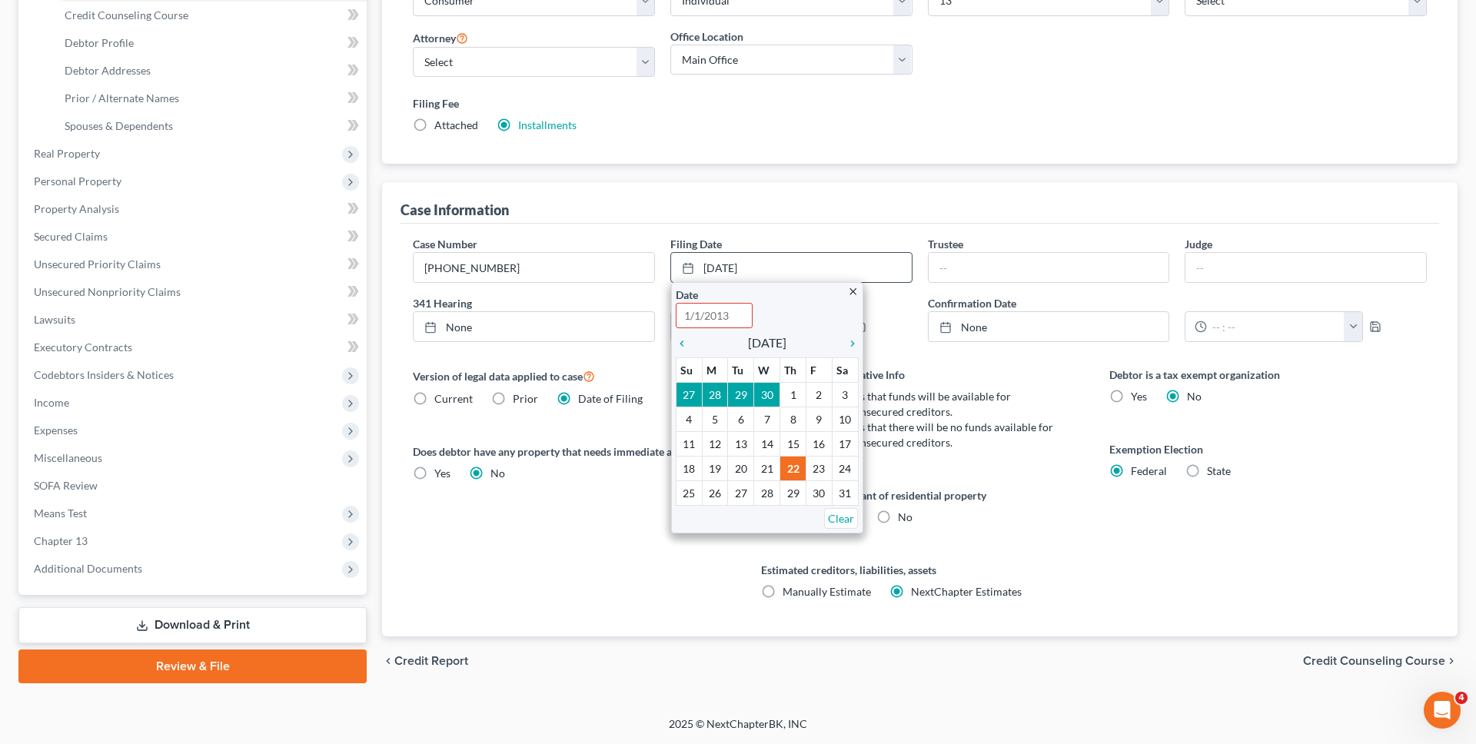
click at [855, 291] on icon "close" at bounding box center [853, 292] width 12 height 12
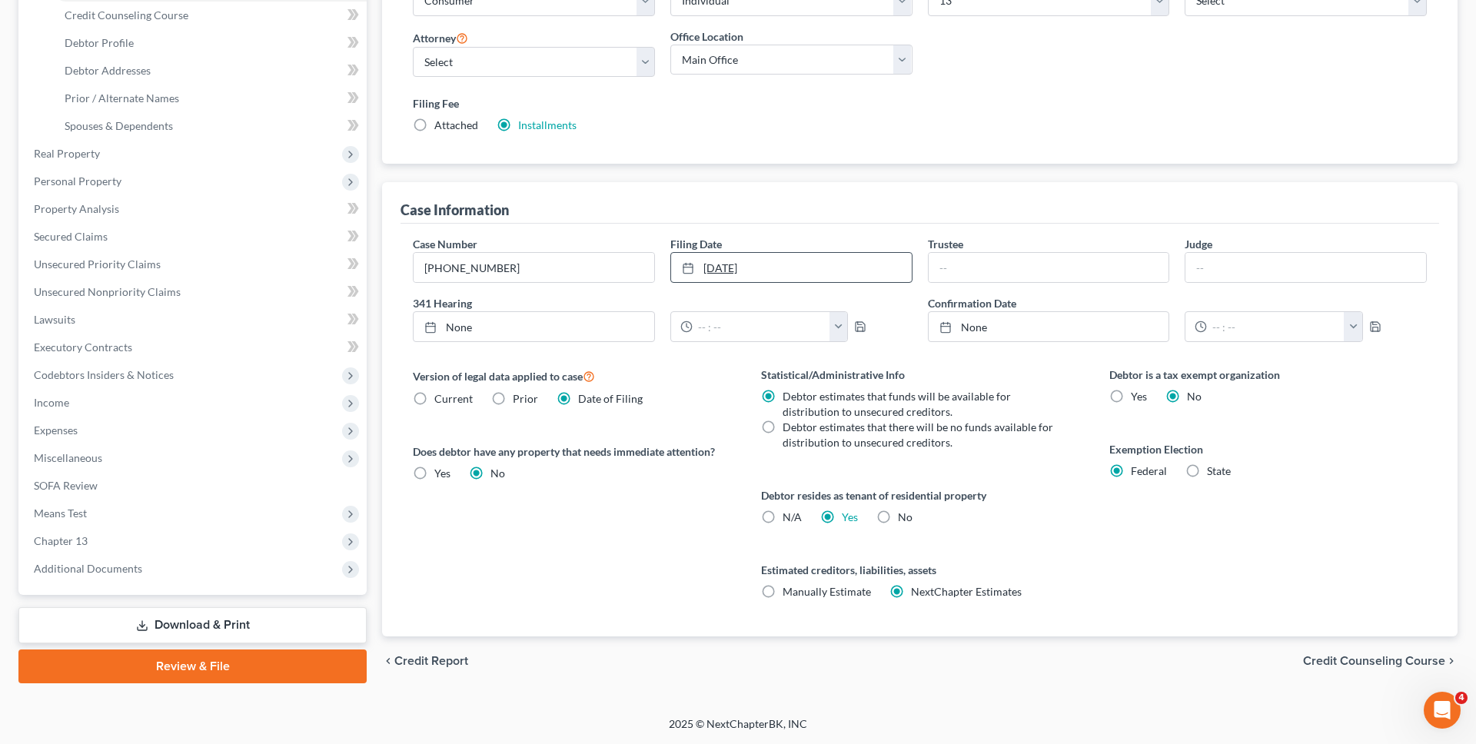
click at [830, 260] on link "[DATE]" at bounding box center [791, 267] width 241 height 29
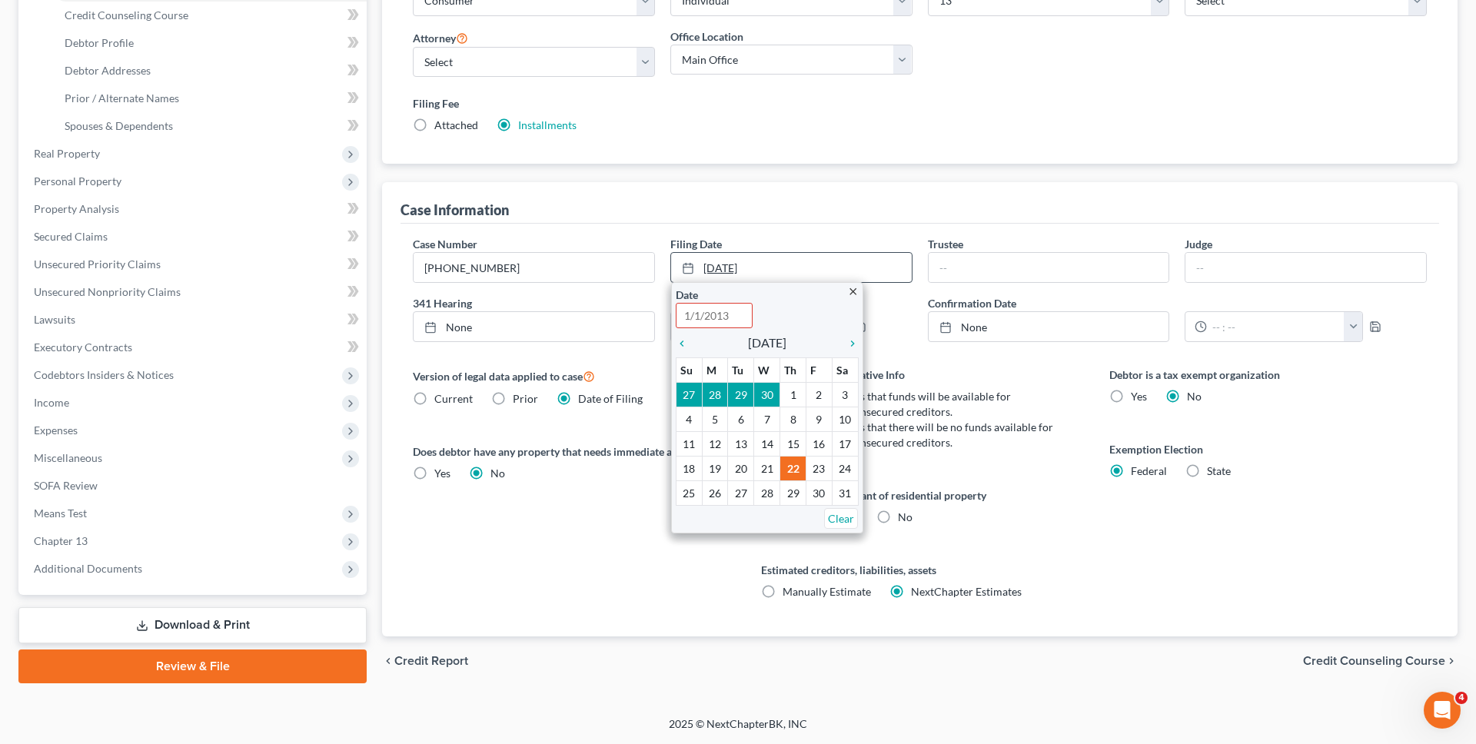
click at [742, 276] on link "[DATE]" at bounding box center [791, 267] width 241 height 29
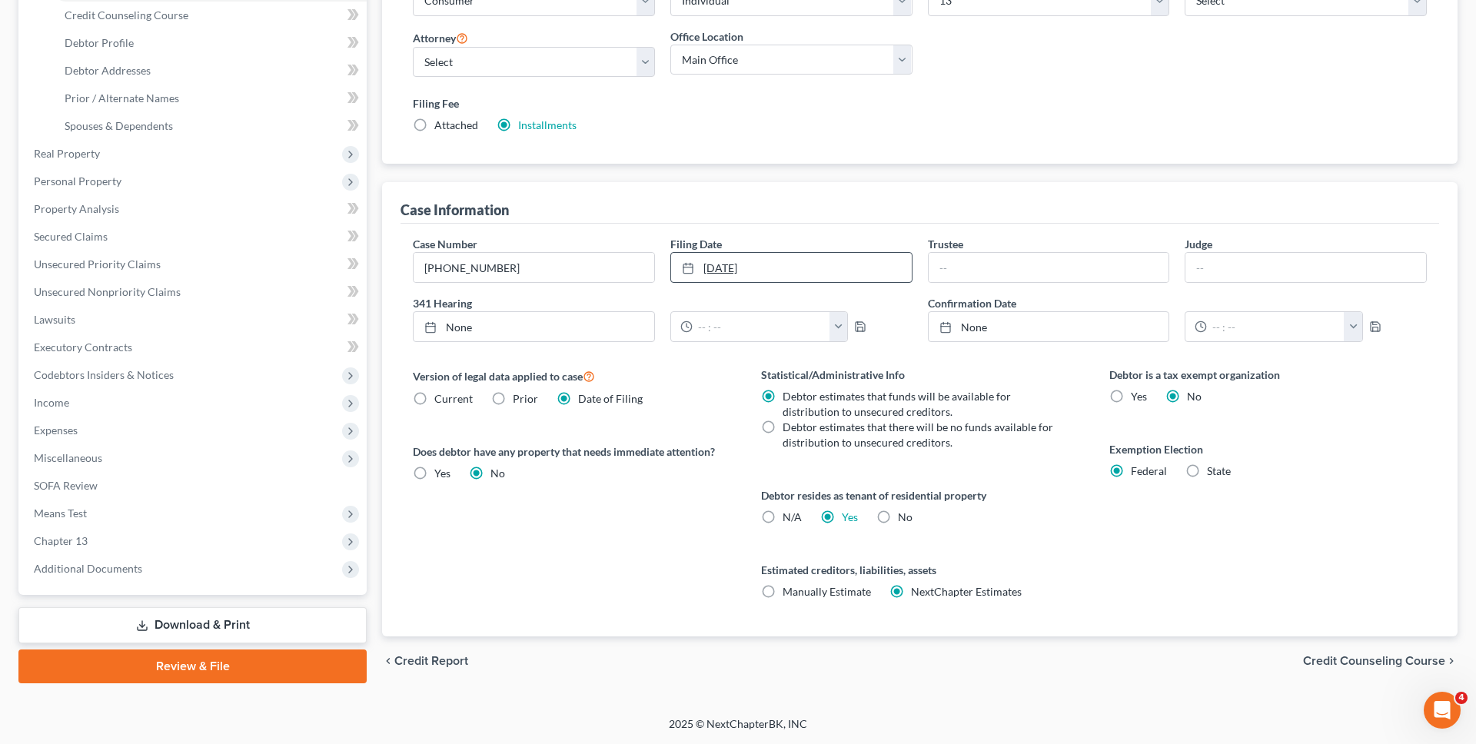
click at [742, 272] on link "[DATE]" at bounding box center [791, 267] width 241 height 29
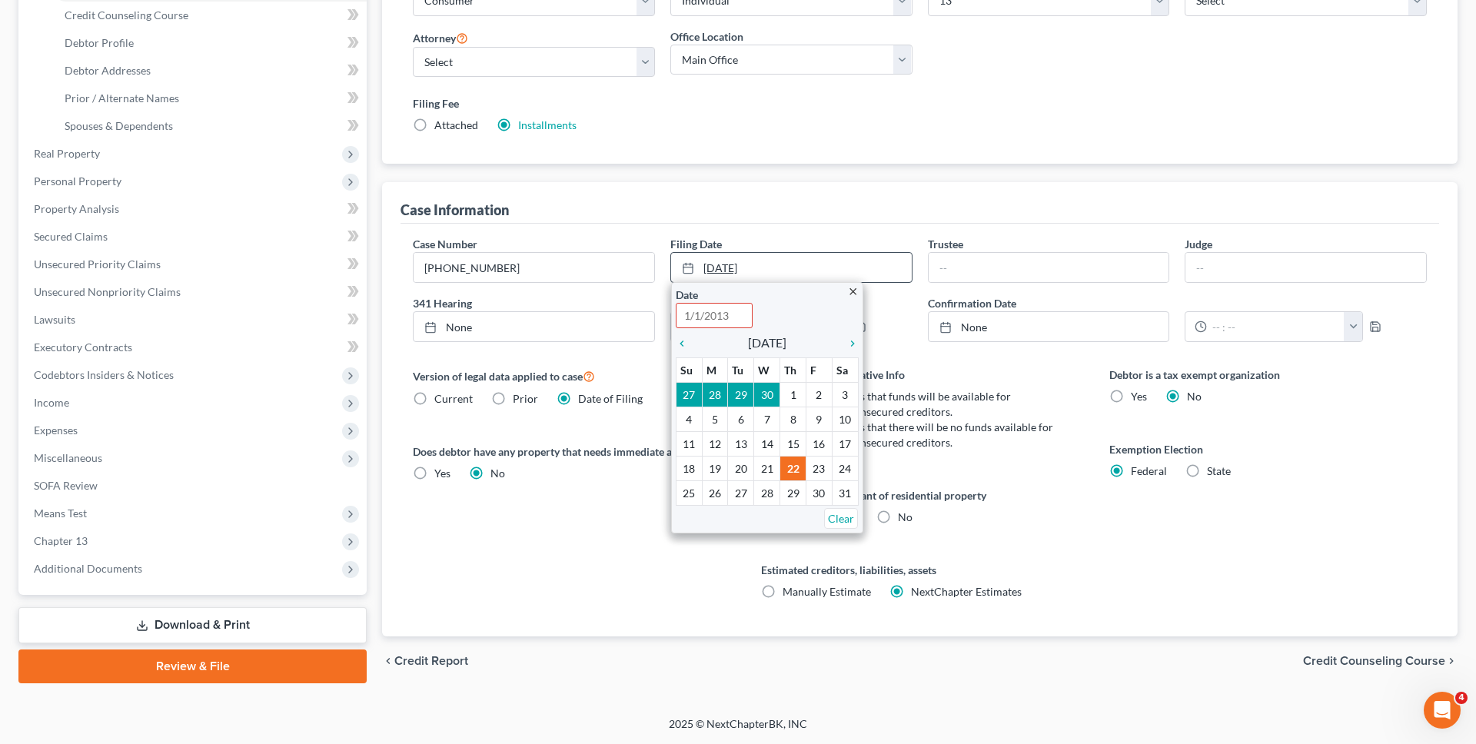
drag, startPoint x: 772, startPoint y: 271, endPoint x: 682, endPoint y: 271, distance: 90.0
click at [682, 271] on link "[DATE]" at bounding box center [791, 267] width 241 height 29
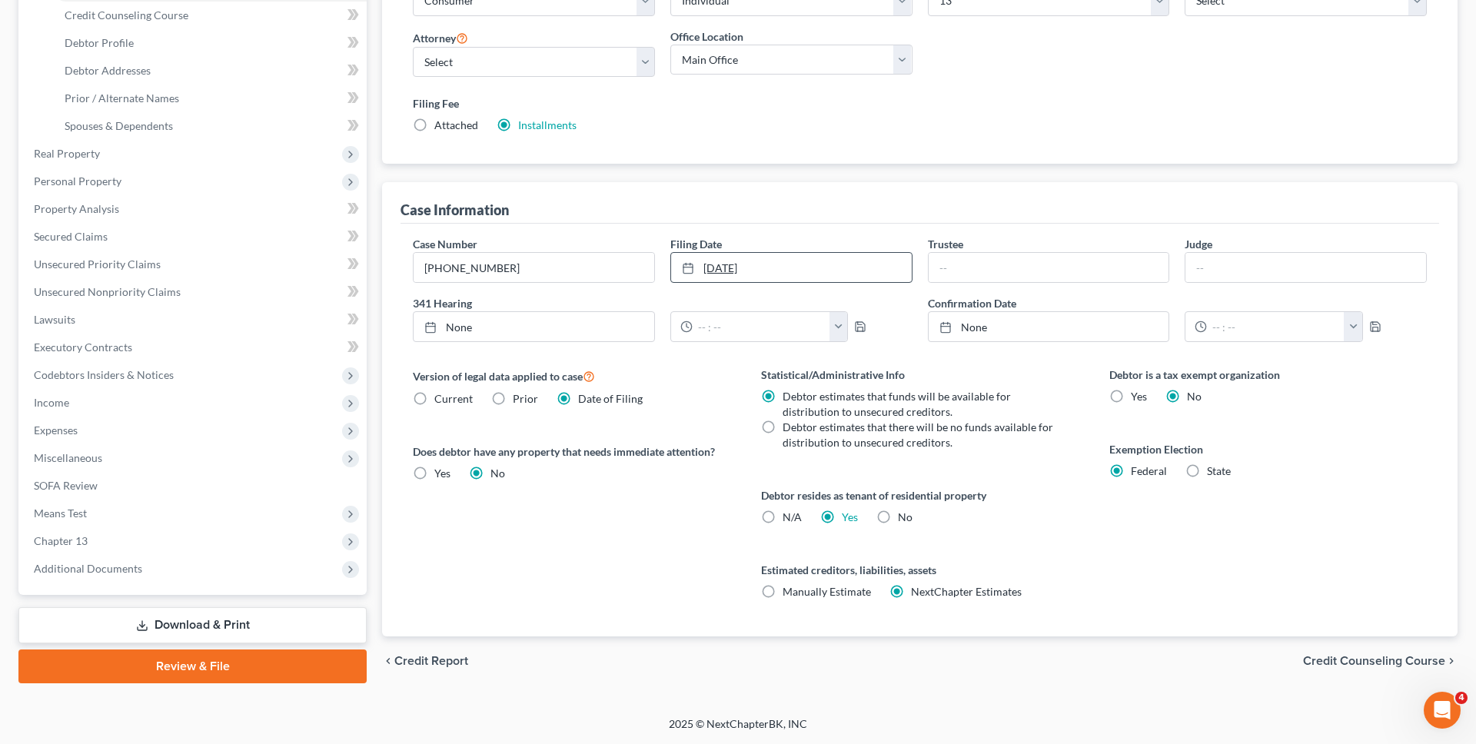
click at [766, 280] on link "[DATE]" at bounding box center [791, 267] width 241 height 29
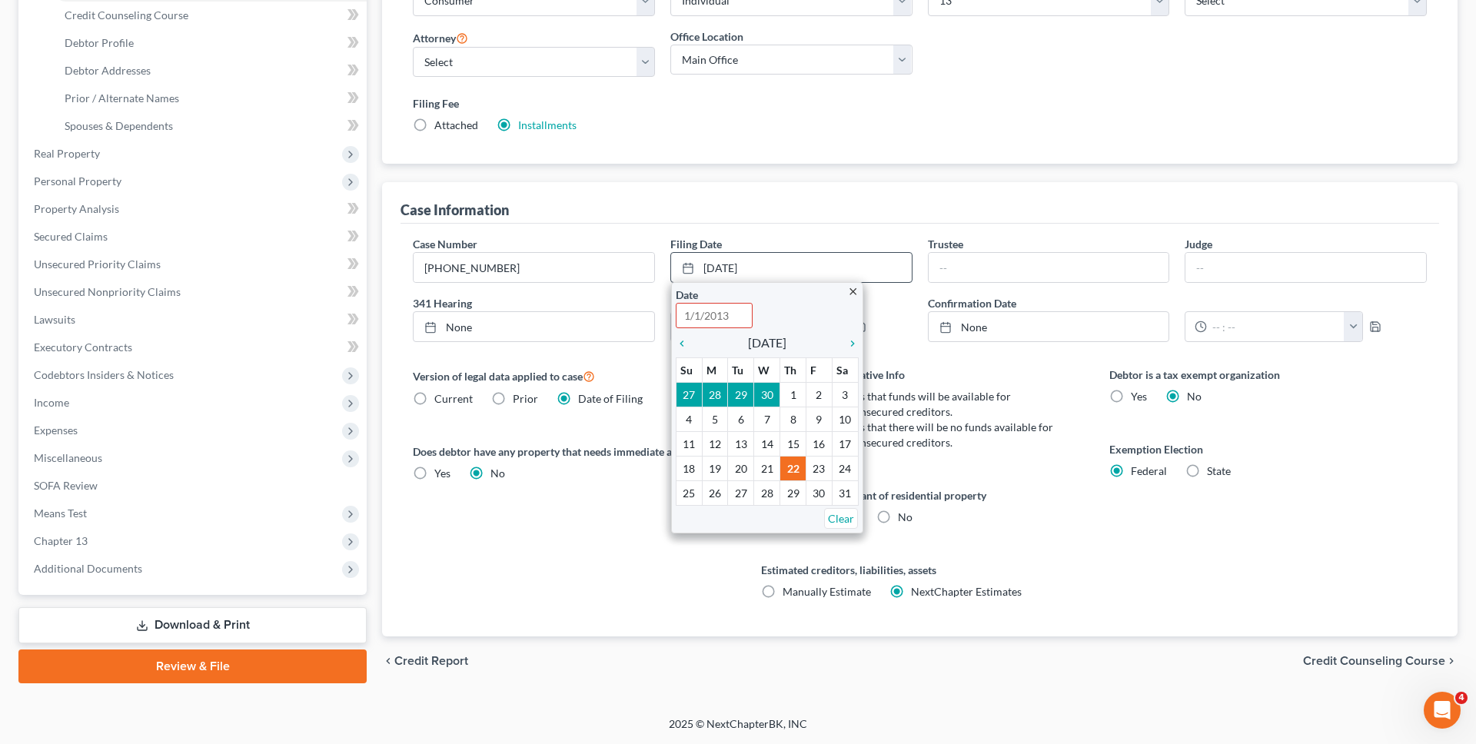
click at [851, 296] on icon "close" at bounding box center [853, 292] width 12 height 12
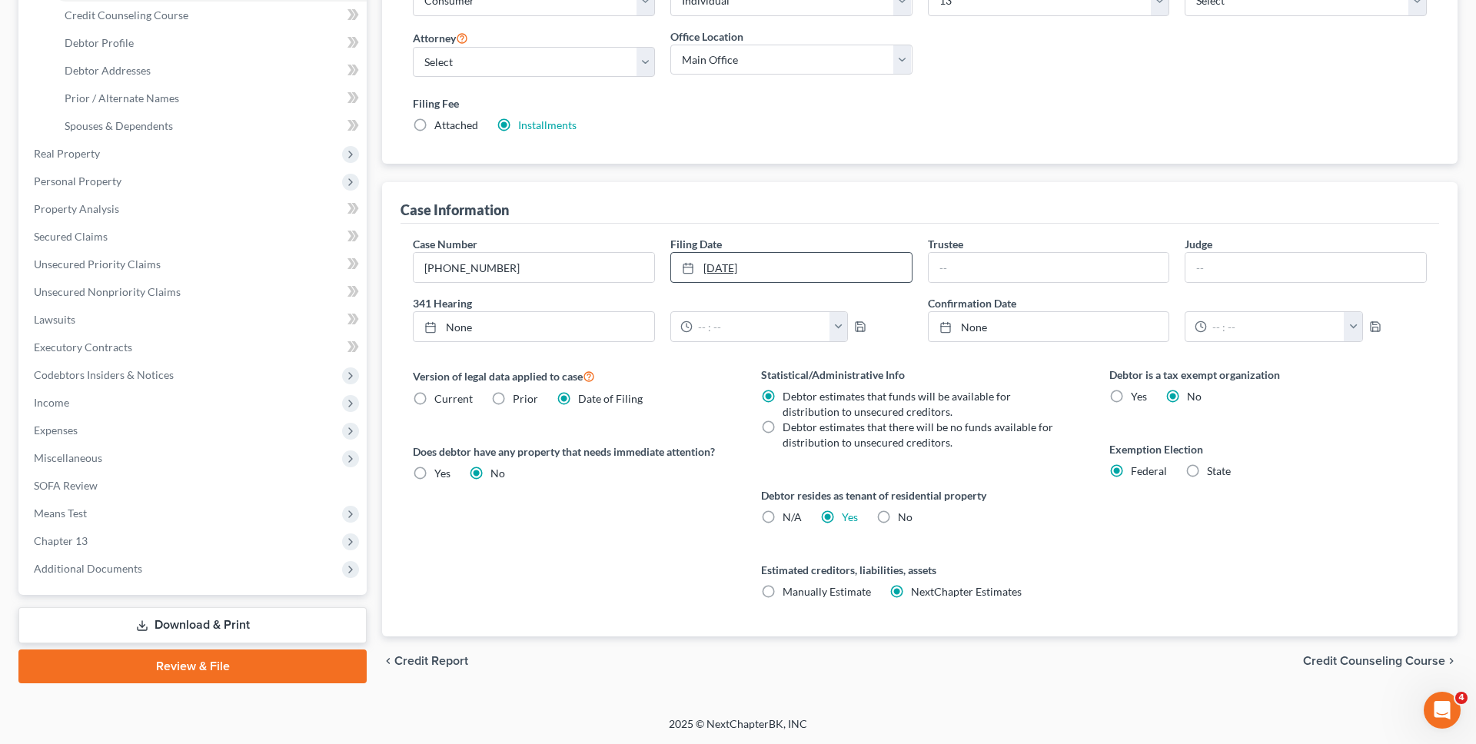
click at [830, 275] on link "[DATE]" at bounding box center [791, 267] width 241 height 29
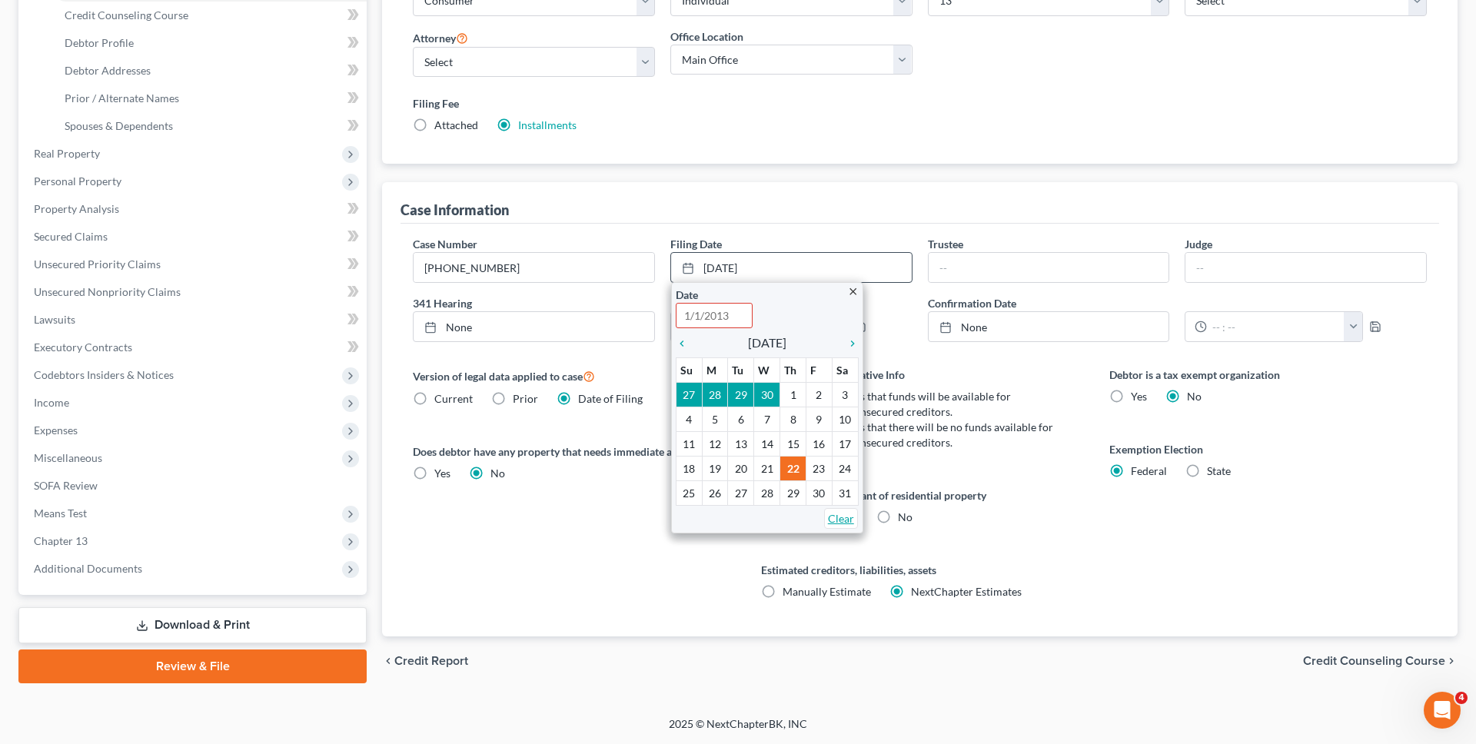
click at [847, 521] on link "Clear" at bounding box center [841, 518] width 34 height 21
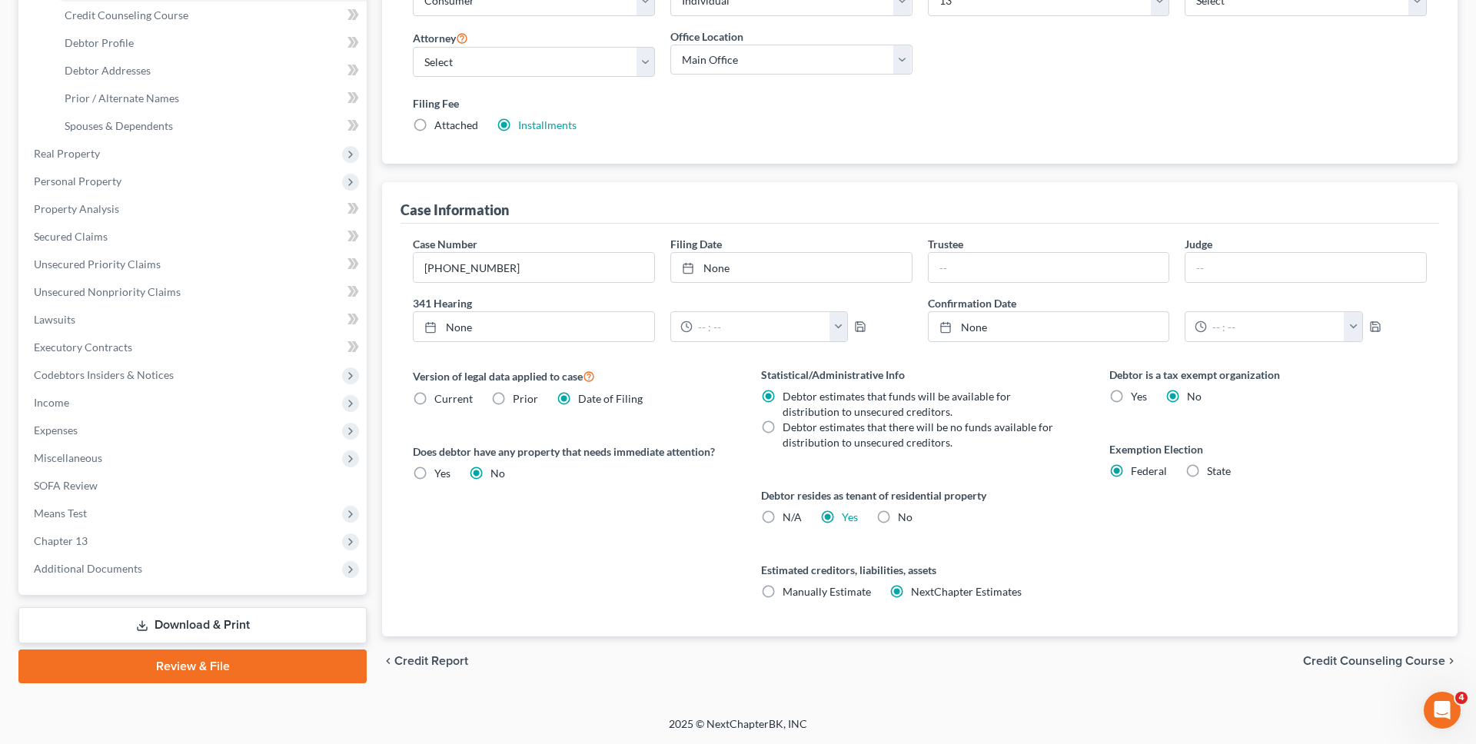
click at [684, 564] on div "Version of legal data applied to case Current Prior Date of Filing Legal data v…" at bounding box center [572, 502] width 348 height 270
click at [200, 408] on span "Income" at bounding box center [194, 403] width 345 height 28
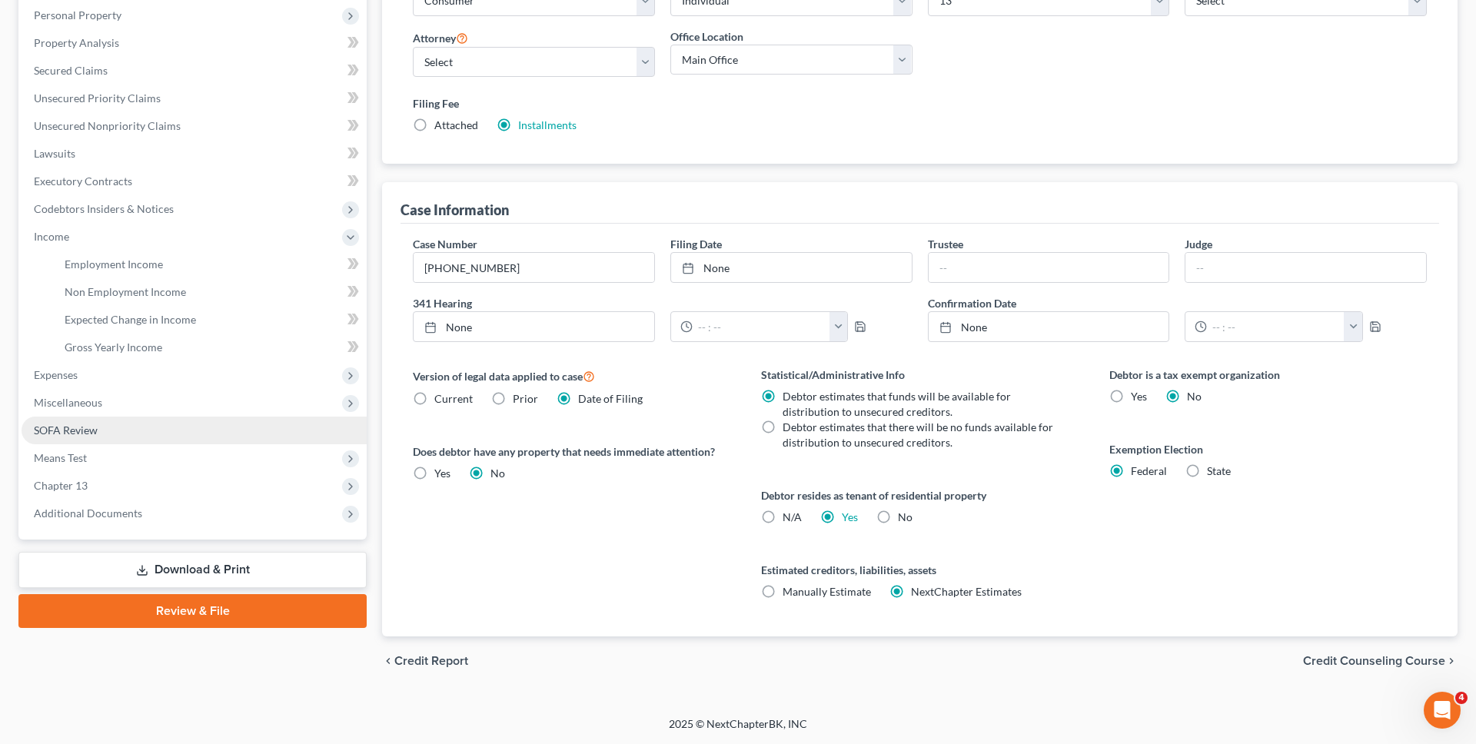
click at [200, 430] on link "SOFA Review" at bounding box center [194, 431] width 345 height 28
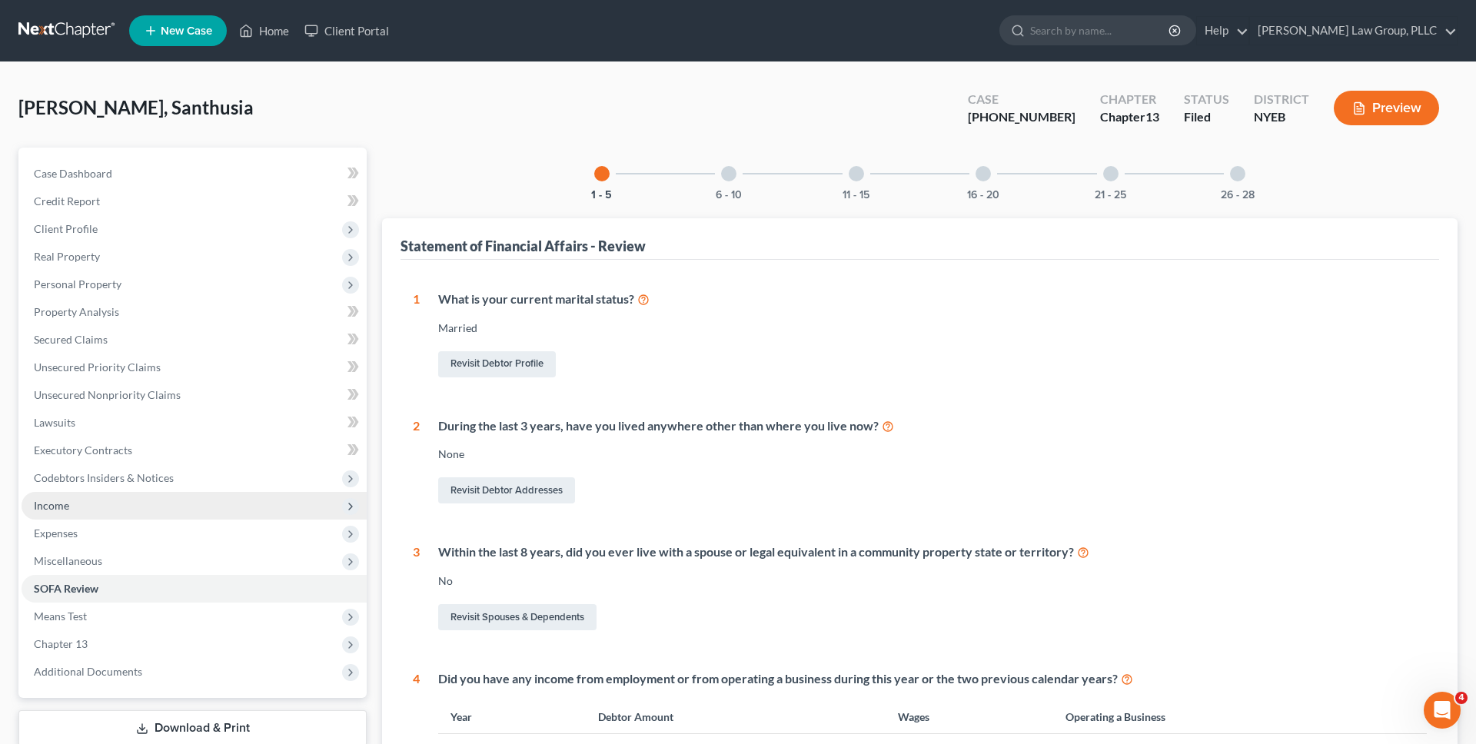
click at [192, 498] on span "Income" at bounding box center [194, 506] width 345 height 28
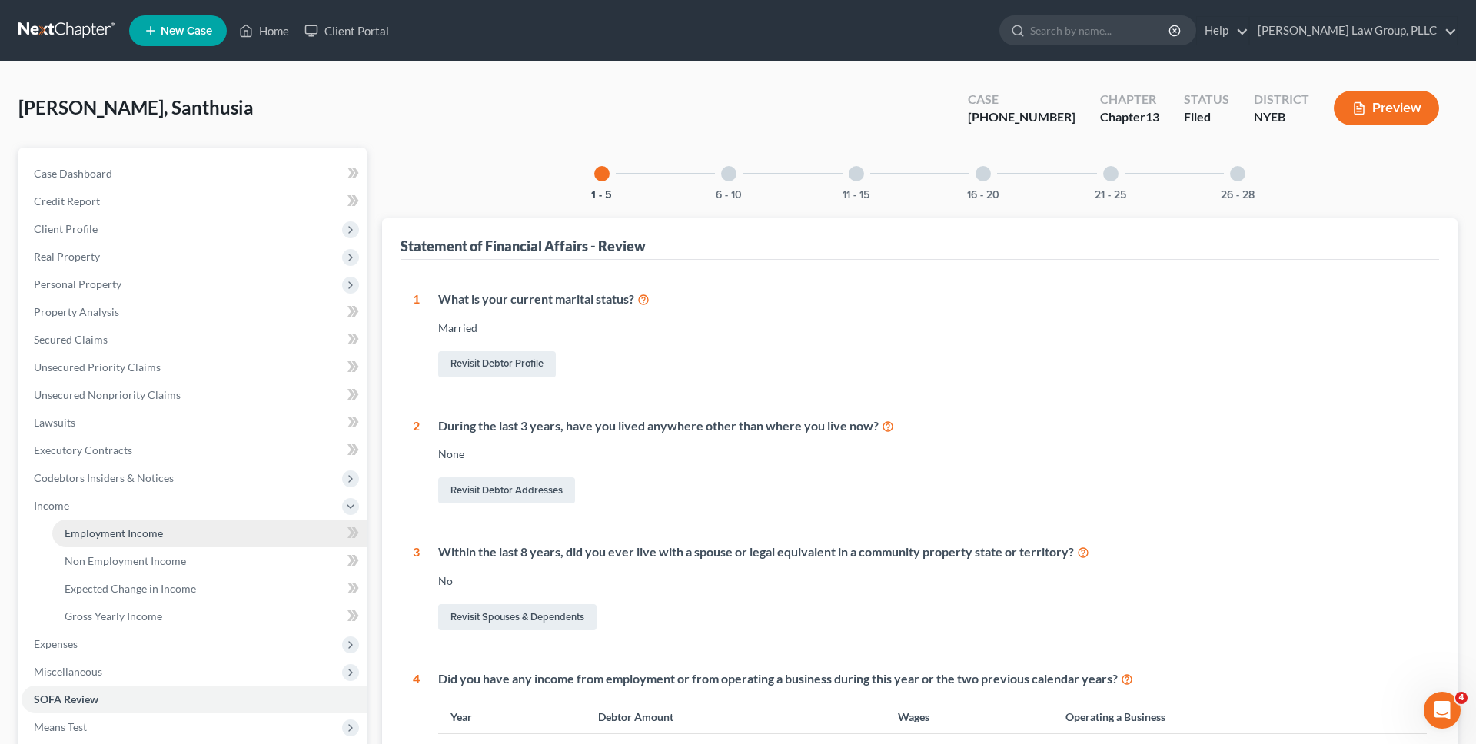
click at [190, 530] on link "Employment Income" at bounding box center [209, 534] width 315 height 28
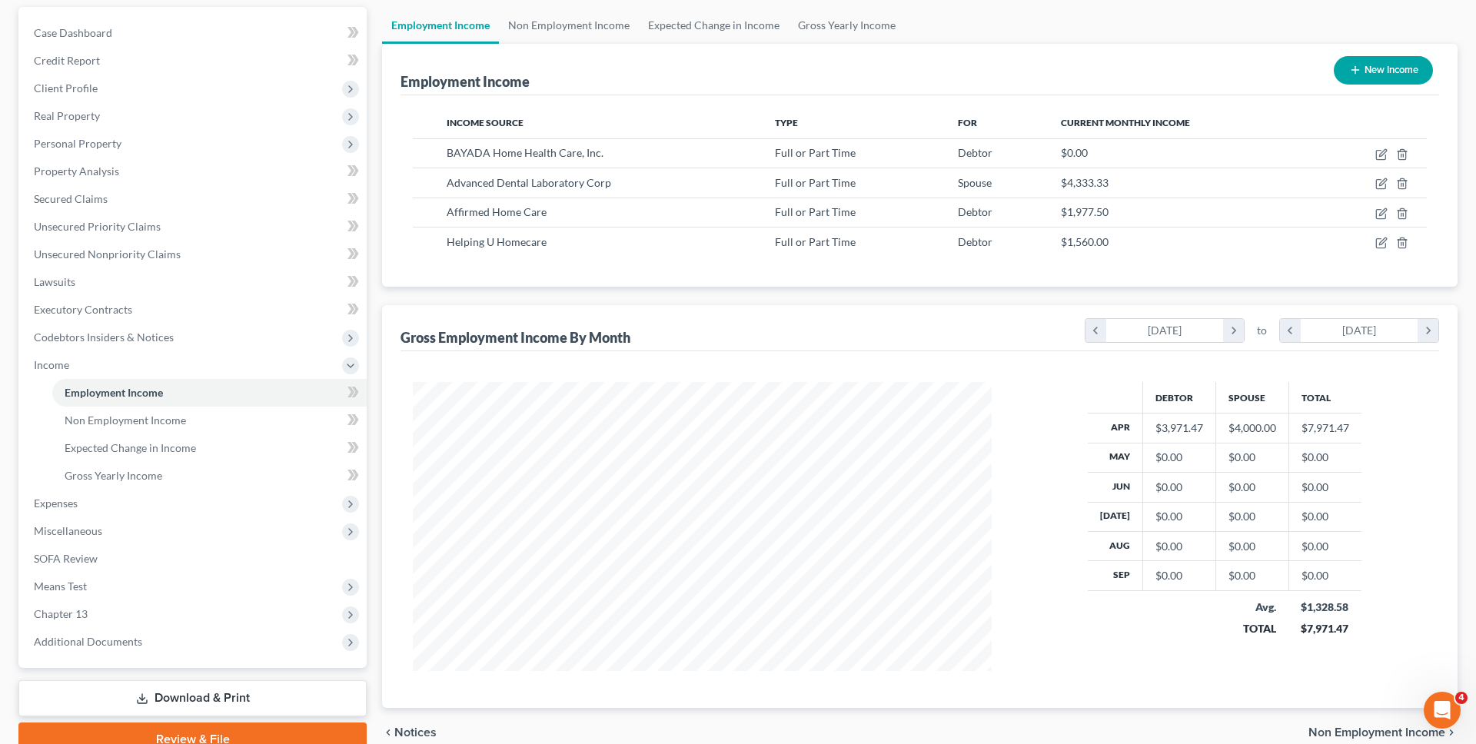
scroll to position [212, 0]
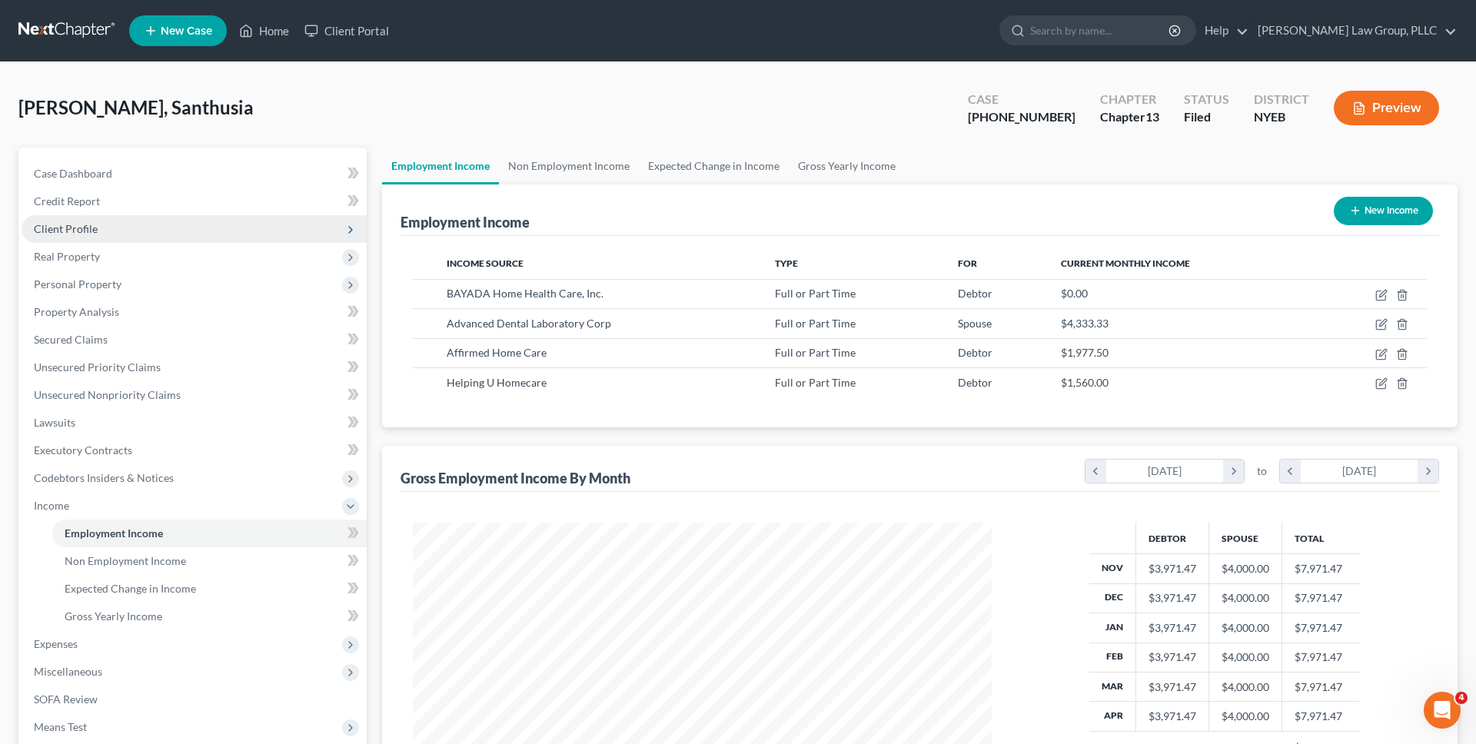
click at [130, 228] on span "Client Profile" at bounding box center [194, 229] width 345 height 28
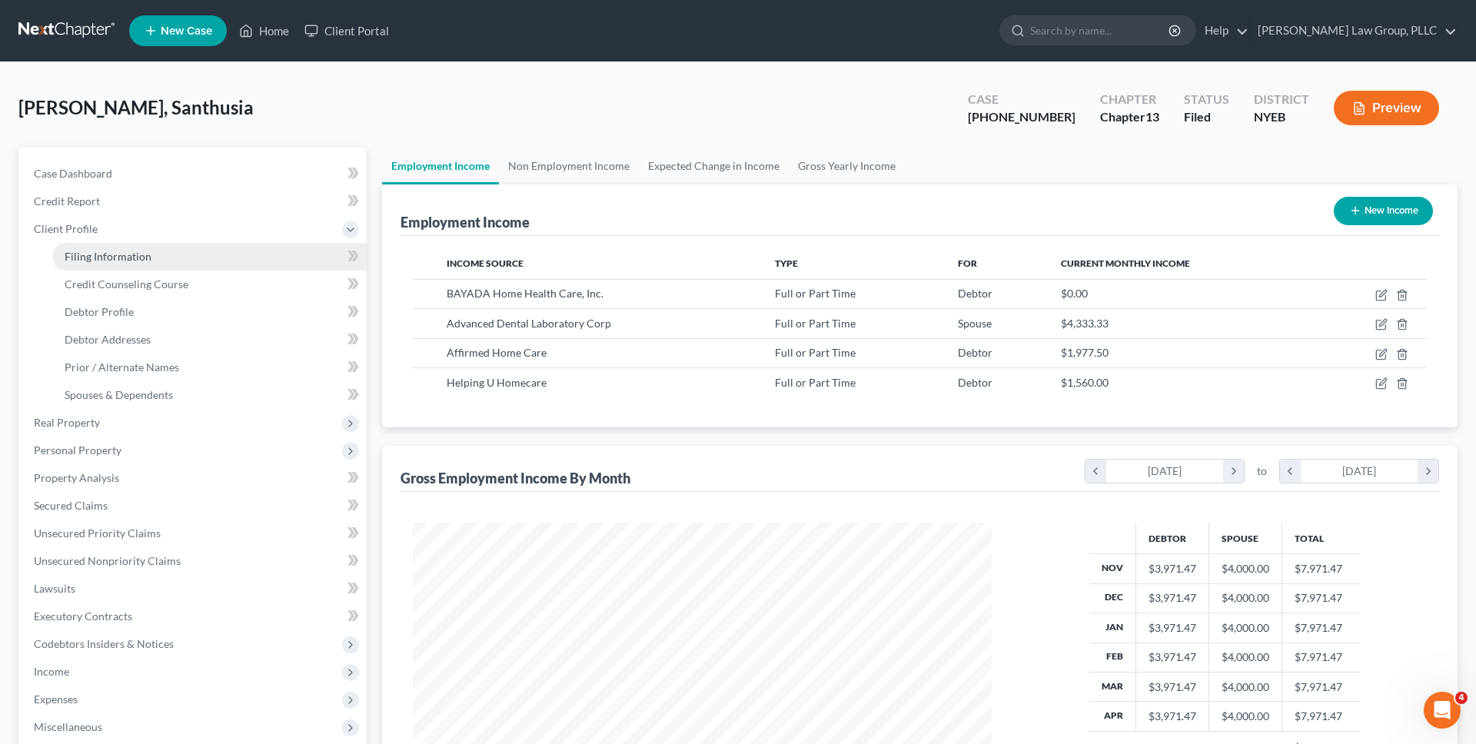
click at [124, 265] on link "Filing Information" at bounding box center [209, 257] width 315 height 28
select select "1"
select select "0"
select select "3"
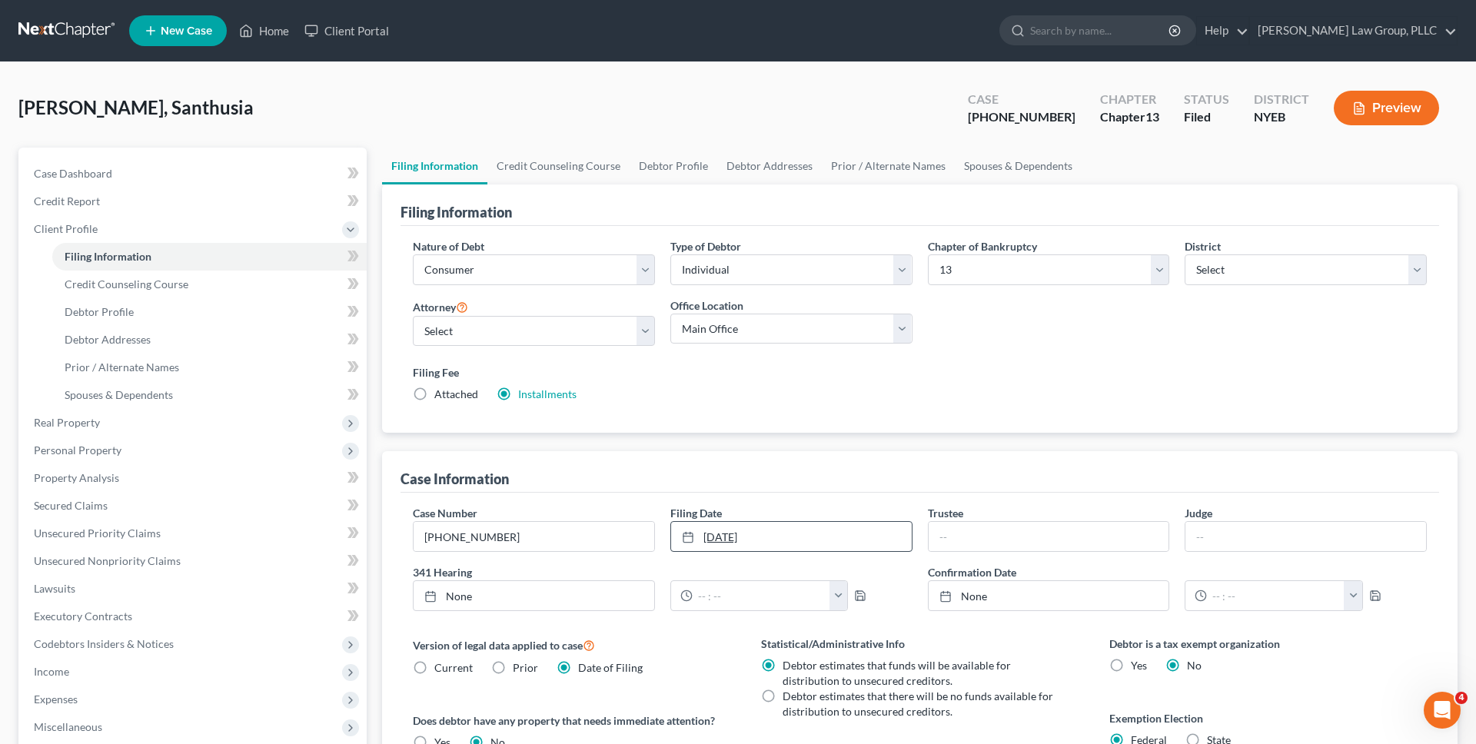
click at [815, 543] on link "5/22/2025" at bounding box center [791, 536] width 241 height 29
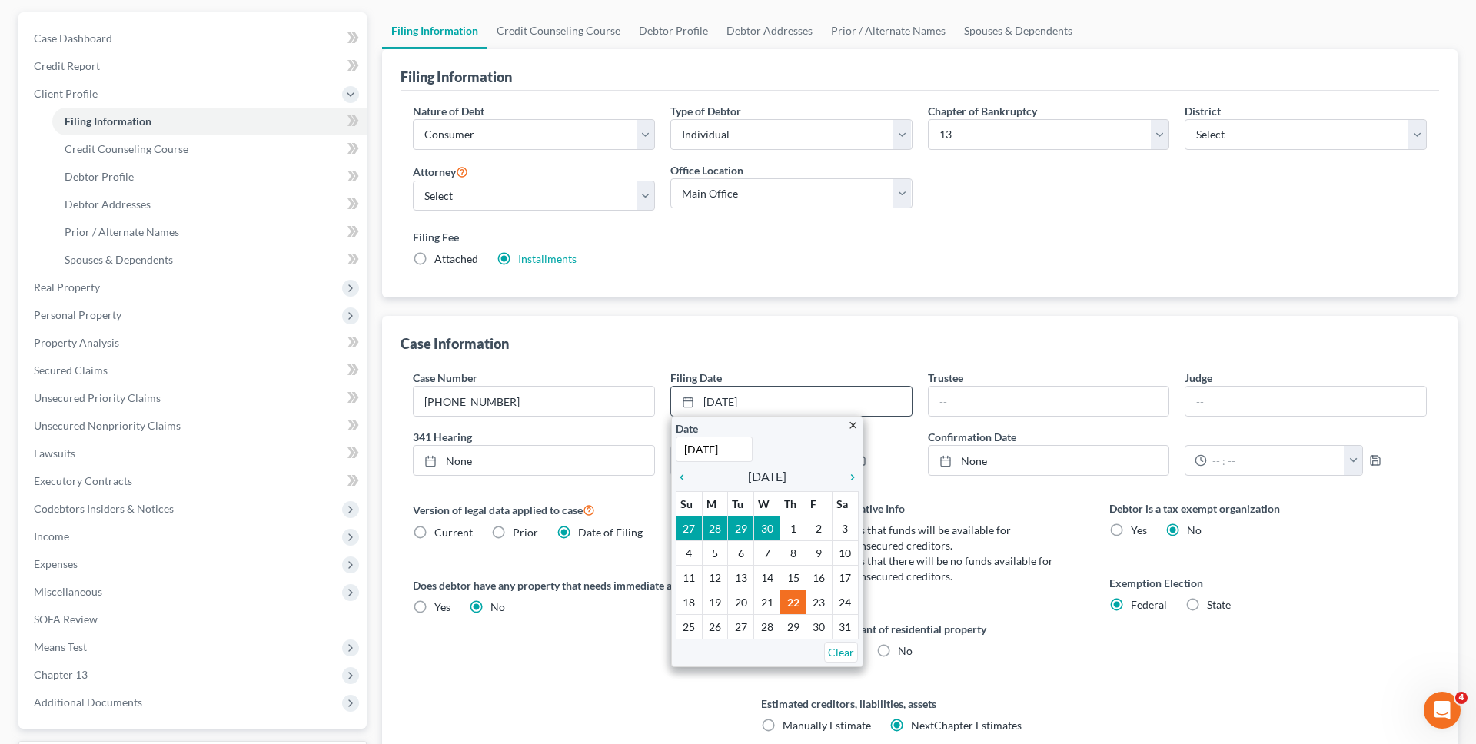
scroll to position [269, 0]
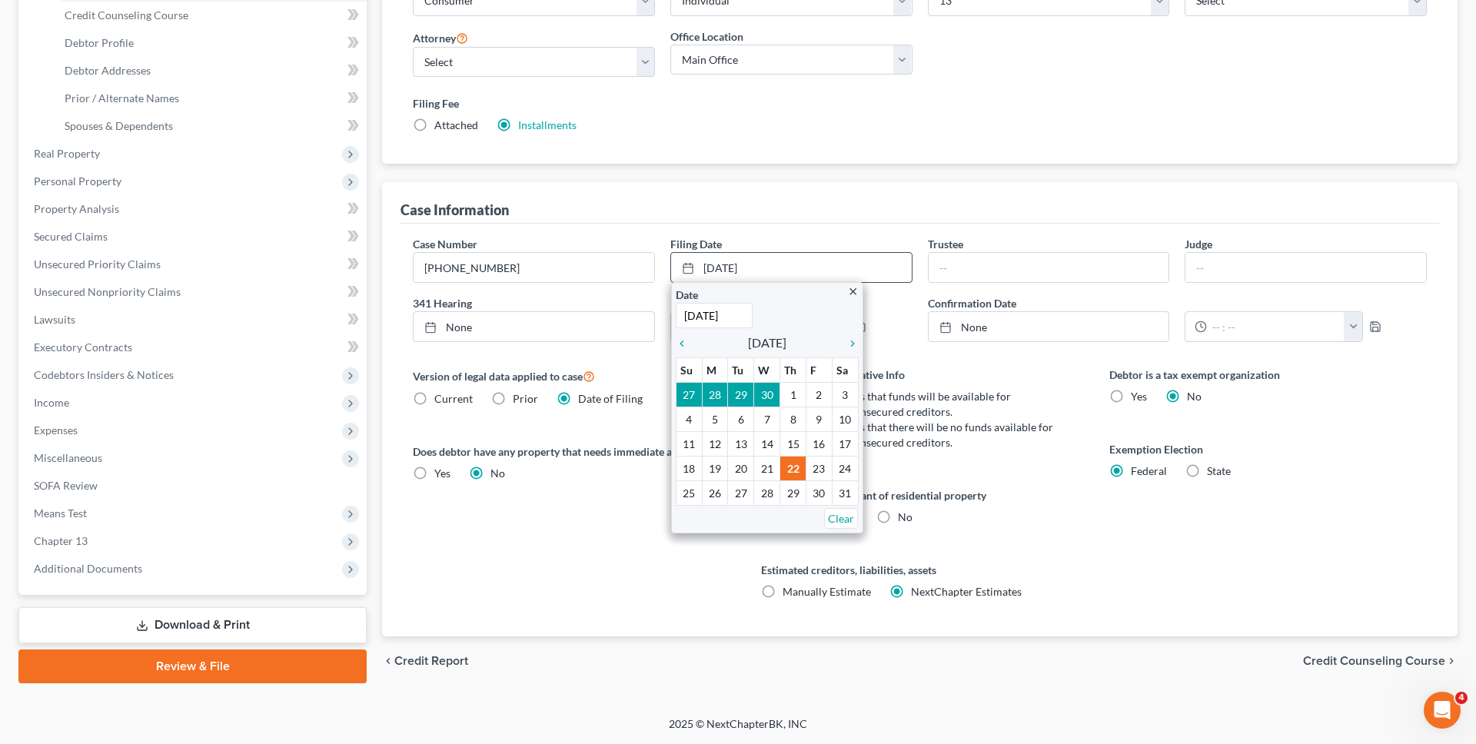
click at [852, 286] on icon "close" at bounding box center [853, 292] width 12 height 12
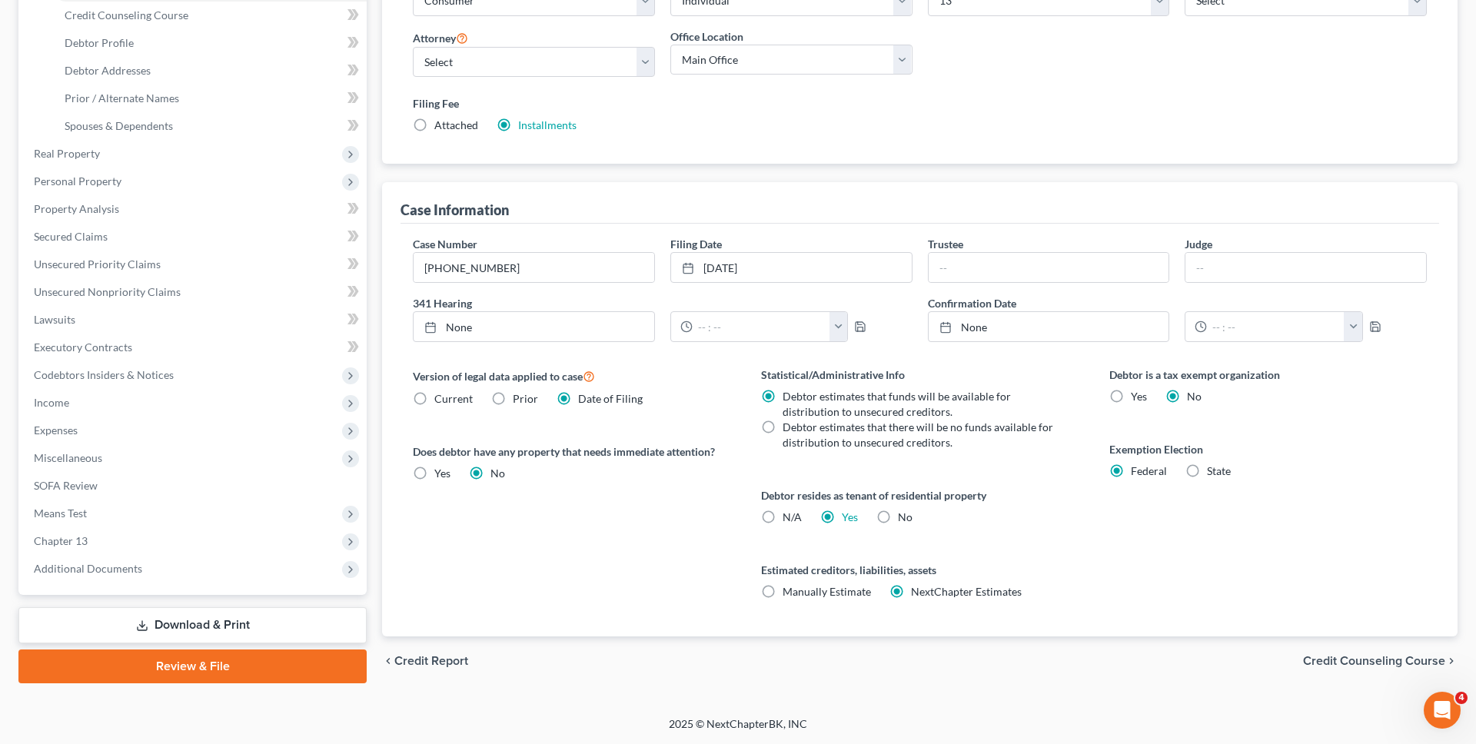
click at [860, 311] on div "12:00am 12:30am 1:00am 1:30am 2:00am 2:30am 3:00am 3:30am 4:00am 4:30am 5:00am …" at bounding box center [792, 326] width 258 height 31
click at [447, 398] on span "Current" at bounding box center [453, 398] width 38 height 13
click at [447, 398] on input "Current" at bounding box center [446, 396] width 10 height 10
radio input "true"
radio input "false"
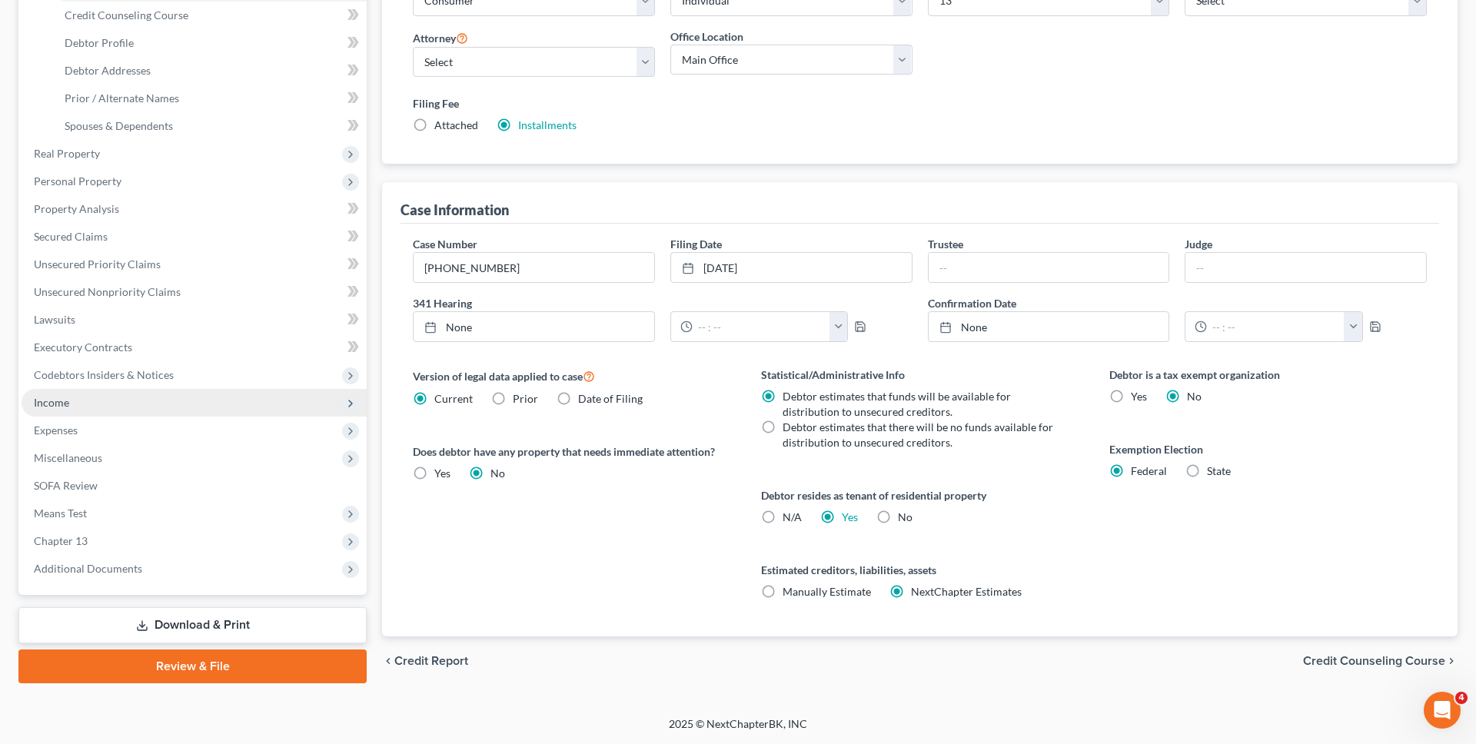
click at [219, 403] on span "Income" at bounding box center [194, 403] width 345 height 28
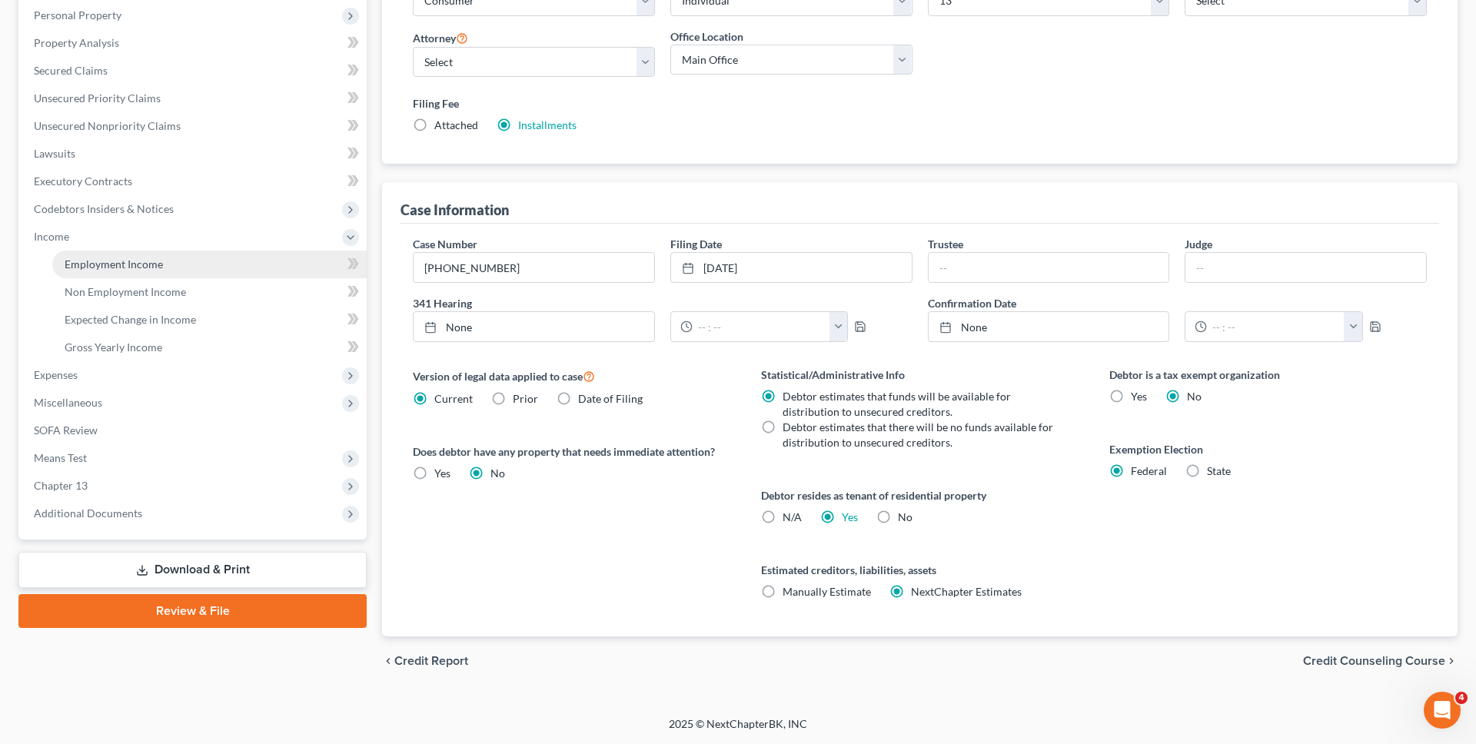
click at [234, 271] on link "Employment Income" at bounding box center [209, 265] width 315 height 28
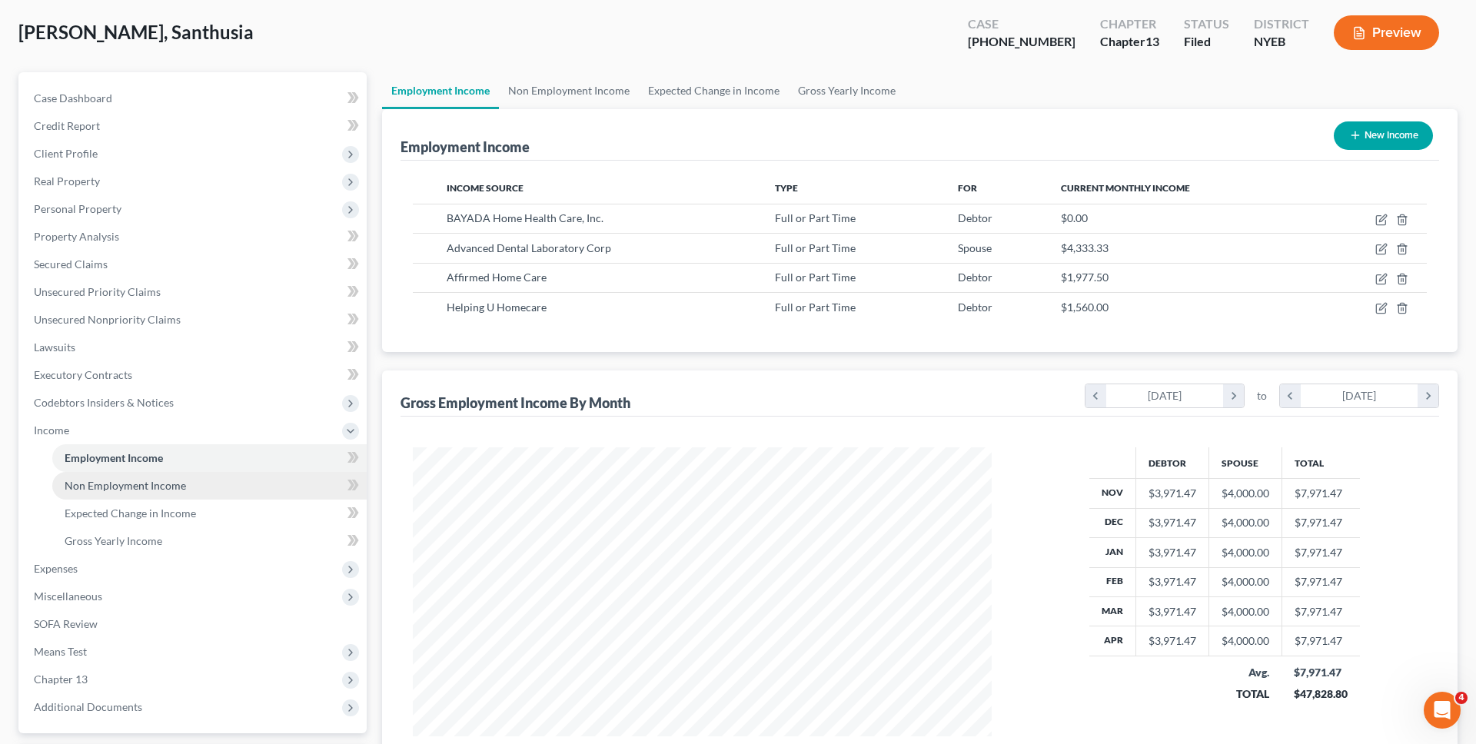
scroll to position [79, 0]
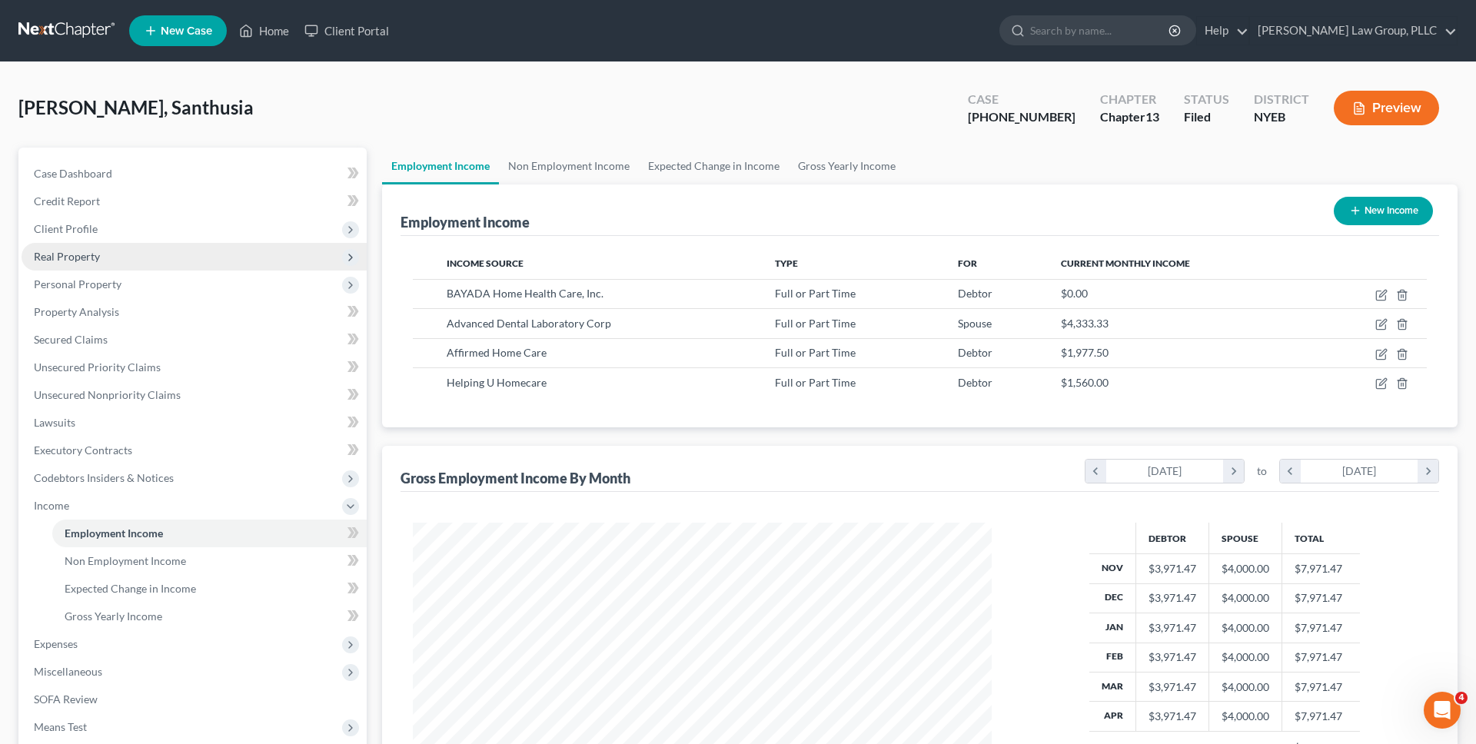
click at [144, 265] on span "Real Property" at bounding box center [194, 257] width 345 height 28
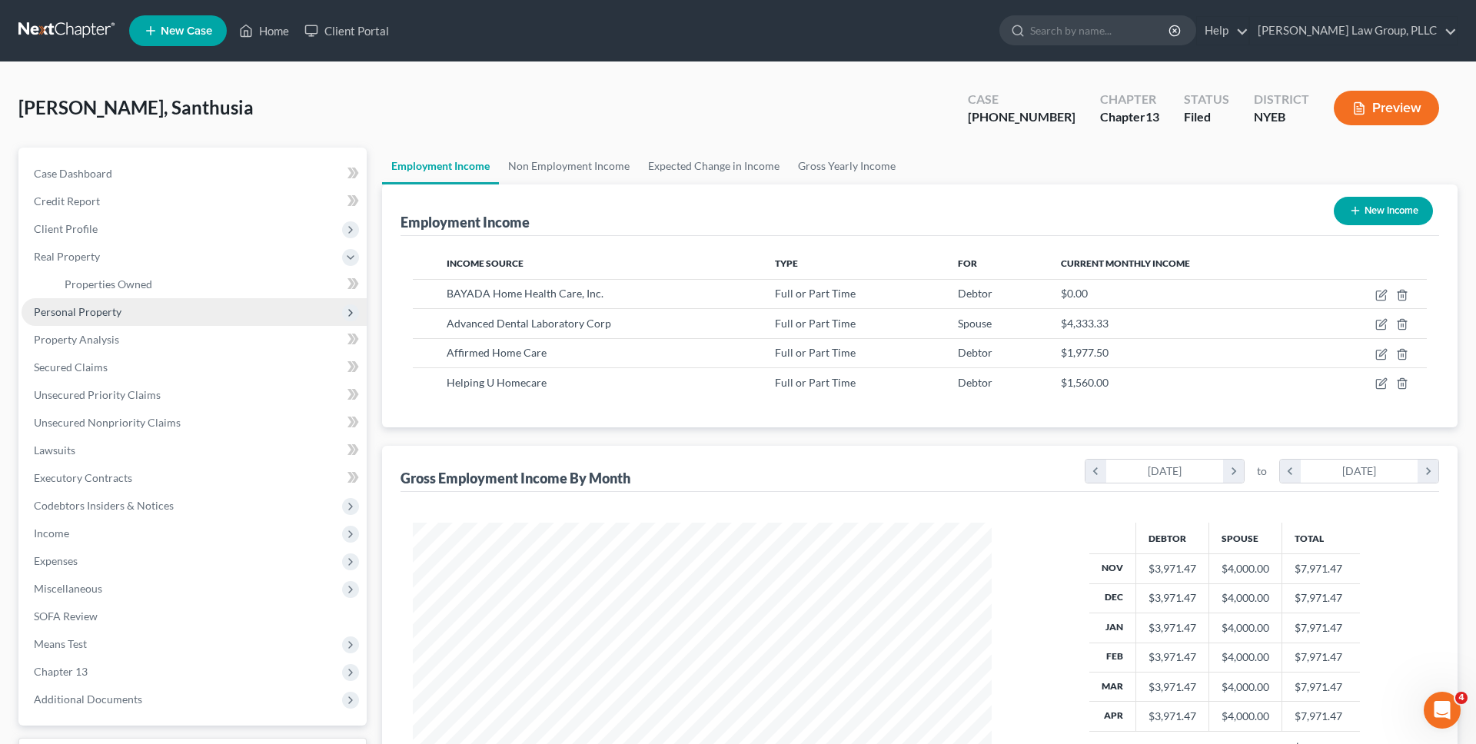
click at [145, 314] on span "Personal Property" at bounding box center [194, 312] width 345 height 28
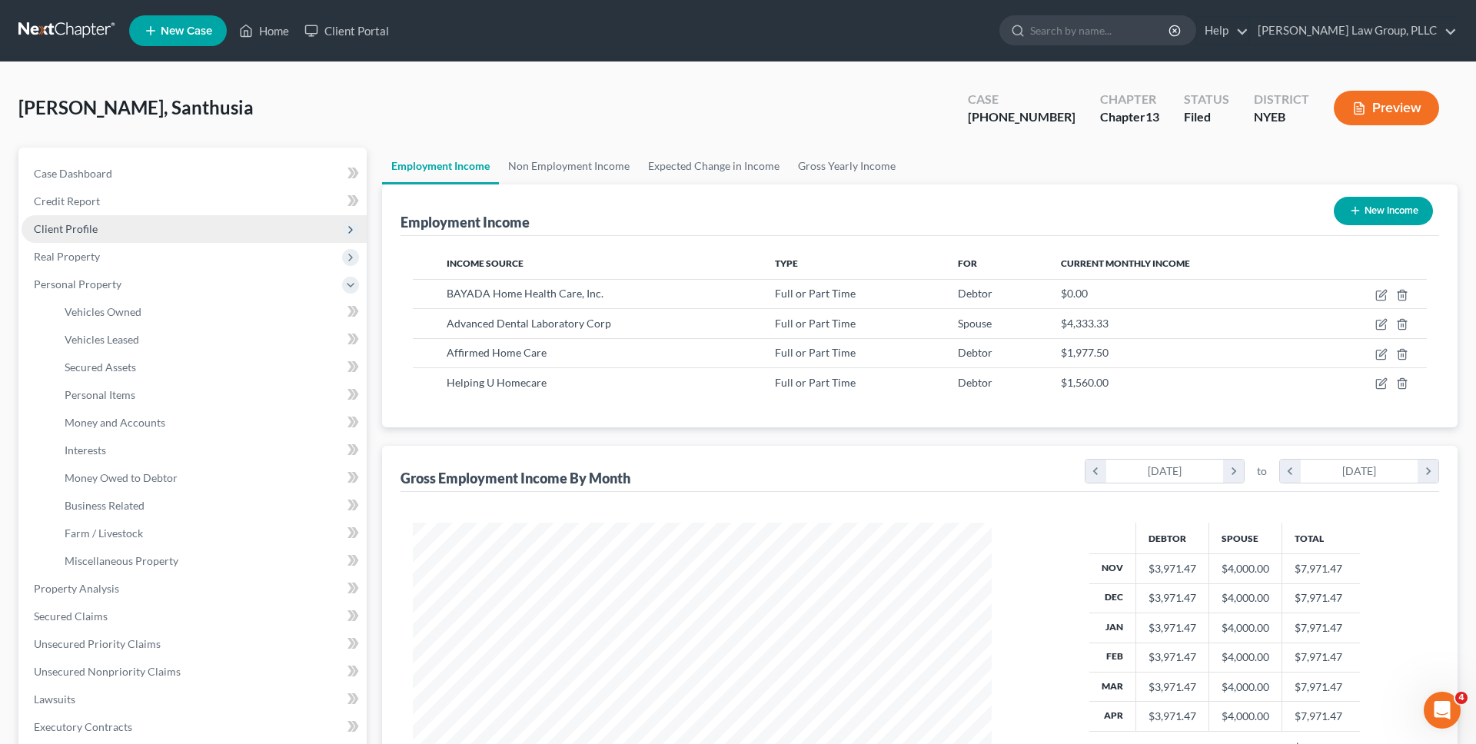
click at [125, 217] on span "Client Profile" at bounding box center [194, 229] width 345 height 28
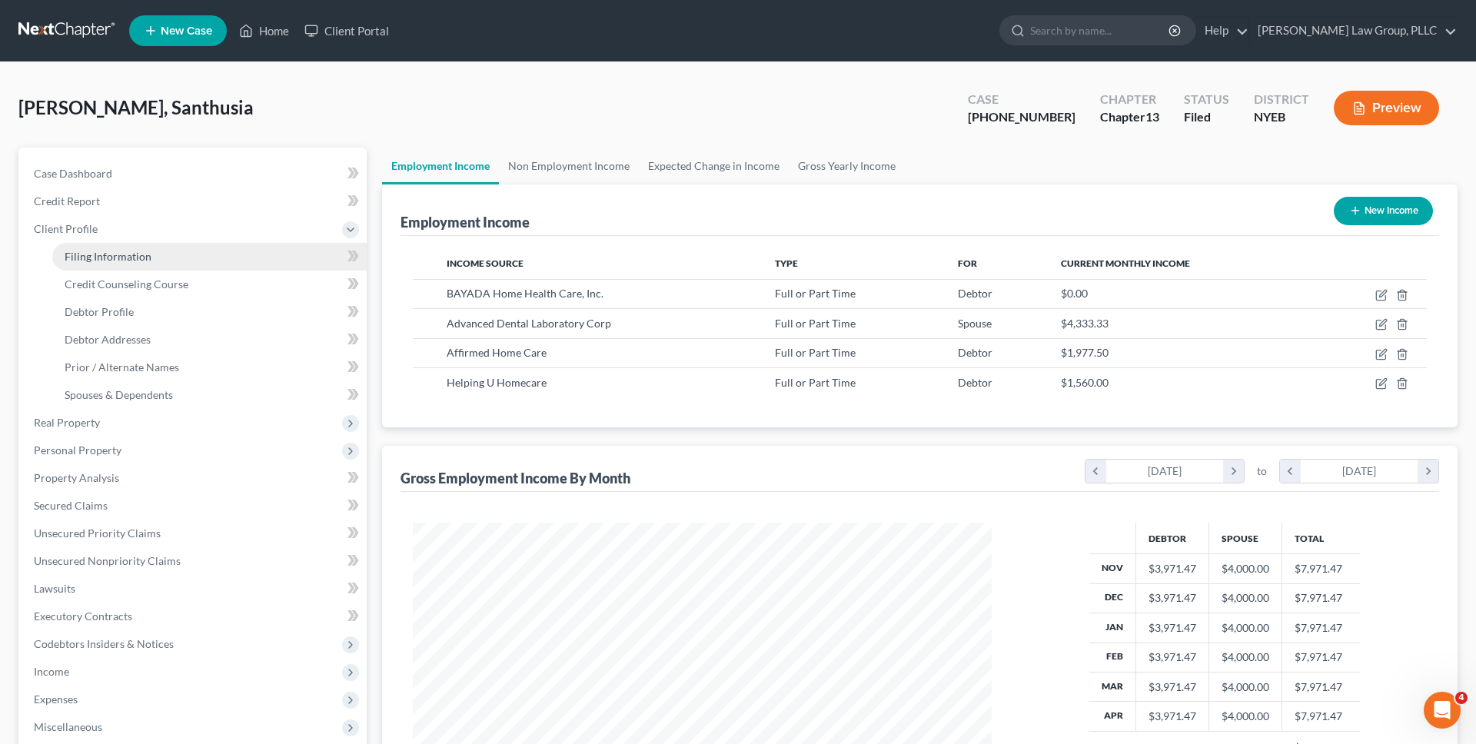
click at [125, 250] on span "Filing Information" at bounding box center [108, 256] width 87 height 13
select select "1"
select select "0"
select select "3"
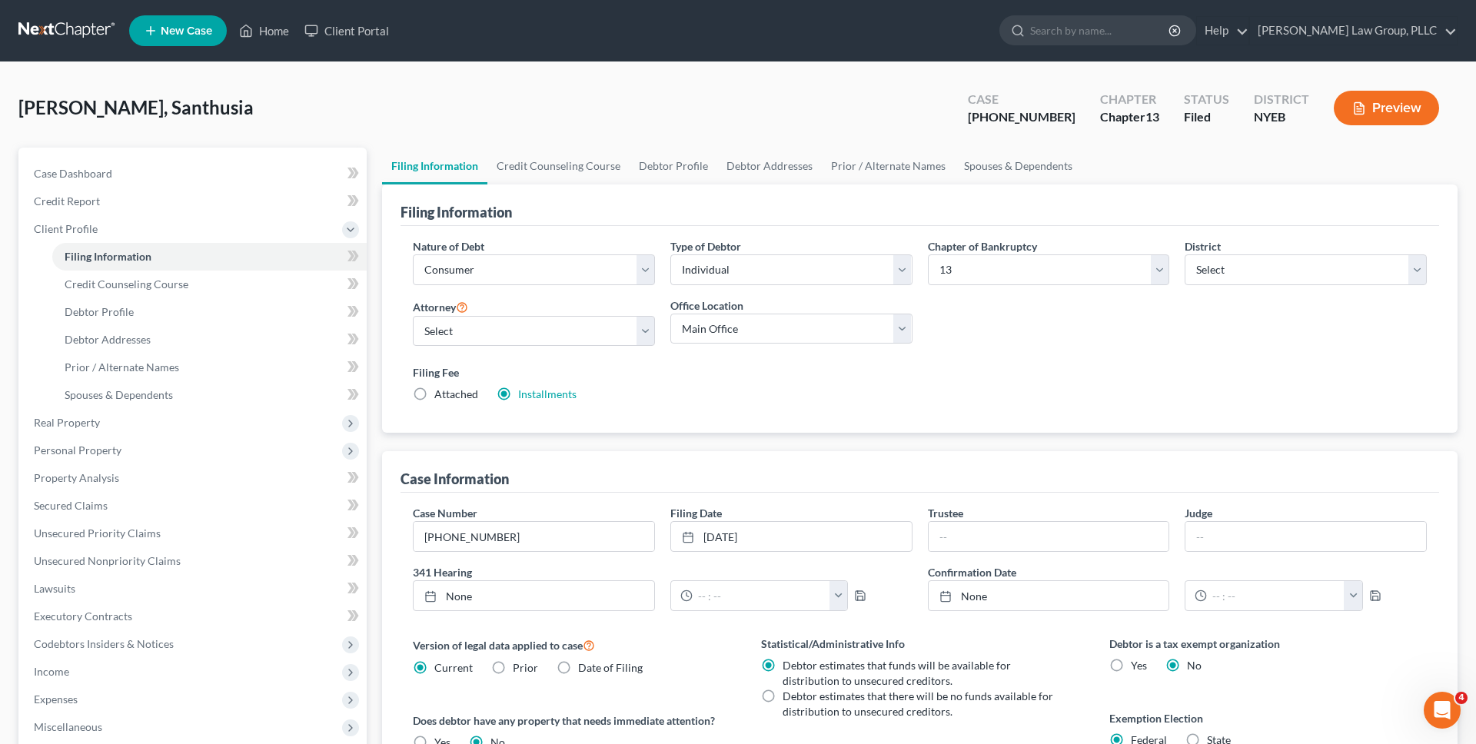
click at [594, 661] on span "Date of Filing" at bounding box center [610, 667] width 65 height 13
click at [594, 661] on input "Date of Filing" at bounding box center [589, 666] width 10 height 10
radio input "true"
radio input "false"
click at [632, 651] on label "Version of legal data applied to case" at bounding box center [572, 645] width 318 height 18
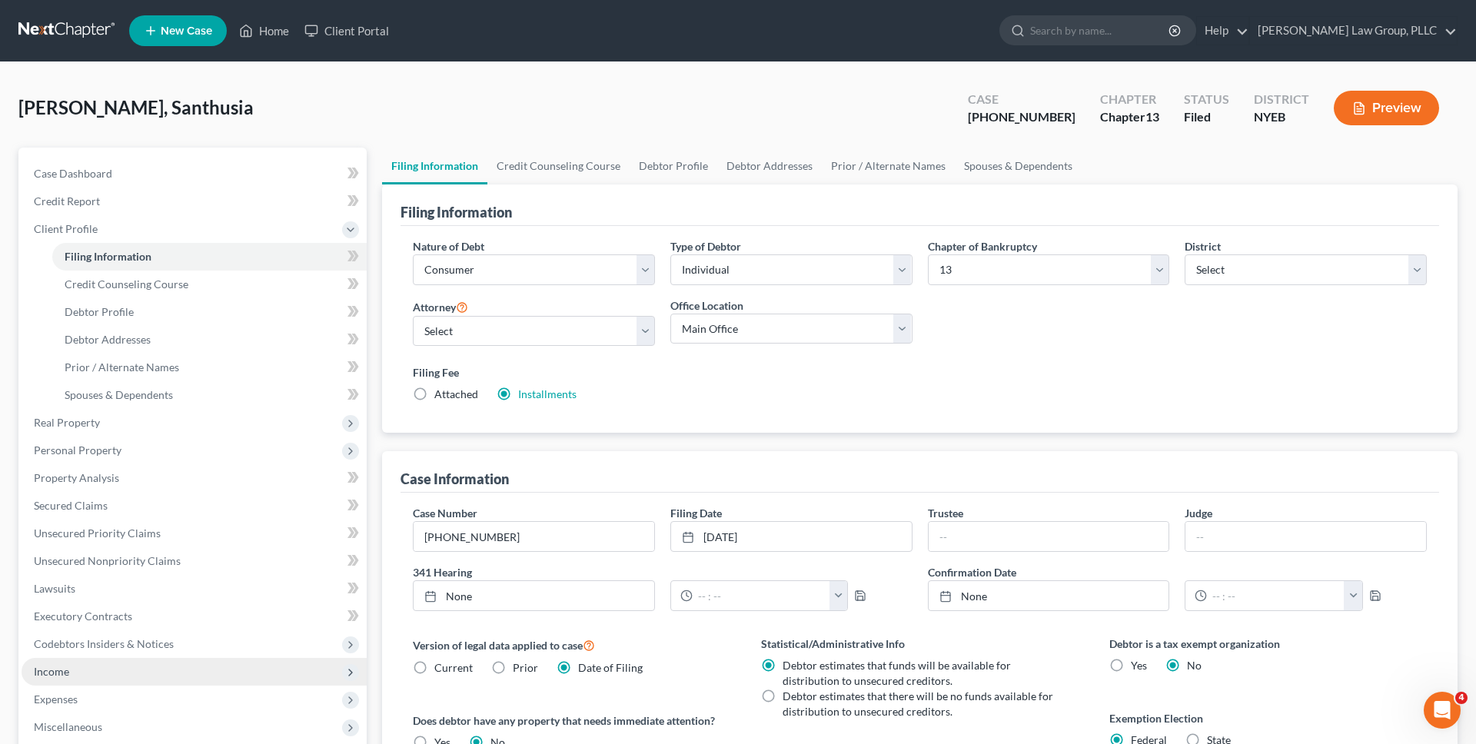
click at [225, 661] on span "Income" at bounding box center [194, 672] width 345 height 28
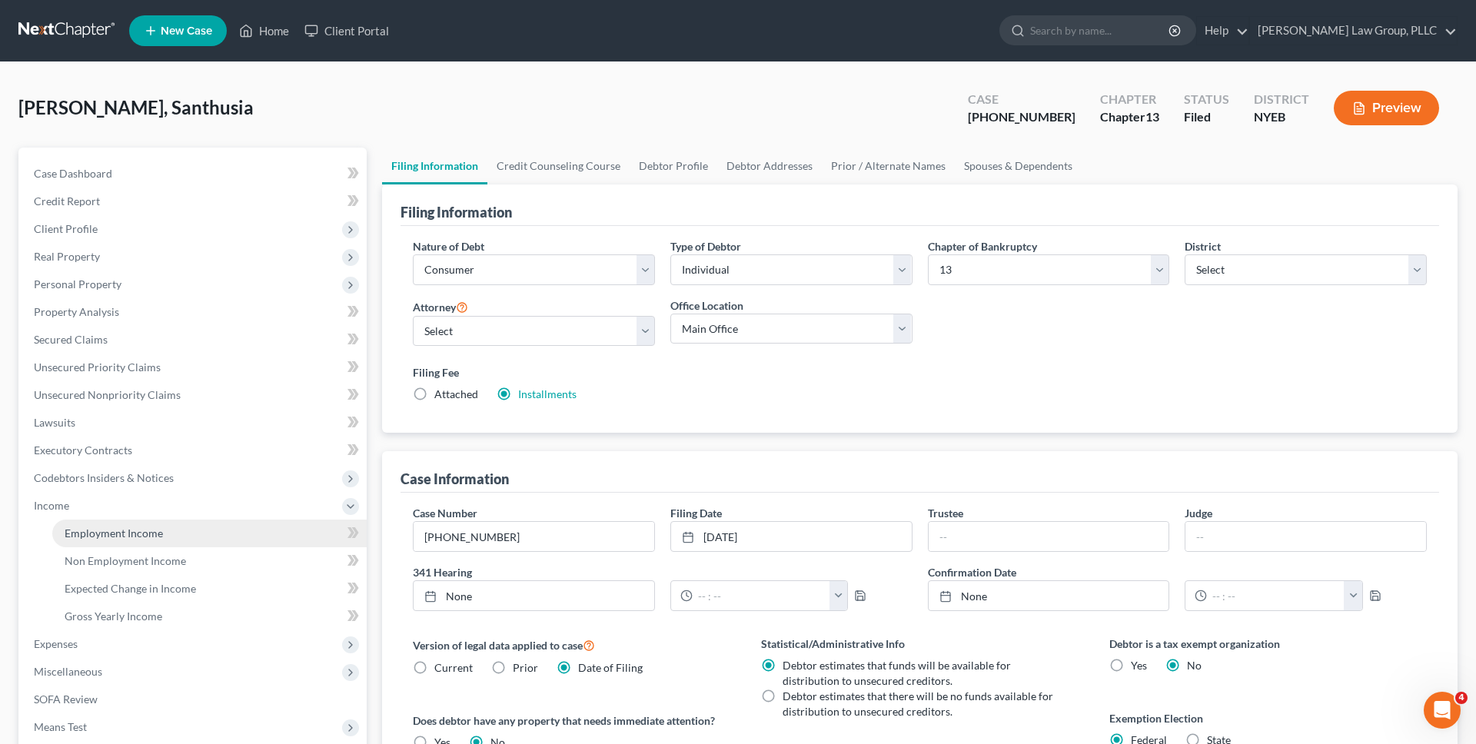
click at [166, 530] on link "Employment Income" at bounding box center [209, 534] width 315 height 28
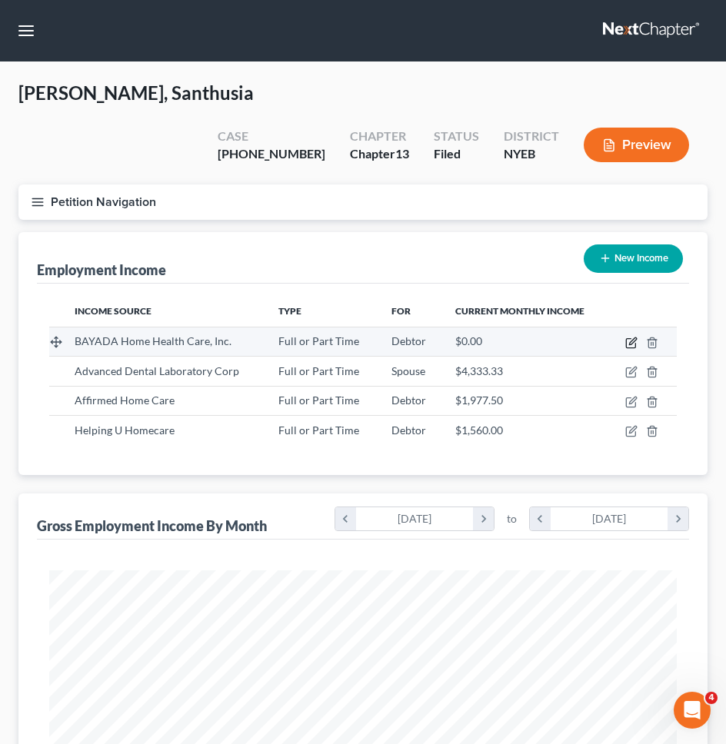
click at [631, 337] on icon "button" at bounding box center [631, 343] width 12 height 12
select select "0"
select select "33"
select select "3"
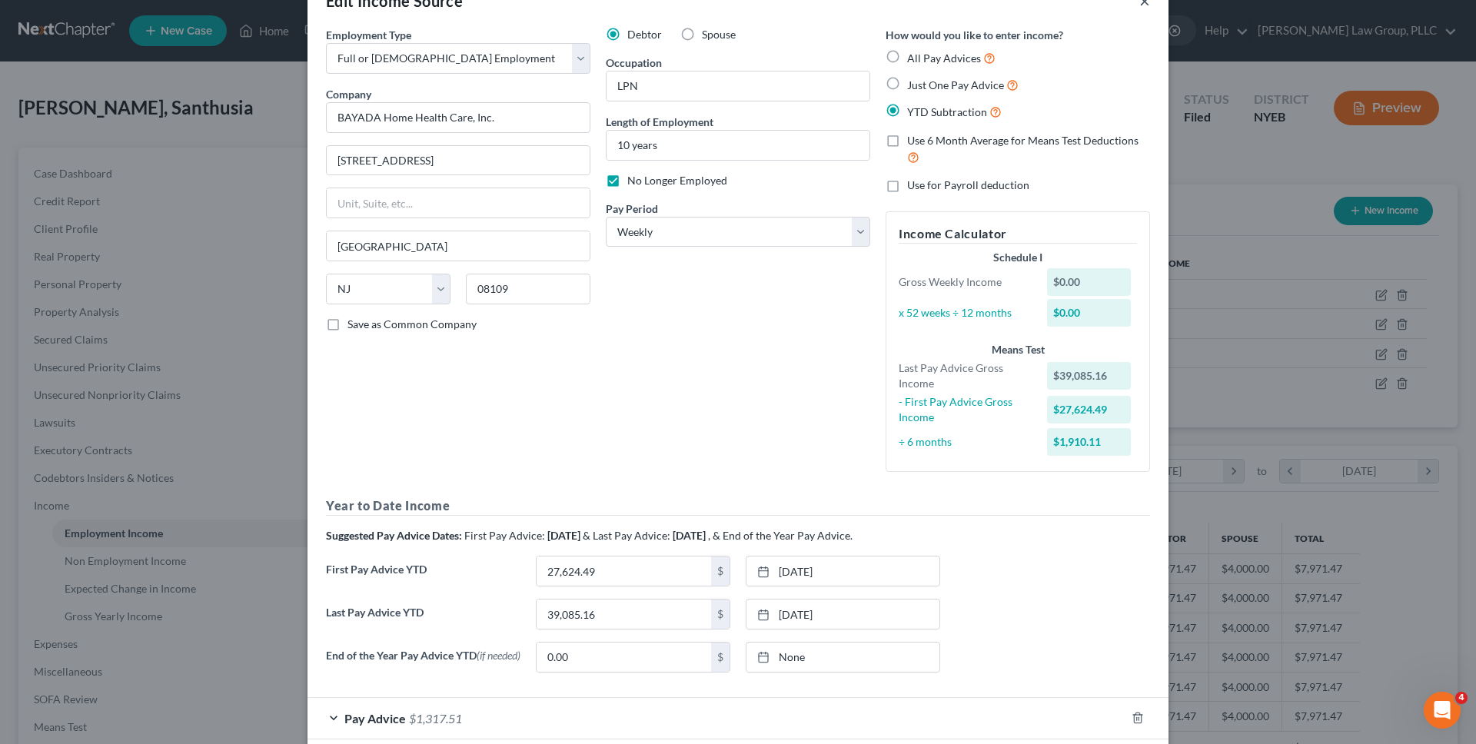
scroll to position [289, 610]
click at [1150, 5] on button "×" at bounding box center [1145, 1] width 11 height 18
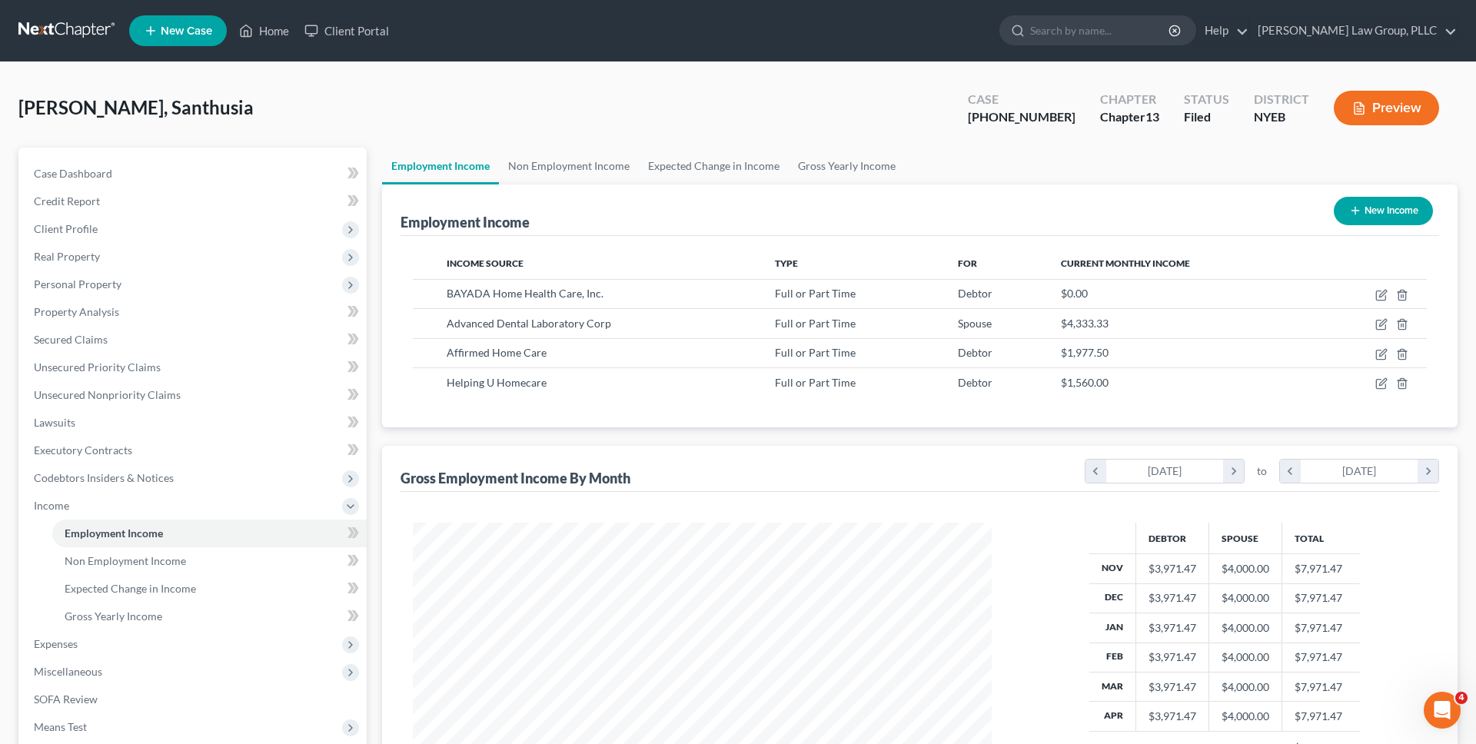
scroll to position [212, 0]
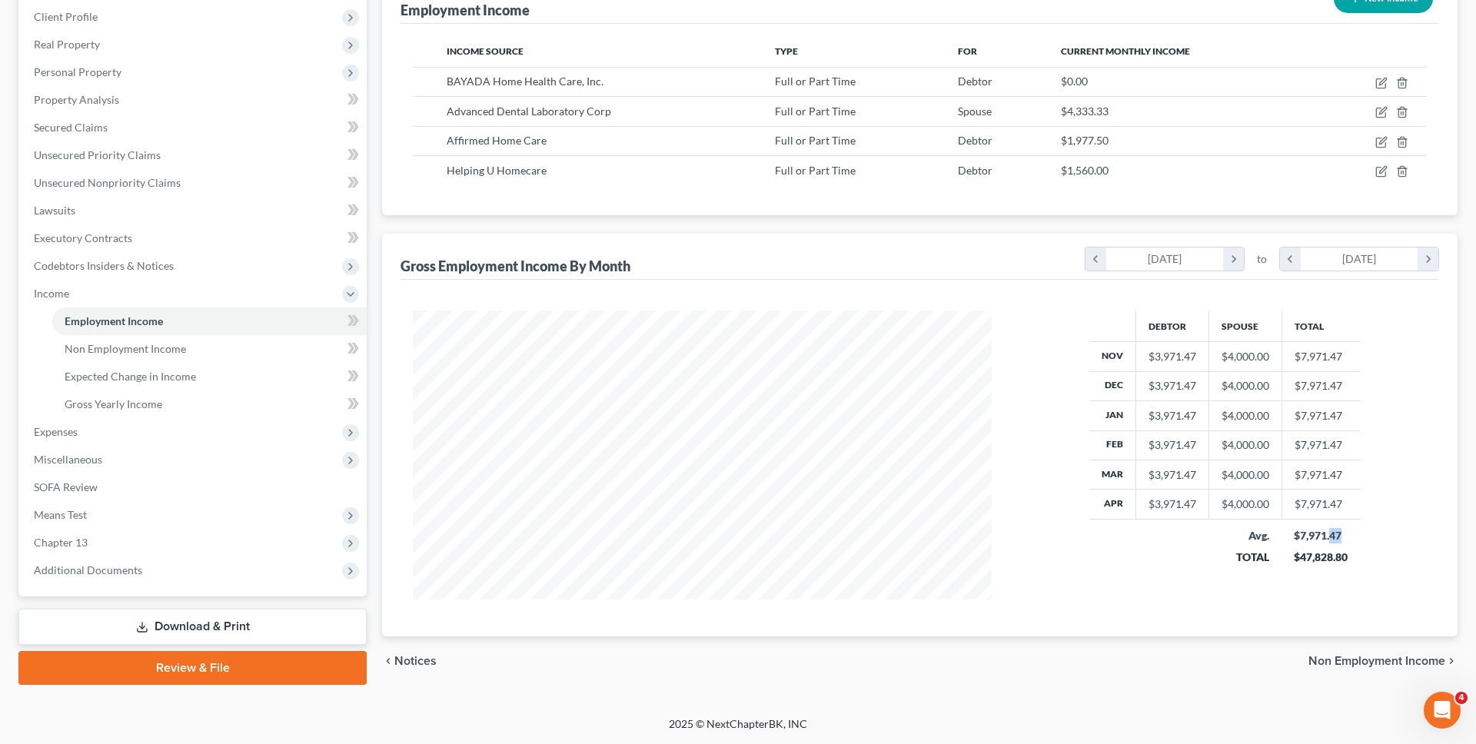
drag, startPoint x: 1346, startPoint y: 530, endPoint x: 1326, endPoint y: 534, distance: 20.5
click at [1330, 534] on div "$7,971.47" at bounding box center [1321, 535] width 54 height 15
click at [1313, 534] on div "$7,971.47" at bounding box center [1321, 535] width 54 height 15
drag, startPoint x: 1301, startPoint y: 533, endPoint x: 1341, endPoint y: 534, distance: 40.0
click at [1341, 534] on div "$7,971.47" at bounding box center [1321, 535] width 54 height 15
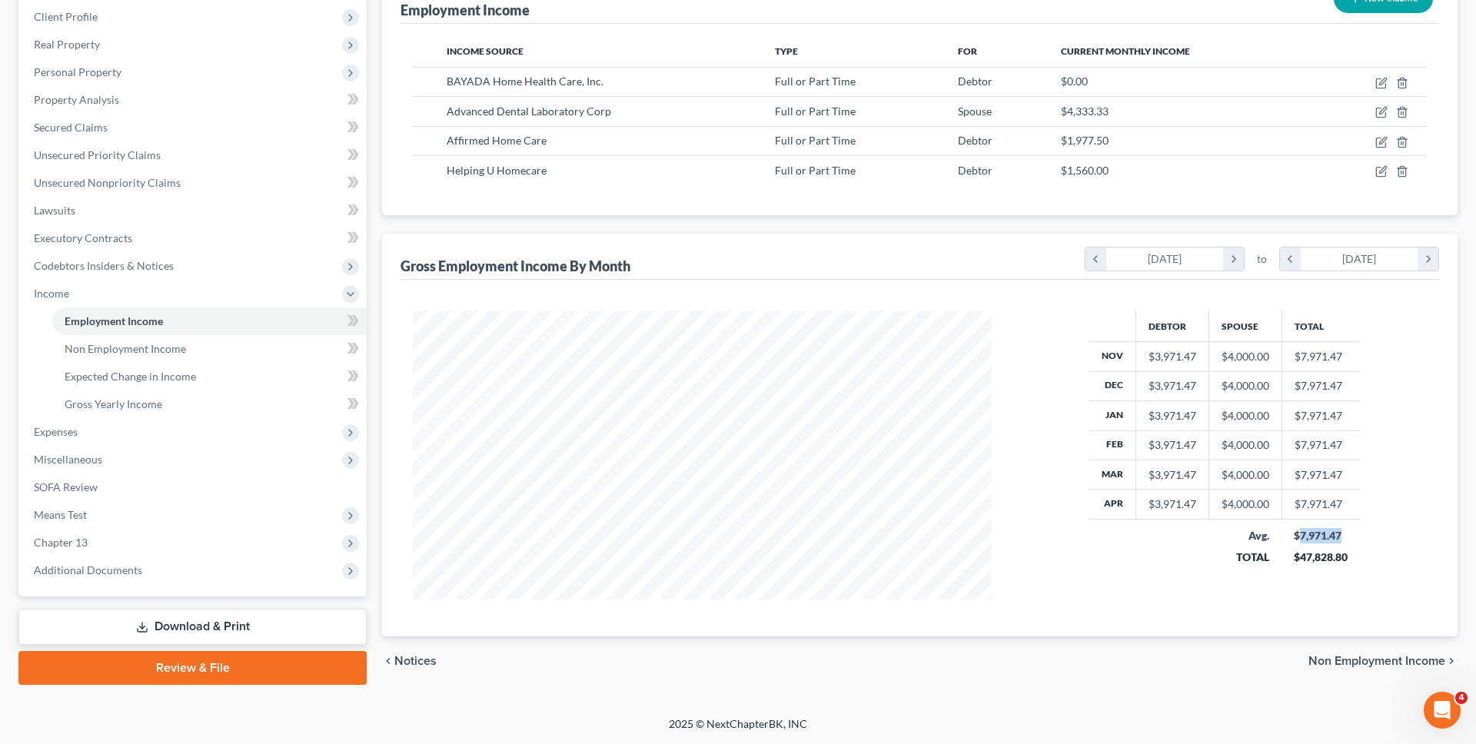
copy div "7,971.47"
click at [1198, 551] on td at bounding box center [1150, 546] width 120 height 55
click at [1381, 110] on icon "button" at bounding box center [1382, 112] width 12 height 12
select select "0"
select select "35"
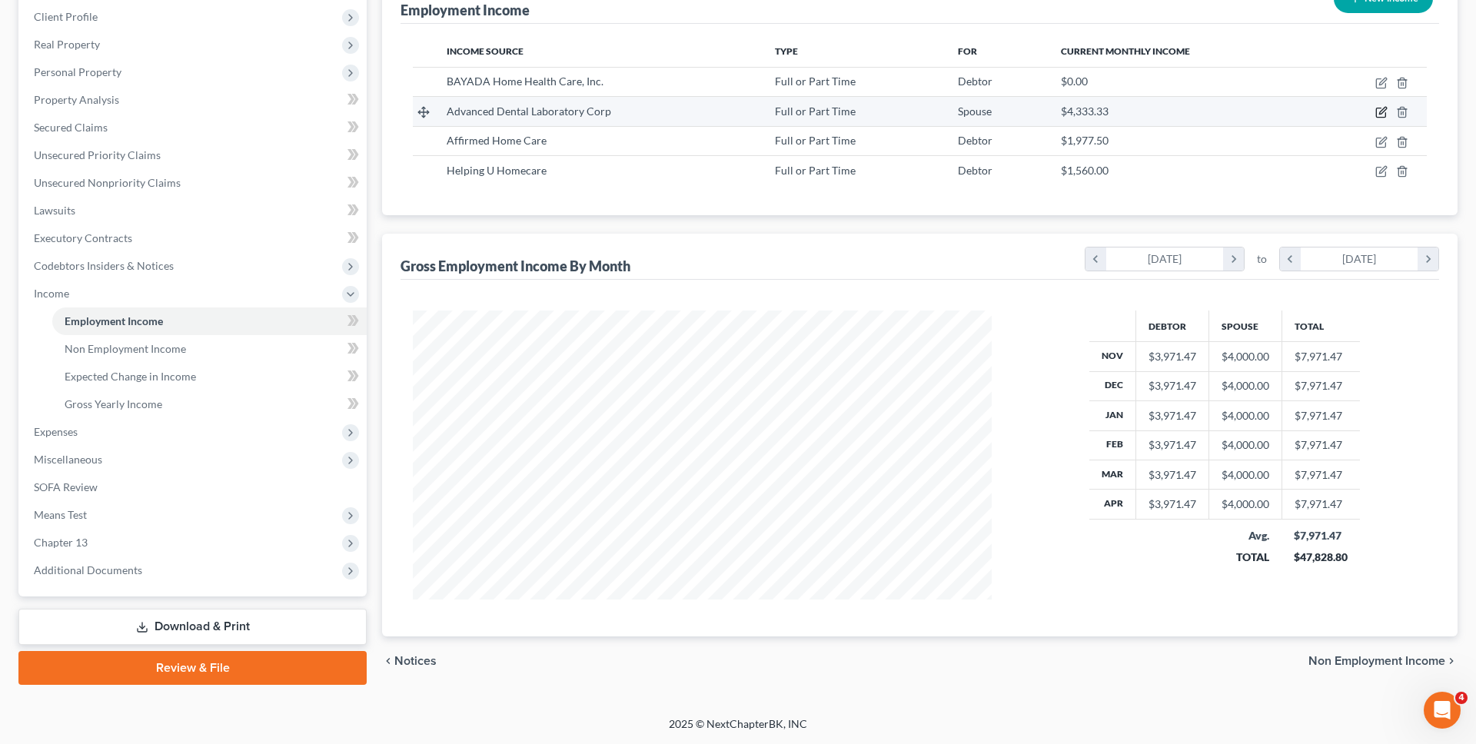
select select "2"
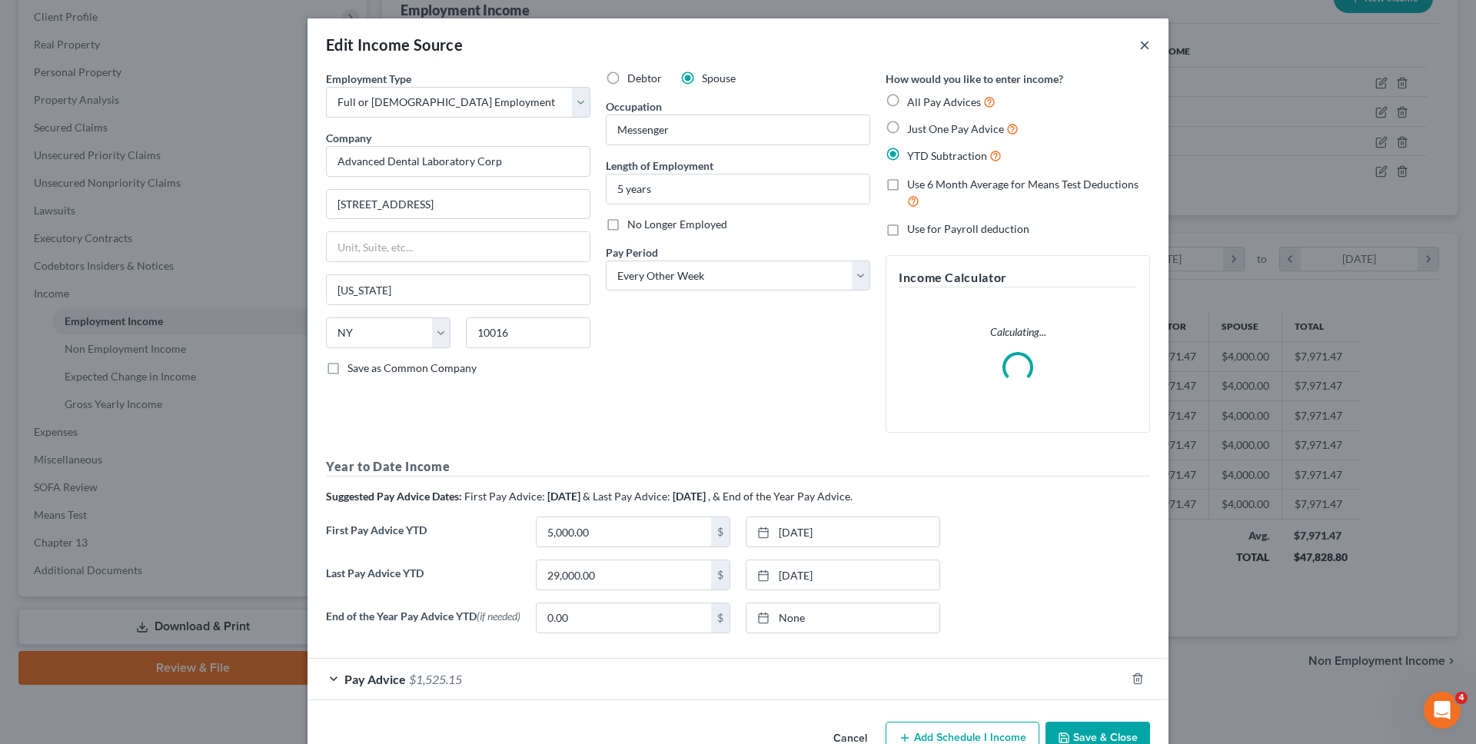
click at [1147, 42] on button "×" at bounding box center [1145, 44] width 11 height 18
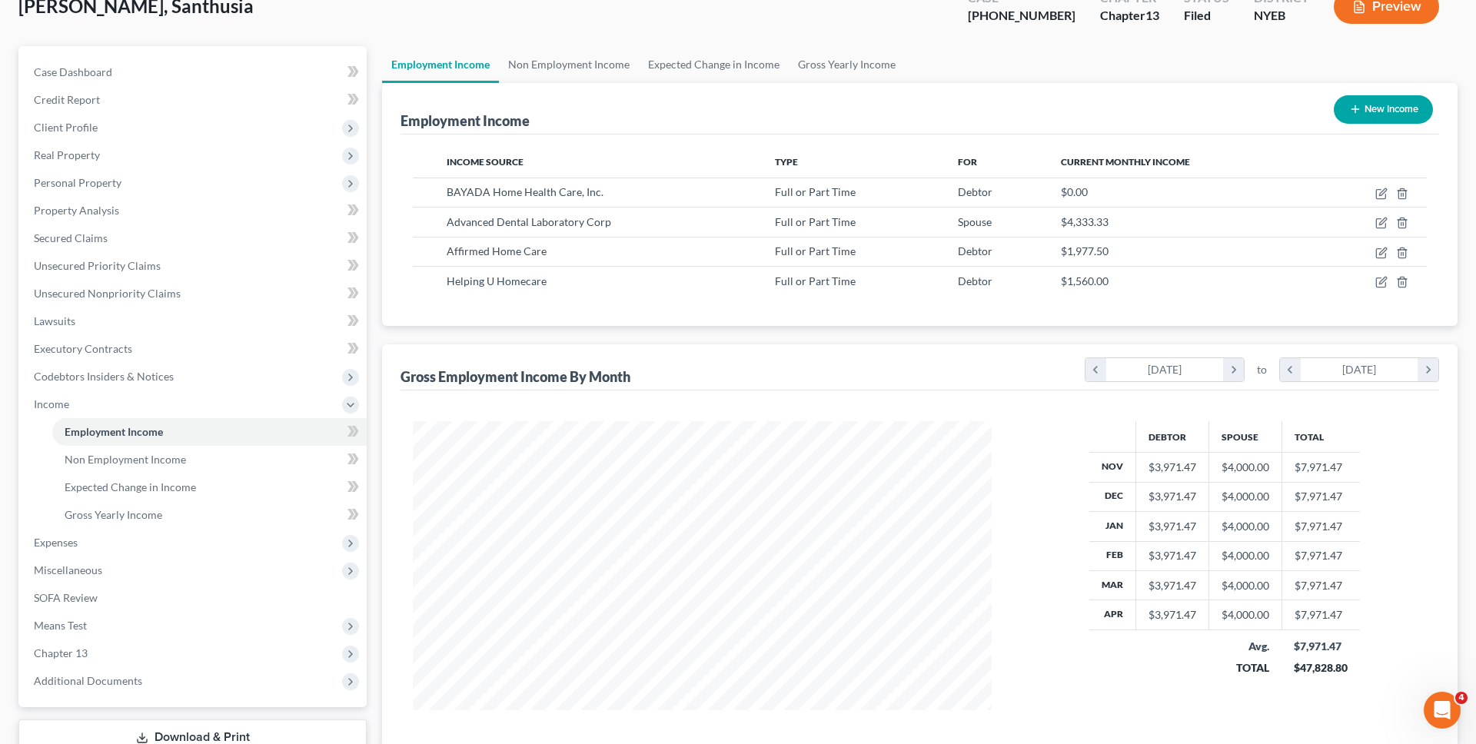
scroll to position [0, 0]
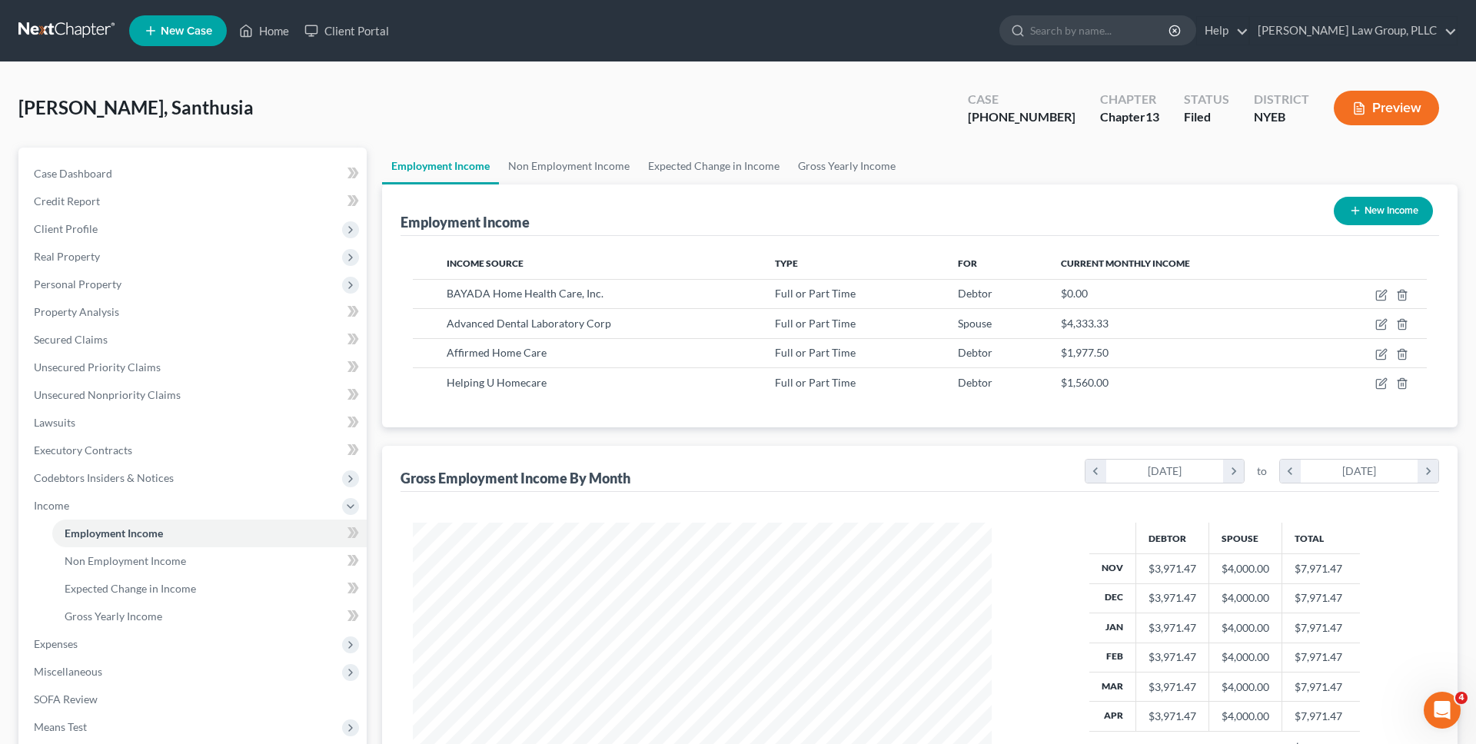
click at [98, 31] on link at bounding box center [67, 31] width 98 height 28
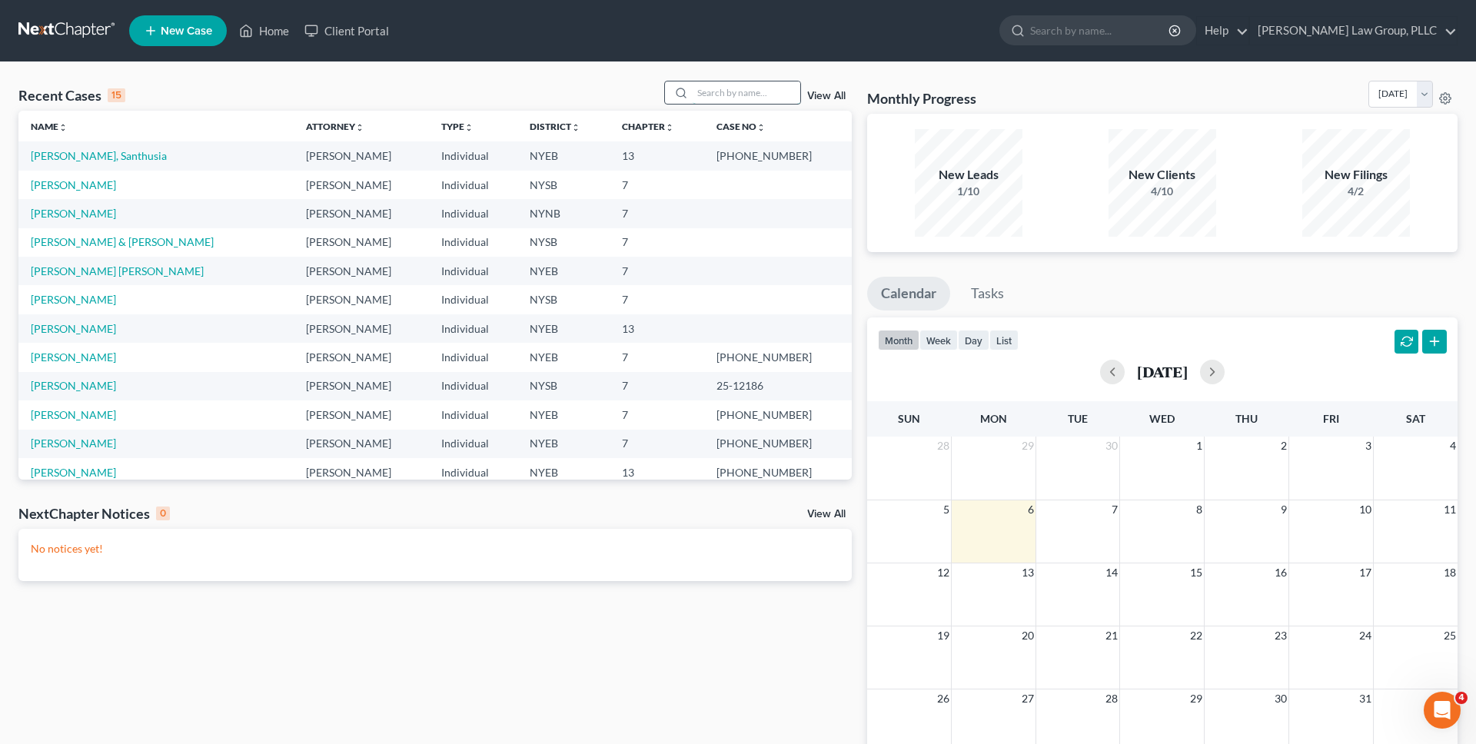
click at [777, 96] on input "search" at bounding box center [747, 93] width 108 height 22
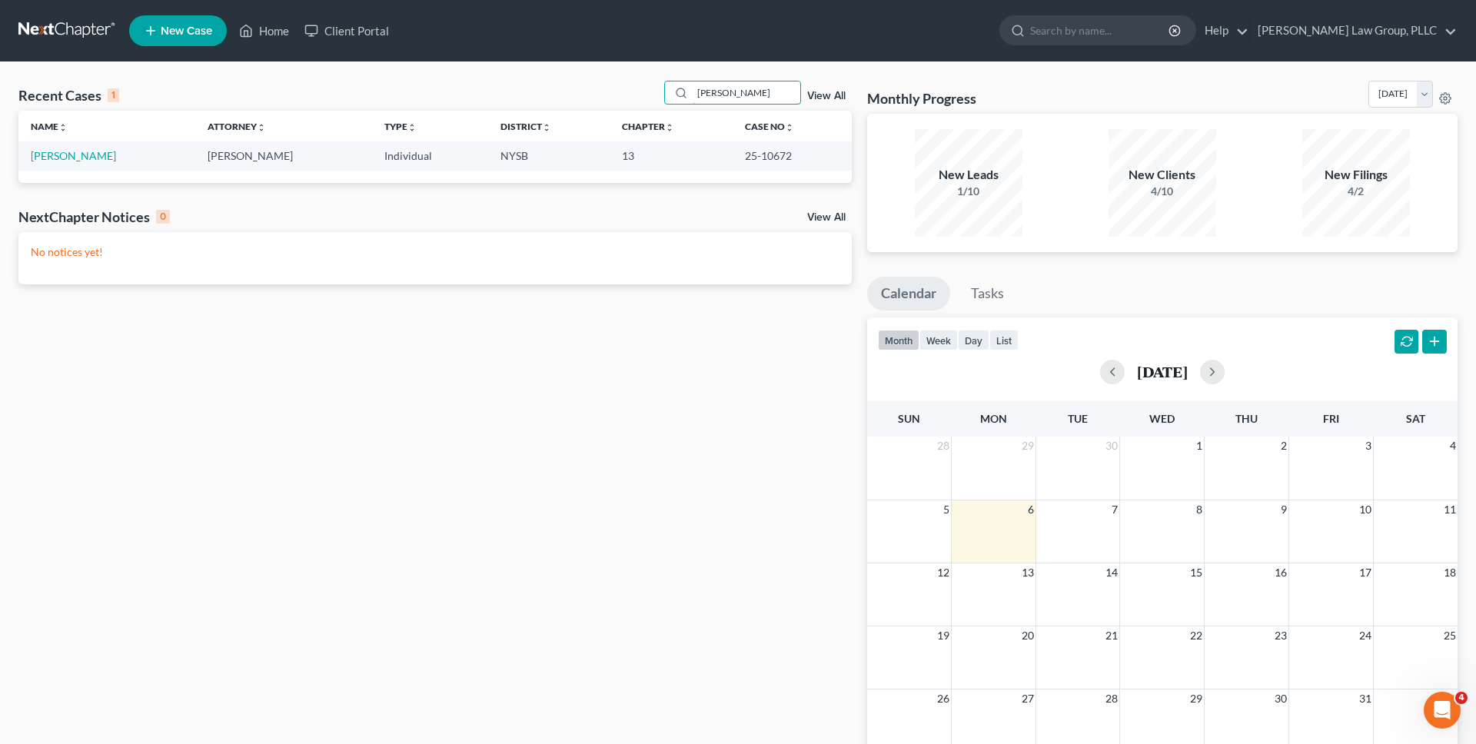
type input "[PERSON_NAME]"
click at [88, 155] on link "[PERSON_NAME]" at bounding box center [73, 155] width 85 height 13
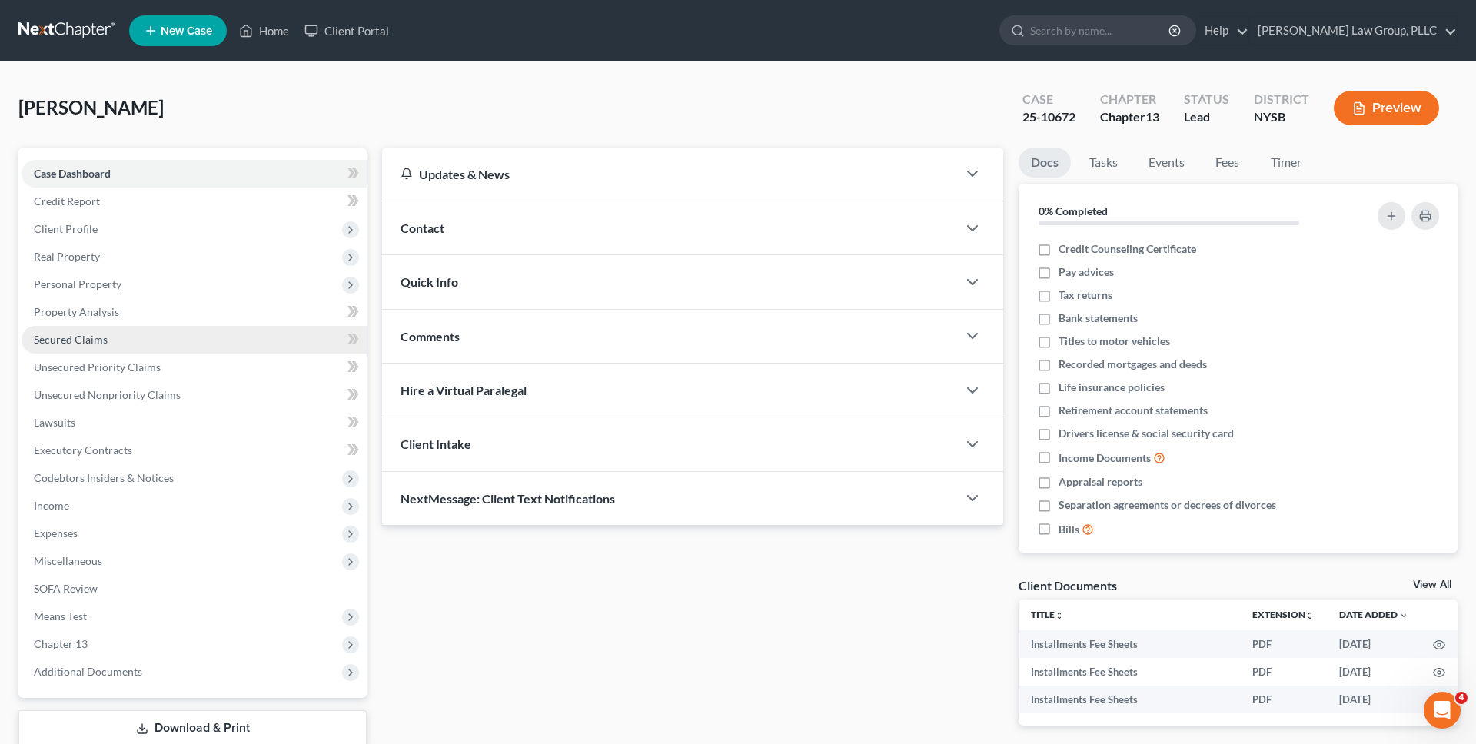
click at [98, 342] on span "Secured Claims" at bounding box center [71, 339] width 74 height 13
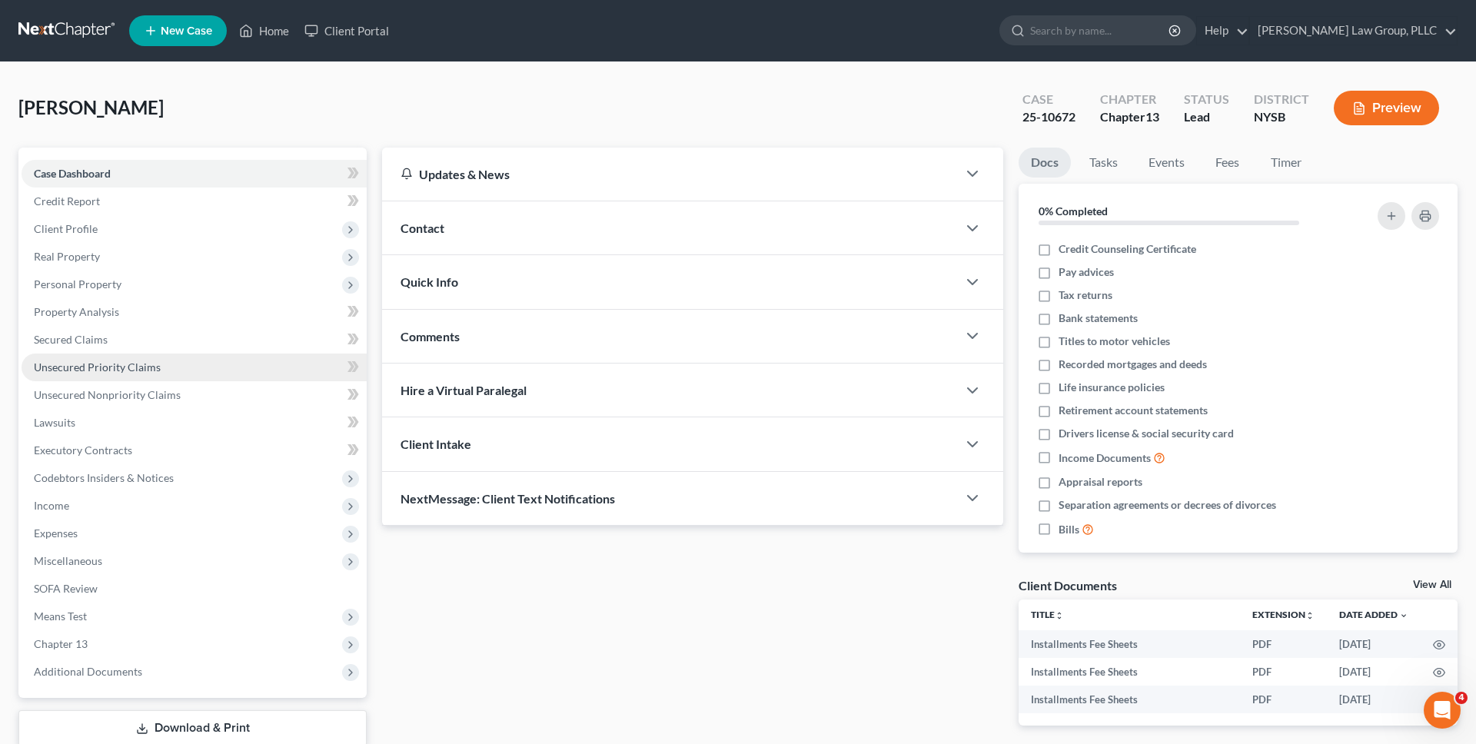
click at [99, 371] on span "Unsecured Priority Claims" at bounding box center [97, 367] width 127 height 13
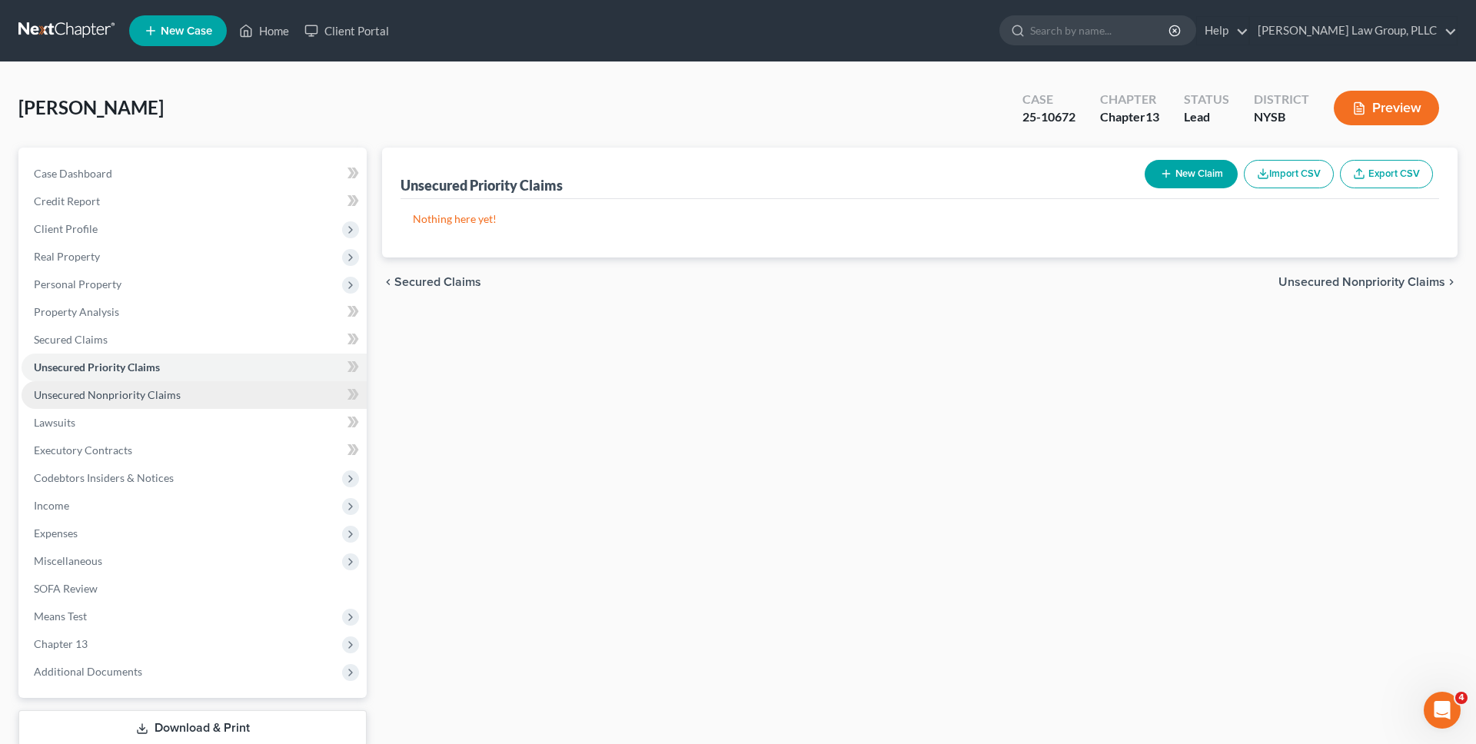
click at [242, 397] on link "Unsecured Nonpriority Claims" at bounding box center [194, 395] width 345 height 28
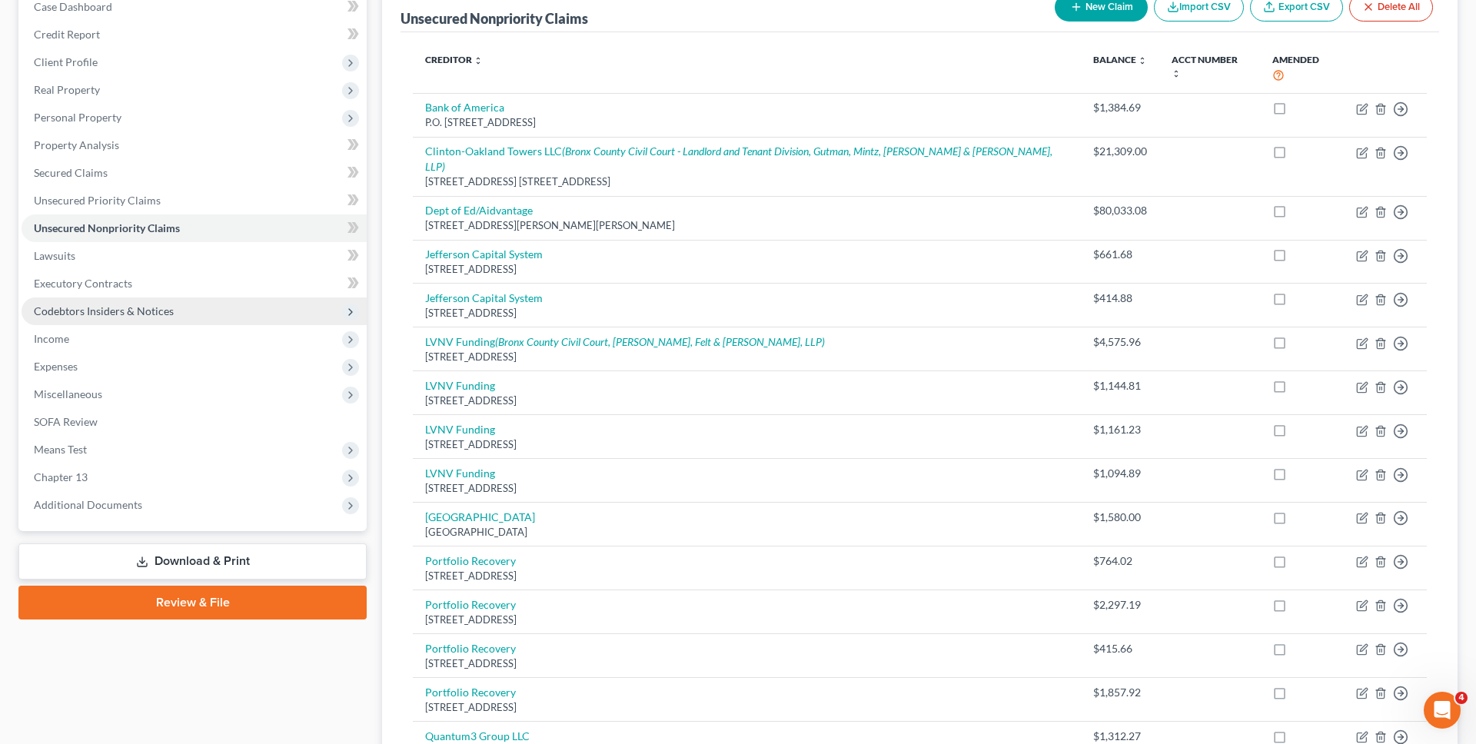
scroll to position [128, 0]
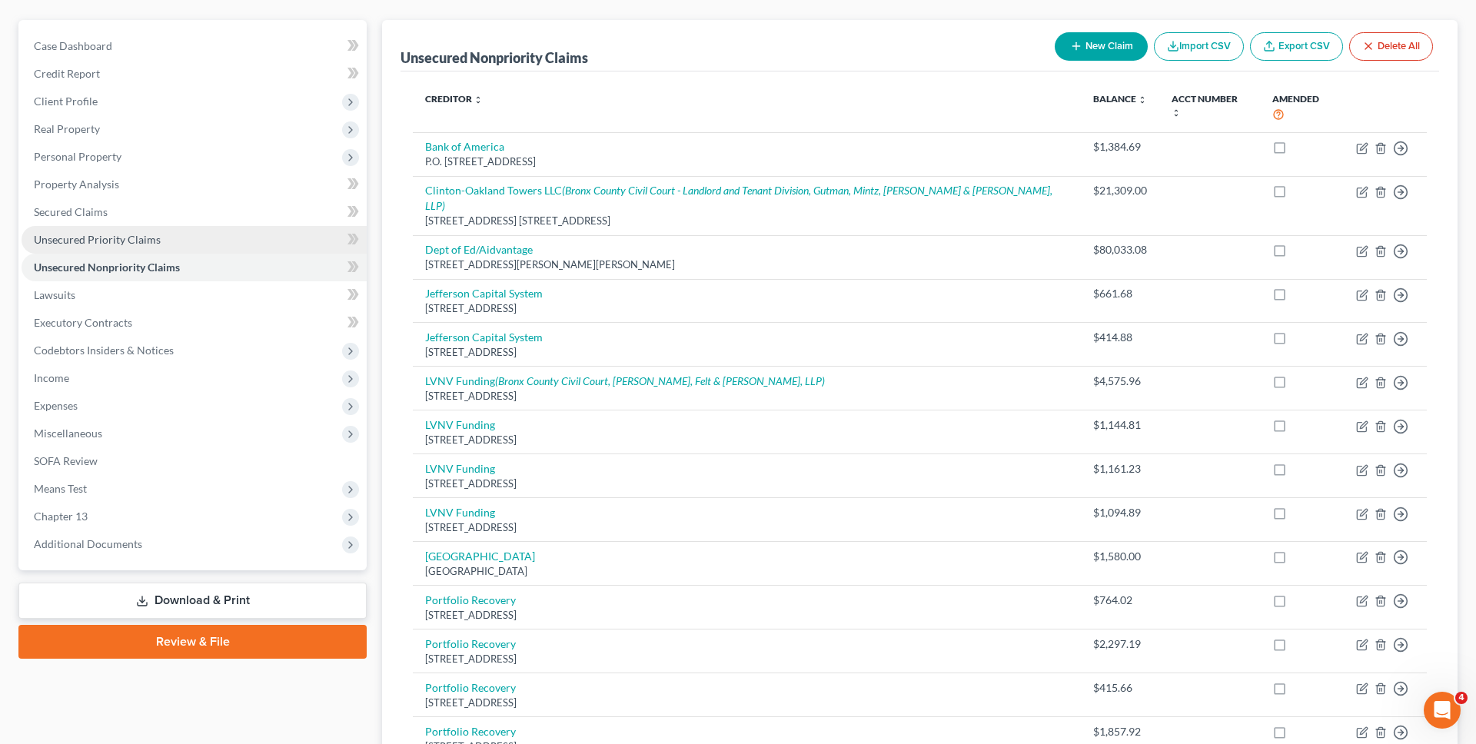
click at [128, 241] on span "Unsecured Priority Claims" at bounding box center [97, 239] width 127 height 13
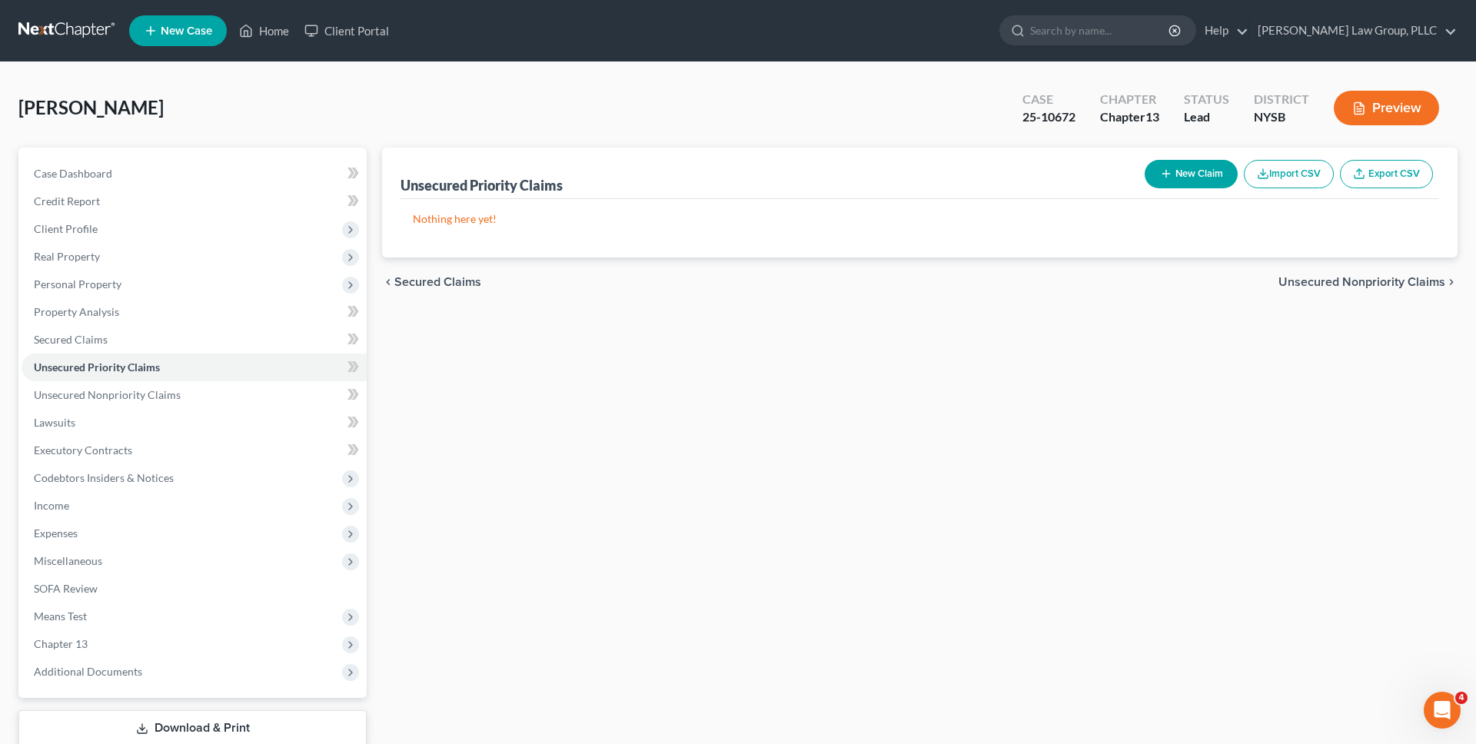
click at [89, 29] on link at bounding box center [67, 31] width 98 height 28
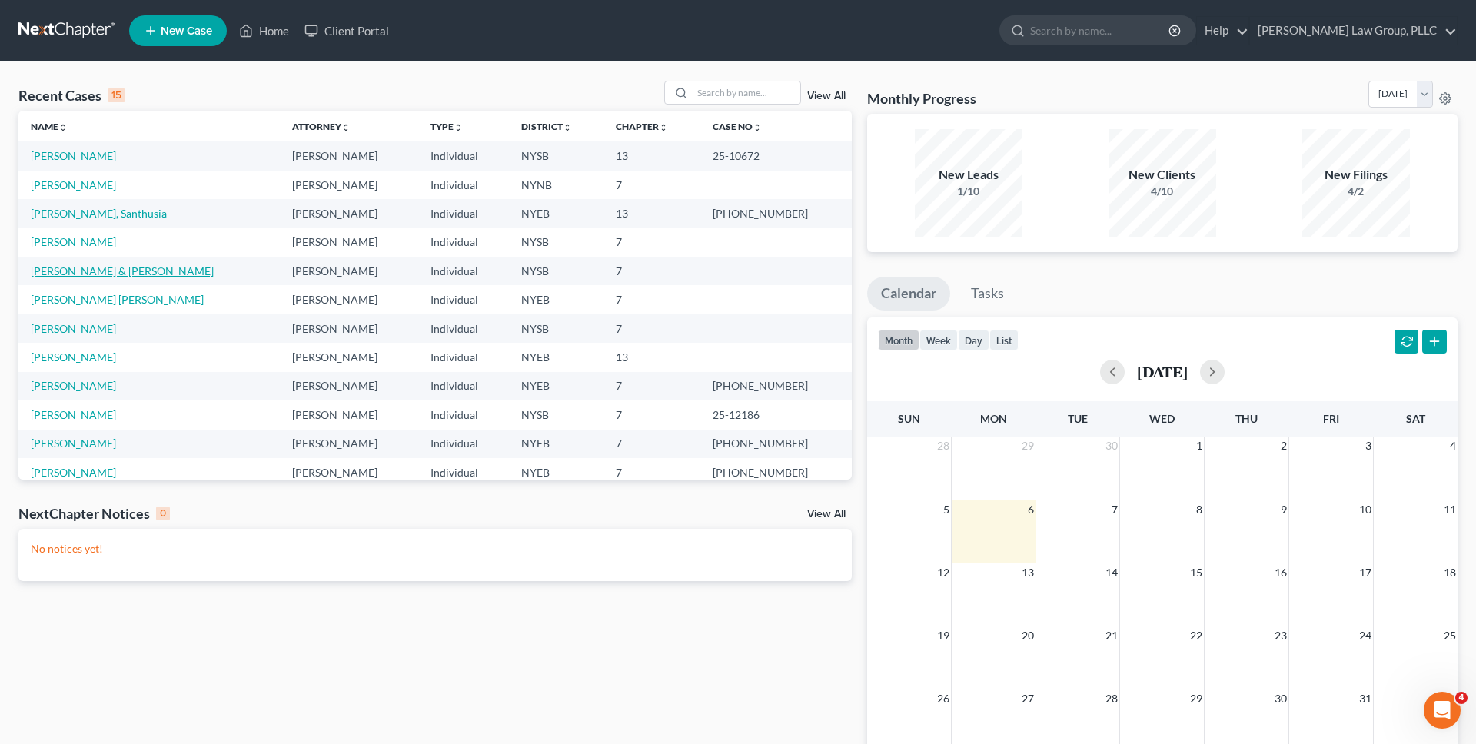
click at [82, 276] on link "[PERSON_NAME] & [PERSON_NAME]" at bounding box center [122, 271] width 183 height 13
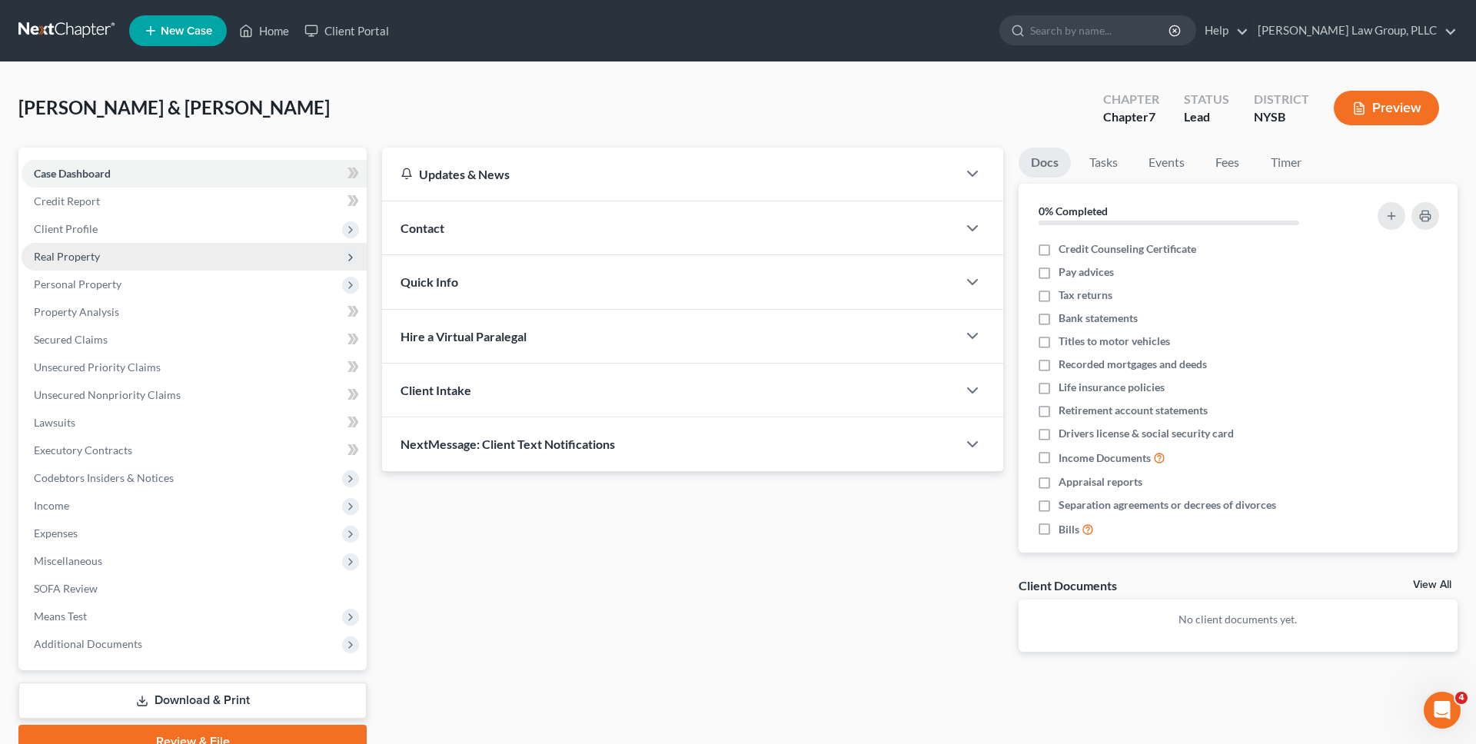
click at [106, 231] on span "Client Profile" at bounding box center [194, 229] width 345 height 28
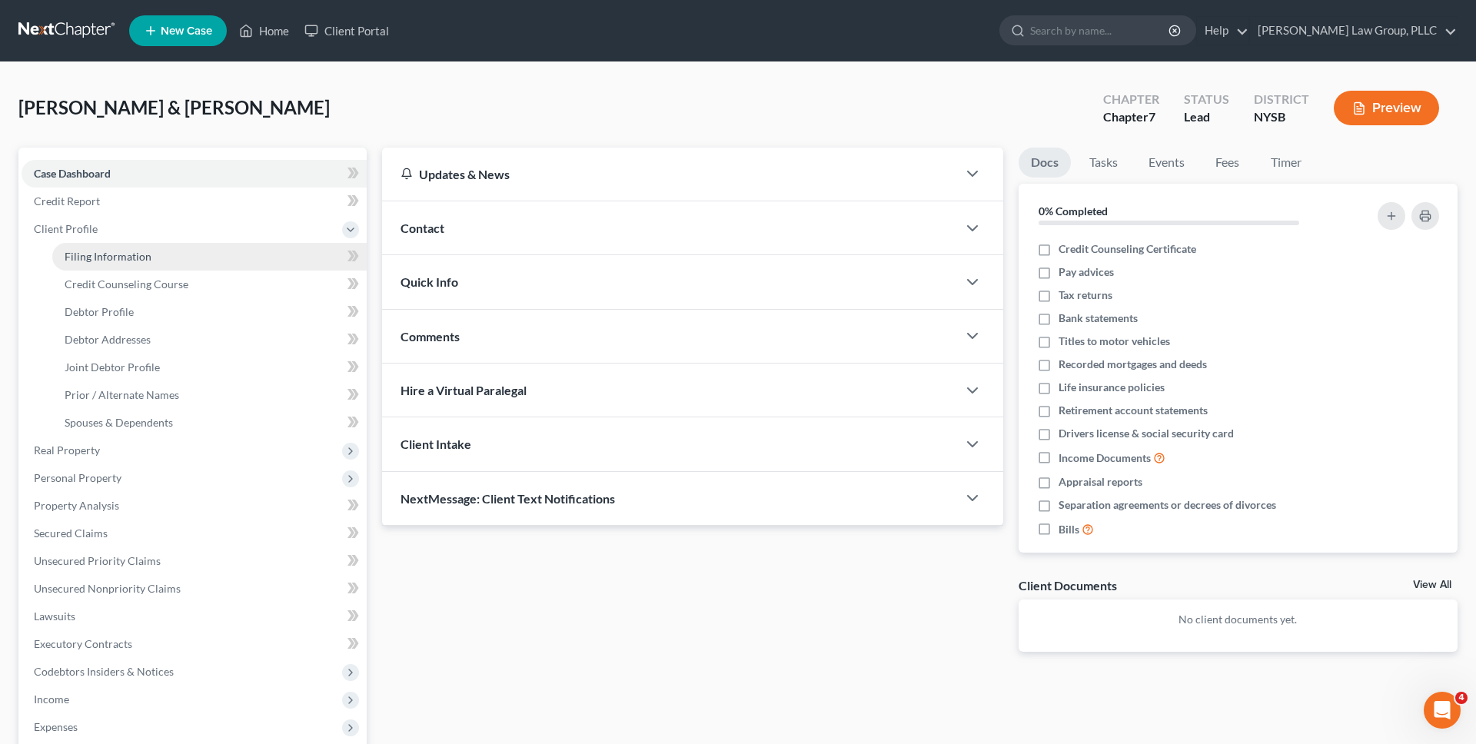
click at [105, 255] on span "Filing Information" at bounding box center [108, 256] width 87 height 13
select select "1"
select select "0"
select select "35"
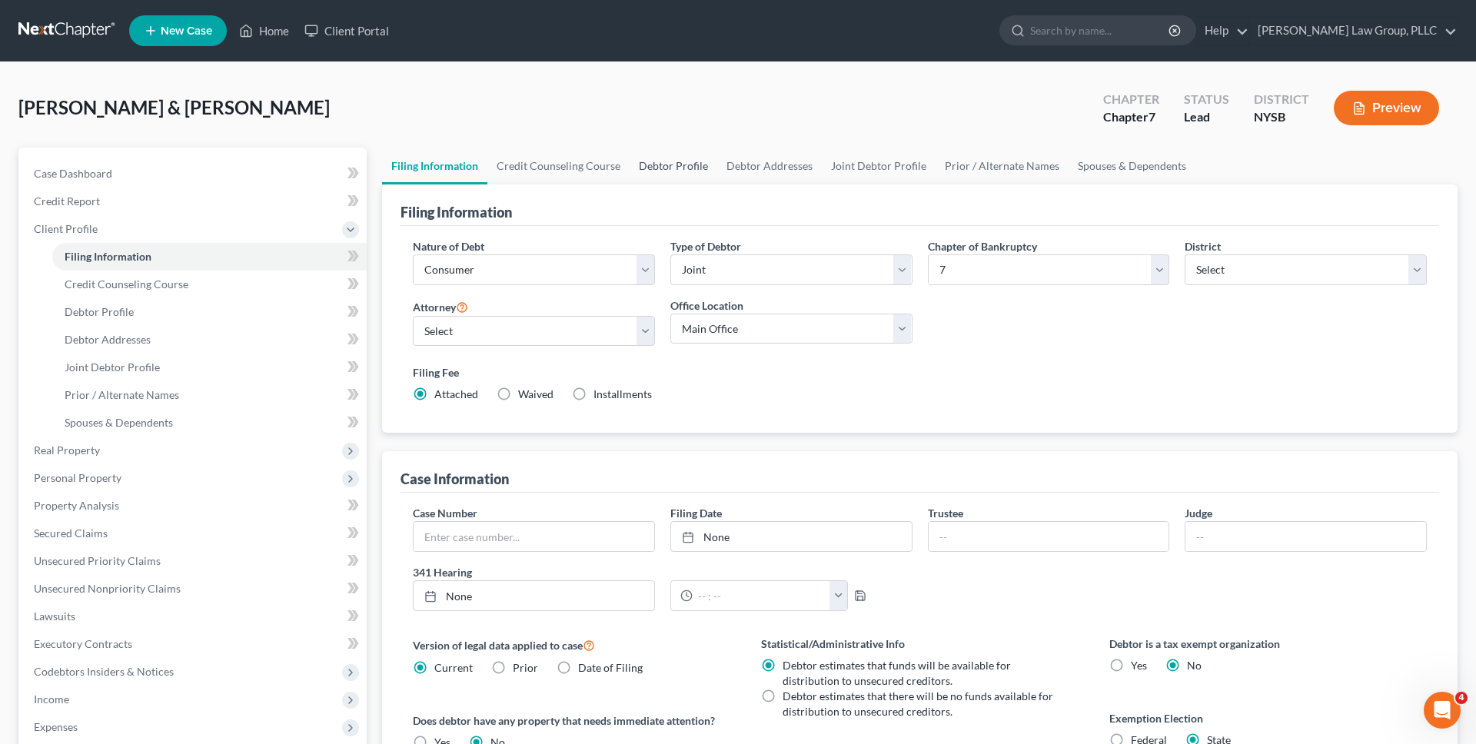
click at [669, 179] on link "Debtor Profile" at bounding box center [674, 166] width 88 height 37
select select "1"
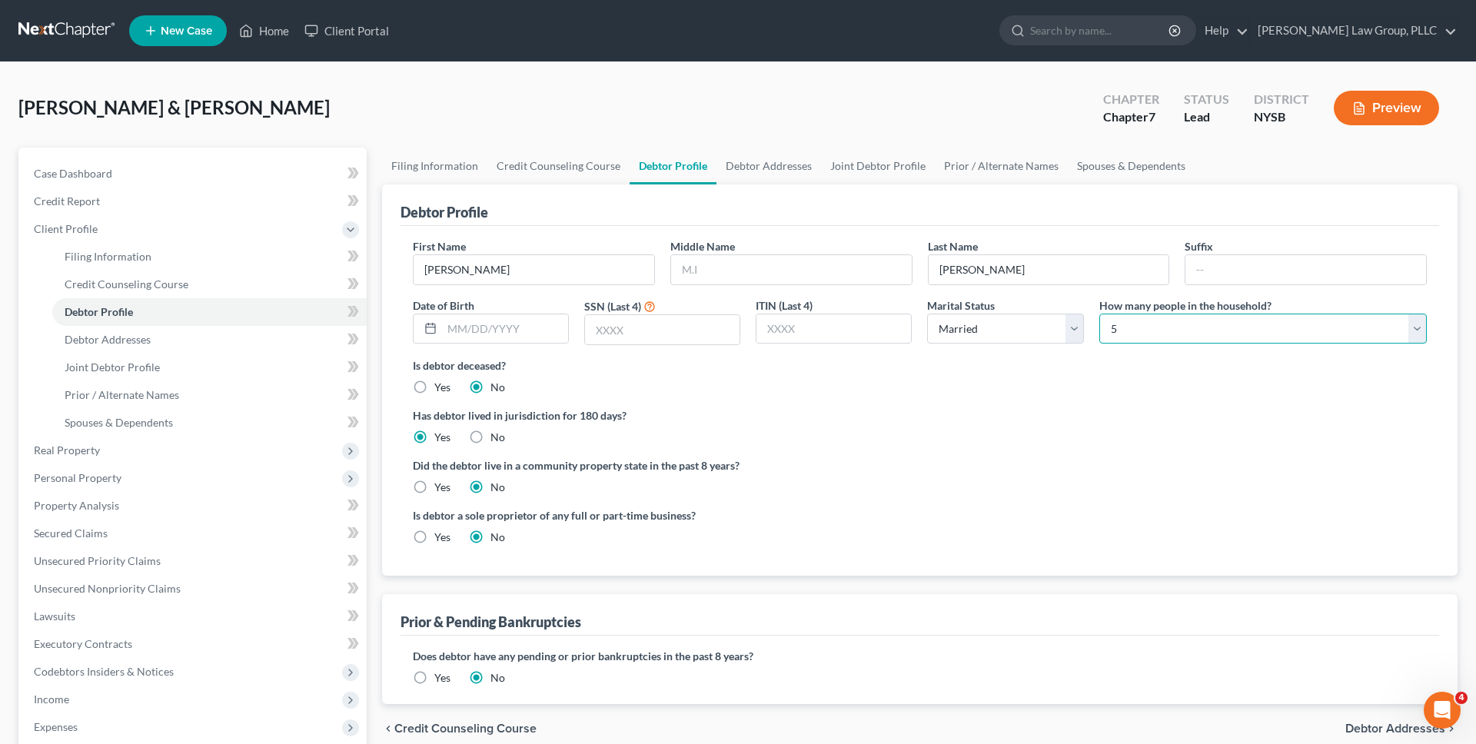
click at [1116, 323] on select "Select 1 2 3 4 5 6 7 8 9 10 11 12 13 14 15 16 17 18 19 20" at bounding box center [1264, 329] width 328 height 31
select select "3"
click at [1100, 314] on select "Select 1 2 3 4 5 6 7 8 9 10 11 12 13 14 15 16 17 18 19 20" at bounding box center [1264, 329] width 328 height 31
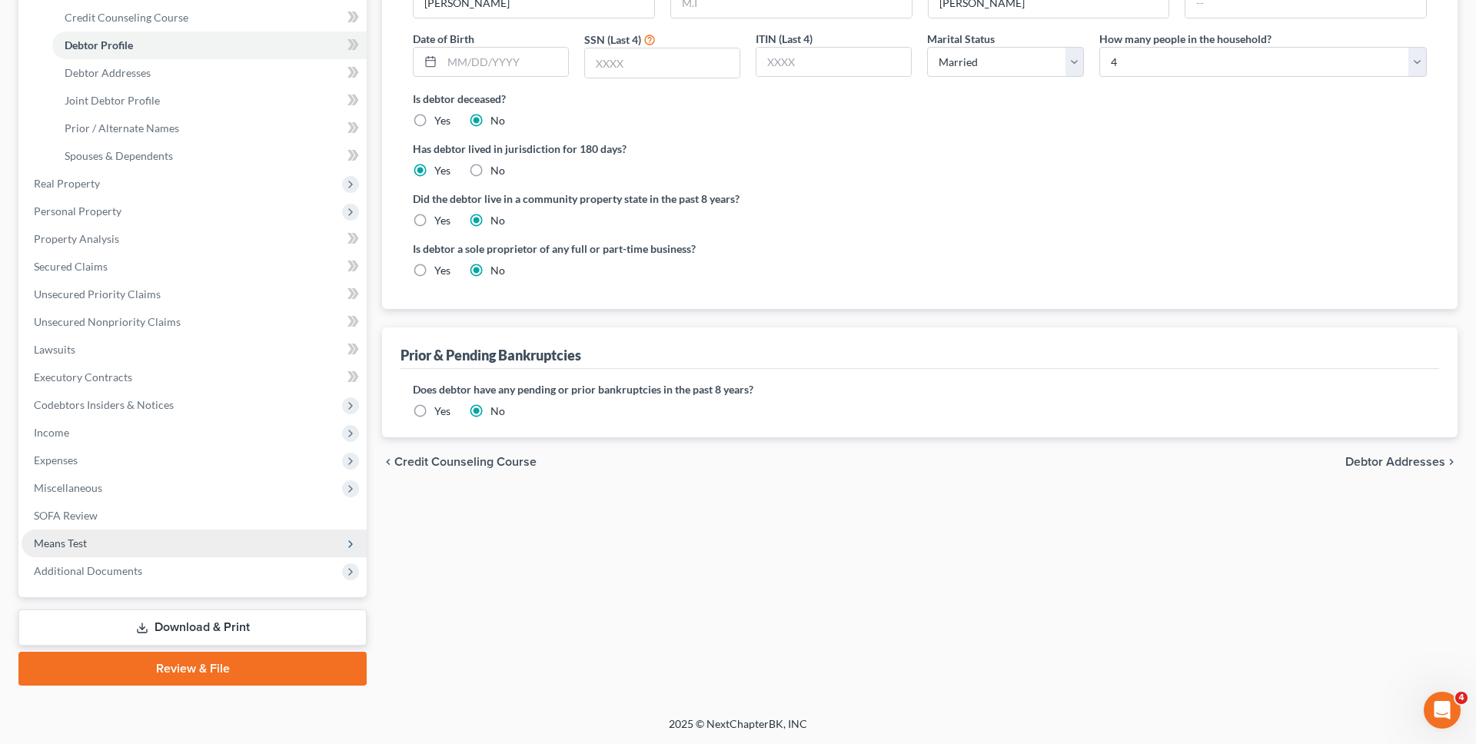
click at [154, 544] on span "Means Test" at bounding box center [194, 544] width 345 height 28
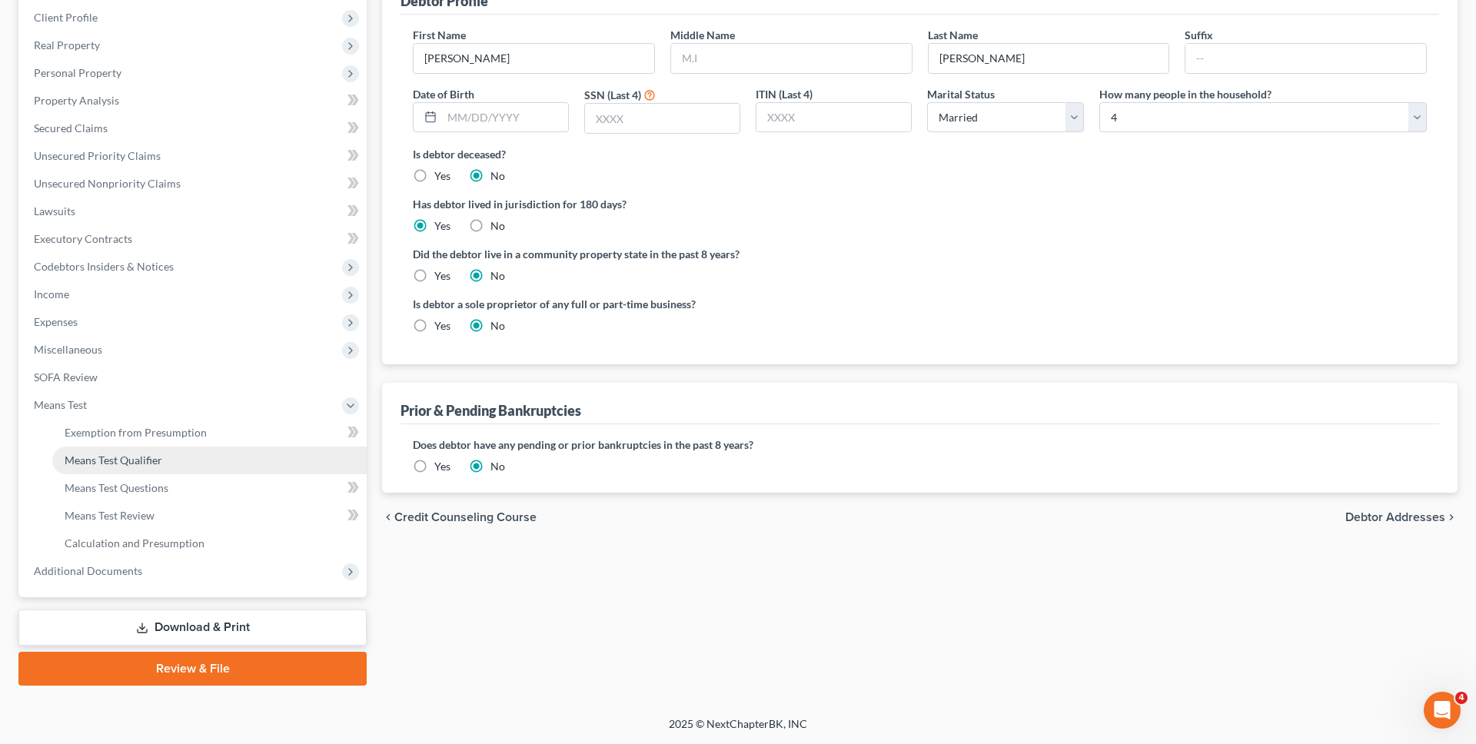
click at [187, 462] on link "Means Test Qualifier" at bounding box center [209, 461] width 315 height 28
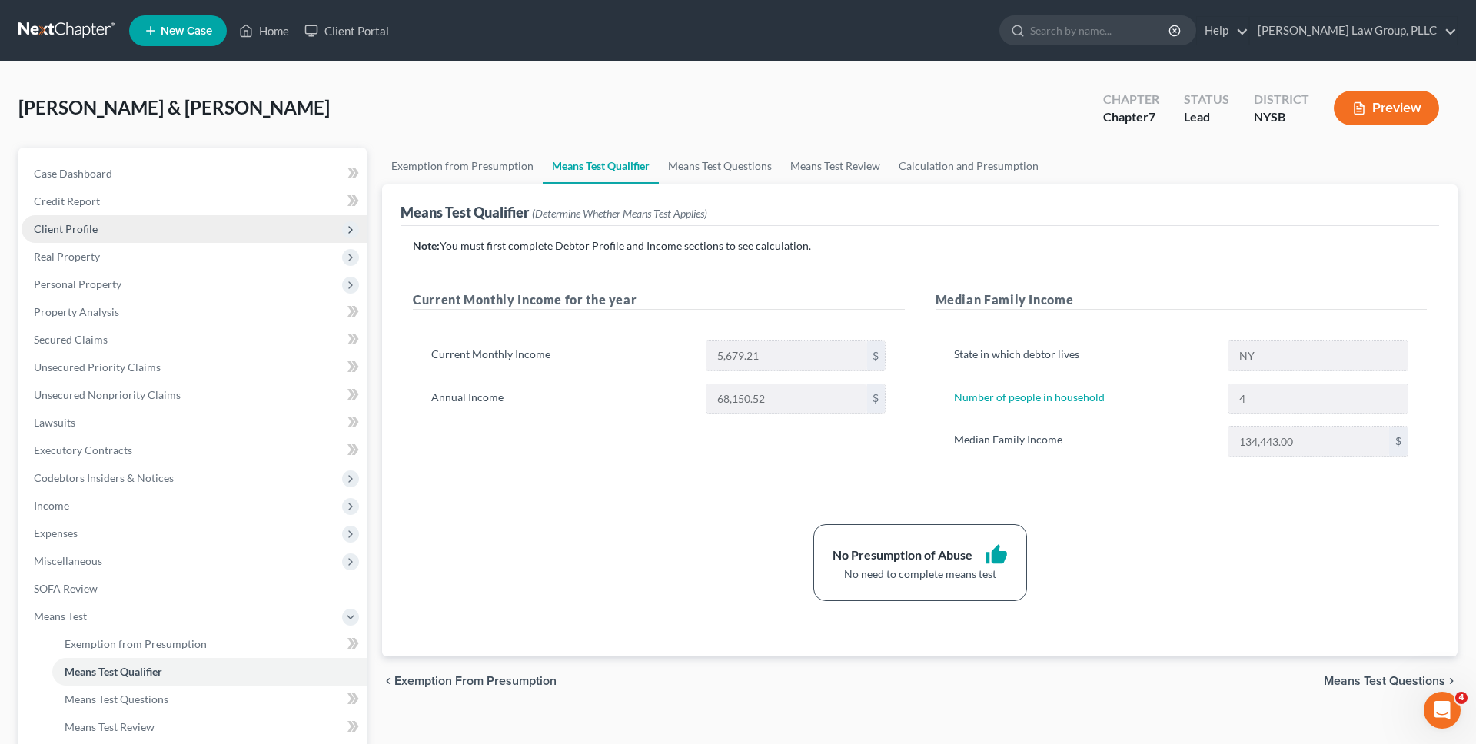
click at [214, 229] on span "Client Profile" at bounding box center [194, 229] width 345 height 28
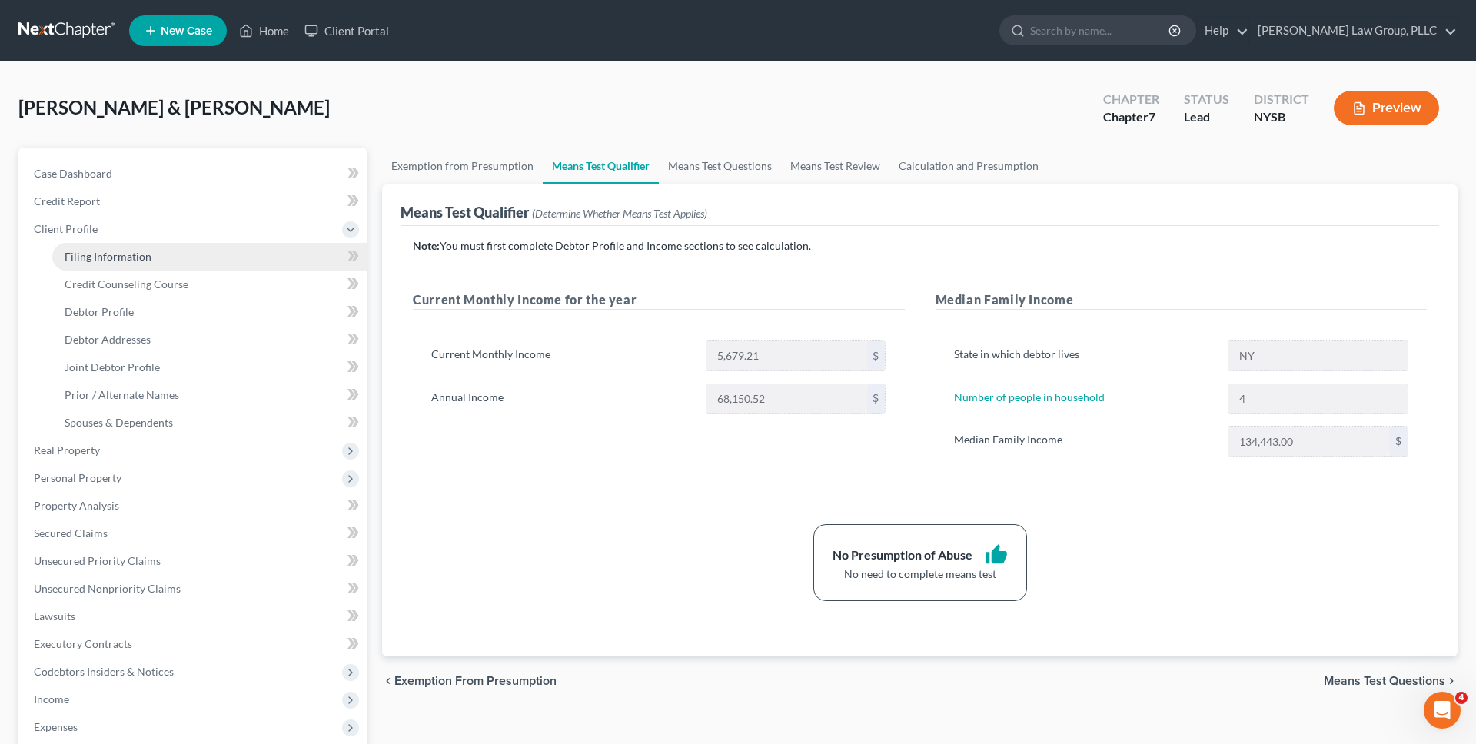
click at [208, 249] on link "Filing Information" at bounding box center [209, 257] width 315 height 28
select select "1"
select select "0"
select select "55"
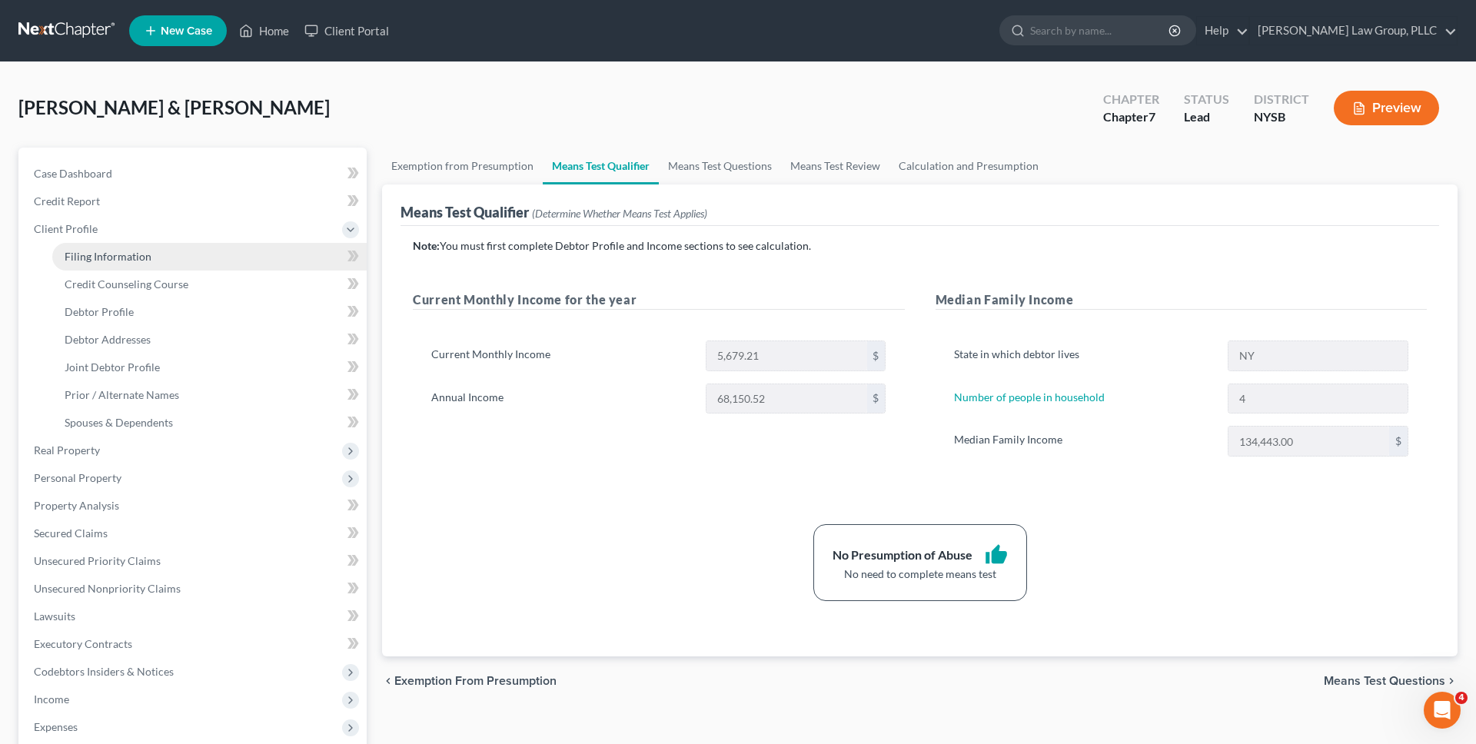
select select "0"
select select "35"
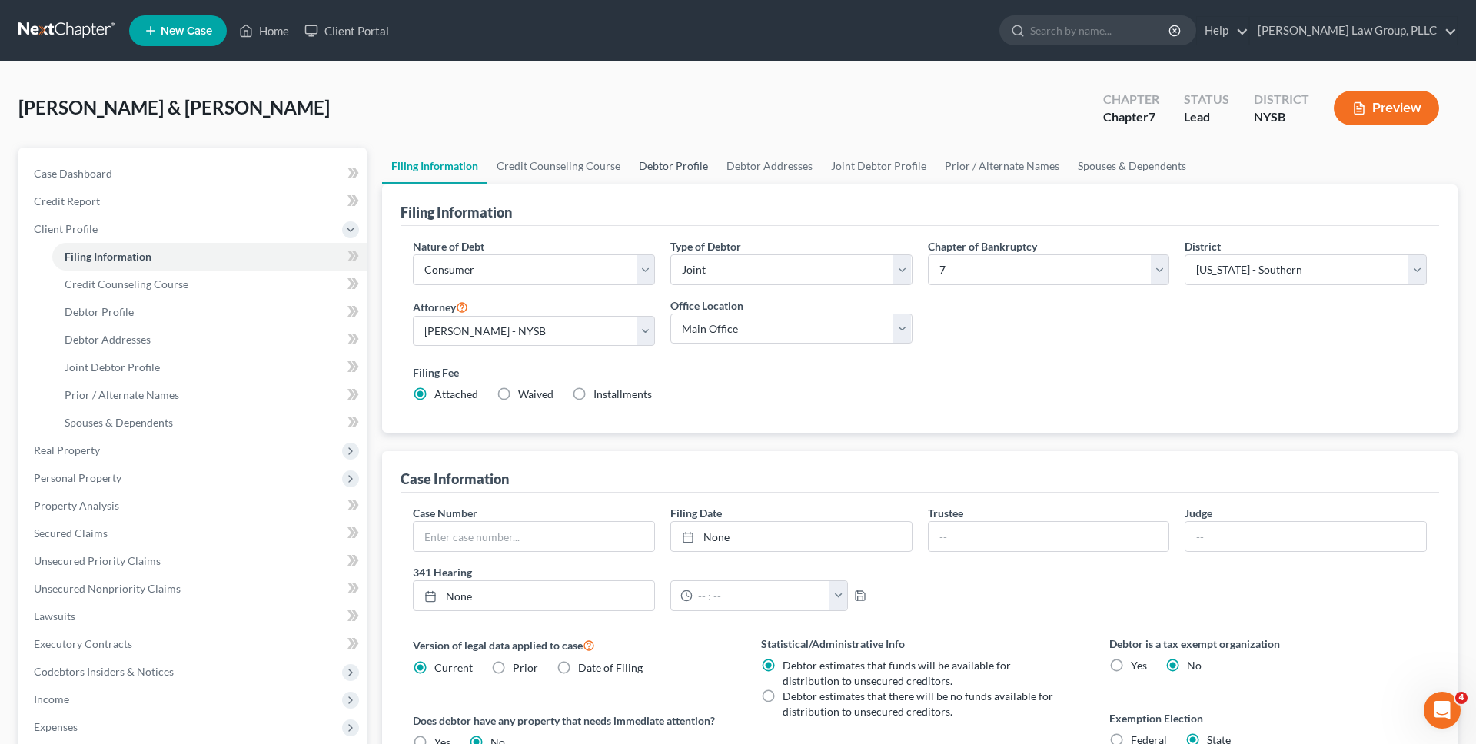
click at [696, 175] on link "Debtor Profile" at bounding box center [674, 166] width 88 height 37
select select "1"
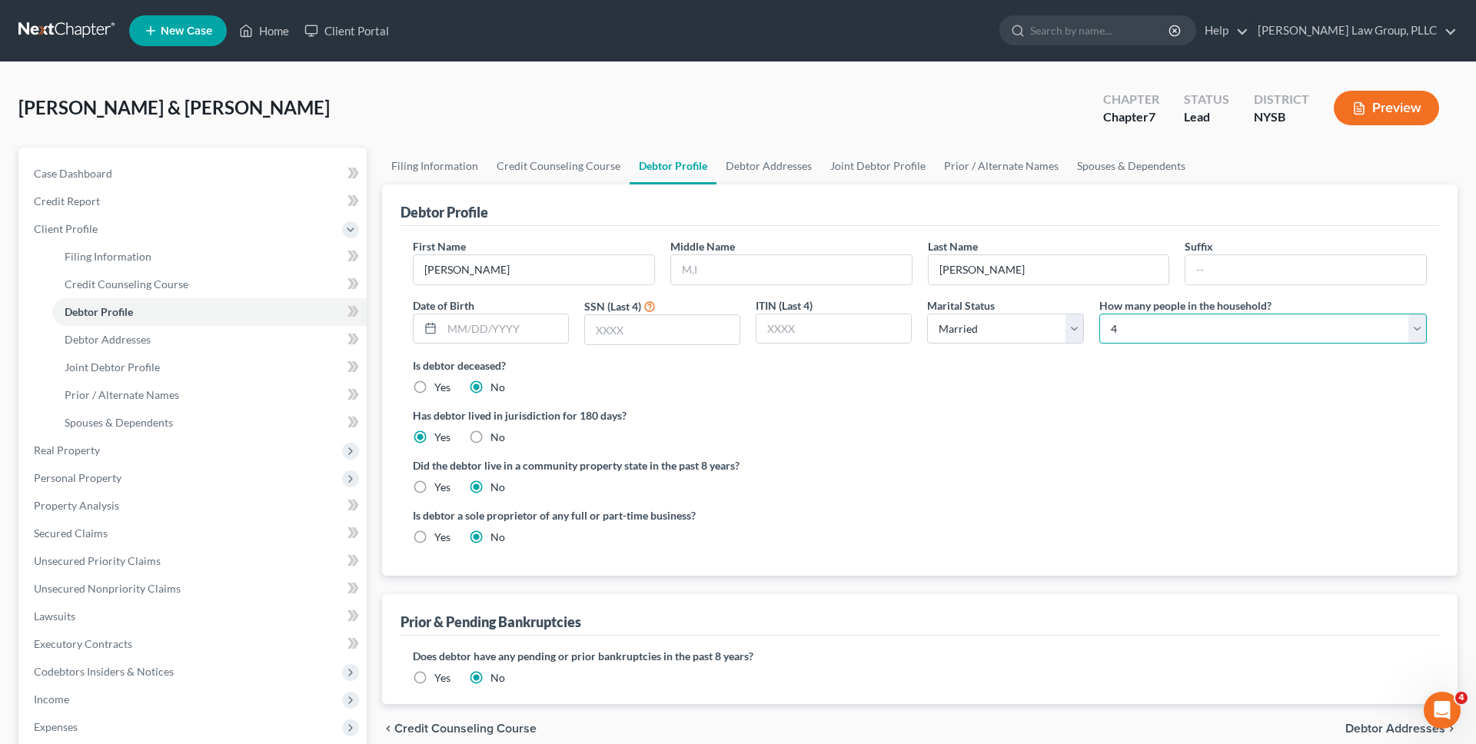
click at [1170, 328] on select "Select 1 2 3 4 5 6 7 8 9 10 11 12 13 14 15 16 17 18 19 20" at bounding box center [1264, 329] width 328 height 31
select select "4"
click at [1100, 314] on select "Select 1 2 3 4 5 6 7 8 9 10 11 12 13 14 15 16 17 18 19 20" at bounding box center [1264, 329] width 328 height 31
click at [77, 21] on link at bounding box center [67, 31] width 98 height 28
